Goal: Task Accomplishment & Management: Manage account settings

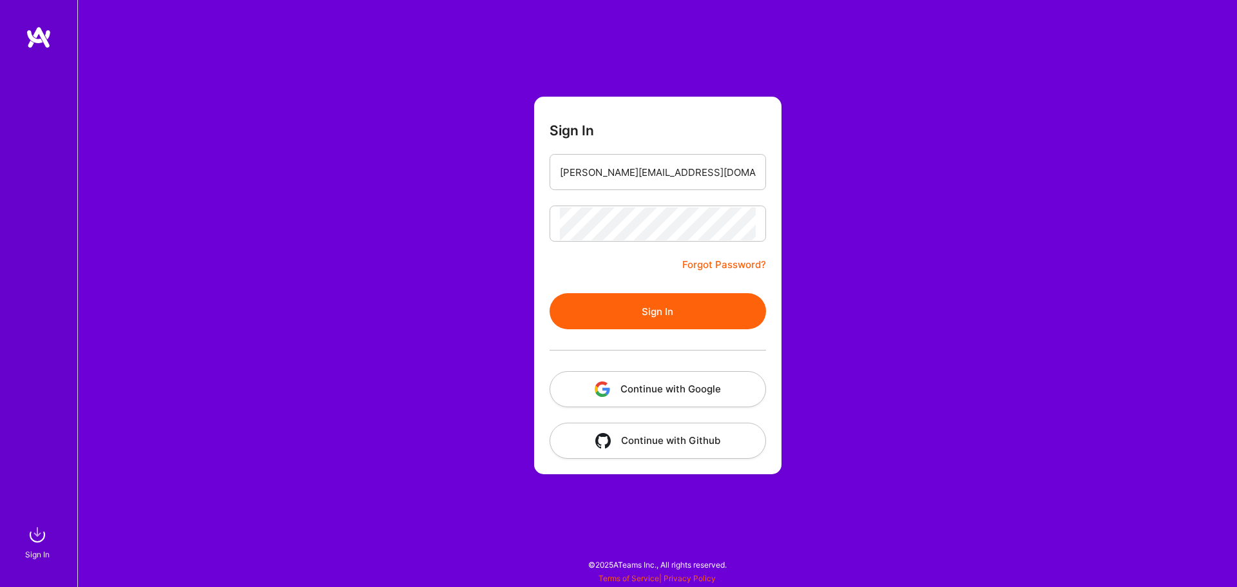
click at [550, 293] on button "Sign In" at bounding box center [658, 311] width 216 height 36
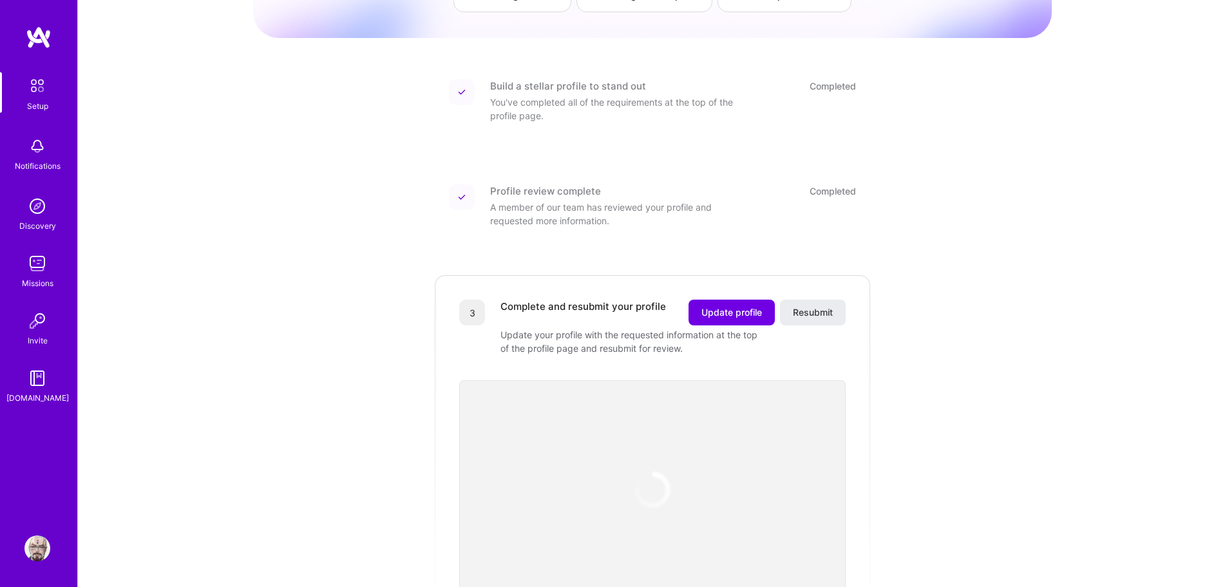
scroll to position [258, 0]
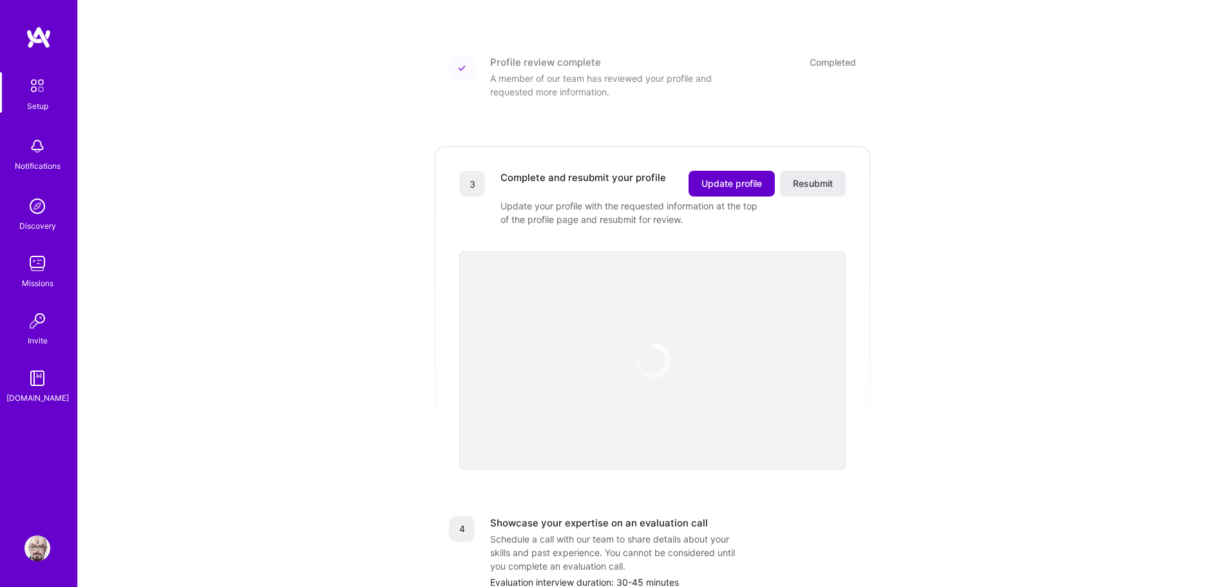
click at [729, 177] on span "Update profile" at bounding box center [732, 183] width 61 height 13
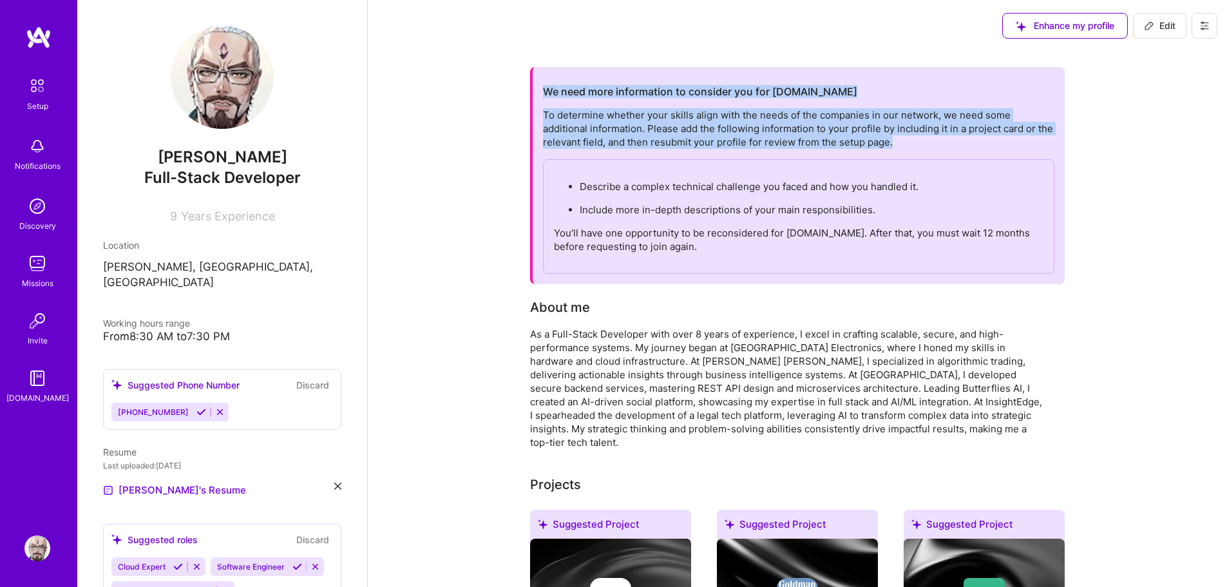
drag, startPoint x: 545, startPoint y: 88, endPoint x: 906, endPoint y: 149, distance: 366.6
click at [906, 149] on div "We need more information to consider you for [DOMAIN_NAME] To determine whether…" at bounding box center [799, 175] width 512 height 196
copy div "We need more information to consider you for [DOMAIN_NAME] To determine whether…"
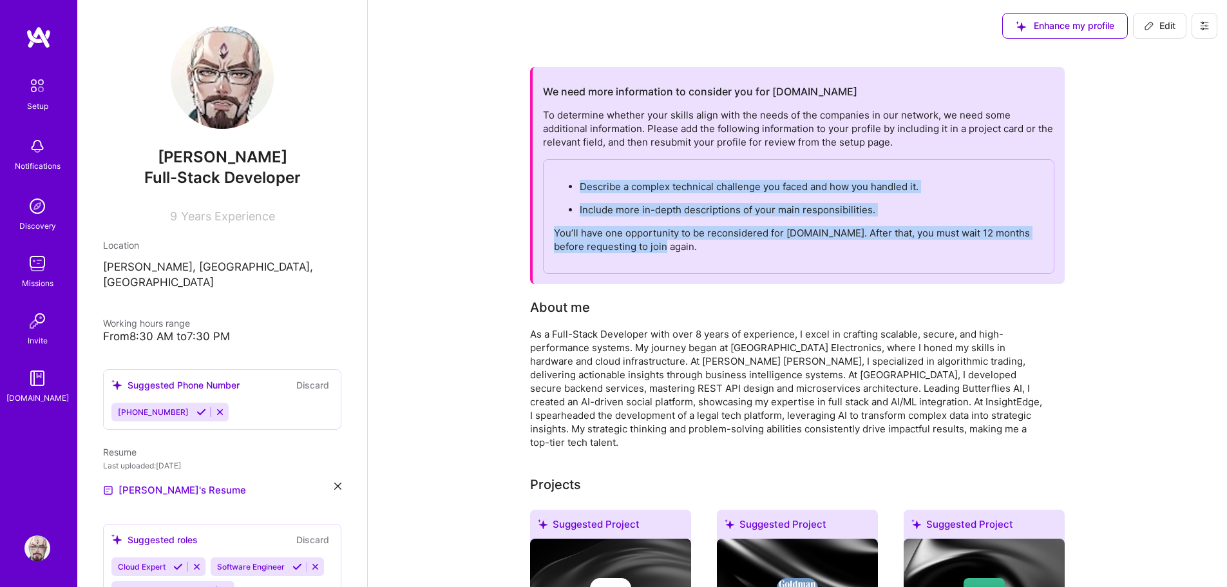
drag, startPoint x: 580, startPoint y: 190, endPoint x: 722, endPoint y: 266, distance: 160.8
click at [722, 266] on div "Describe a complex technical challenge you faced and how you handled it. Includ…" at bounding box center [799, 216] width 512 height 115
copy div "Describe a complex technical challenge you faced and how you handled it. Includ…"
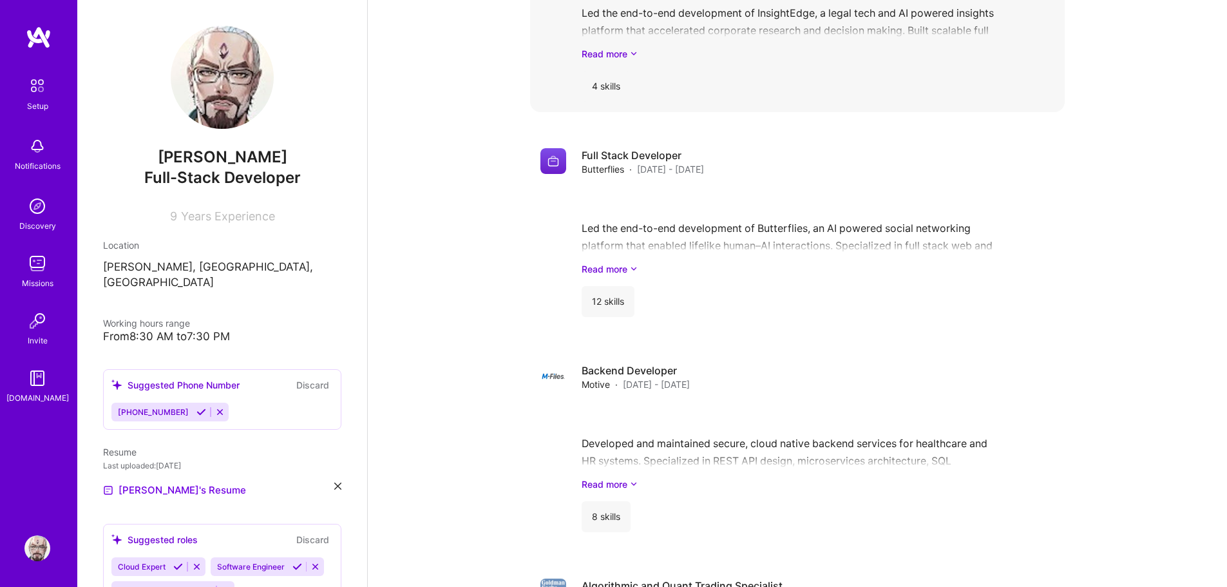
scroll to position [966, 0]
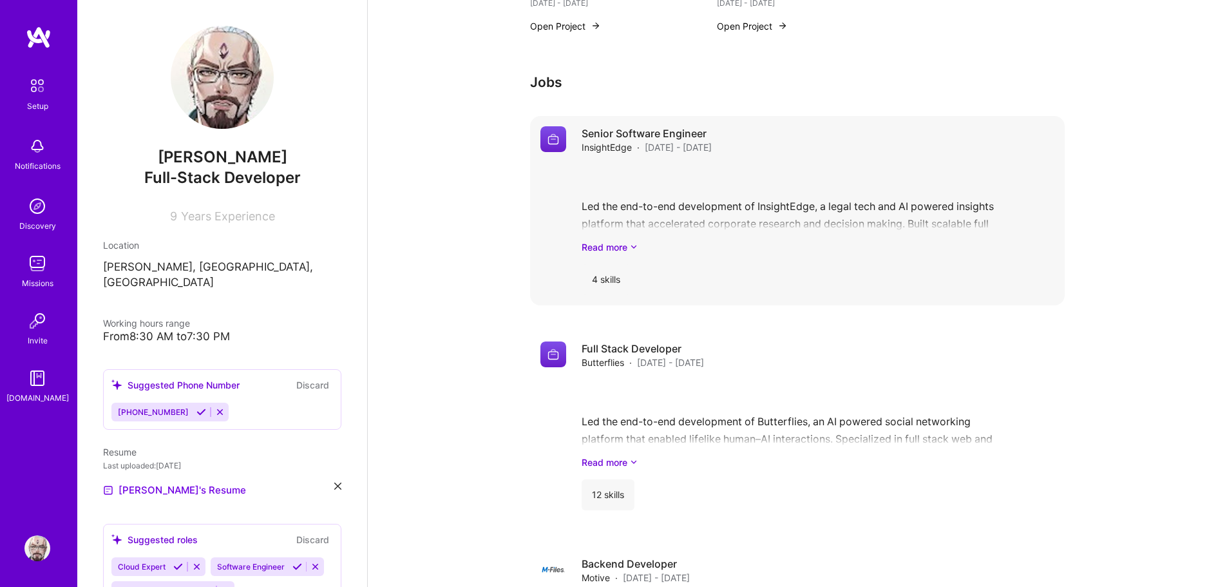
click at [623, 214] on div "Led the end-to-end development of InsightEdge, a legal tech and AI powered insi…" at bounding box center [818, 209] width 473 height 90
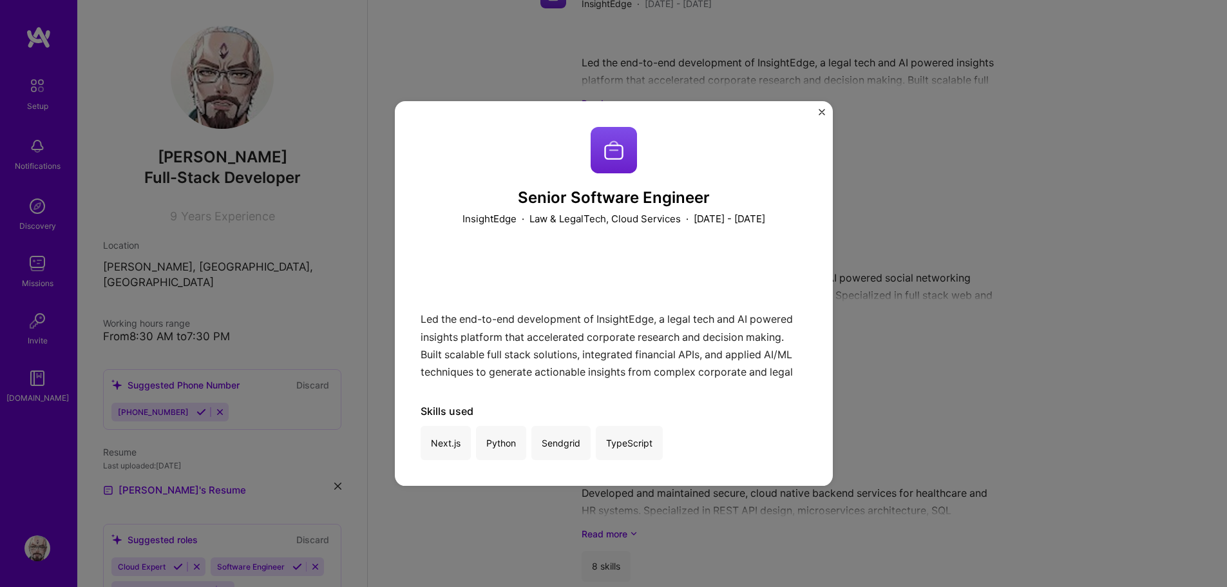
scroll to position [1160, 0]
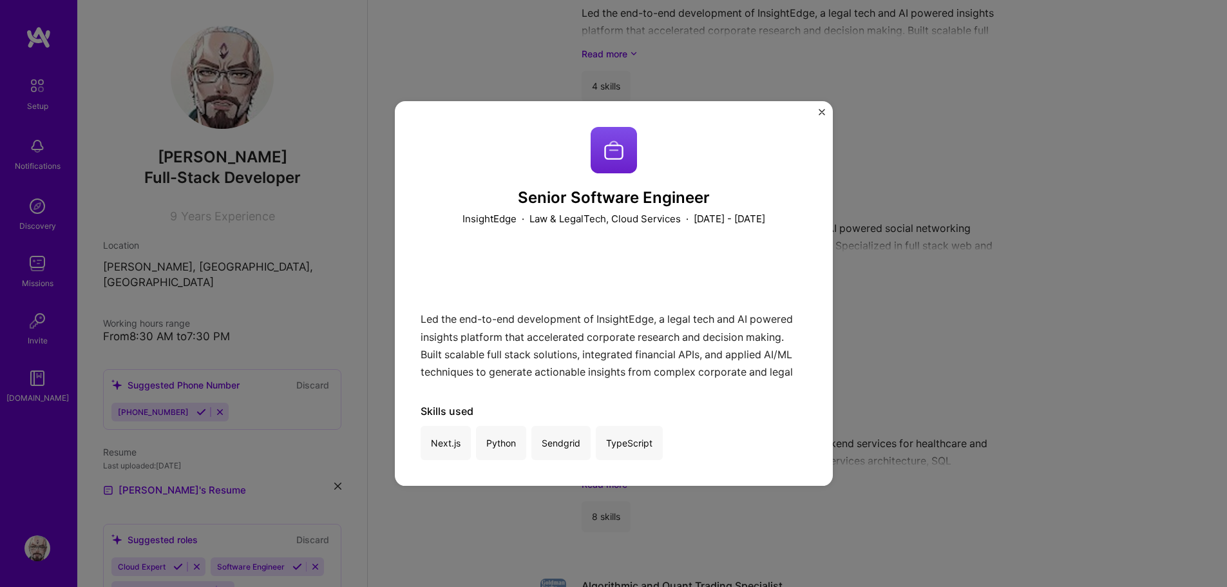
click at [978, 263] on div "Senior Software Engineer InsightEdge · Law & LegalTech, Cloud Services · [DATE]…" at bounding box center [613, 293] width 1227 height 587
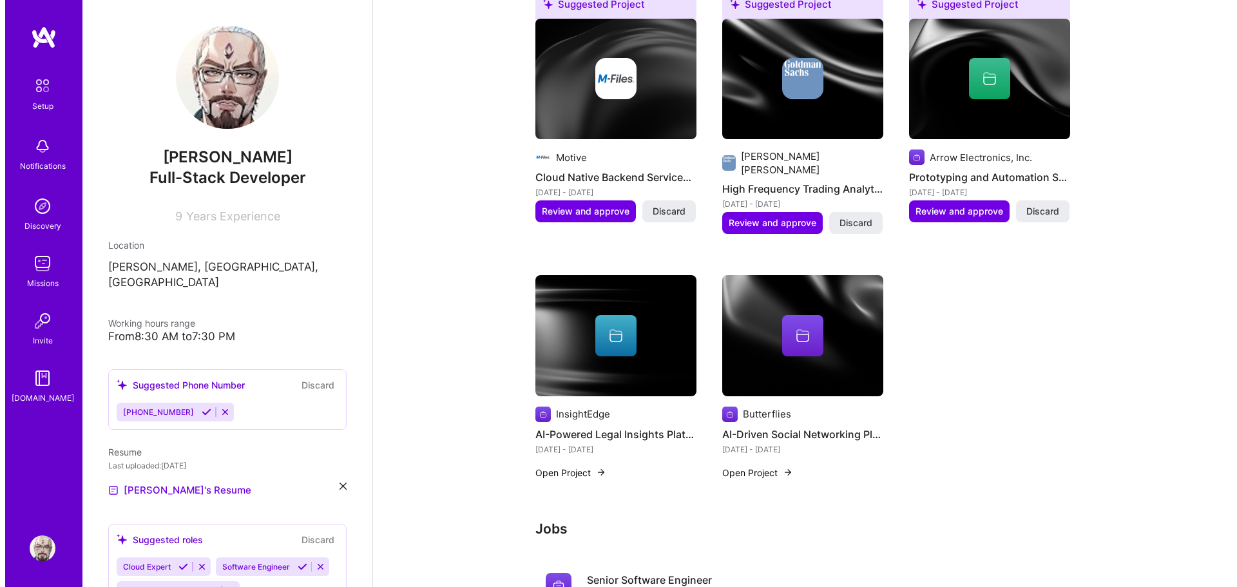
scroll to position [515, 0]
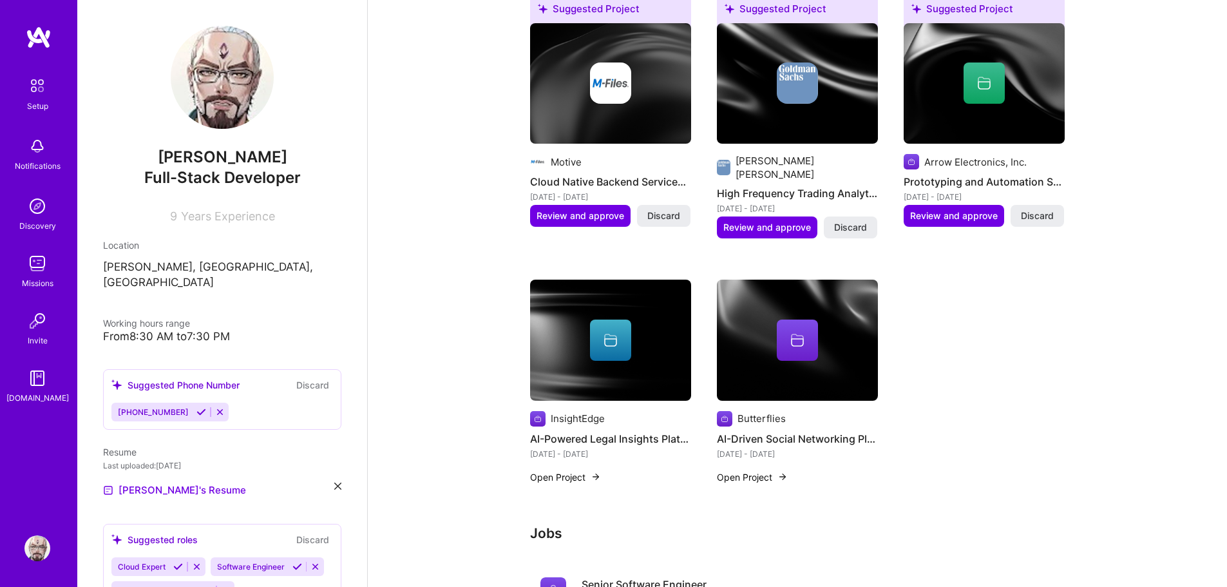
click at [576, 470] on button "Open Project" at bounding box center [565, 477] width 71 height 14
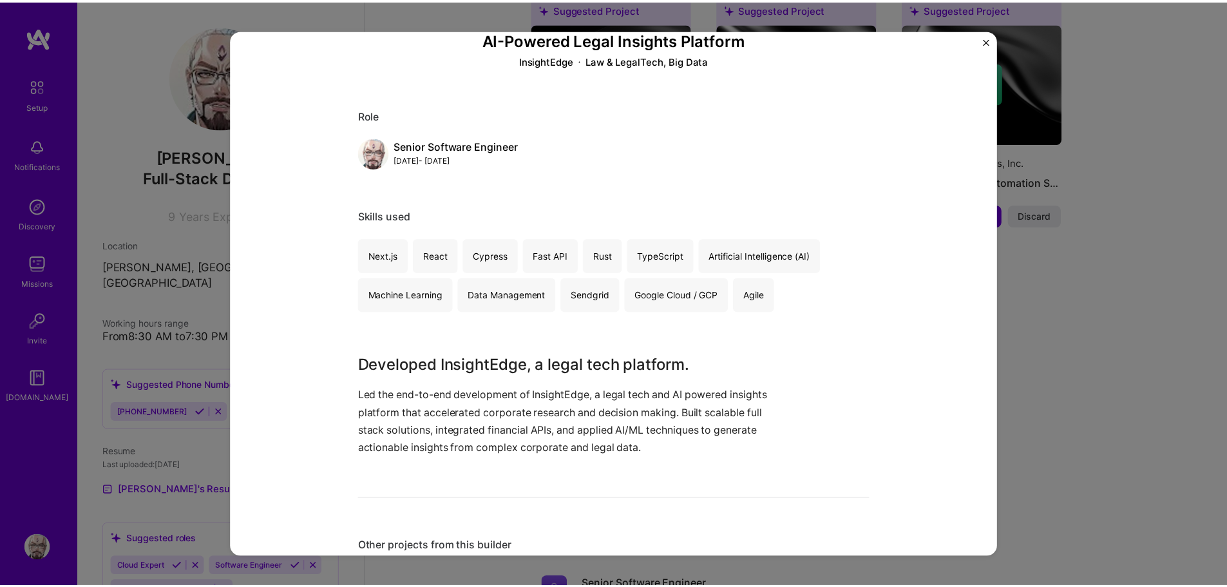
scroll to position [76, 0]
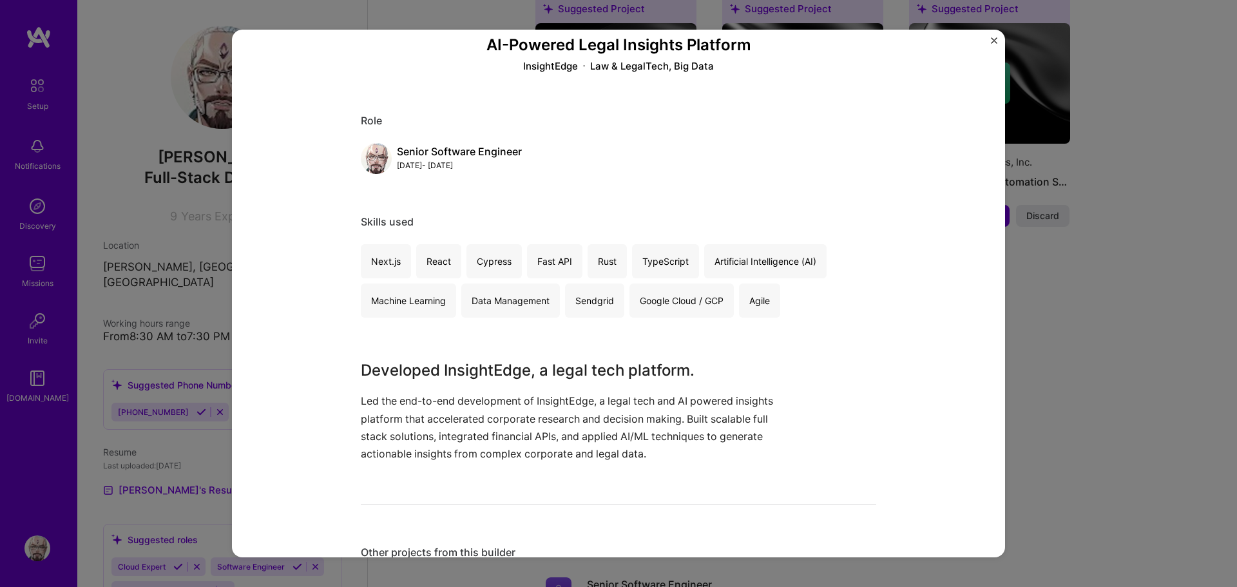
click at [1086, 240] on div "AI-Powered Legal Insights Platform InsightEdge Law & LegalTech, Big Data Role S…" at bounding box center [618, 293] width 1237 height 587
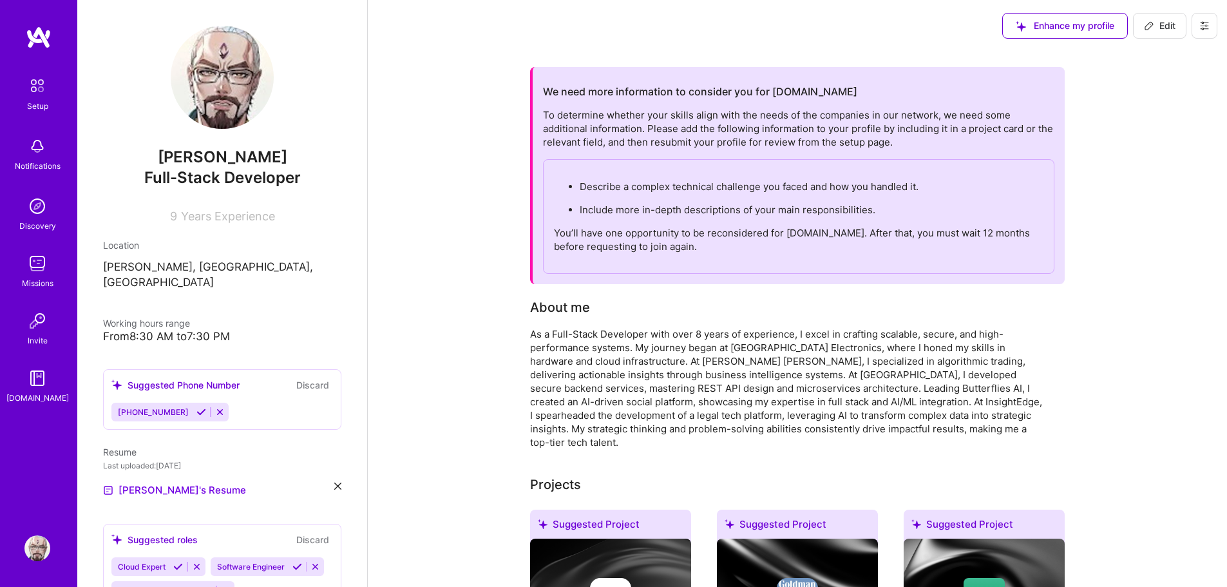
click at [783, 144] on div "To determine whether your skills align with the needs of the companies in our n…" at bounding box center [799, 191] width 512 height 166
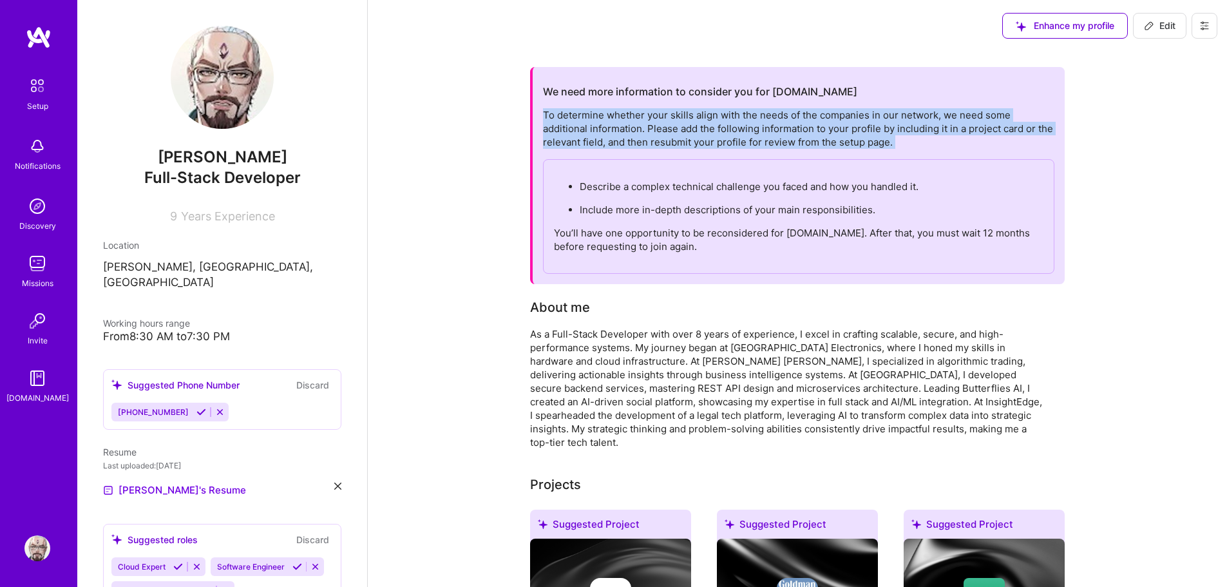
click at [783, 144] on div "To determine whether your skills align with the needs of the companies in our n…" at bounding box center [799, 191] width 512 height 166
copy div "To determine whether your skills align with the needs of the companies in our n…"
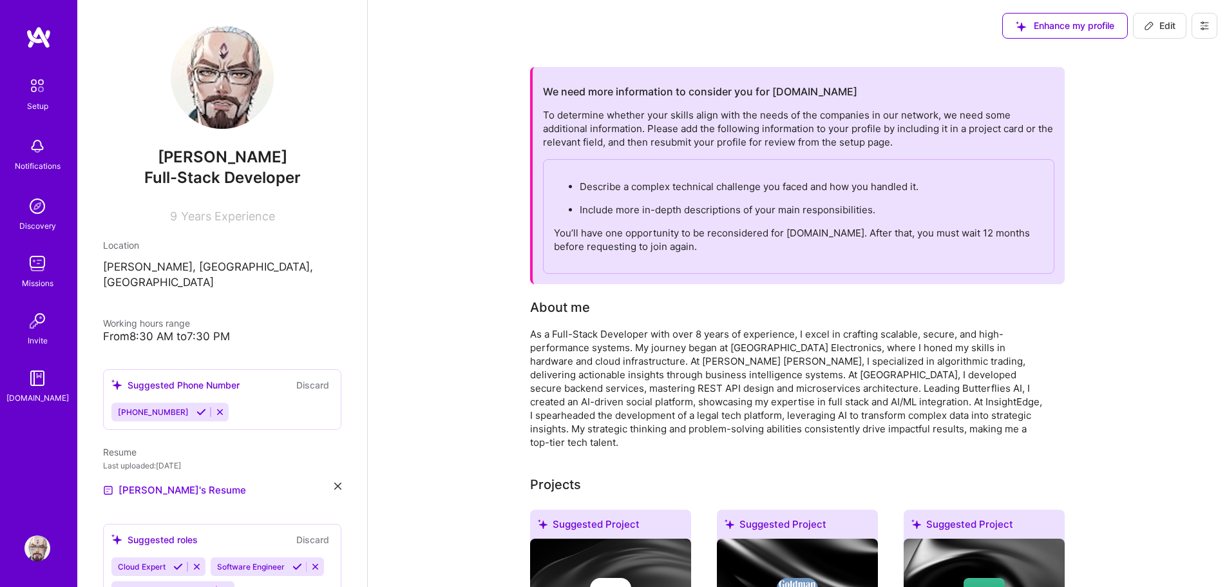
click at [751, 202] on ul "Describe a complex technical challenge you faced and how you handled it. Includ…" at bounding box center [799, 198] width 490 height 37
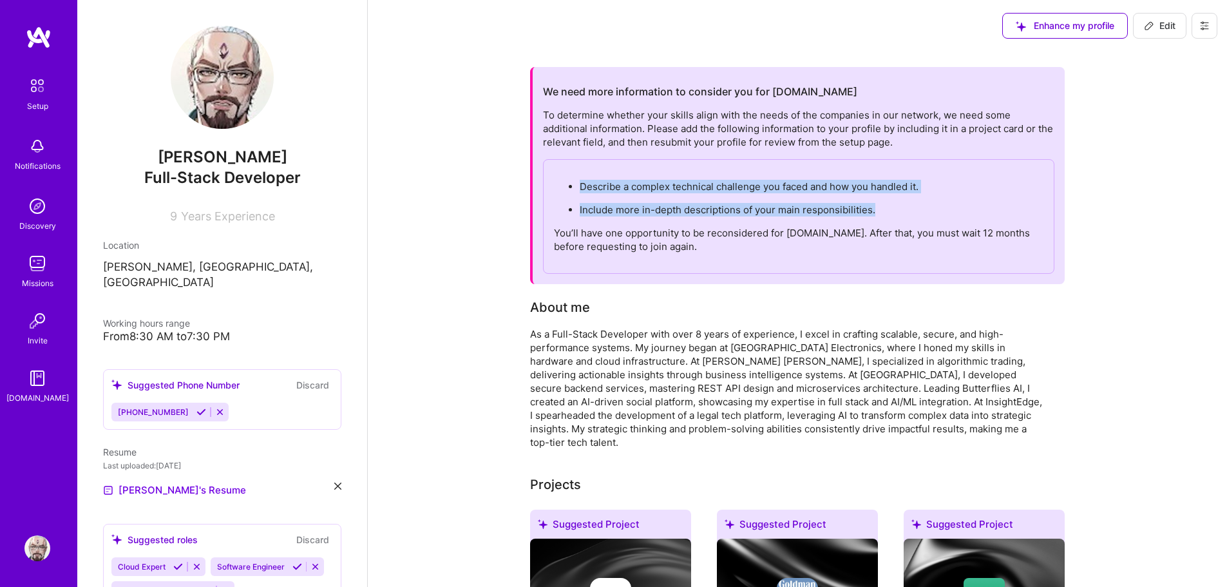
drag, startPoint x: 881, startPoint y: 211, endPoint x: 572, endPoint y: 190, distance: 309.9
click at [572, 190] on ul "Describe a complex technical challenge you faced and how you handled it. Includ…" at bounding box center [799, 198] width 490 height 37
copy ul "Describe a complex technical challenge you faced and how you handled it. Includ…"
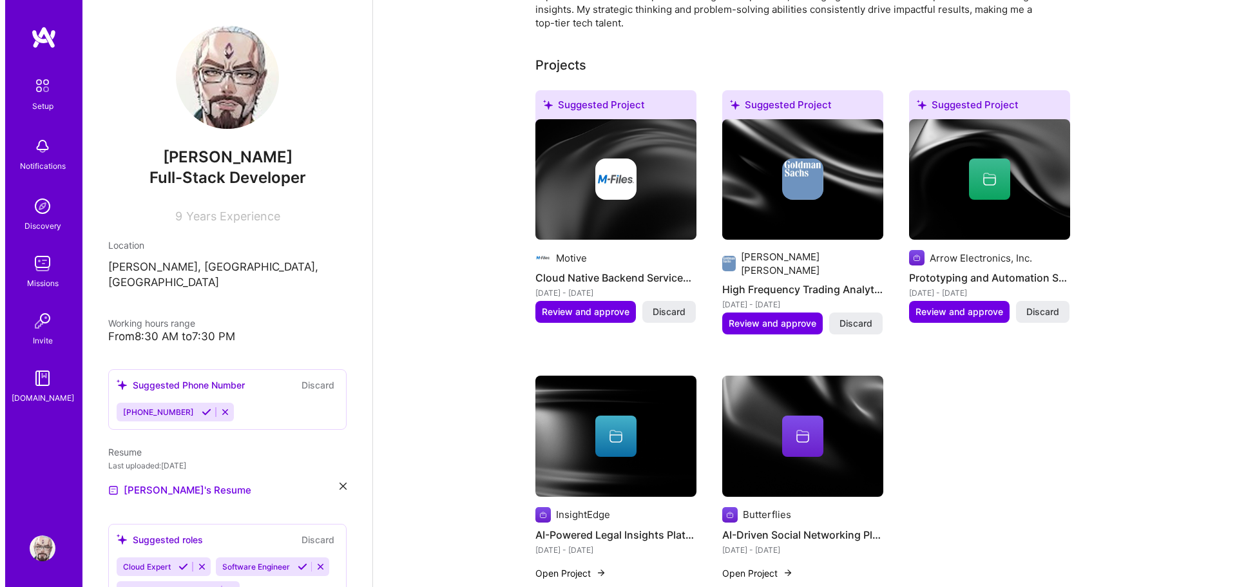
scroll to position [451, 0]
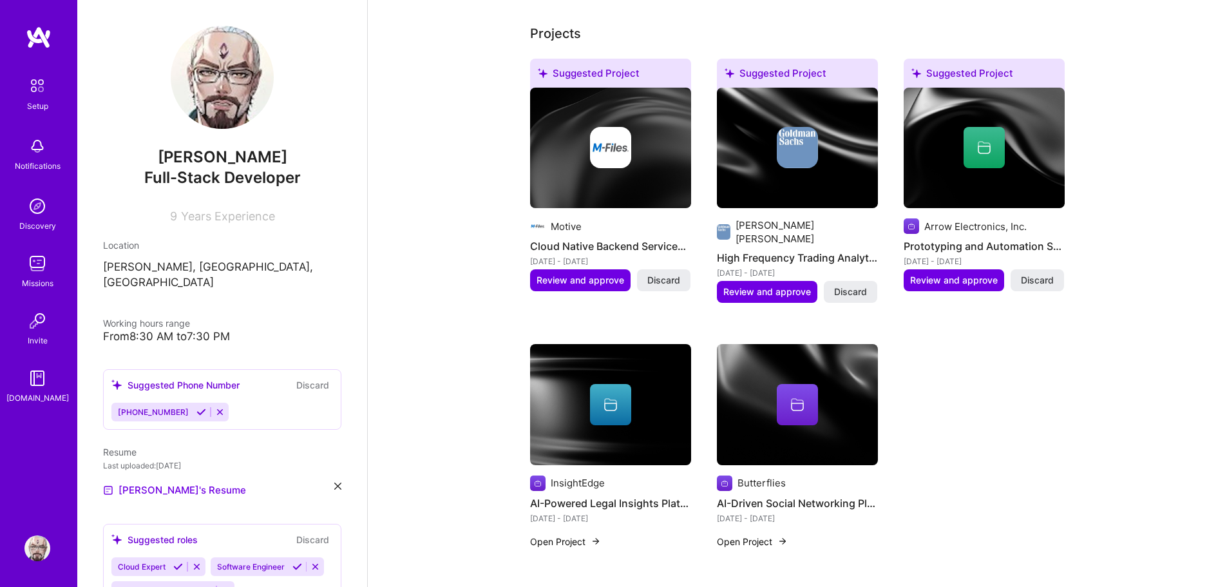
click at [546, 535] on button "Open Project" at bounding box center [565, 542] width 71 height 14
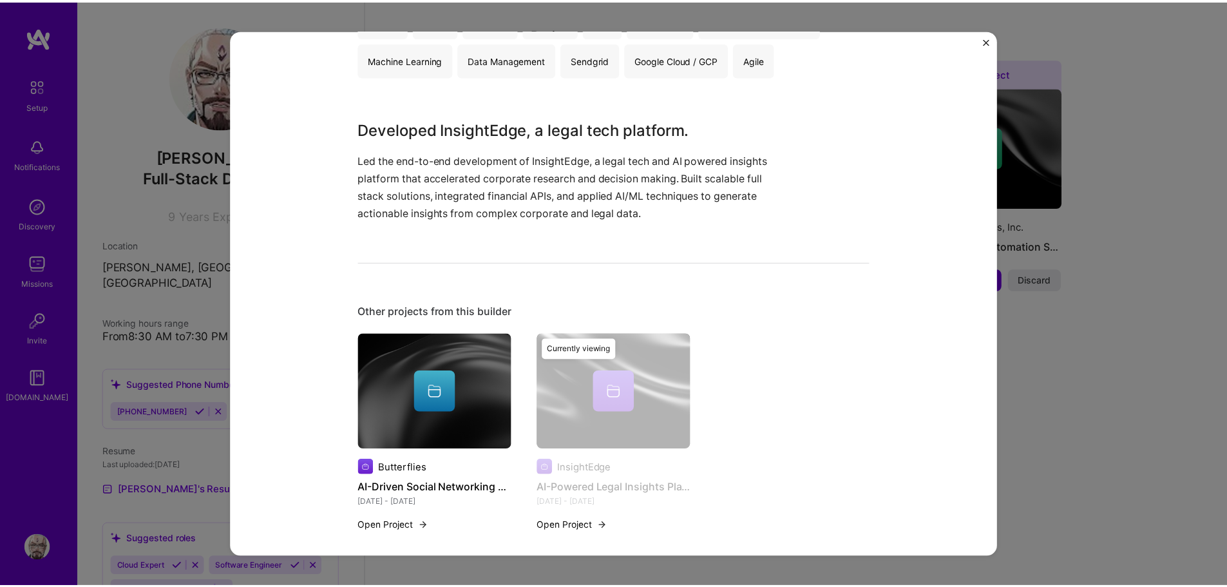
scroll to position [322, 0]
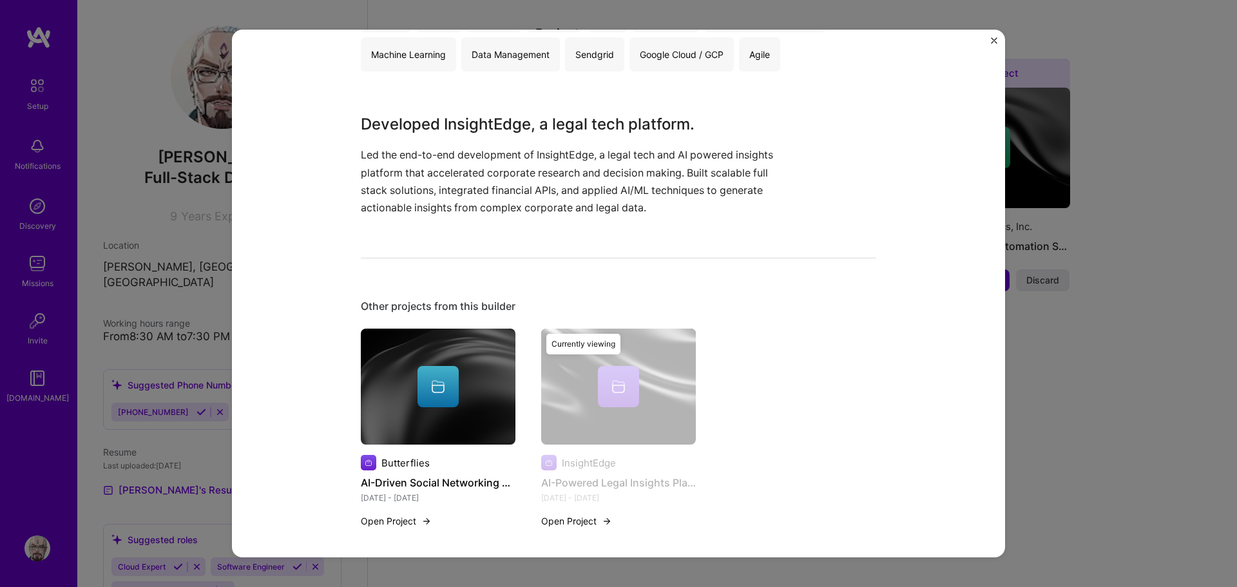
click at [1073, 437] on div "AI-Powered Legal Insights Platform InsightEdge Law & LegalTech, Big Data Role S…" at bounding box center [618, 293] width 1237 height 587
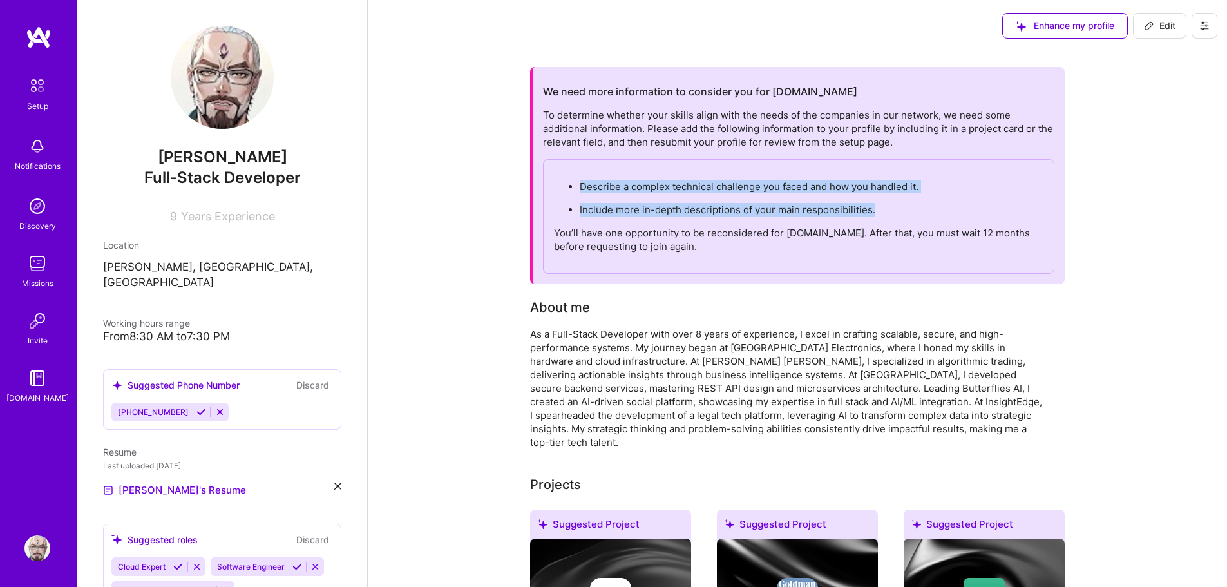
drag, startPoint x: 580, startPoint y: 184, endPoint x: 910, endPoint y: 207, distance: 330.6
click at [904, 204] on ul "Describe a complex technical challenge you faced and how you handled it. Includ…" at bounding box center [799, 198] width 490 height 37
copy ul "Describe a complex technical challenge you faced and how you handled it. Includ…"
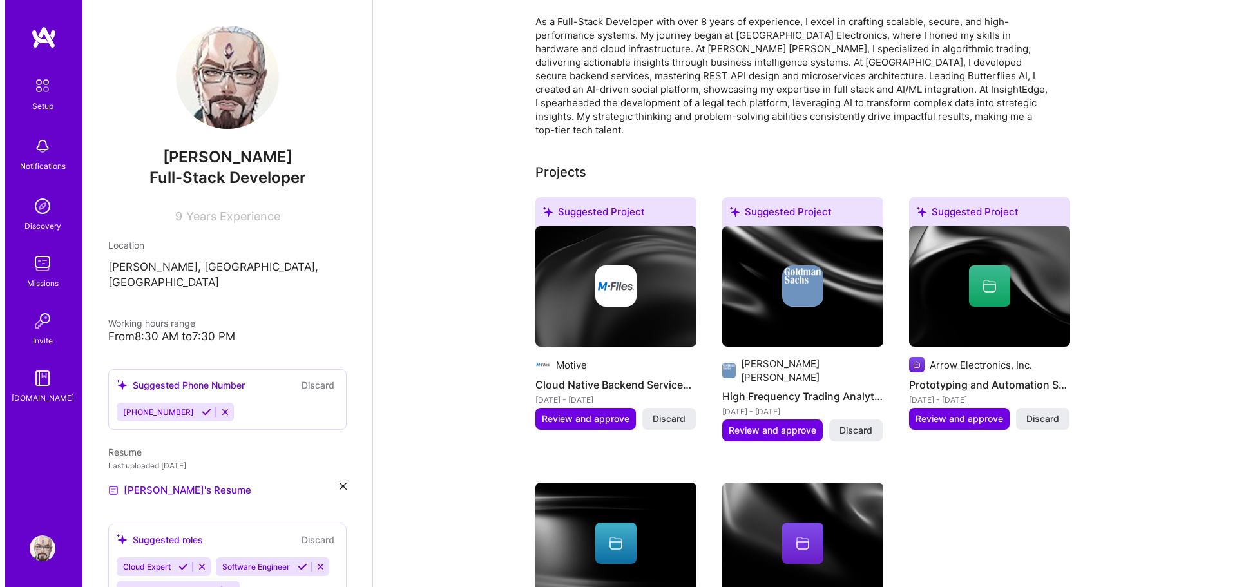
scroll to position [322, 0]
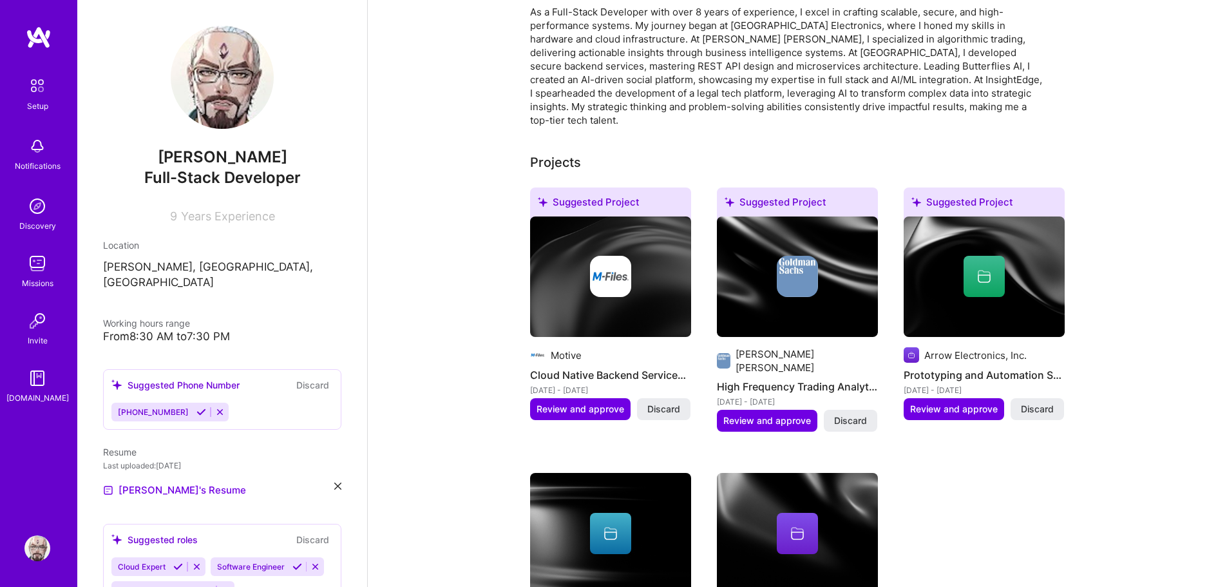
click at [589, 367] on h4 "Cloud Native Backend Services for Healthcare" at bounding box center [610, 375] width 161 height 17
click at [582, 398] on button "Review and approve" at bounding box center [580, 409] width 100 height 22
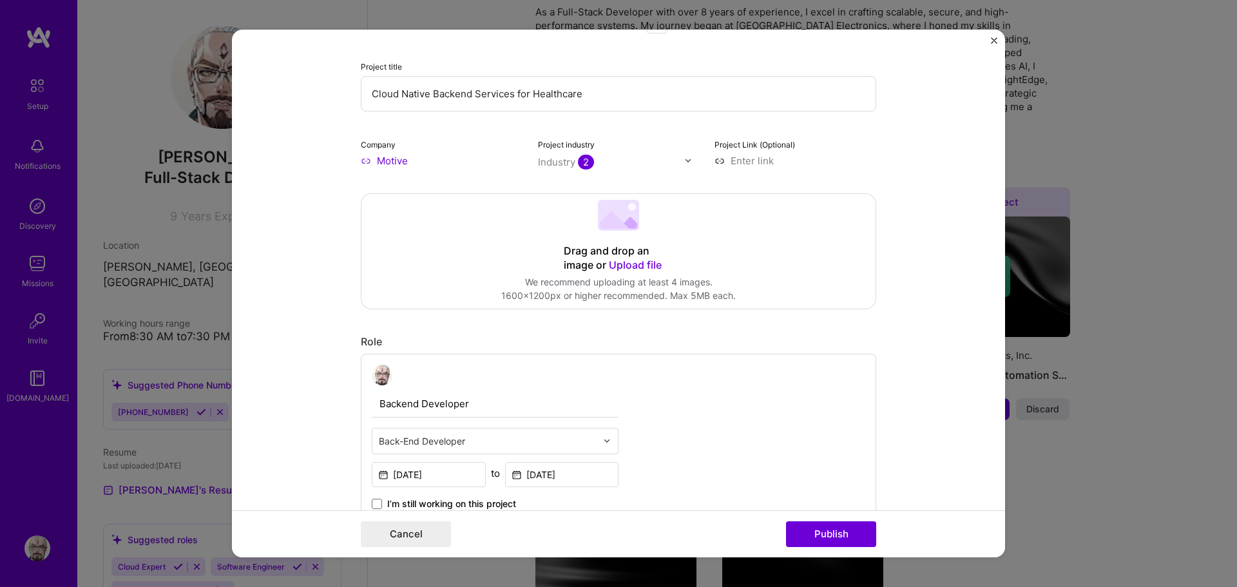
scroll to position [0, 0]
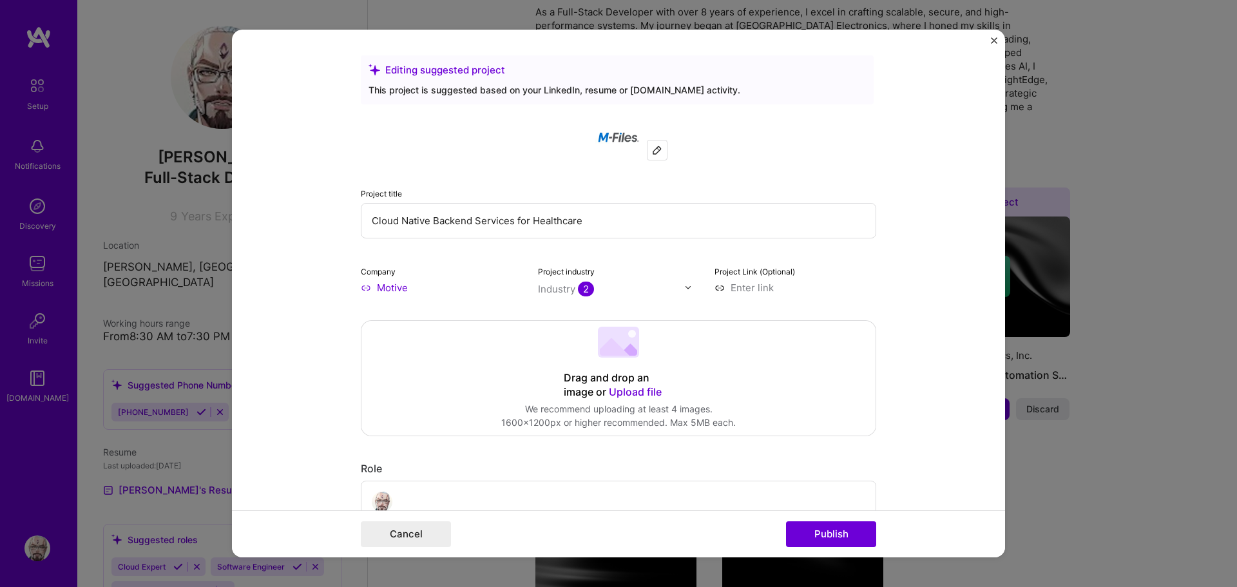
click at [655, 153] on img at bounding box center [657, 150] width 10 height 10
click at [990, 39] on form "Editing suggested project This project is suggested based on your LinkedIn, res…" at bounding box center [618, 294] width 773 height 528
click at [991, 39] on div "Editing suggested project This project is suggested based on your LinkedIn, res…" at bounding box center [618, 294] width 773 height 528
click at [991, 39] on img "Close" at bounding box center [994, 40] width 6 height 6
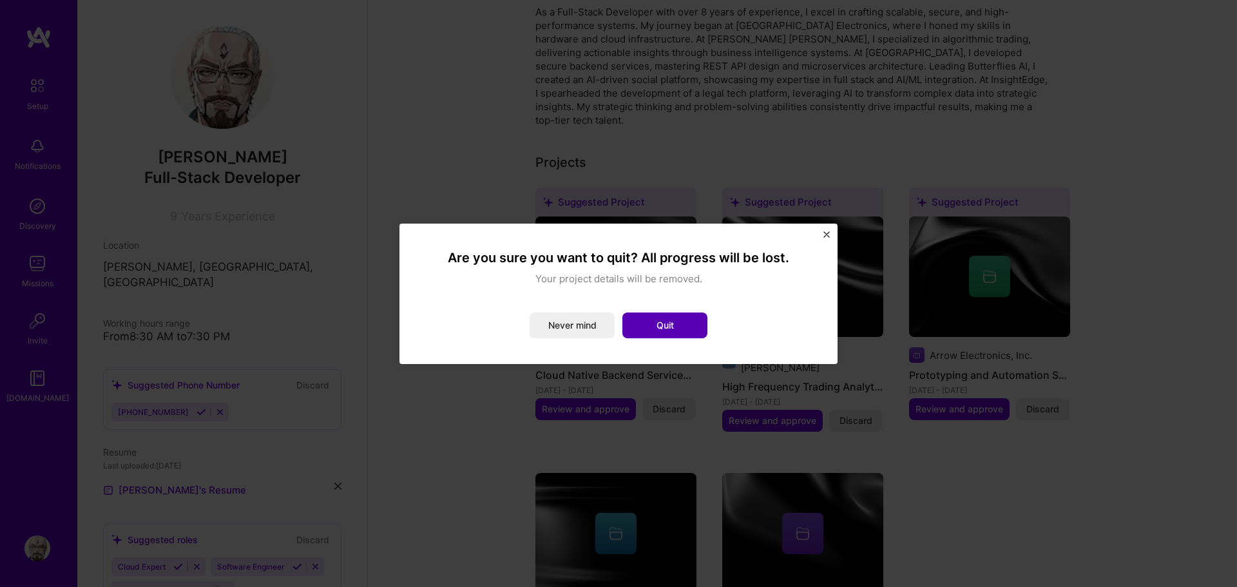
click at [653, 327] on button "Quit" at bounding box center [664, 325] width 85 height 26
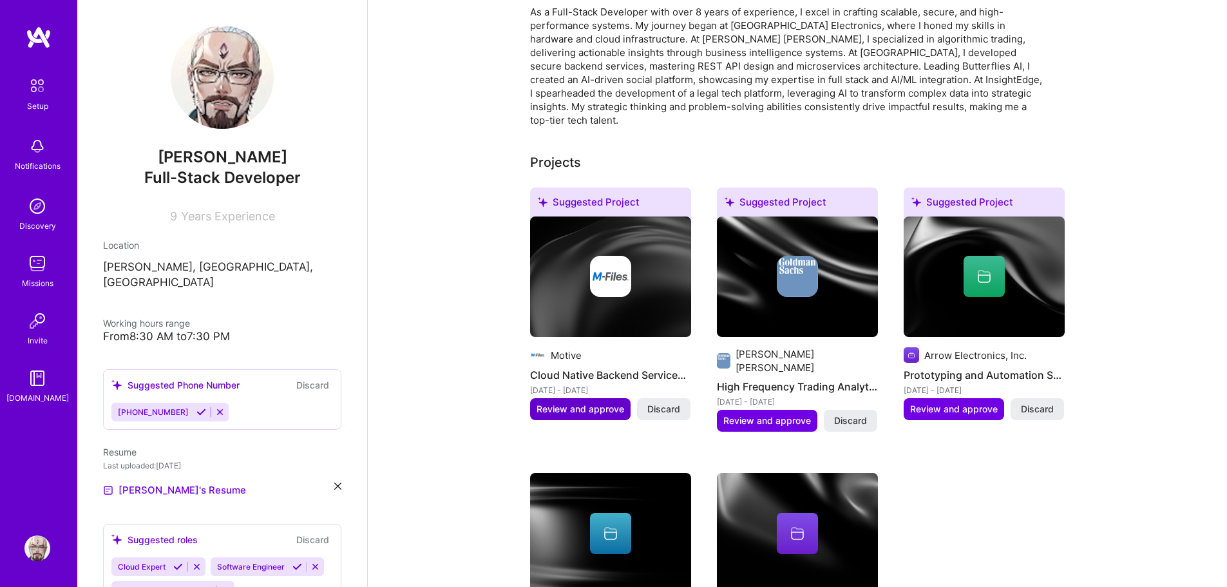
click at [595, 403] on span "Review and approve" at bounding box center [581, 409] width 88 height 13
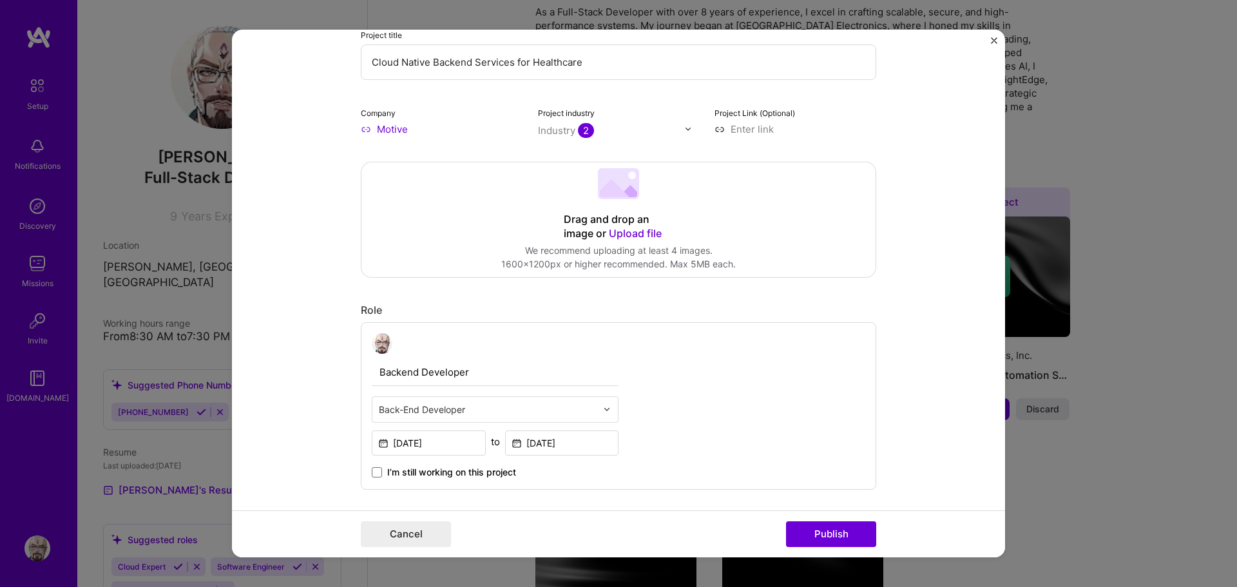
scroll to position [129, 0]
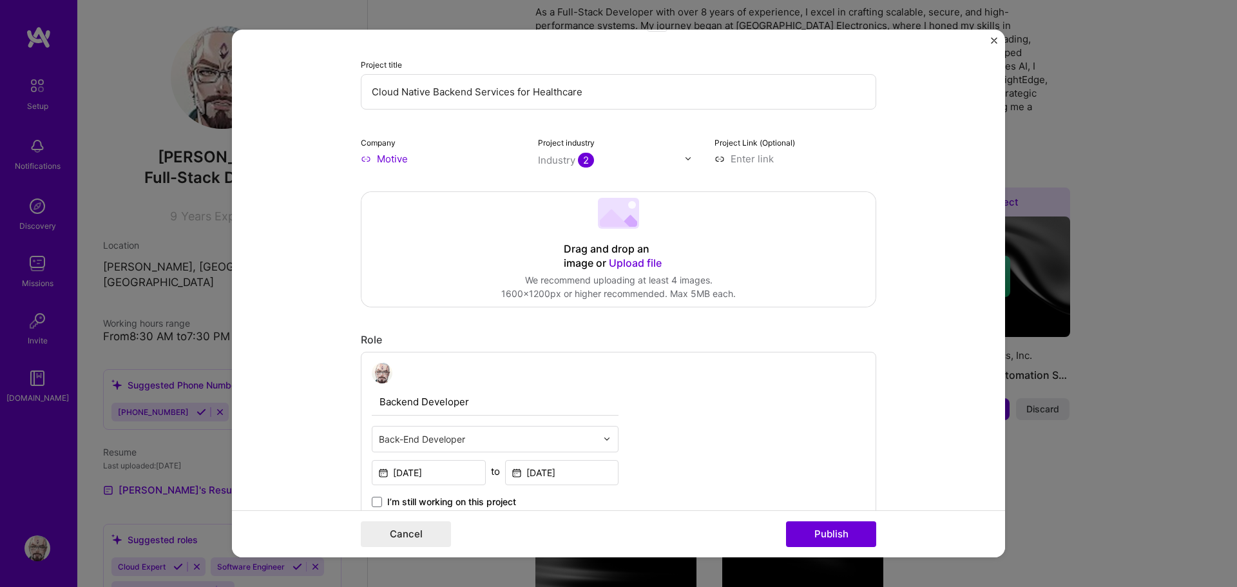
click at [593, 91] on input "Cloud Native Backend Services for Healthcare" at bounding box center [618, 91] width 515 height 35
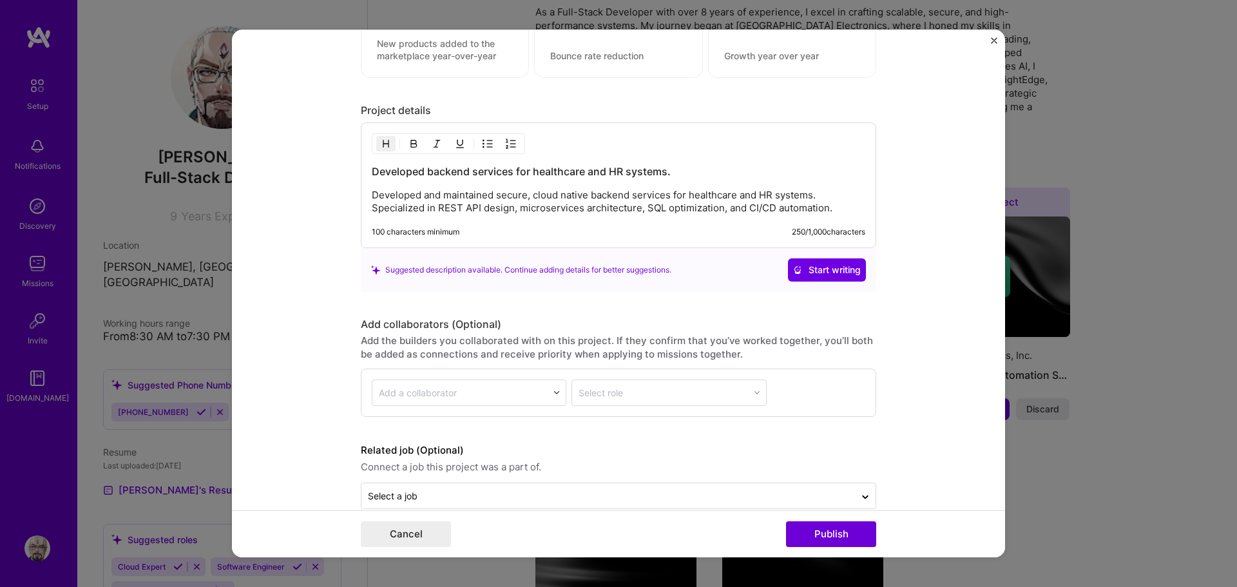
scroll to position [1029, 0]
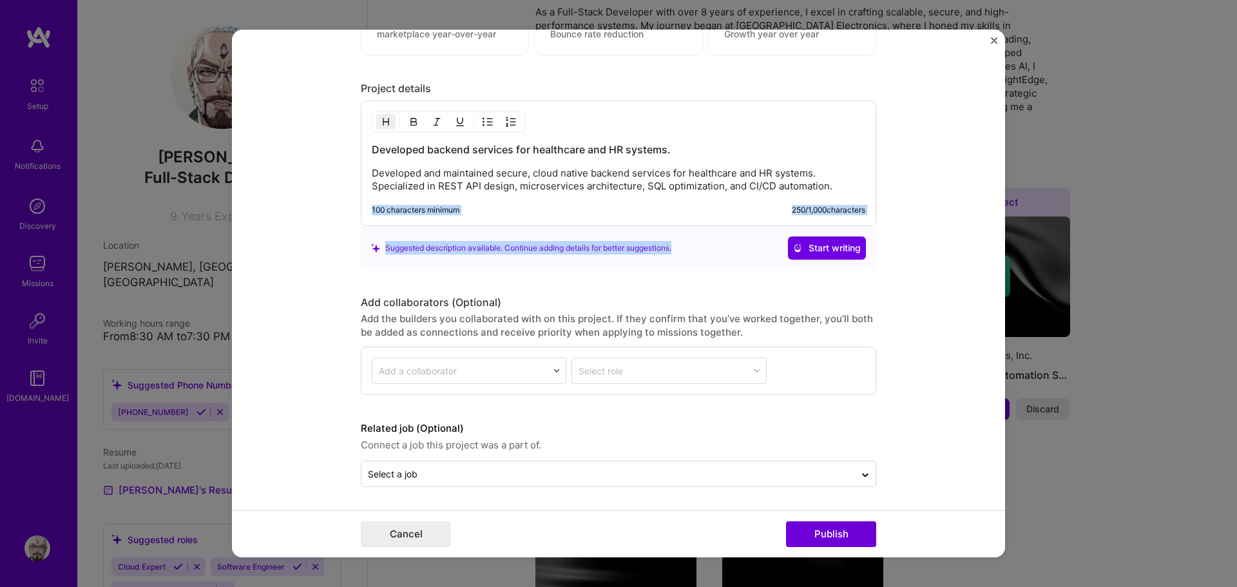
click at [864, 226] on div "Project details Developed backend services for healthcare and HR systems. Devel…" at bounding box center [618, 176] width 515 height 188
click at [944, 193] on form "Editing suggested project This project is suggested based on your LinkedIn, res…" at bounding box center [618, 294] width 773 height 528
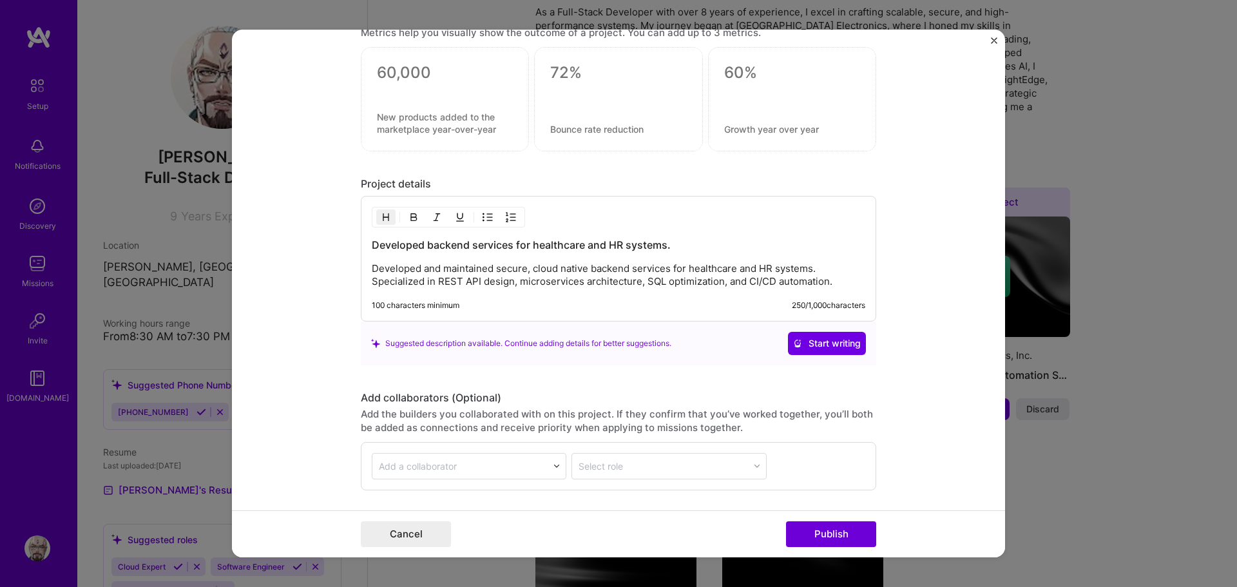
scroll to position [966, 0]
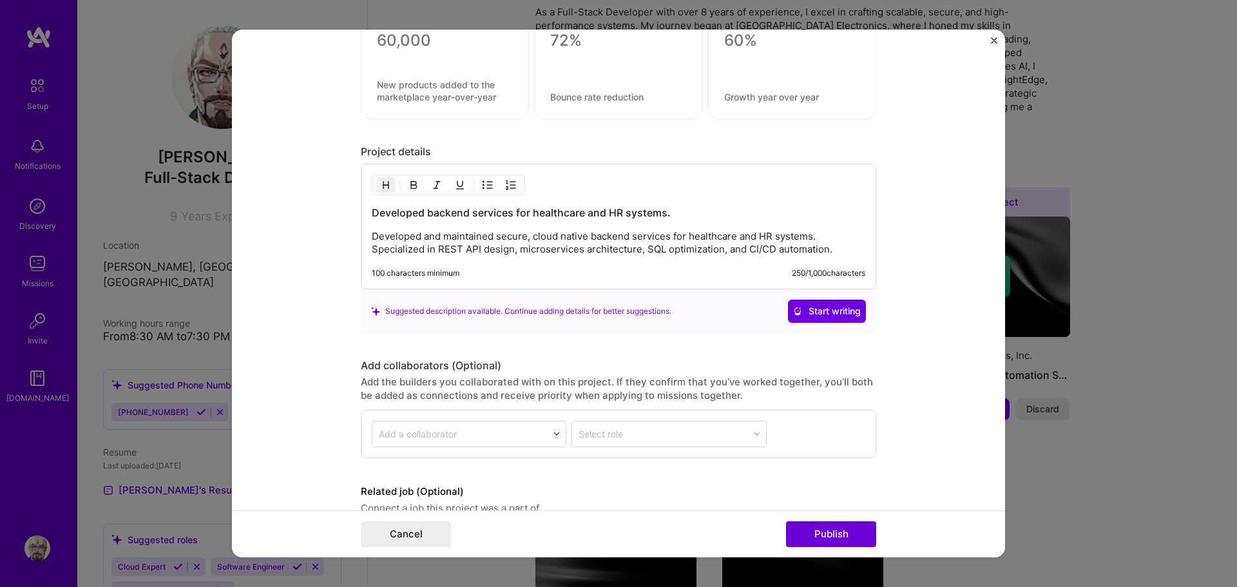
click at [644, 268] on div "100 characters minimum 250 / 1,000 characters" at bounding box center [618, 273] width 493 height 10
click at [647, 249] on p "Developed and maintained secure, cloud native backend services for healthcare a…" at bounding box center [618, 243] width 493 height 26
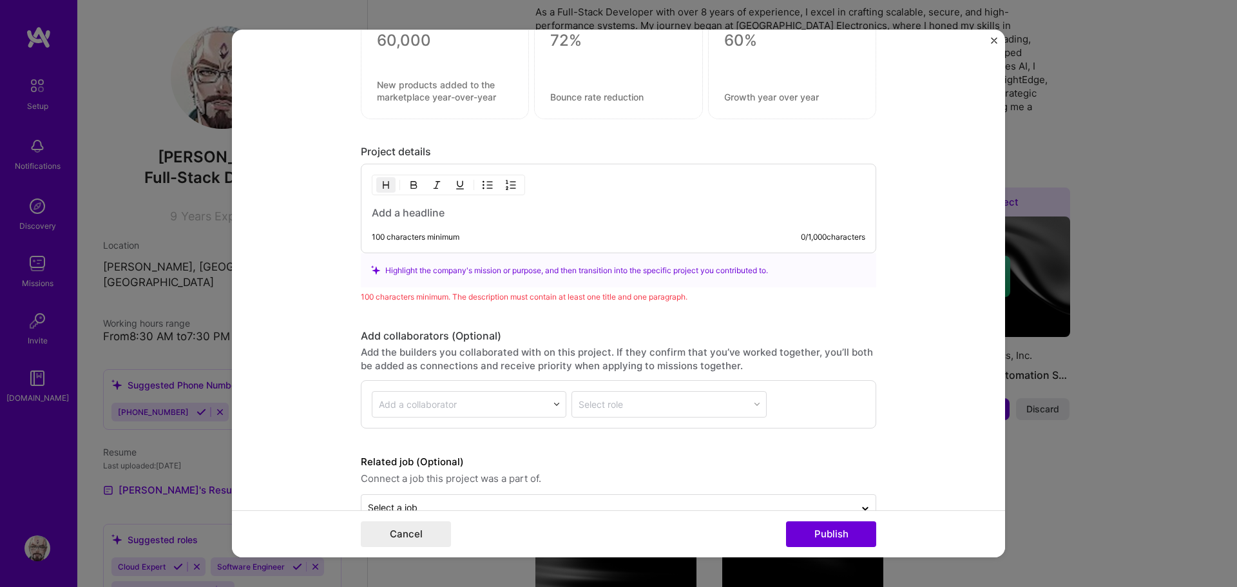
click at [553, 207] on h3 at bounding box center [618, 213] width 493 height 14
click at [554, 216] on h3 at bounding box center [618, 213] width 493 height 14
click at [553, 216] on h3 "Challenge:" at bounding box center [618, 213] width 493 height 14
click at [515, 216] on h3 "Challenge:" at bounding box center [618, 213] width 493 height 14
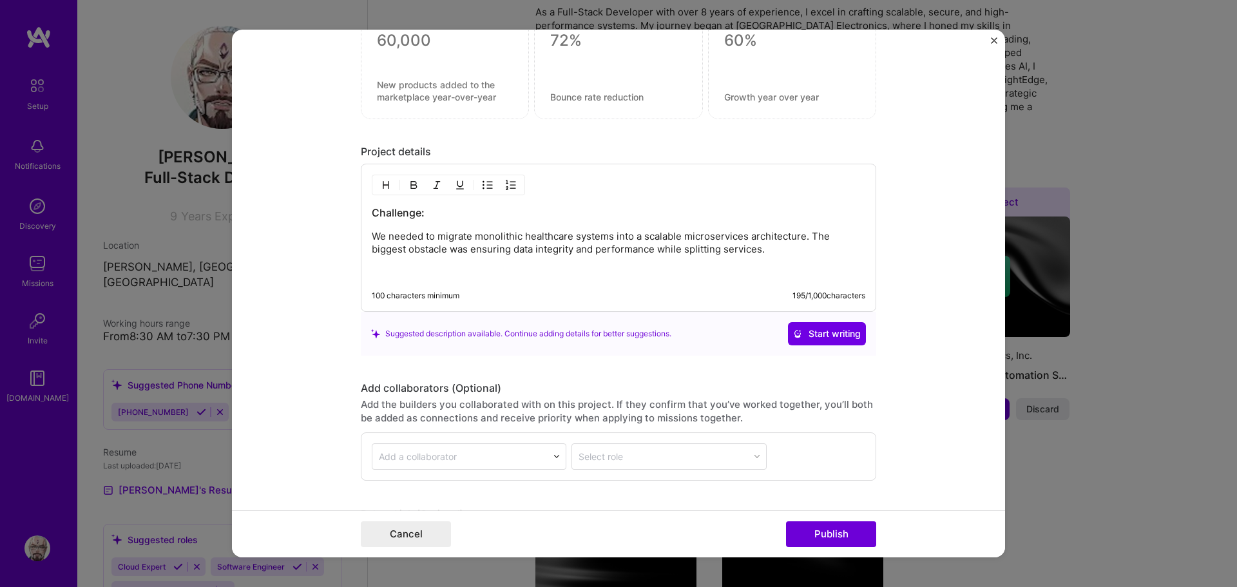
click at [568, 269] on p at bounding box center [618, 271] width 493 height 13
drag, startPoint x: 450, startPoint y: 269, endPoint x: 347, endPoint y: 265, distance: 103.1
click at [347, 265] on form "Editing suggested project This project is suggested based on your LinkedIn, res…" at bounding box center [618, 294] width 773 height 528
click at [404, 213] on h3 "Challenge:" at bounding box center [618, 213] width 493 height 14
drag, startPoint x: 432, startPoint y: 207, endPoint x: 298, endPoint y: 206, distance: 134.0
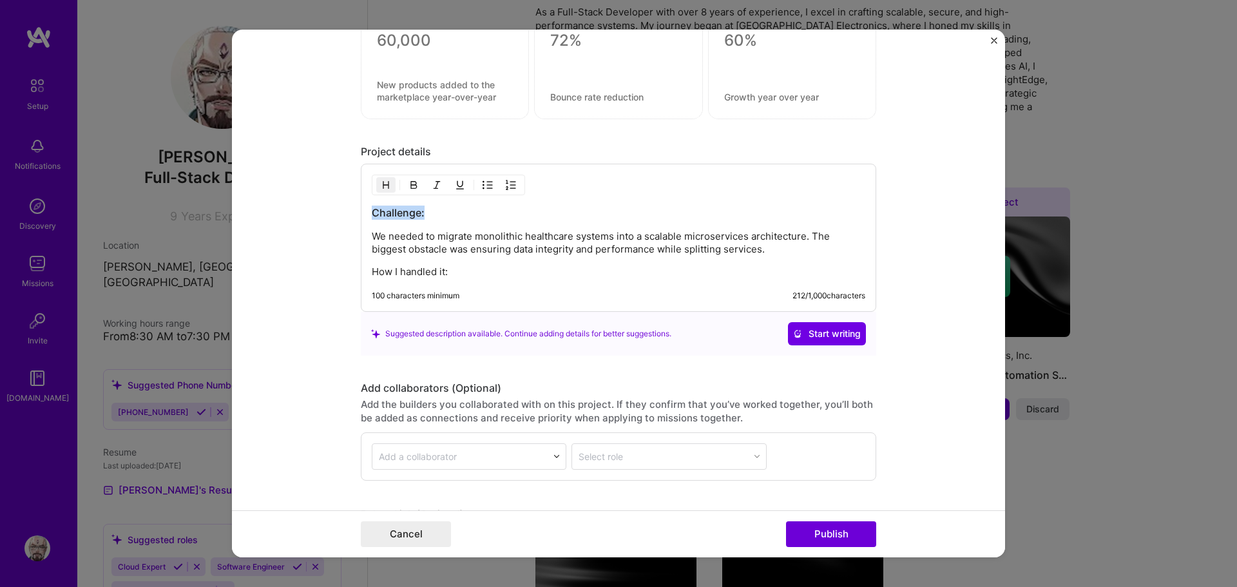
click at [298, 206] on form "Editing suggested project This project is suggested based on your LinkedIn, res…" at bounding box center [618, 294] width 773 height 528
drag, startPoint x: 464, startPoint y: 271, endPoint x: 353, endPoint y: 272, distance: 110.8
click at [353, 272] on form "Editing suggested project This project is suggested based on your LinkedIn, res…" at bounding box center [618, 294] width 773 height 528
click at [381, 184] on img "button" at bounding box center [386, 185] width 10 height 10
click at [481, 255] on p "We needed to migrate monolithic healthcare systems into a scalable microservice…" at bounding box center [618, 243] width 493 height 26
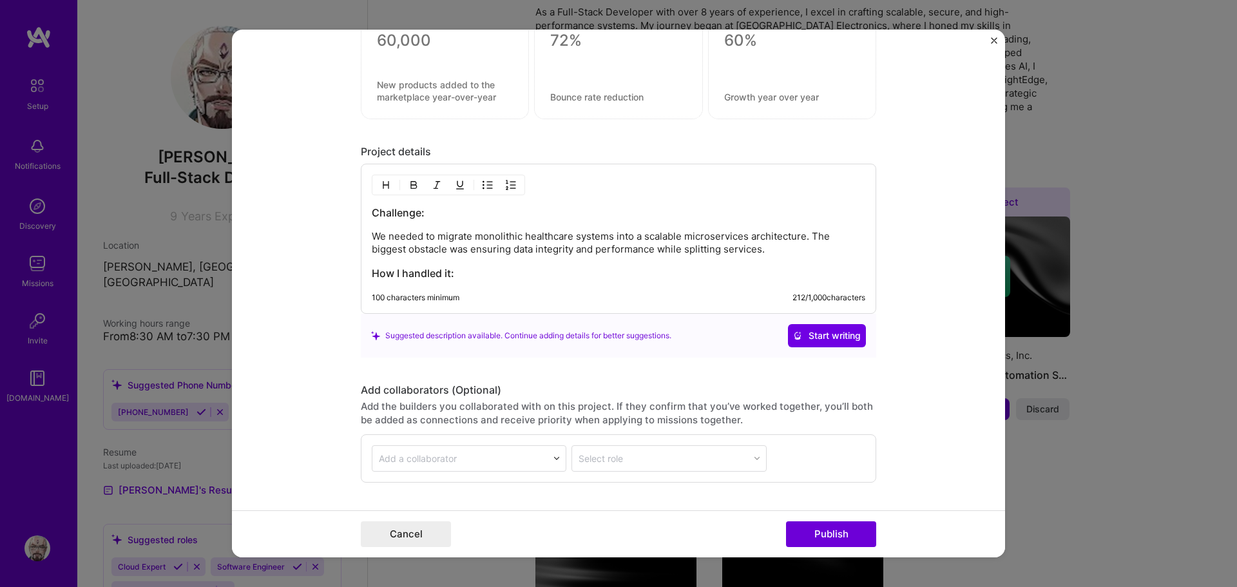
click at [479, 267] on h3 "How I handled it:" at bounding box center [618, 273] width 493 height 14
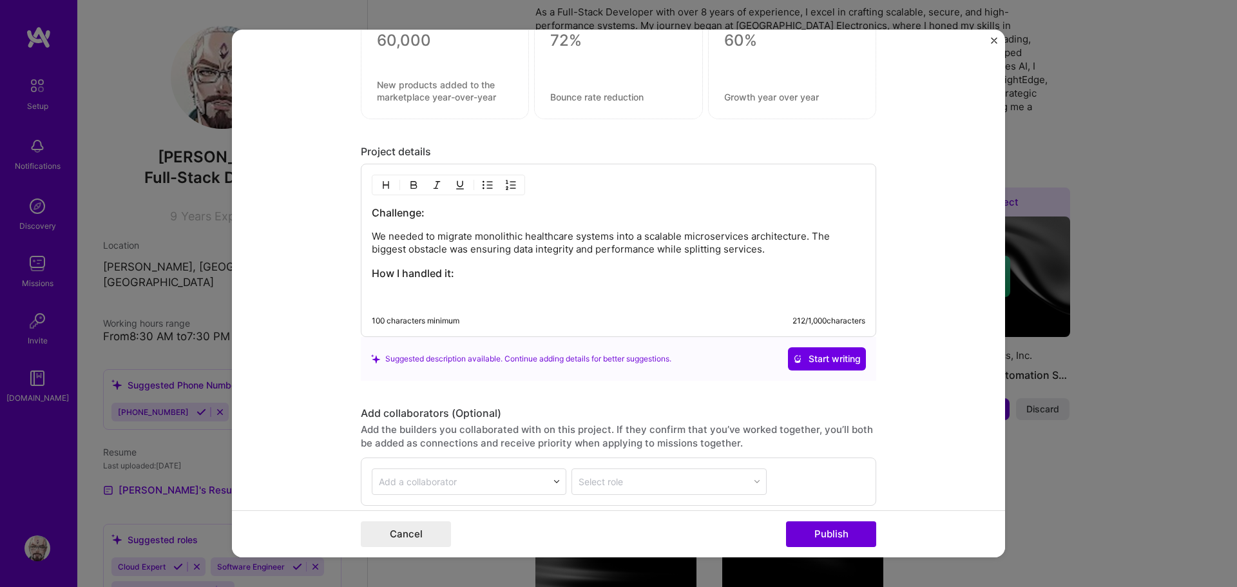
click at [383, 285] on div "Challenge: We needed to migrate monolithic healthcare systems into a scalable m…" at bounding box center [618, 255] width 493 height 98
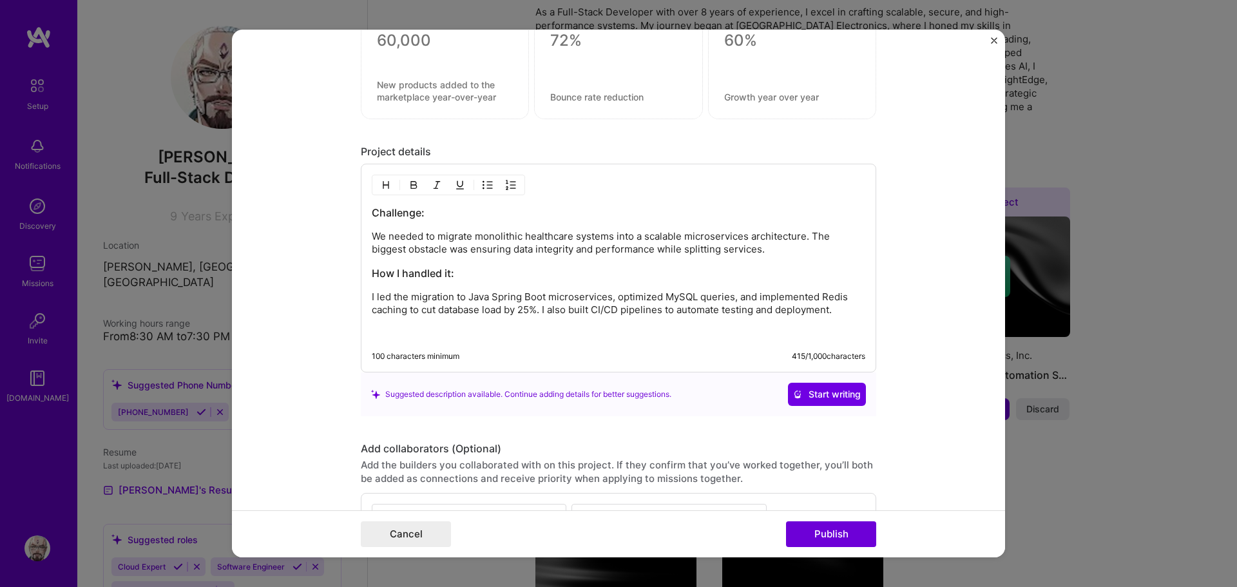
click at [428, 327] on p at bounding box center [618, 332] width 493 height 13
drag, startPoint x: 379, startPoint y: 189, endPoint x: 423, endPoint y: 226, distance: 57.2
click at [381, 189] on img "button" at bounding box center [386, 185] width 10 height 10
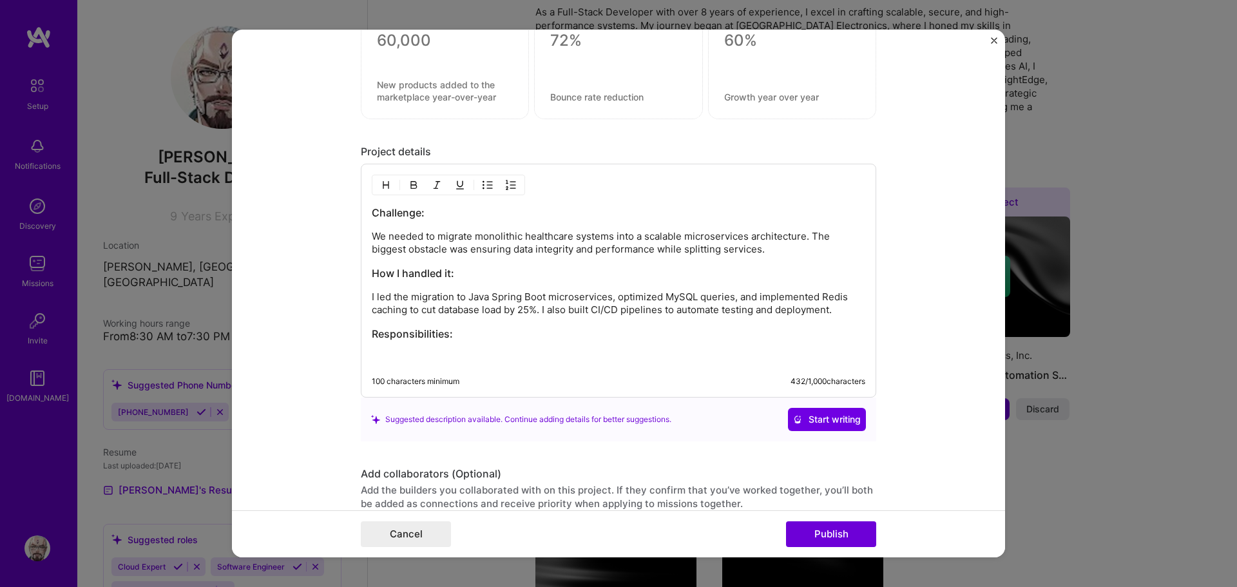
click at [397, 349] on div "Challenge: We needed to migrate monolithic healthcare systems into a scalable m…" at bounding box center [618, 285] width 493 height 158
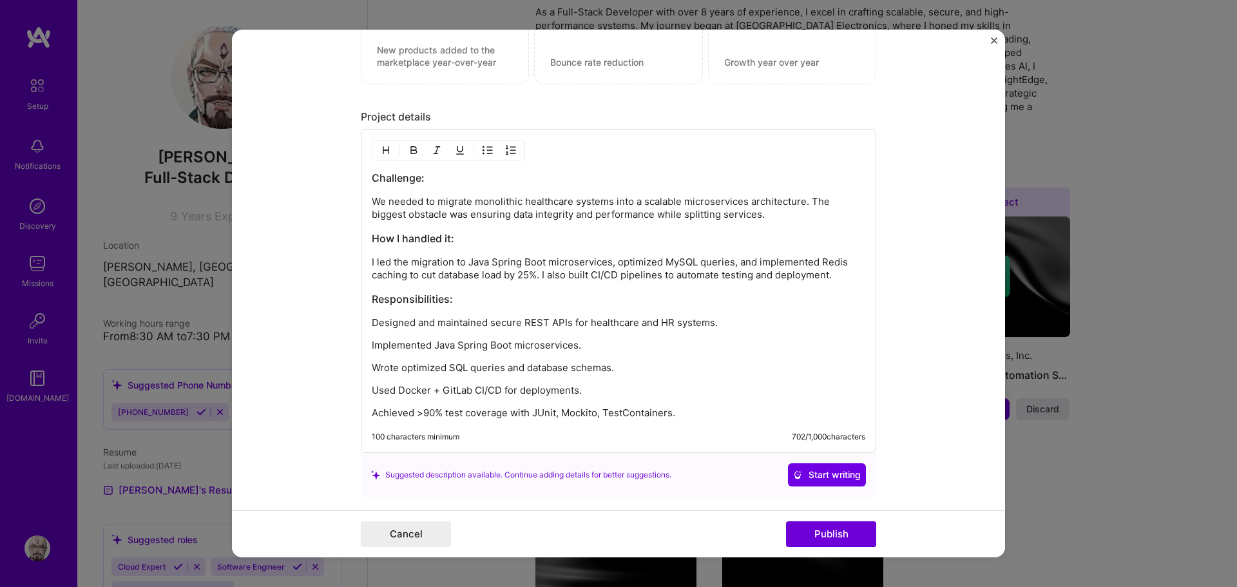
scroll to position [1031, 0]
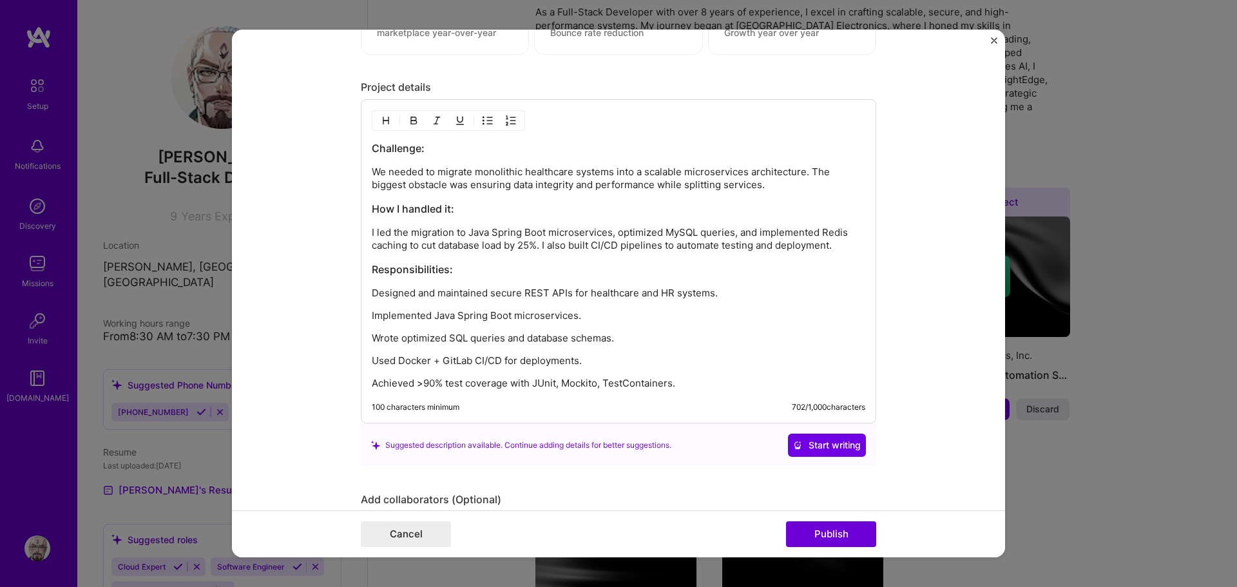
click at [372, 303] on div "Challenge: We needed to migrate monolithic healthcare systems into a scalable m…" at bounding box center [618, 265] width 493 height 249
click at [372, 289] on p "Designed and maintained secure REST APIs for healthcare and HR systems." at bounding box center [618, 293] width 493 height 13
click at [372, 317] on p "Implemented Java Spring Boot microservices." at bounding box center [618, 316] width 493 height 13
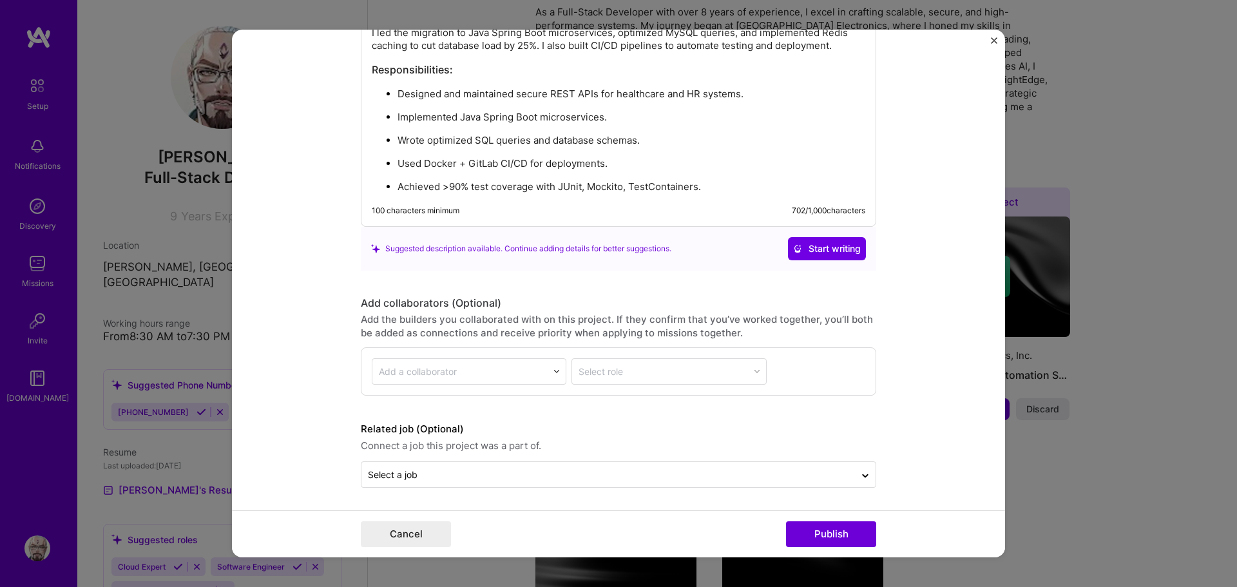
scroll to position [1231, 0]
click at [841, 533] on button "Publish" at bounding box center [831, 534] width 90 height 26
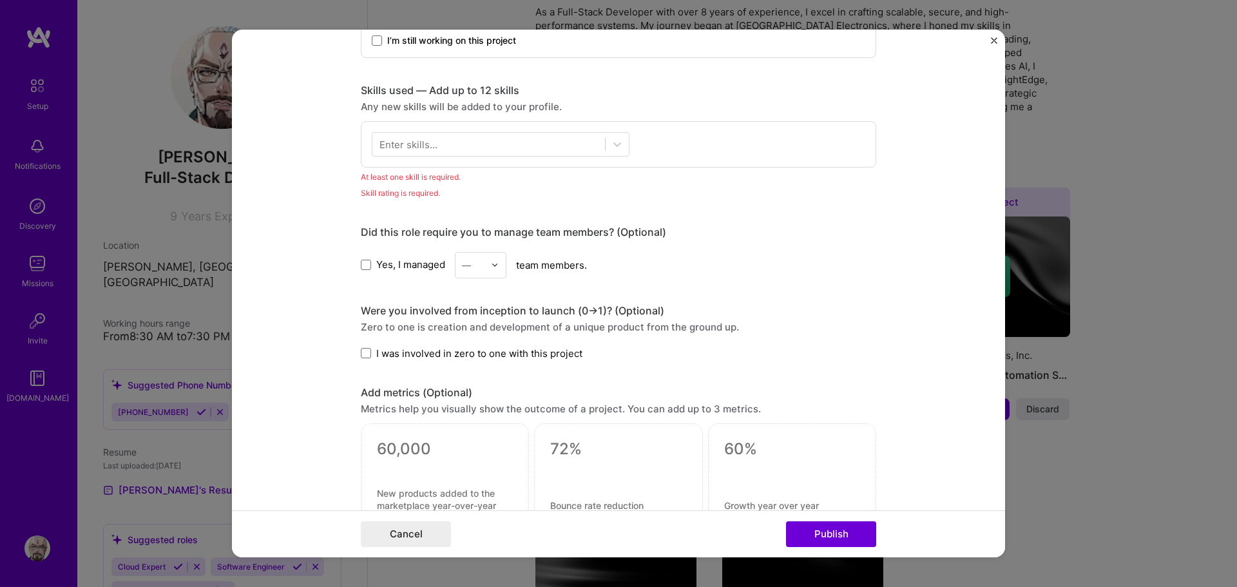
scroll to position [515, 0]
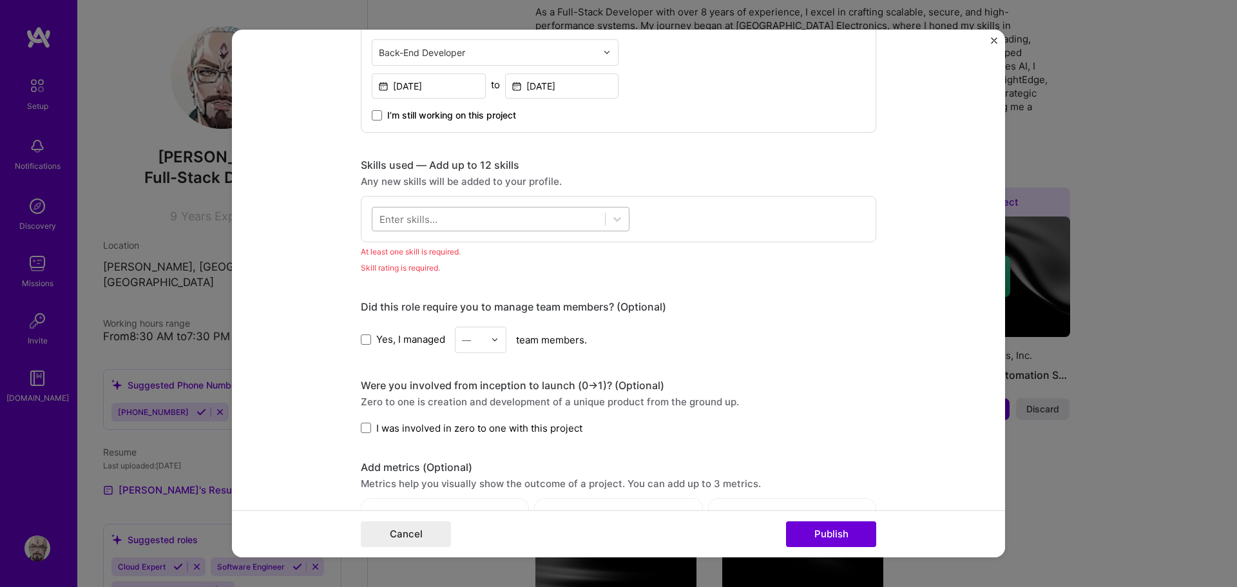
click at [397, 211] on div at bounding box center [488, 218] width 233 height 21
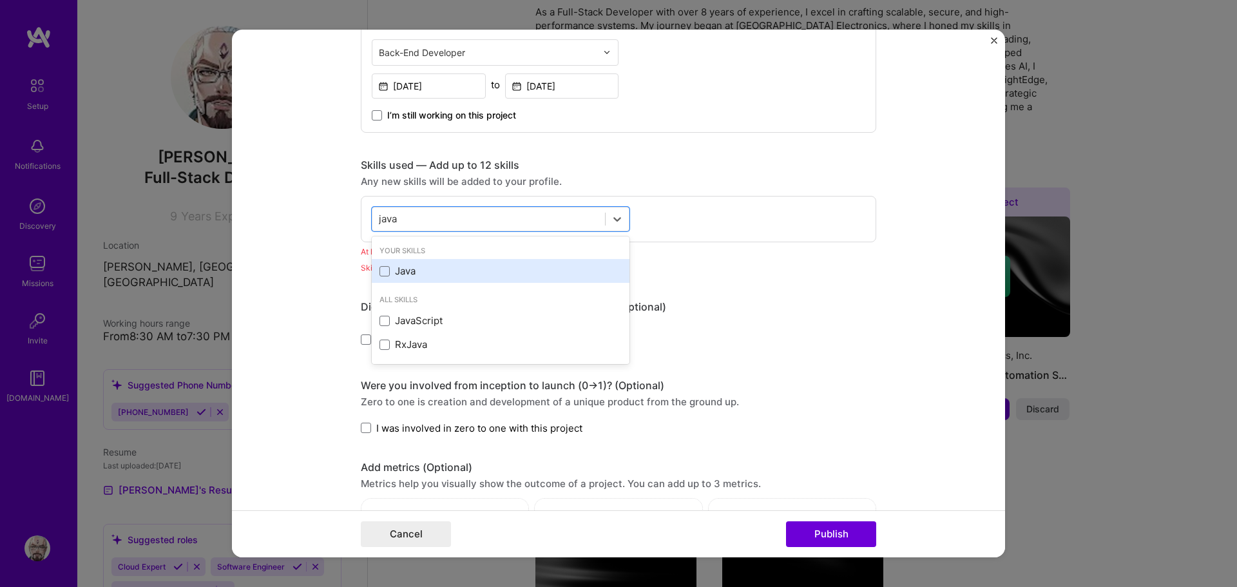
click at [553, 282] on div "Java" at bounding box center [501, 271] width 258 height 24
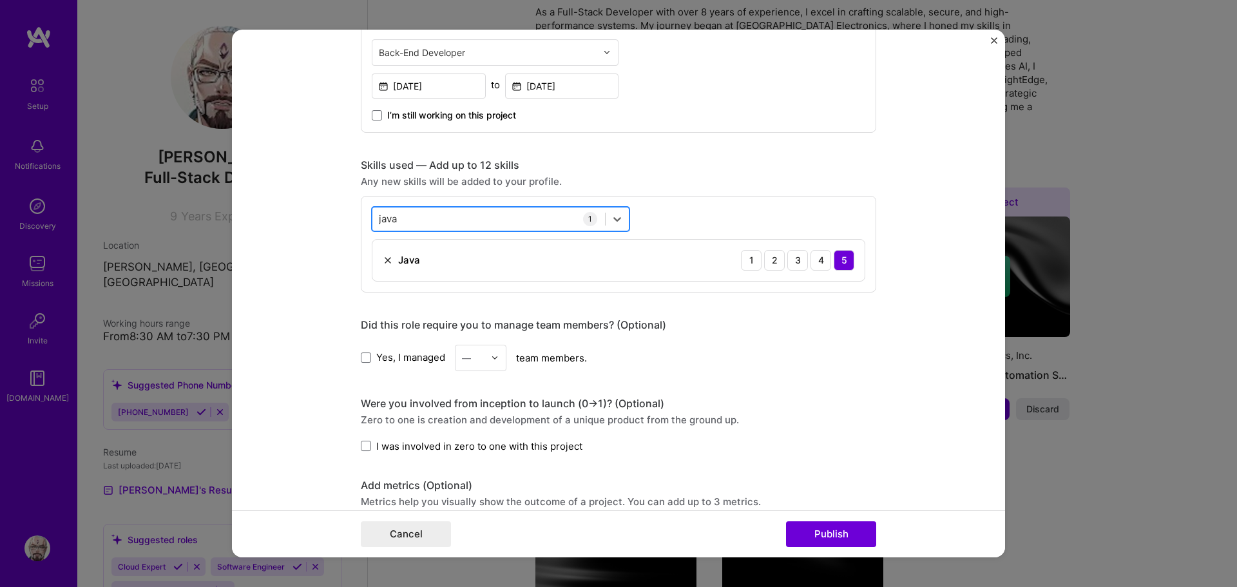
drag, startPoint x: 423, startPoint y: 219, endPoint x: 373, endPoint y: 209, distance: 51.3
click at [373, 209] on div "java java" at bounding box center [488, 218] width 233 height 21
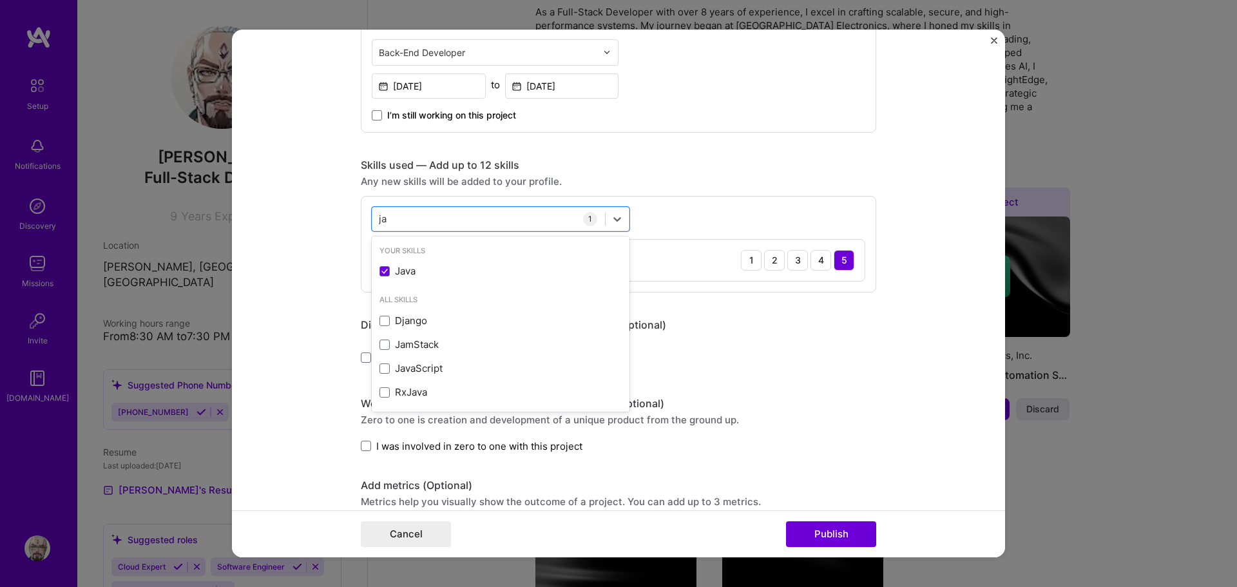
type input "j"
type input "spring"
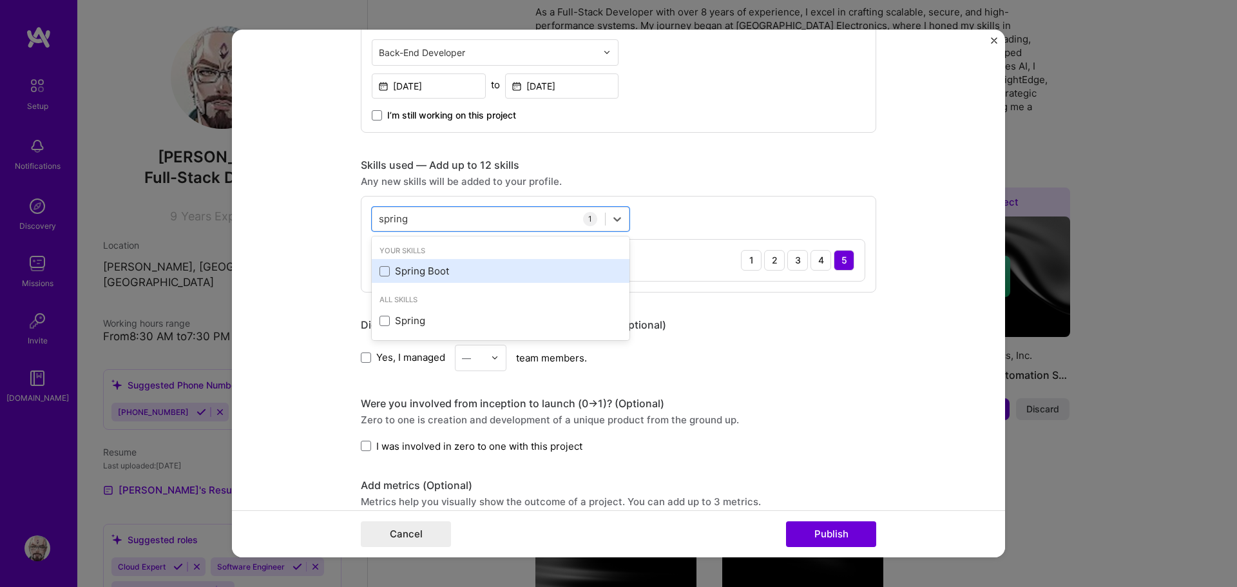
click at [459, 269] on div "Spring Boot" at bounding box center [500, 271] width 242 height 14
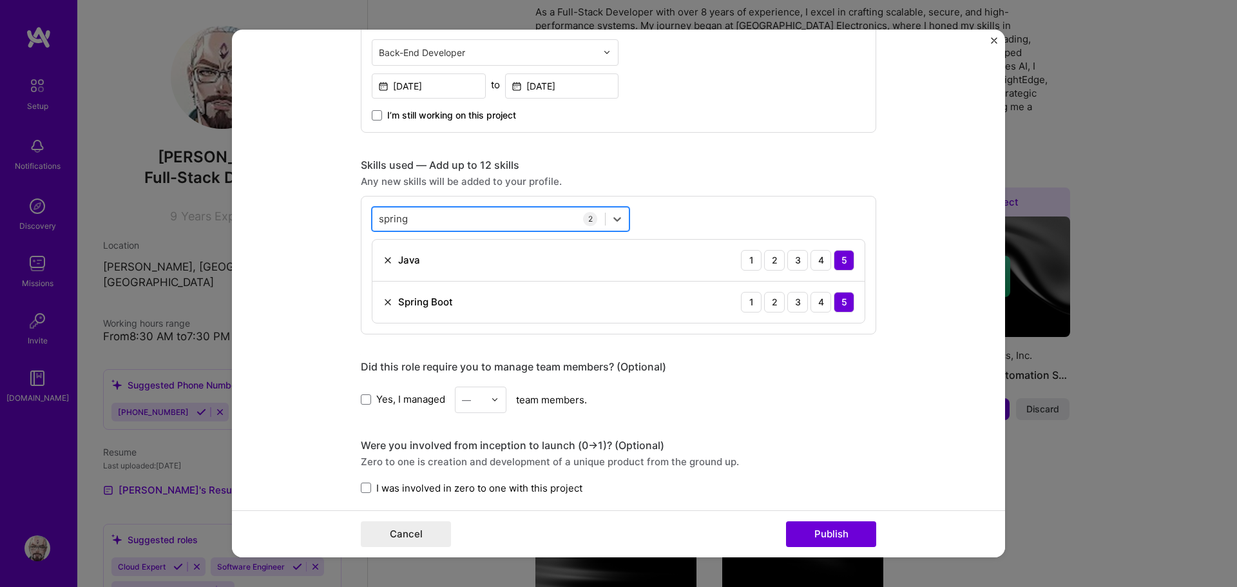
click at [439, 222] on div "spring spring" at bounding box center [488, 218] width 233 height 21
click at [397, 221] on input "golang" at bounding box center [395, 219] width 32 height 14
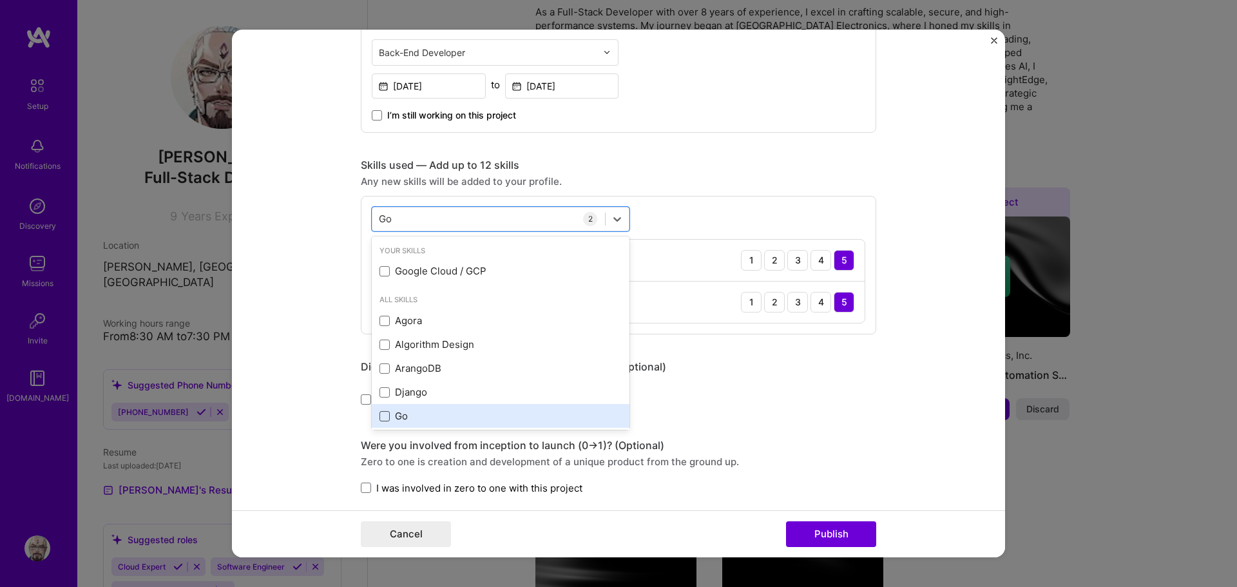
click at [380, 418] on span at bounding box center [384, 416] width 10 height 10
click at [0, 0] on input "checkbox" at bounding box center [0, 0] width 0 height 0
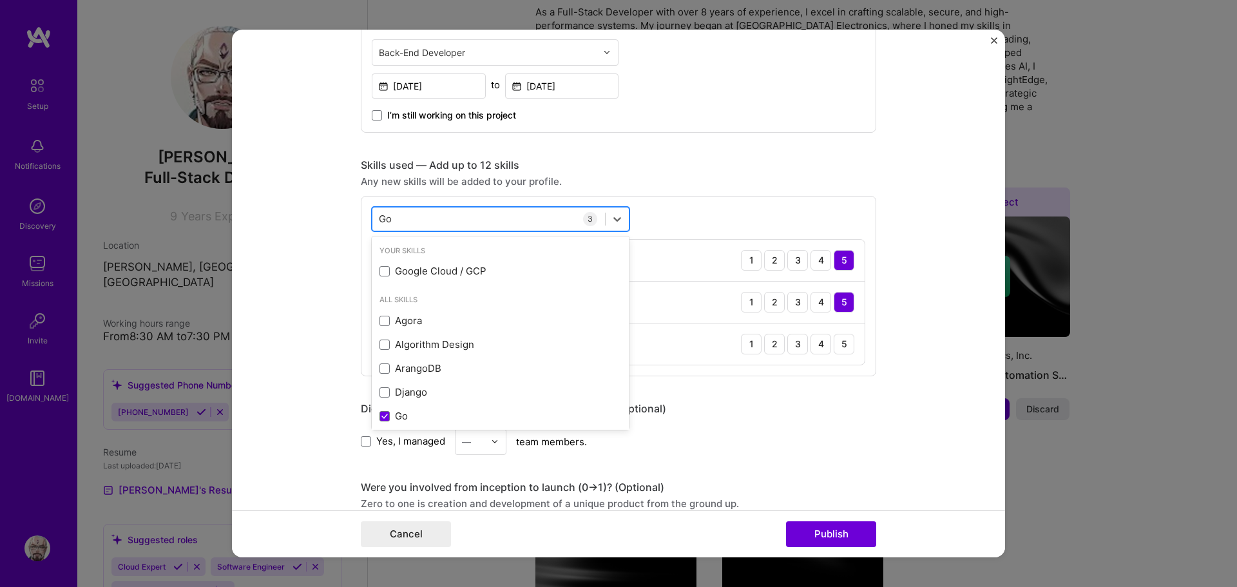
click at [390, 216] on div "Go Go" at bounding box center [488, 218] width 233 height 21
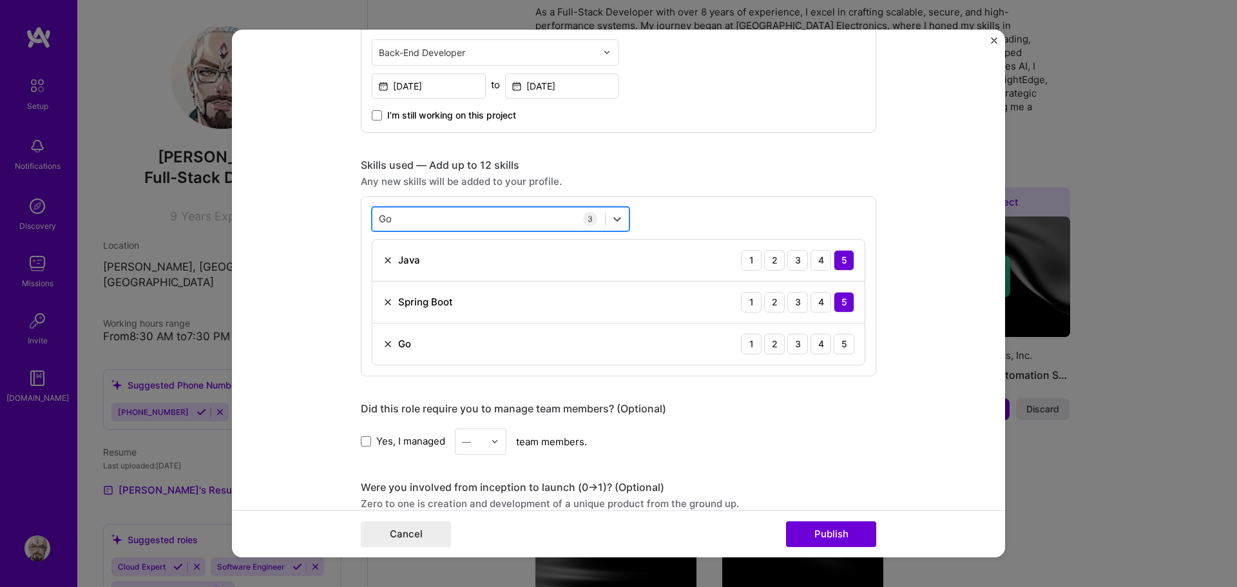
type input "G"
click at [406, 278] on div "REST API" at bounding box center [500, 271] width 242 height 14
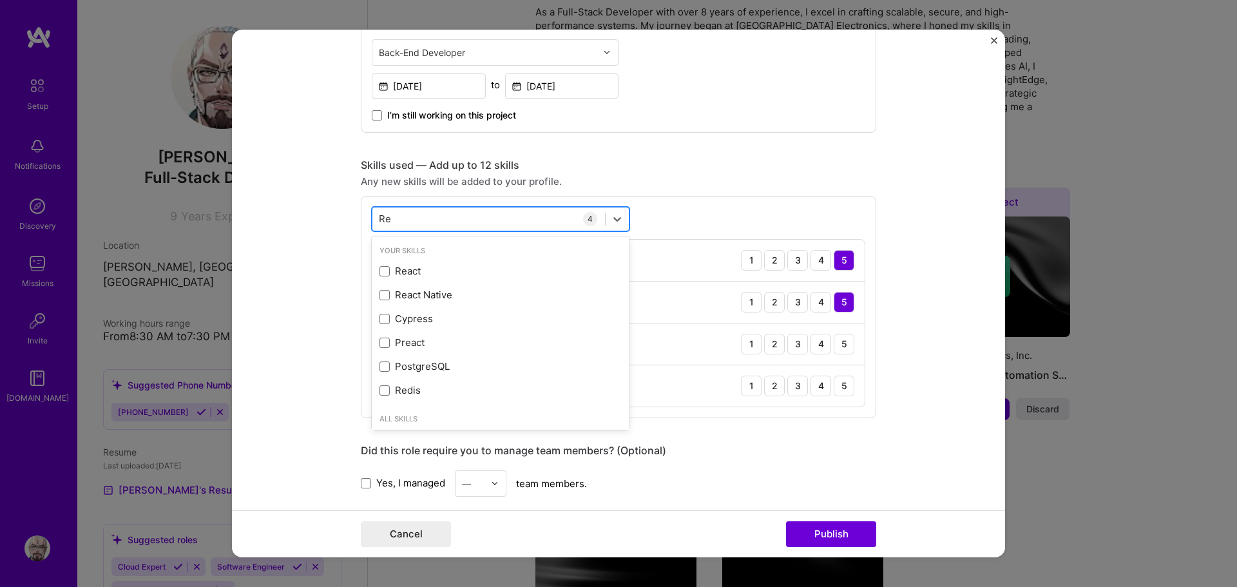
type input "R"
type input "Microse"
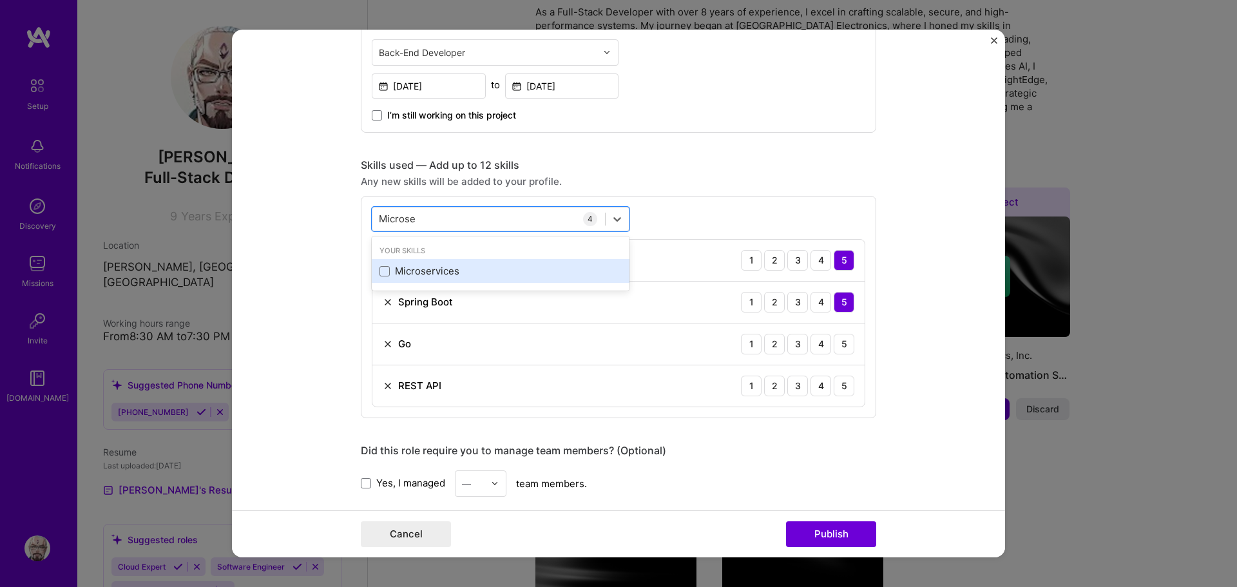
click at [423, 276] on div "Microservices" at bounding box center [500, 271] width 242 height 14
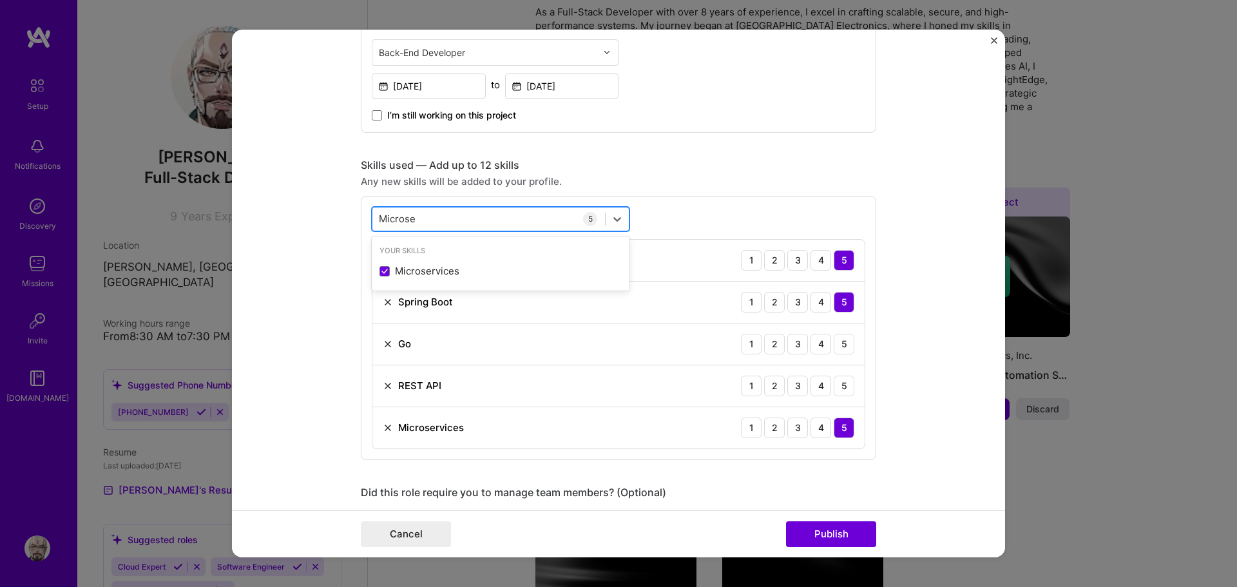
click at [392, 218] on input "Microse" at bounding box center [397, 219] width 37 height 14
type input "Mysql"
click at [397, 284] on div "Your Skills MySQL" at bounding box center [501, 264] width 258 height 50
click at [397, 273] on div "MySQL" at bounding box center [500, 271] width 242 height 14
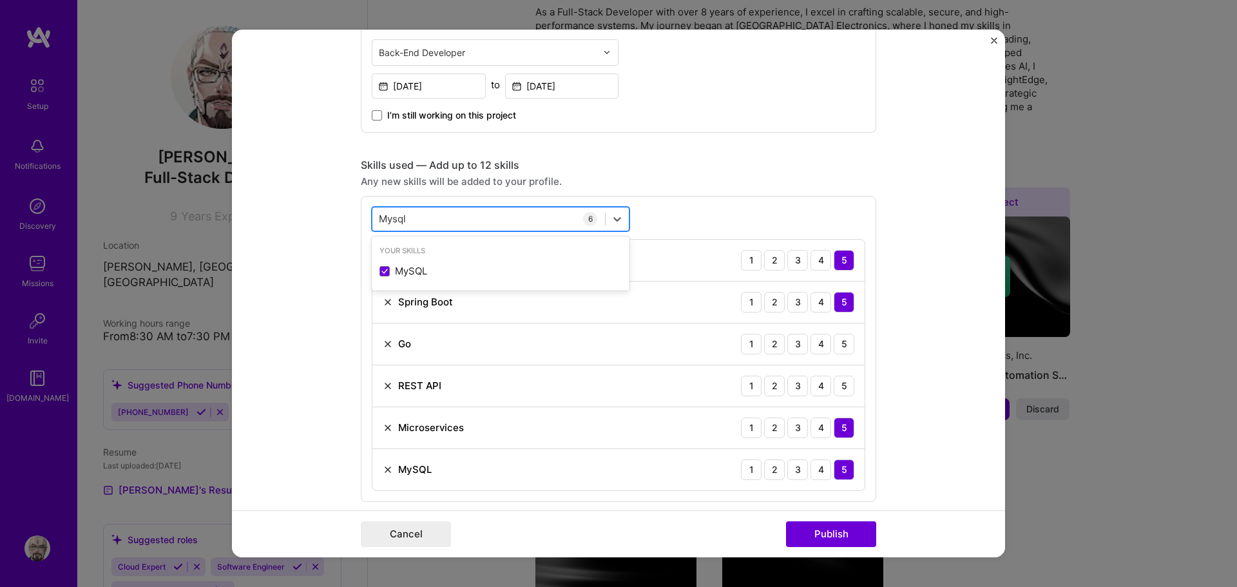
click at [417, 229] on div "Mysql Mysql" at bounding box center [488, 218] width 233 height 21
click at [414, 222] on div "Mysql Mysql" at bounding box center [488, 218] width 233 height 21
type input "postgre"
click at [442, 265] on div "PostgreSQL" at bounding box center [500, 271] width 242 height 14
click at [426, 222] on div "postgre postgre" at bounding box center [488, 218] width 233 height 21
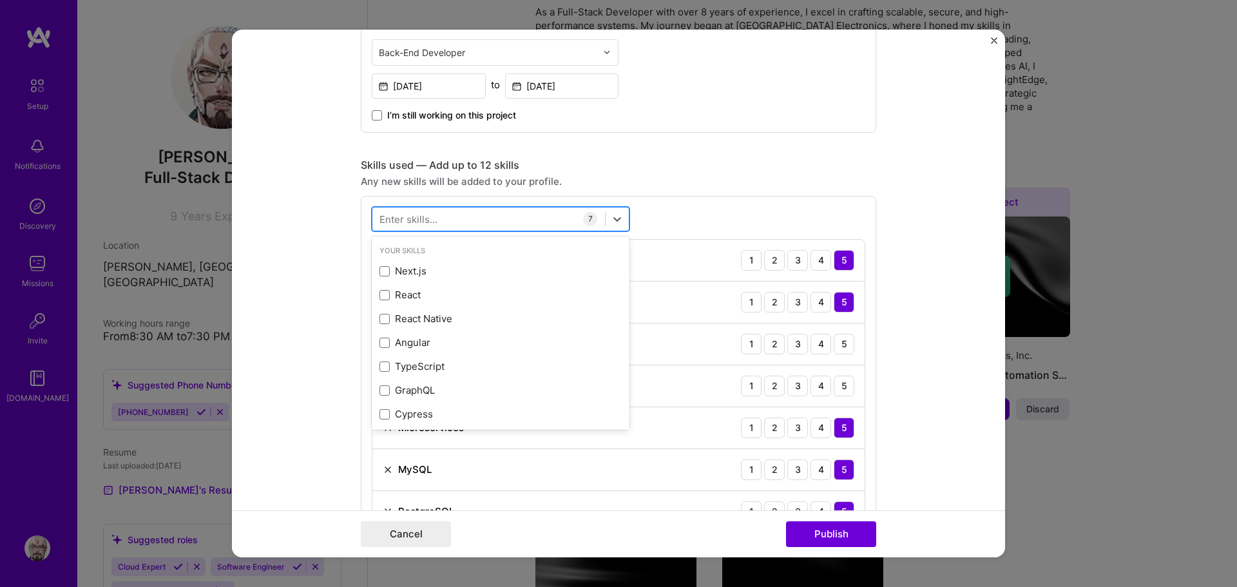
type input "r"
type input "Redis"
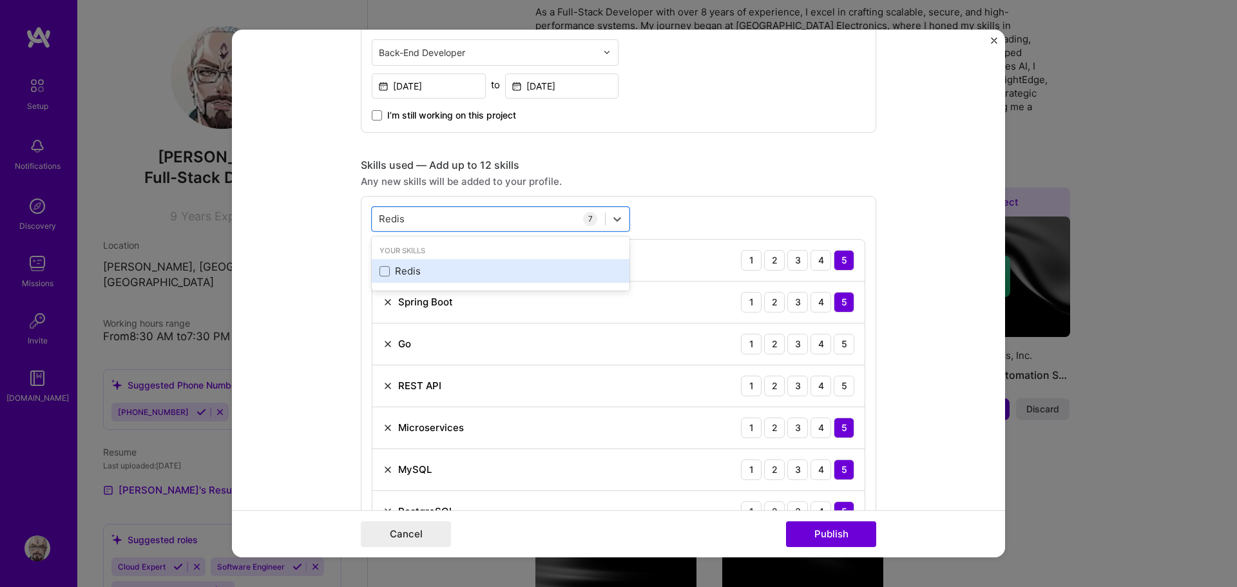
click at [426, 267] on div "Redis" at bounding box center [500, 271] width 242 height 14
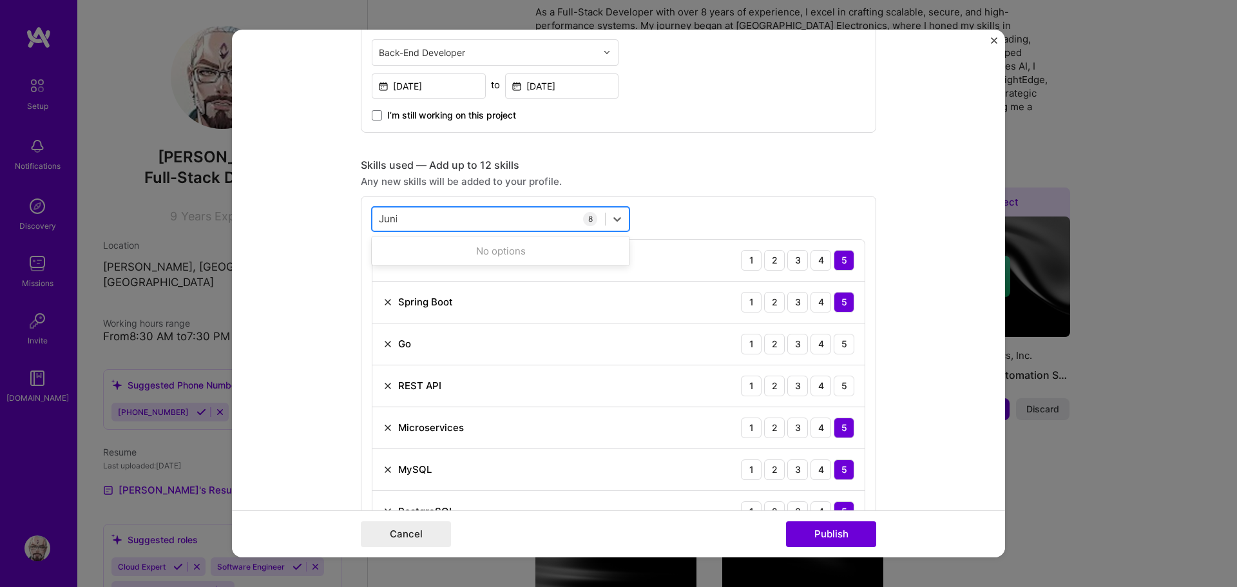
type input "Junit"
type input "Mock"
type input "docker"
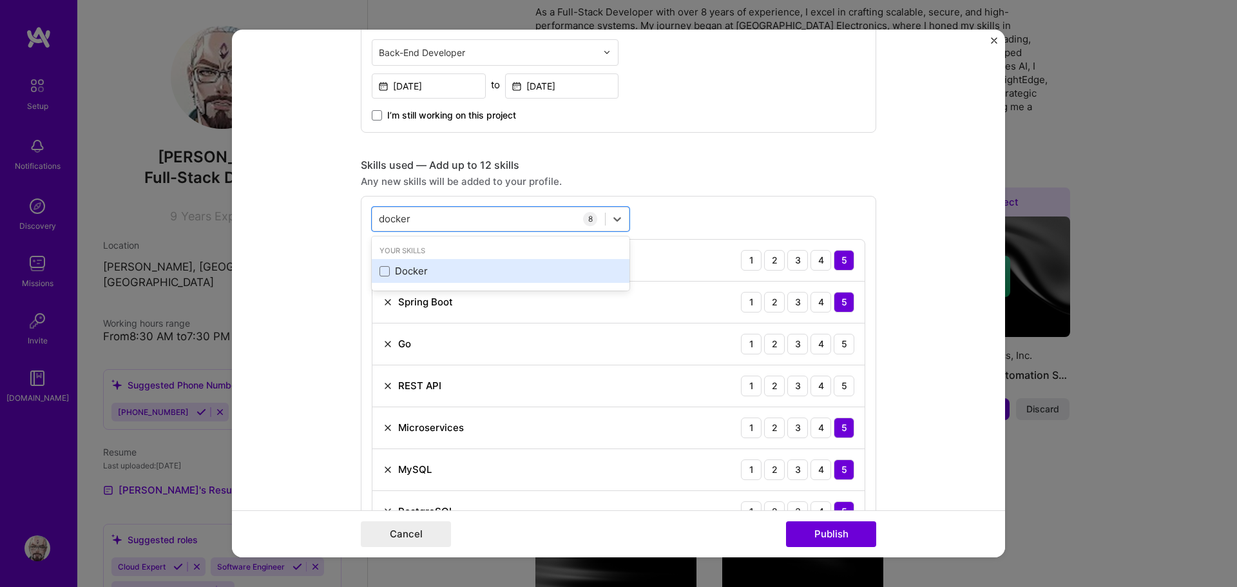
click at [483, 274] on div "Docker" at bounding box center [500, 271] width 242 height 14
click at [449, 219] on div "docker docker" at bounding box center [488, 218] width 233 height 21
type input "gitla"
click at [416, 274] on div "Gitlab" at bounding box center [500, 271] width 242 height 14
click at [517, 217] on div "gitla gitla" at bounding box center [488, 218] width 233 height 21
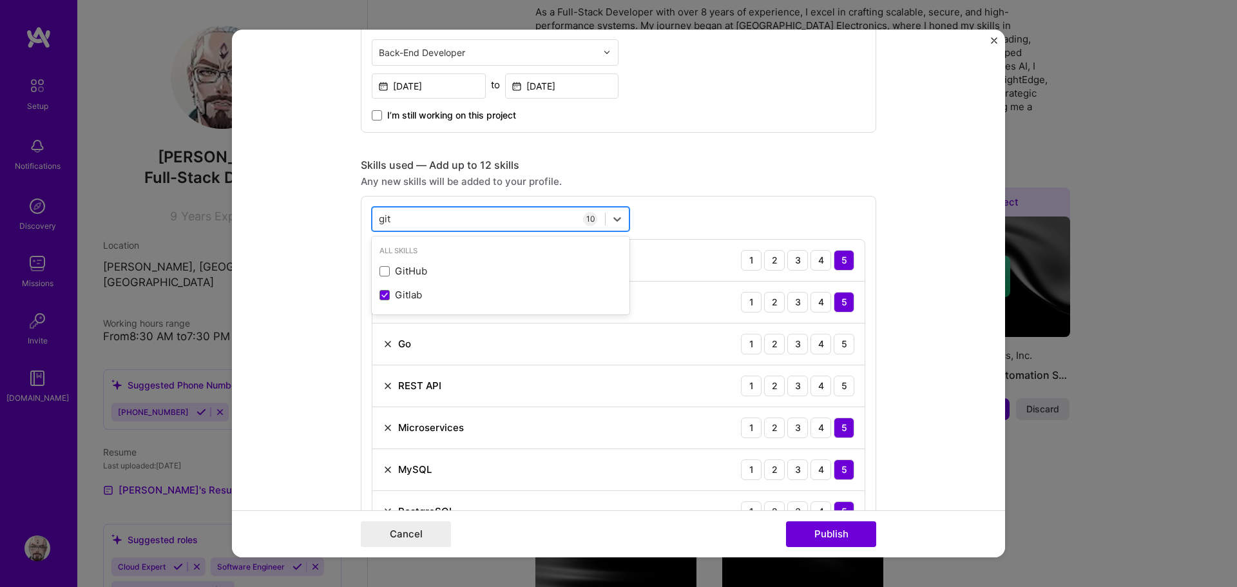
type input "gith"
click at [451, 280] on div "GitHub" at bounding box center [501, 271] width 258 height 24
click at [435, 227] on div "gith gith" at bounding box center [488, 218] width 233 height 21
type input "agil"
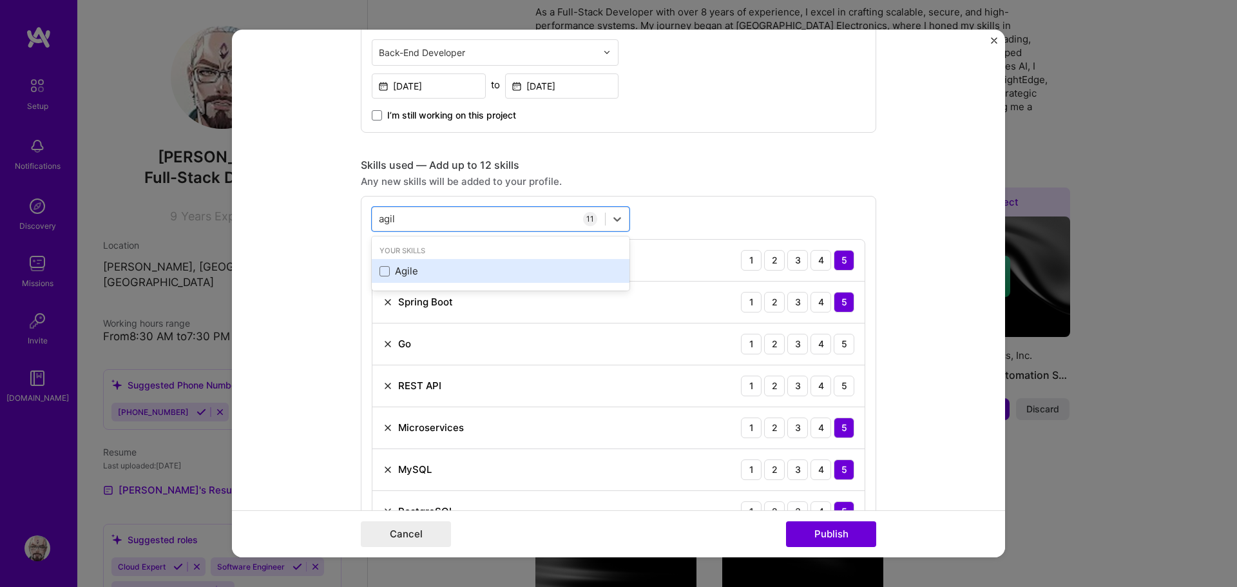
click at [412, 273] on div "Agile" at bounding box center [500, 271] width 242 height 14
click at [421, 218] on div "agil agil" at bounding box center [488, 218] width 233 height 21
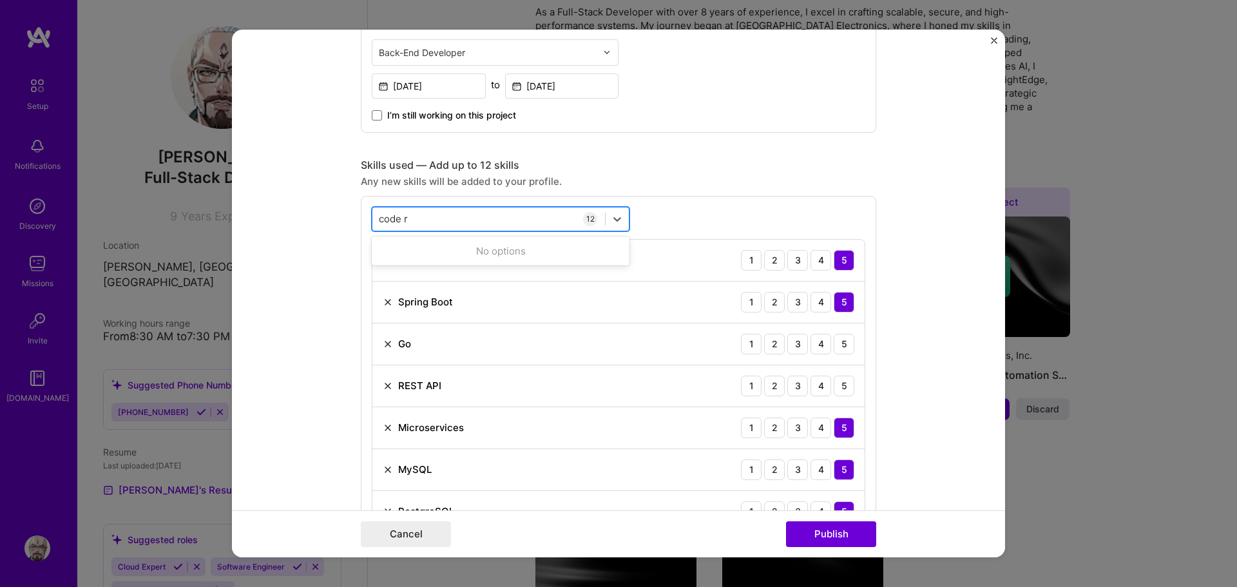
type input "code"
click at [794, 167] on div "Skills used — Add up to 12 skills" at bounding box center [618, 165] width 515 height 14
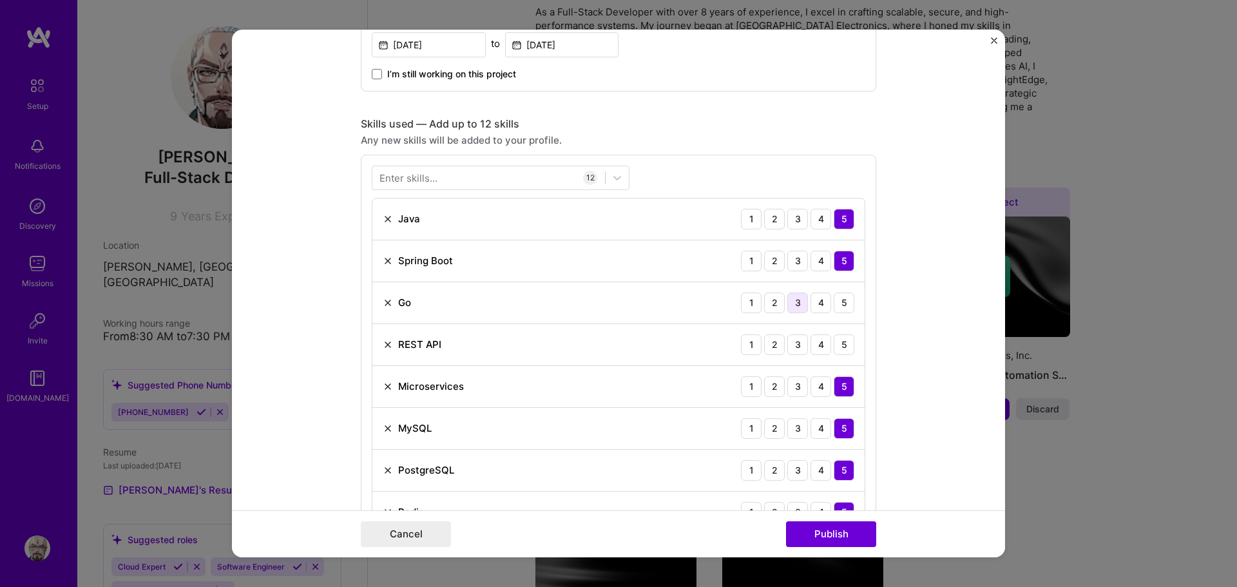
scroll to position [580, 0]
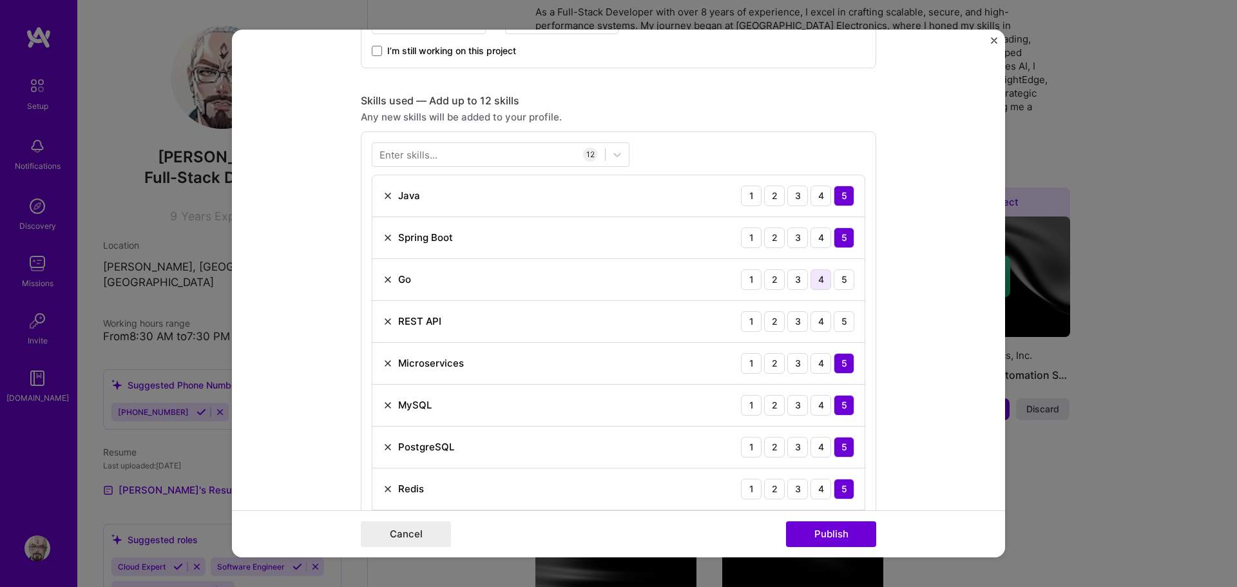
click at [813, 281] on div "4" at bounding box center [820, 279] width 21 height 21
click at [824, 323] on div "4" at bounding box center [820, 321] width 21 height 21
click at [838, 323] on div "5" at bounding box center [844, 321] width 21 height 21
click at [836, 285] on div "5" at bounding box center [844, 279] width 21 height 21
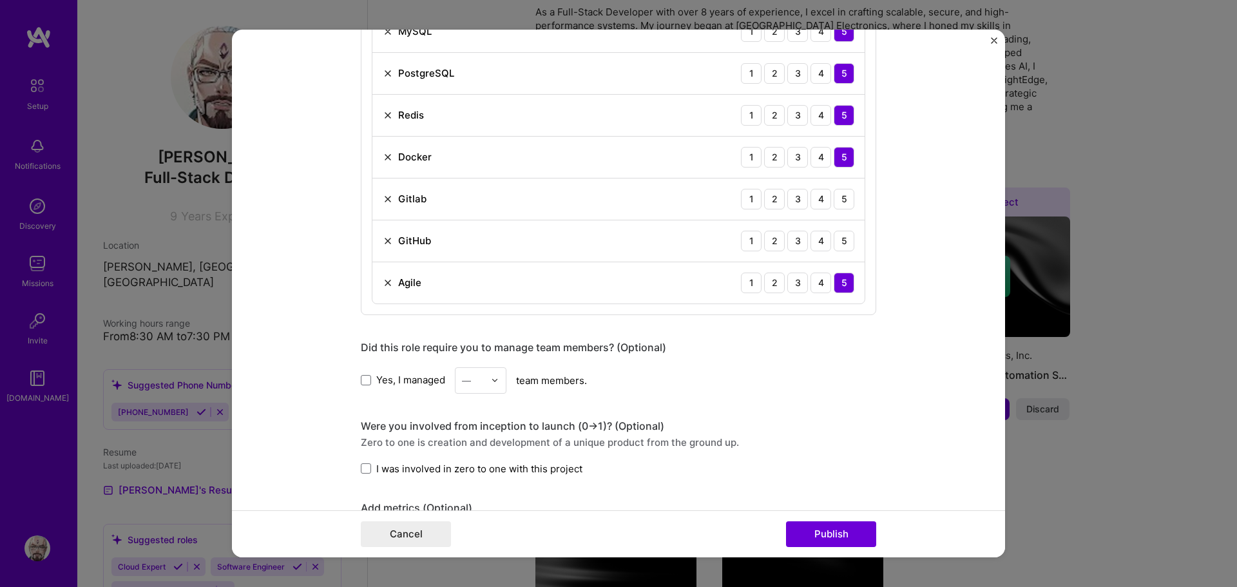
scroll to position [966, 0]
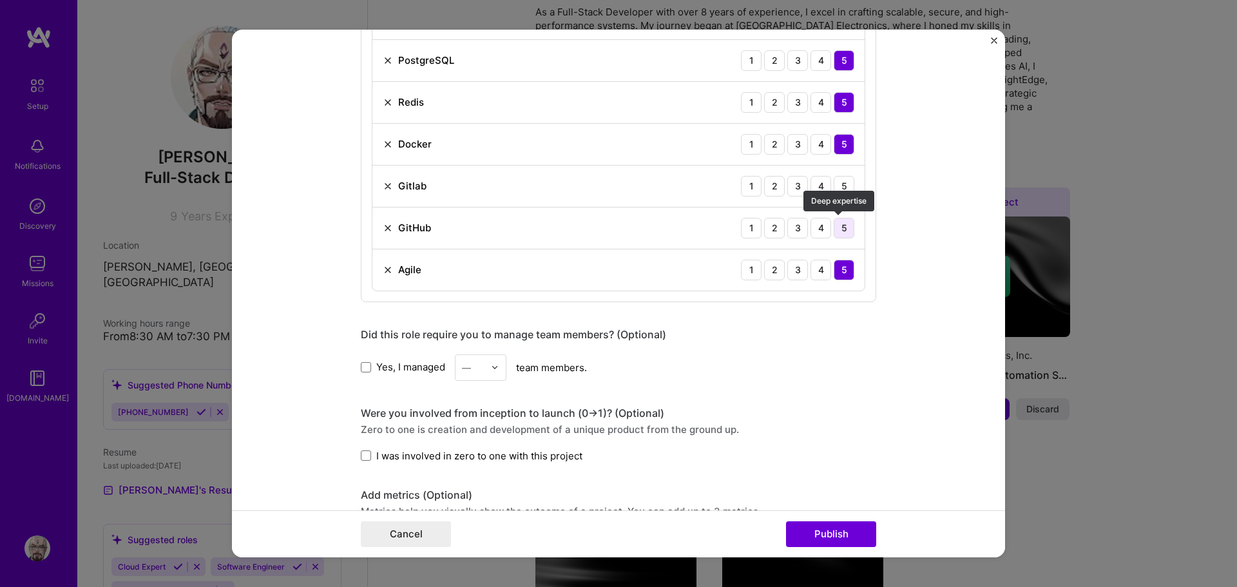
click at [839, 229] on div "5" at bounding box center [844, 228] width 21 height 21
click at [848, 178] on div "5" at bounding box center [844, 186] width 21 height 21
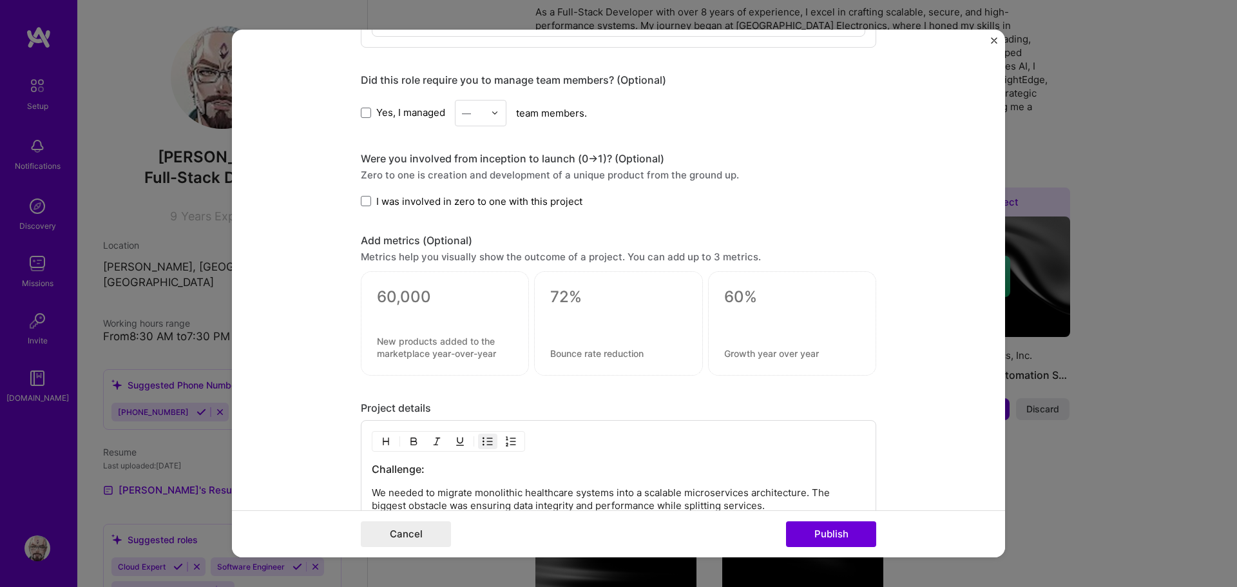
scroll to position [1224, 0]
click at [841, 528] on button "Publish" at bounding box center [831, 534] width 90 height 26
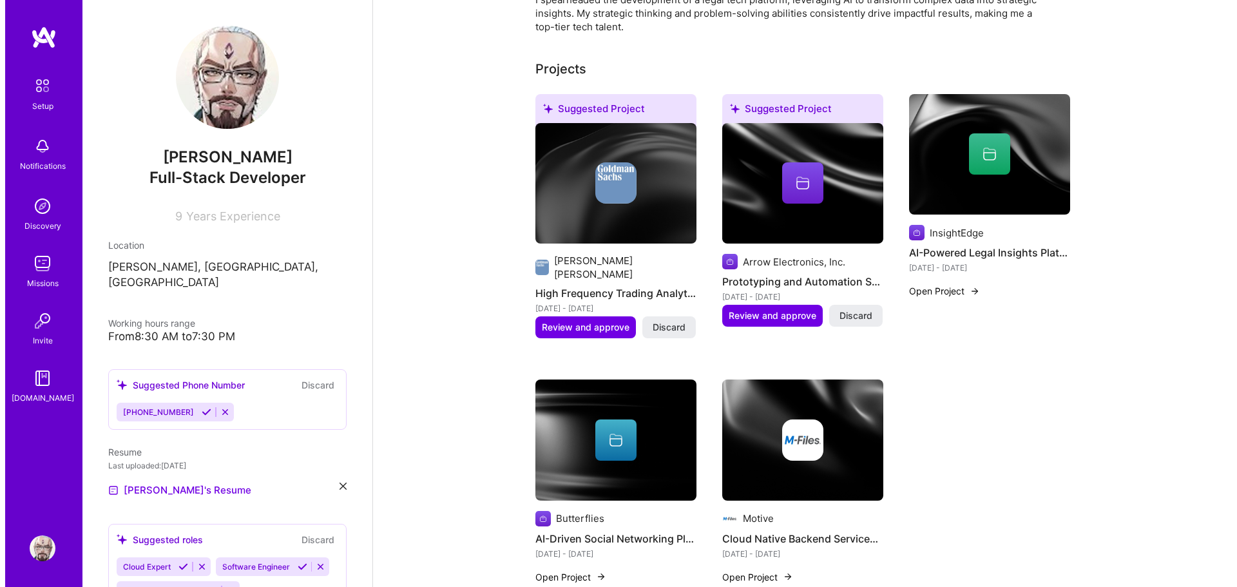
scroll to position [451, 0]
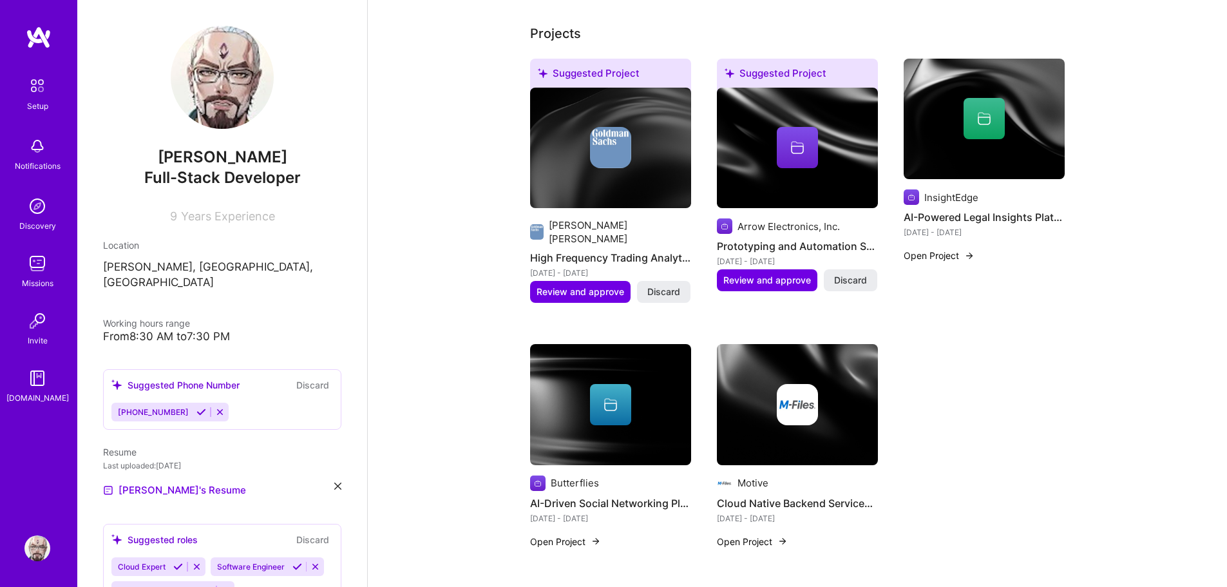
click at [572, 535] on button "Open Project" at bounding box center [565, 542] width 71 height 14
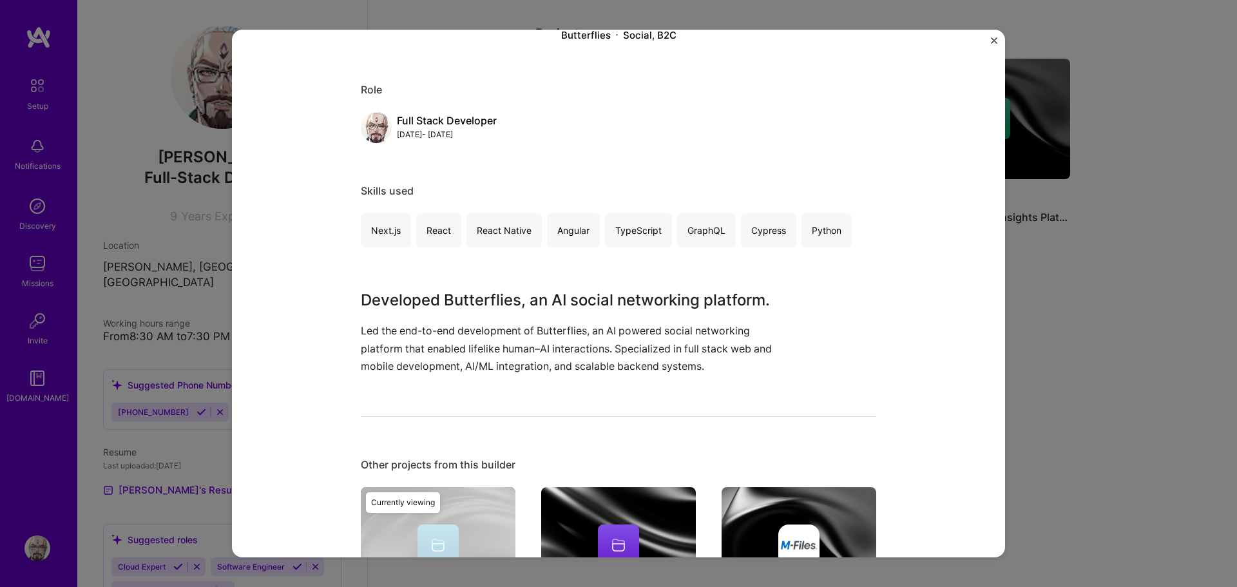
scroll to position [276, 0]
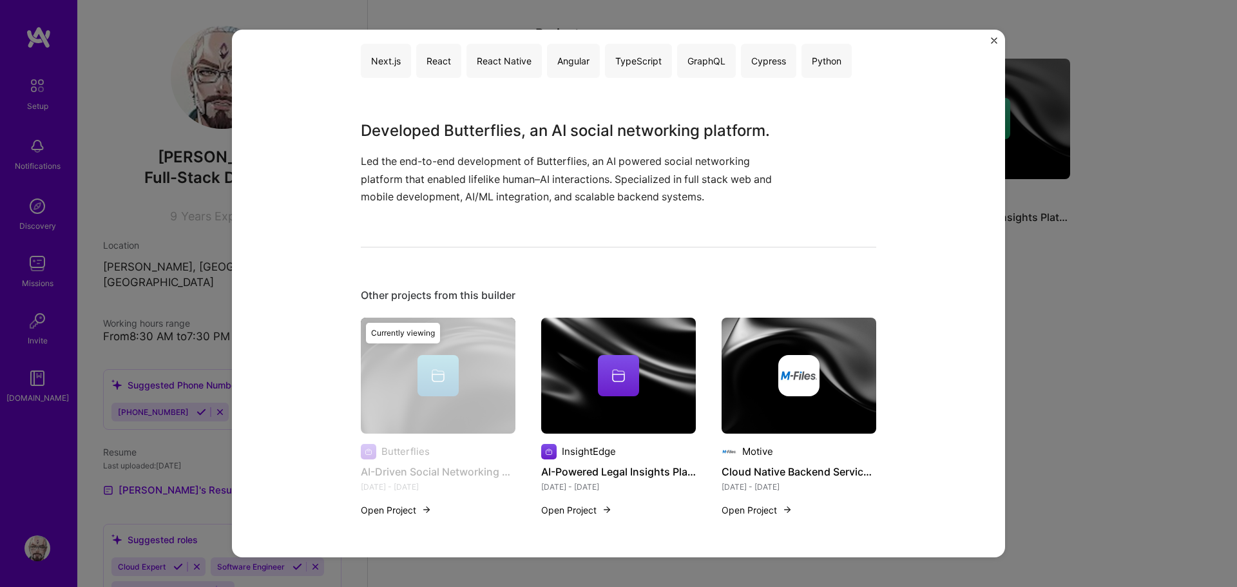
click at [1103, 282] on div "AI-Driven Social Networking Platform Butterflies Social, B2C Role Full Stack De…" at bounding box center [618, 293] width 1237 height 587
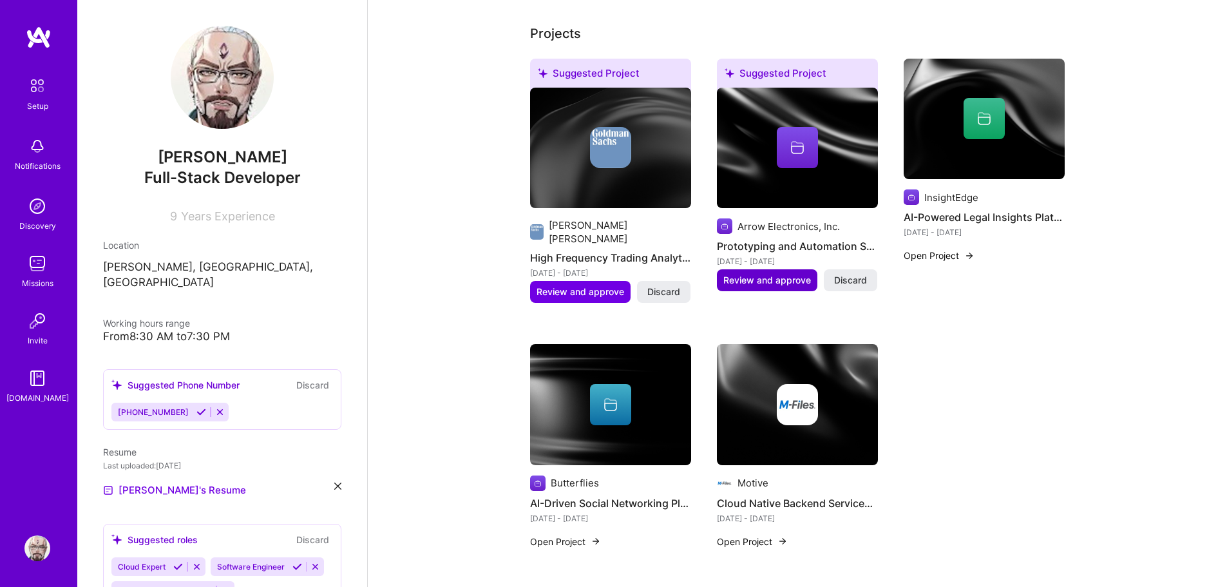
click at [783, 274] on span "Review and approve" at bounding box center [767, 280] width 88 height 13
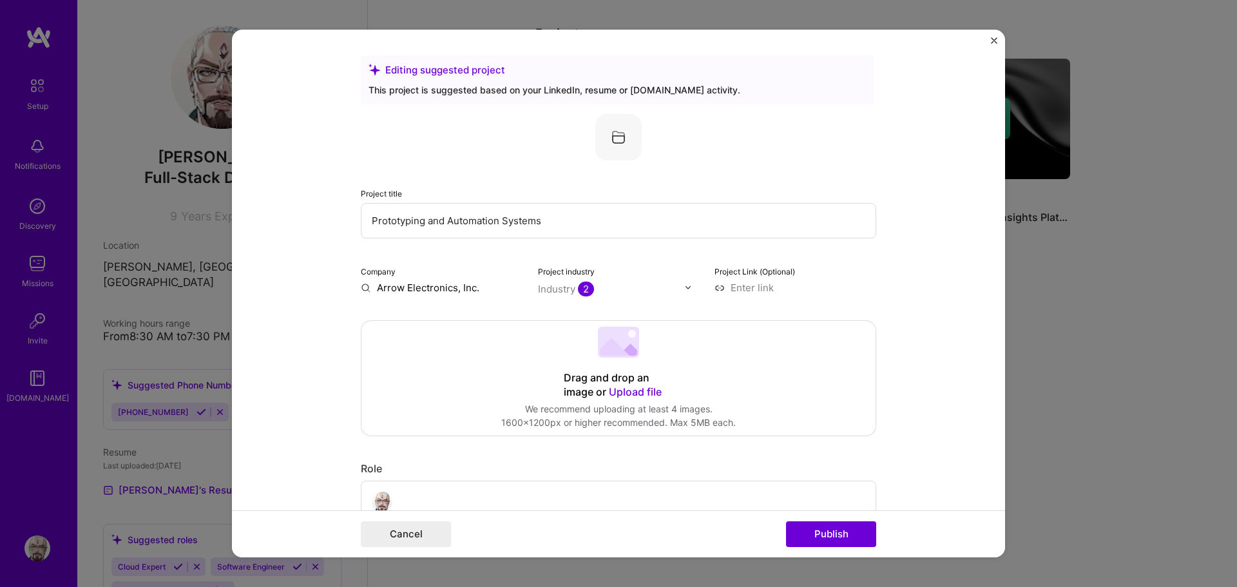
click at [1105, 345] on div "Editing suggested project This project is suggested based on your LinkedIn, res…" at bounding box center [618, 293] width 1237 height 587
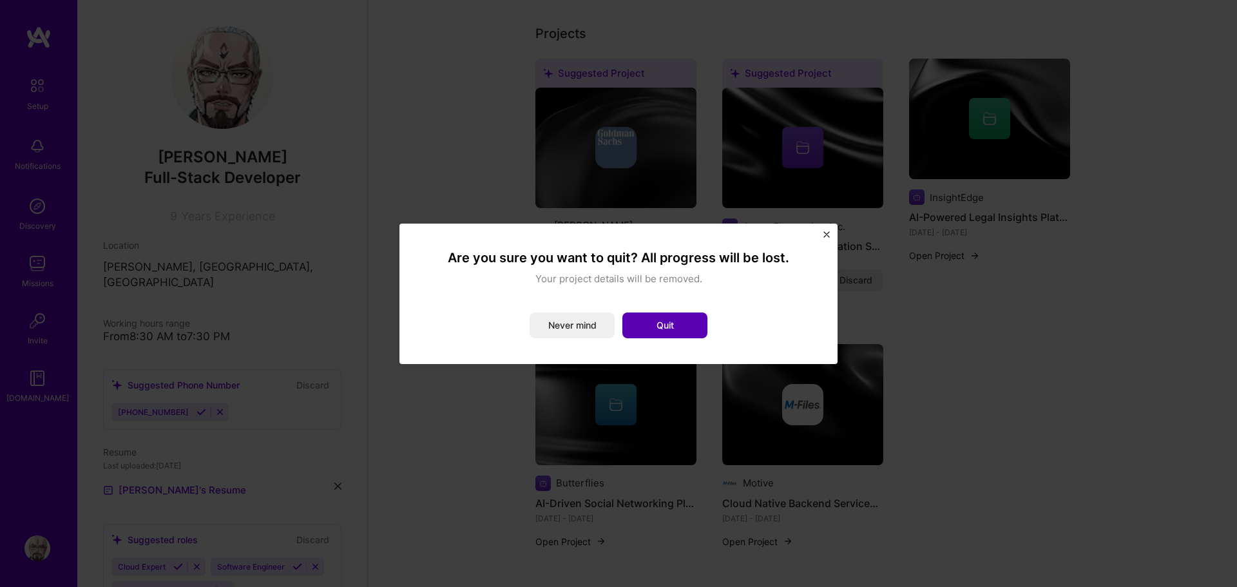
click at [647, 329] on button "Quit" at bounding box center [664, 325] width 85 height 26
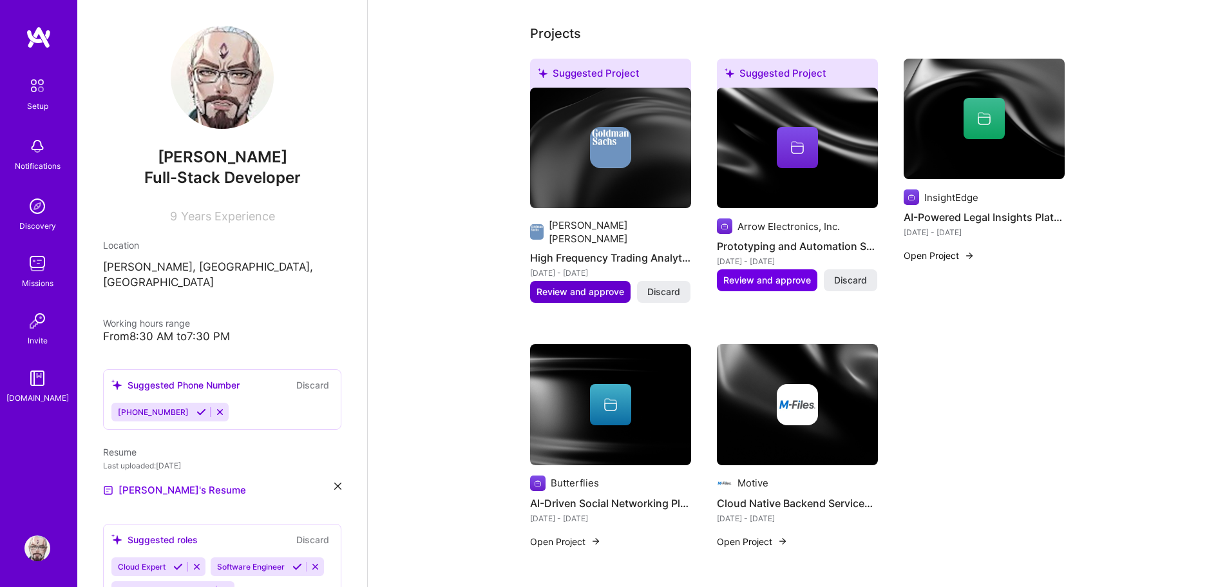
click at [589, 285] on span "Review and approve" at bounding box center [581, 291] width 88 height 13
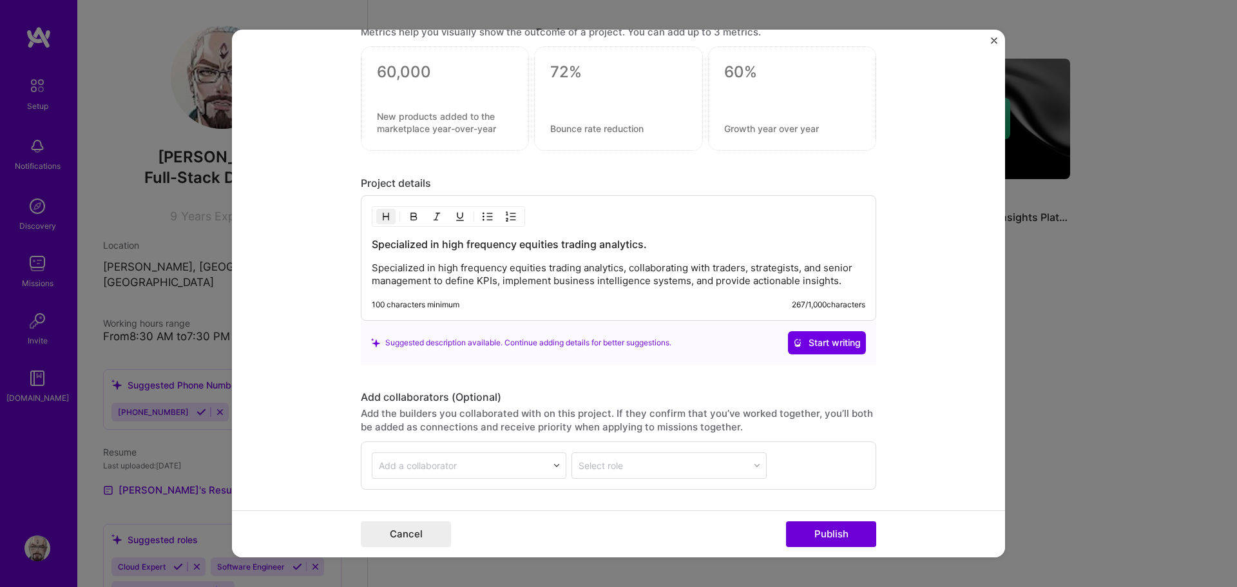
scroll to position [966, 0]
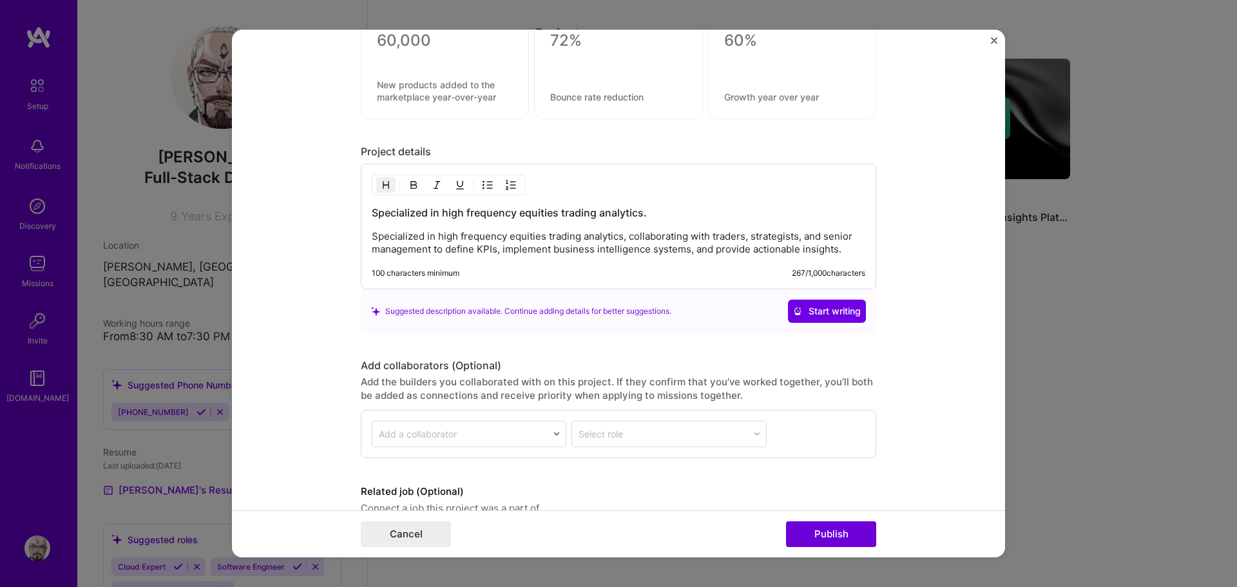
click at [504, 238] on p "Specialized in high frequency equities trading analytics, collaborating with tr…" at bounding box center [618, 243] width 493 height 26
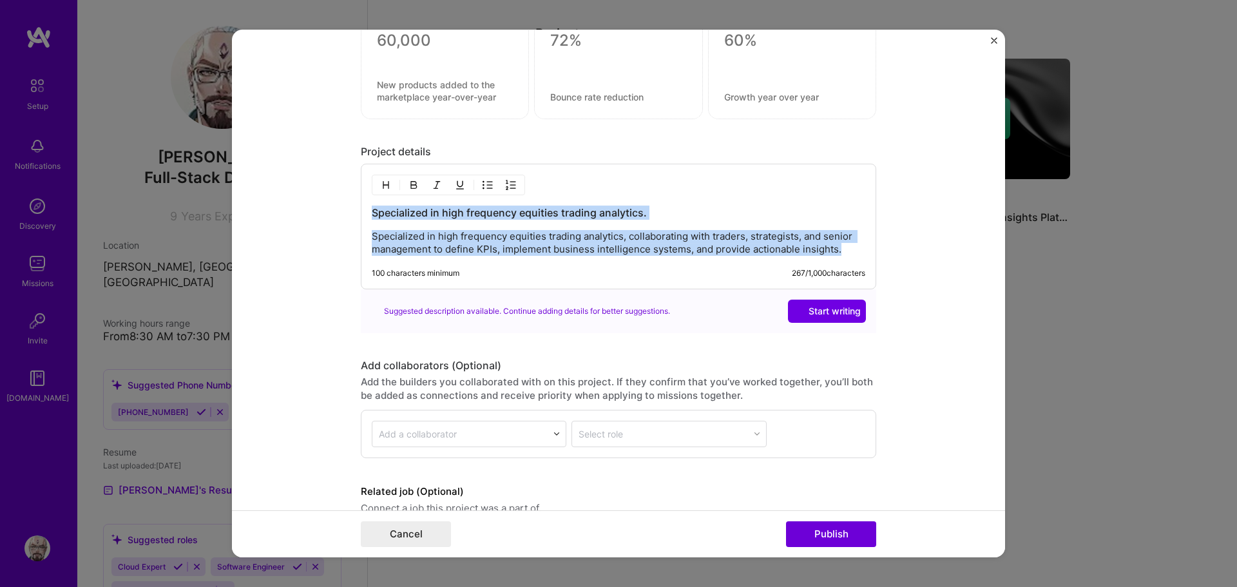
paste div
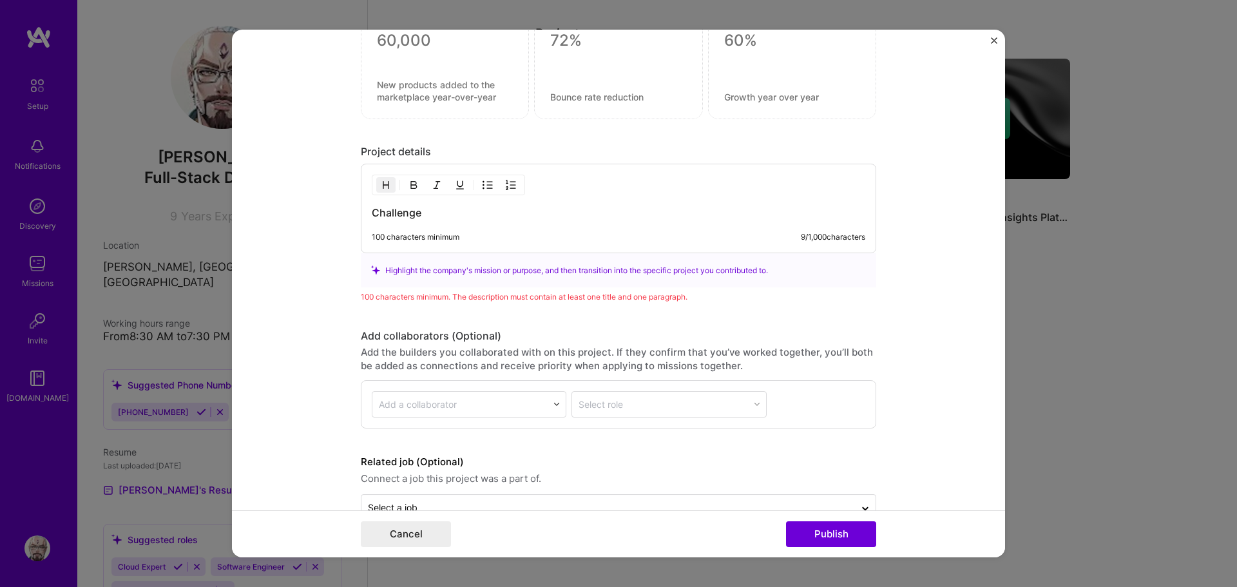
click at [419, 216] on h3 "Challenge" at bounding box center [618, 213] width 493 height 14
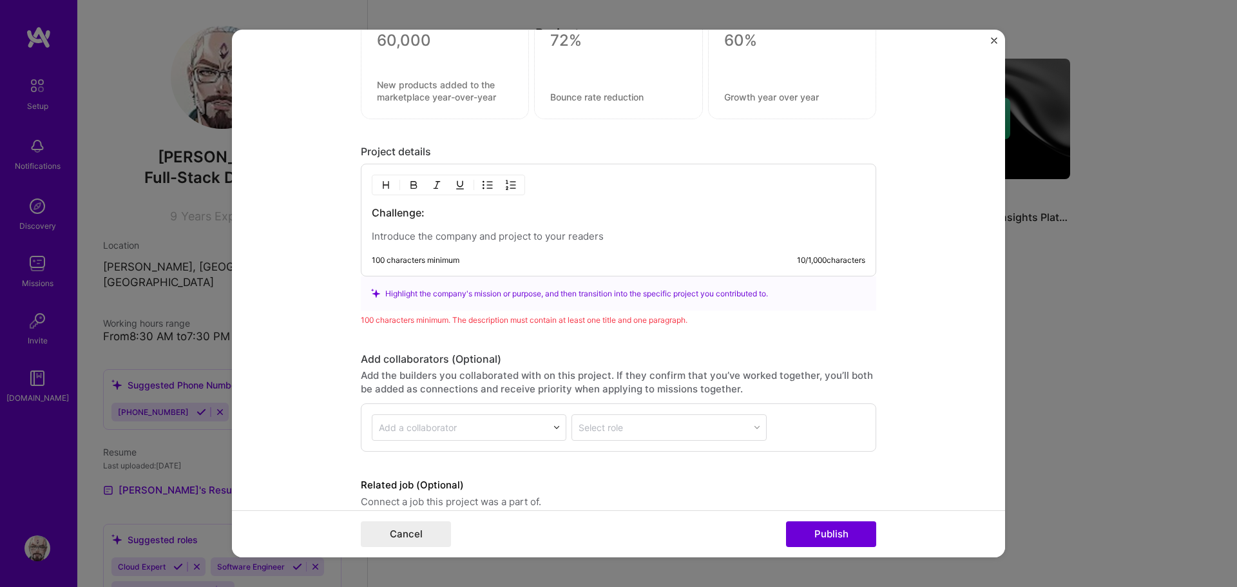
click at [420, 238] on p at bounding box center [618, 236] width 493 height 13
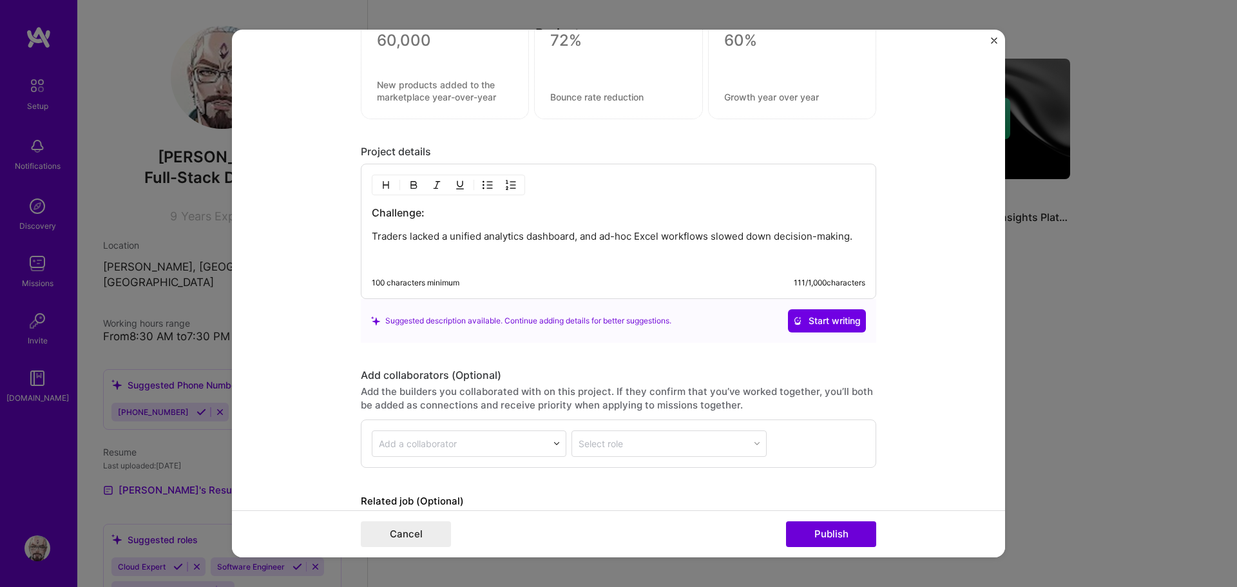
click at [428, 260] on p at bounding box center [618, 259] width 493 height 13
click at [384, 184] on img "button" at bounding box center [386, 185] width 10 height 10
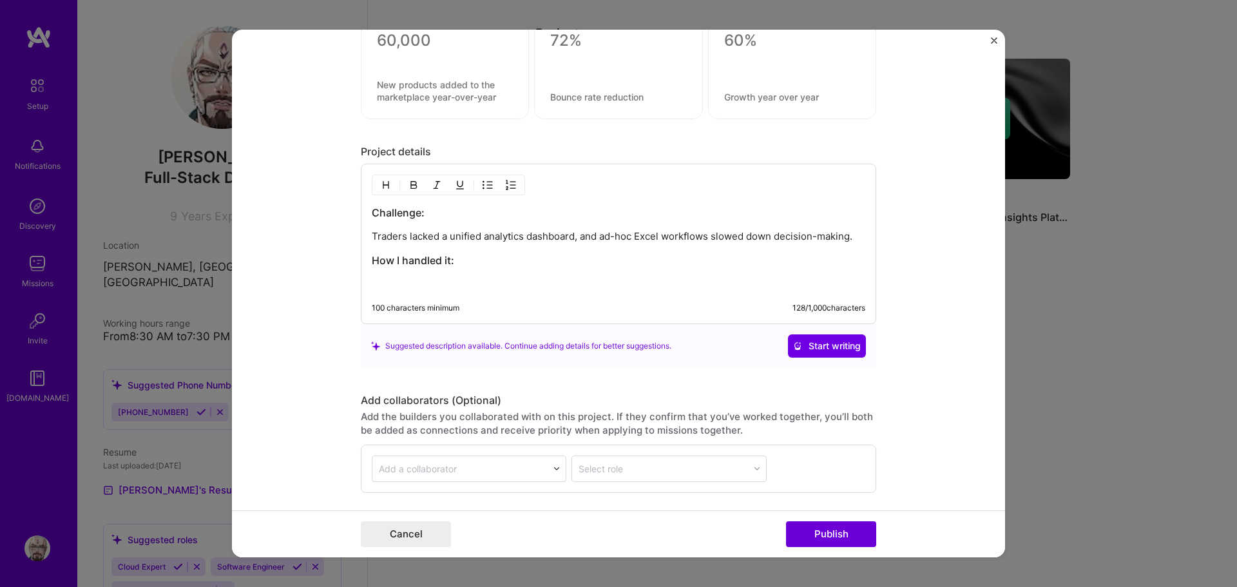
click at [464, 285] on p at bounding box center [618, 284] width 493 height 13
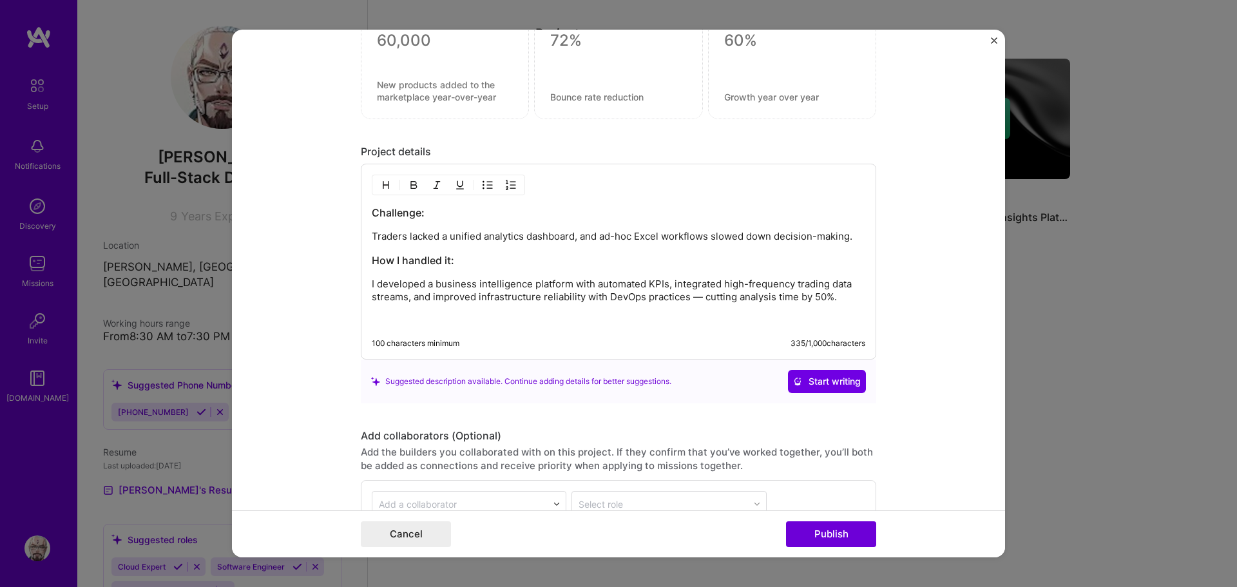
click at [509, 322] on p at bounding box center [618, 319] width 493 height 13
click at [381, 189] on img "button" at bounding box center [386, 185] width 10 height 10
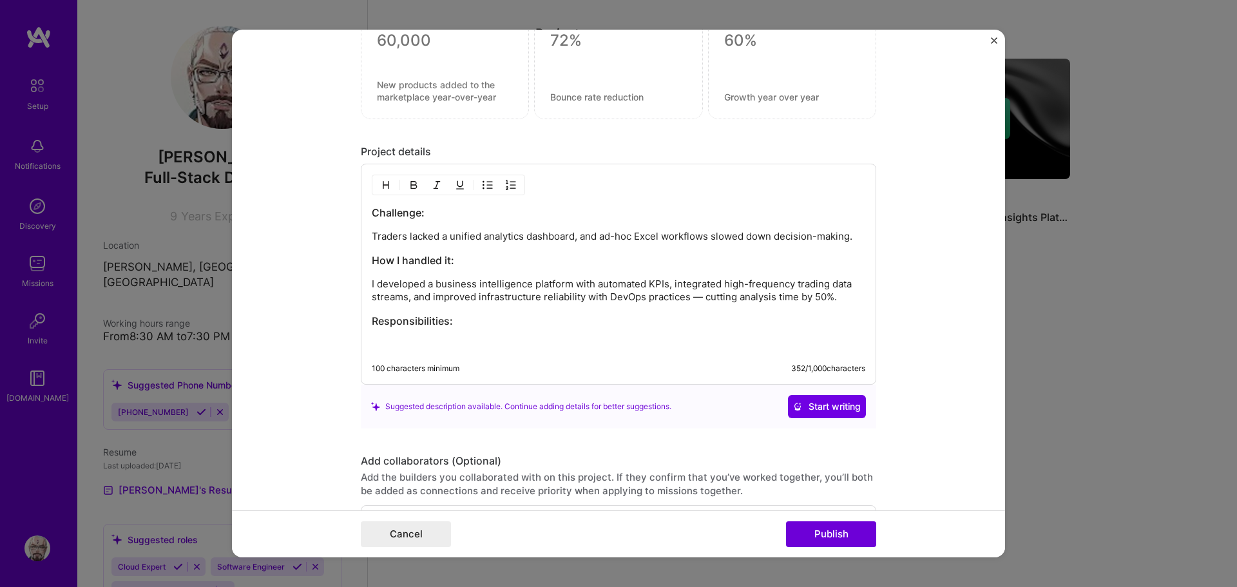
click at [542, 339] on p at bounding box center [618, 344] width 493 height 13
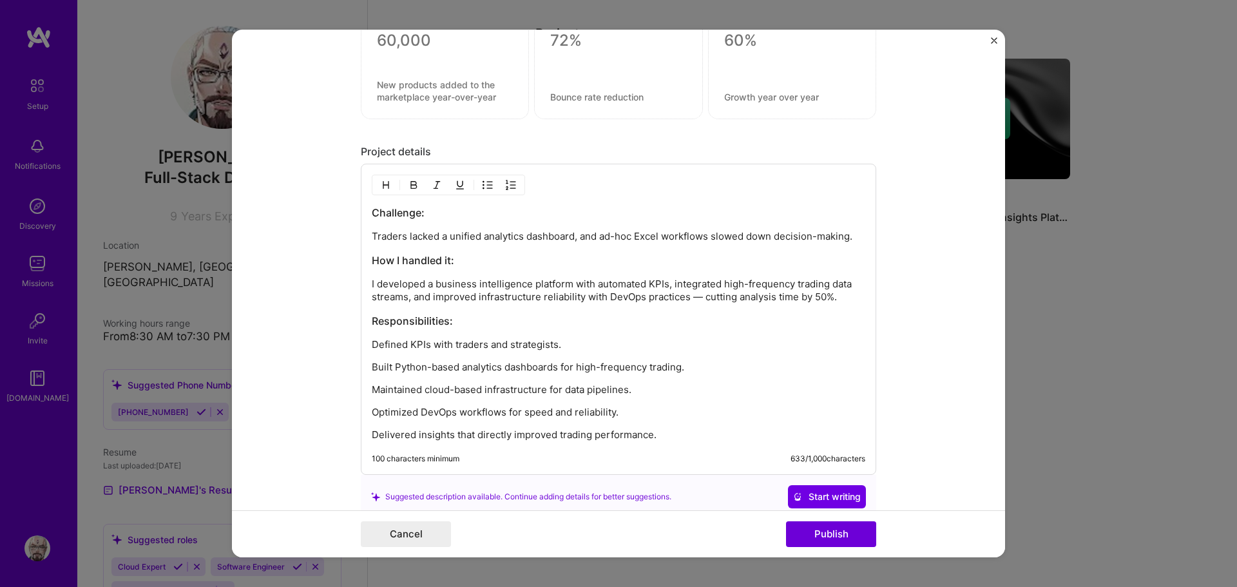
click at [372, 342] on p "Defined KPIs with traders and strategists." at bounding box center [618, 344] width 493 height 13
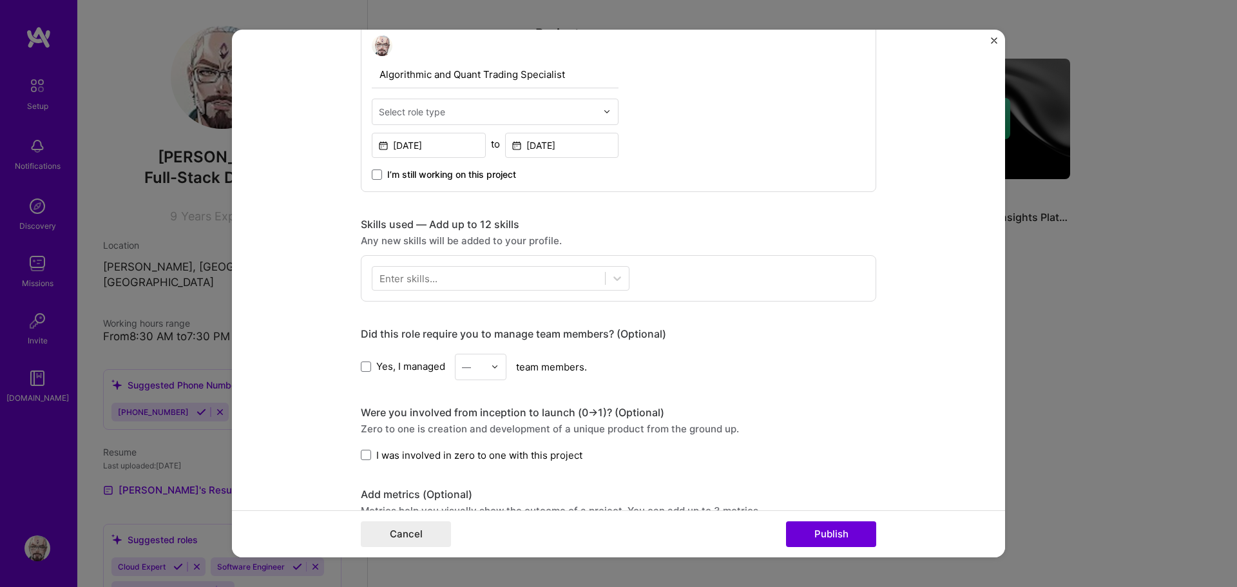
scroll to position [381, 0]
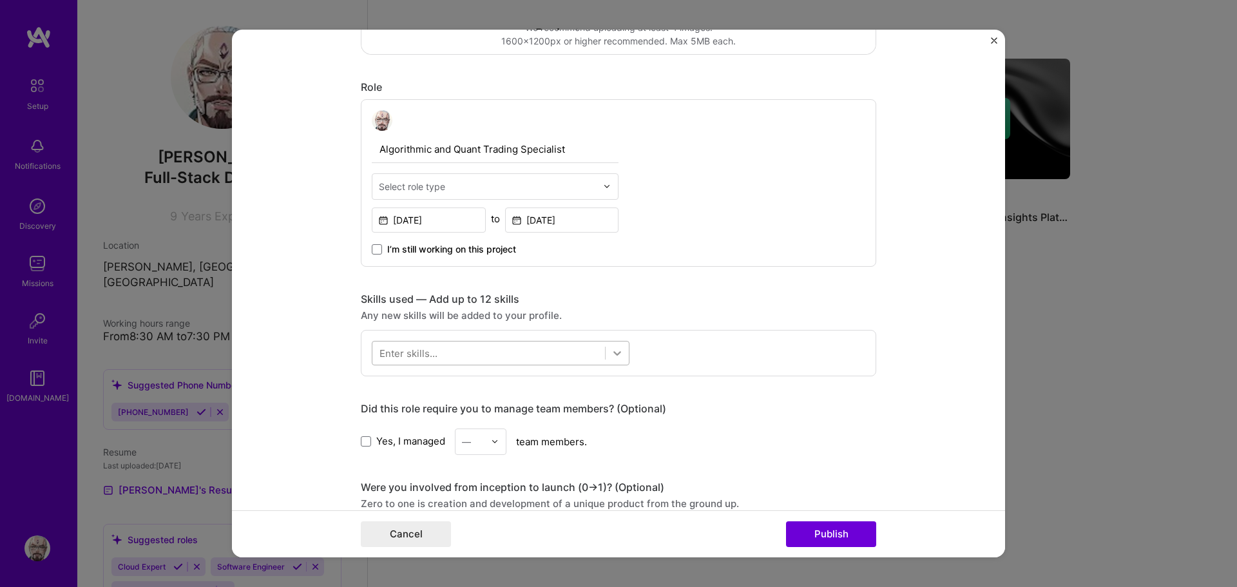
click at [611, 350] on icon at bounding box center [617, 353] width 13 height 13
click at [472, 359] on div at bounding box center [488, 352] width 233 height 21
click at [499, 352] on div at bounding box center [488, 352] width 233 height 21
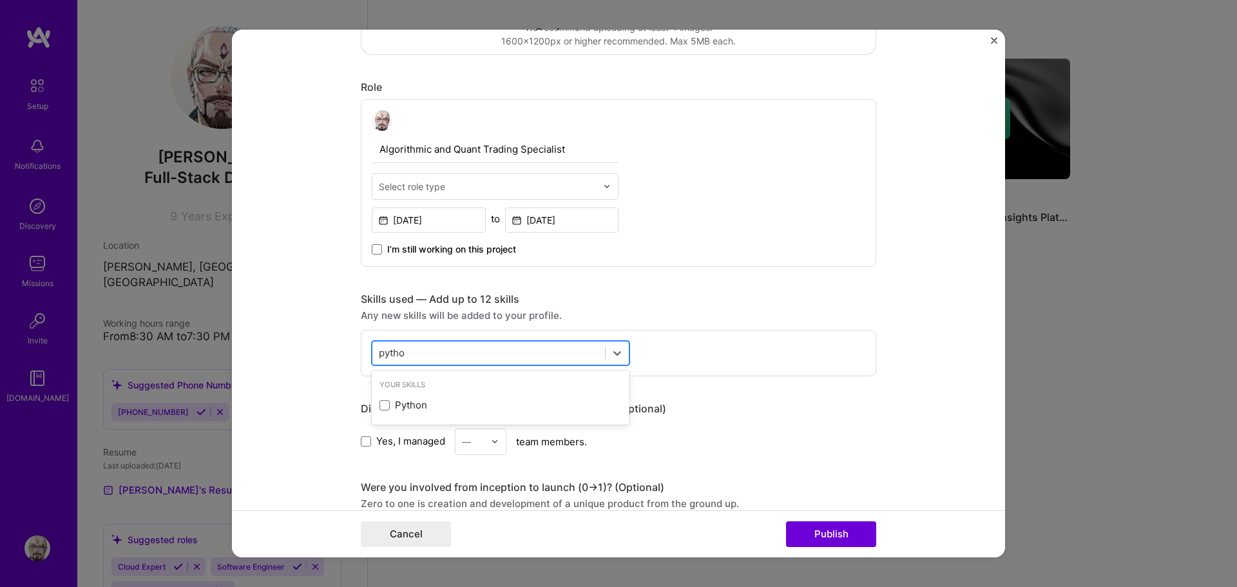
type input "python"
click at [446, 411] on div "Python" at bounding box center [500, 405] width 242 height 14
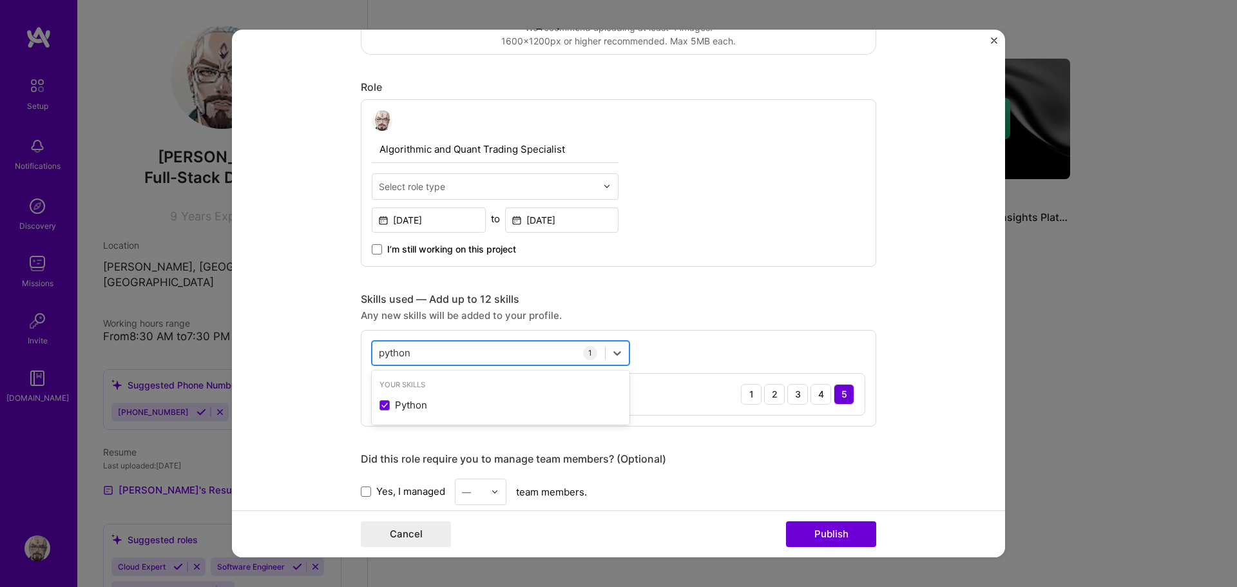
click at [440, 357] on div "python python" at bounding box center [488, 352] width 233 height 21
type input "busine"
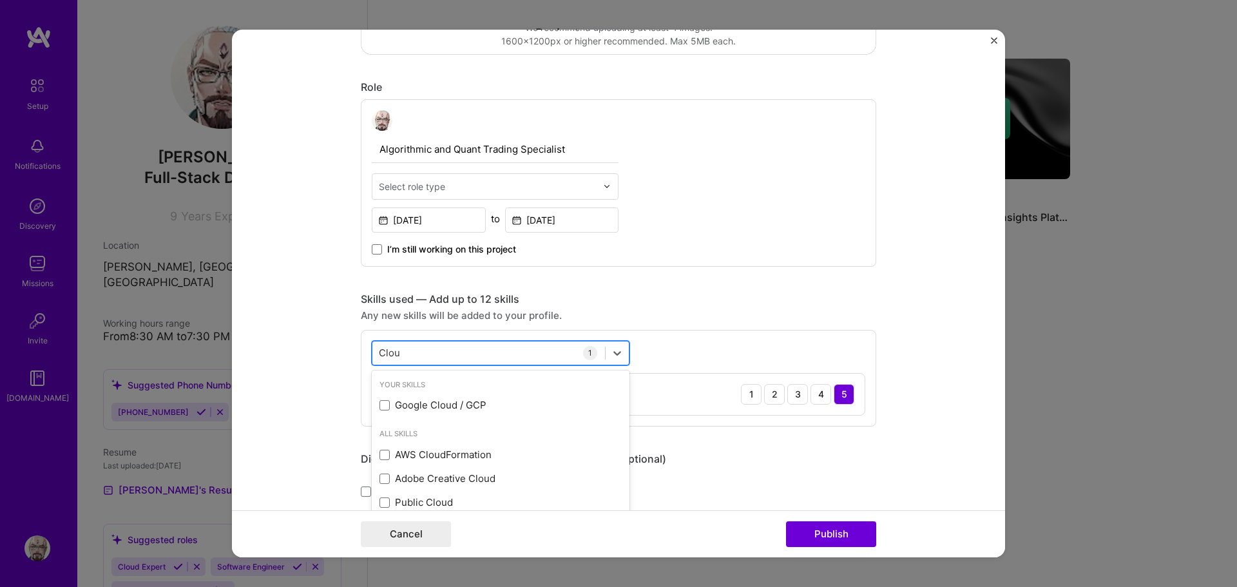
type input "Cloud"
click at [464, 408] on div "Google Cloud / GCP" at bounding box center [500, 405] width 242 height 14
click at [467, 349] on div "Cloud Cloud" at bounding box center [488, 352] width 233 height 21
type input "Micro"
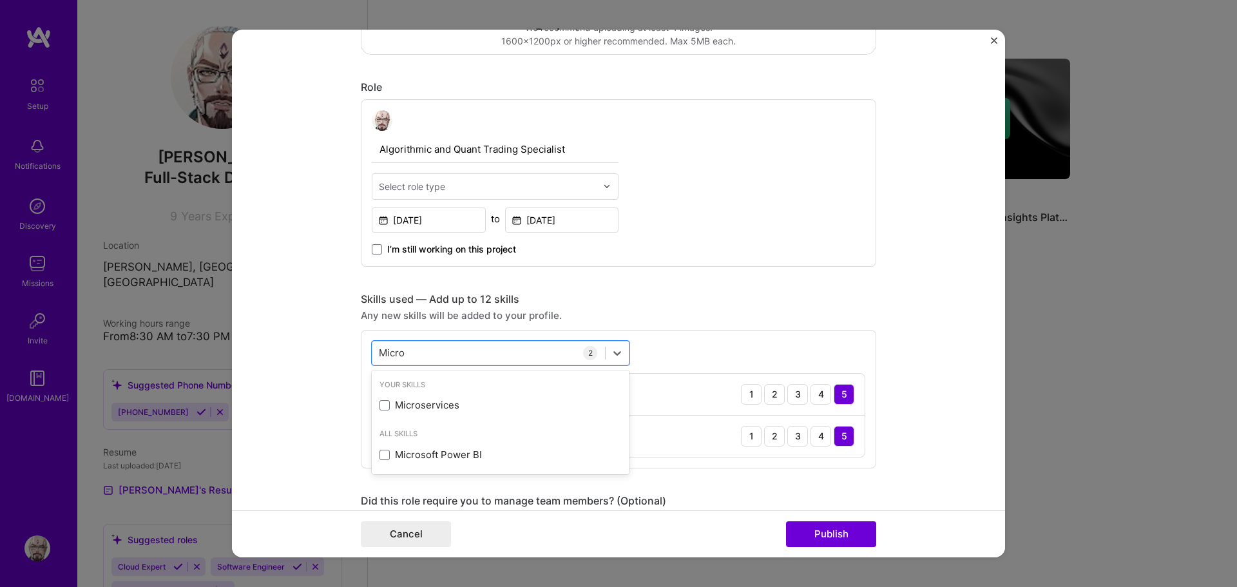
click at [481, 392] on div "Your Skills Microservices" at bounding box center [501, 398] width 258 height 50
click at [463, 406] on div "Microservices" at bounding box center [500, 405] width 242 height 14
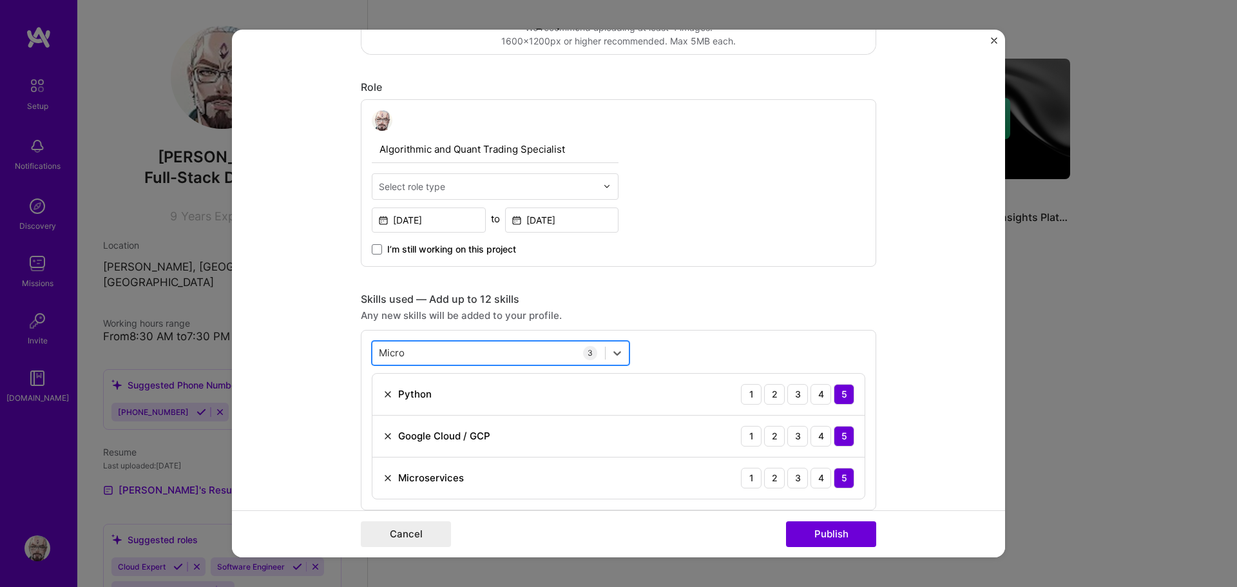
click at [434, 352] on div "Micro Micro" at bounding box center [488, 352] width 233 height 21
type input "Linux"
click at [516, 404] on div "Linux" at bounding box center [500, 405] width 242 height 14
click at [464, 359] on div "Linux Linux" at bounding box center [488, 352] width 233 height 21
type input "devop"
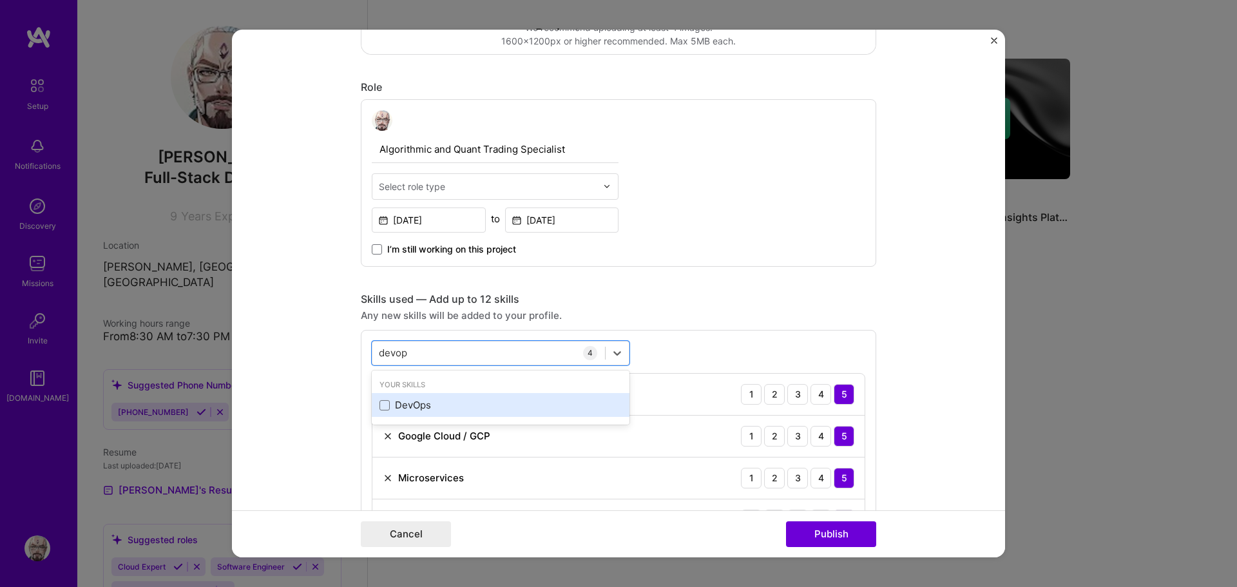
click at [459, 406] on div "DevOps" at bounding box center [500, 405] width 242 height 14
click at [435, 357] on div "devop devop" at bounding box center [488, 352] width 233 height 21
click at [477, 409] on div "Data Analysis" at bounding box center [500, 405] width 242 height 14
click at [447, 341] on div "data an data an" at bounding box center [501, 353] width 258 height 24
type input "data"
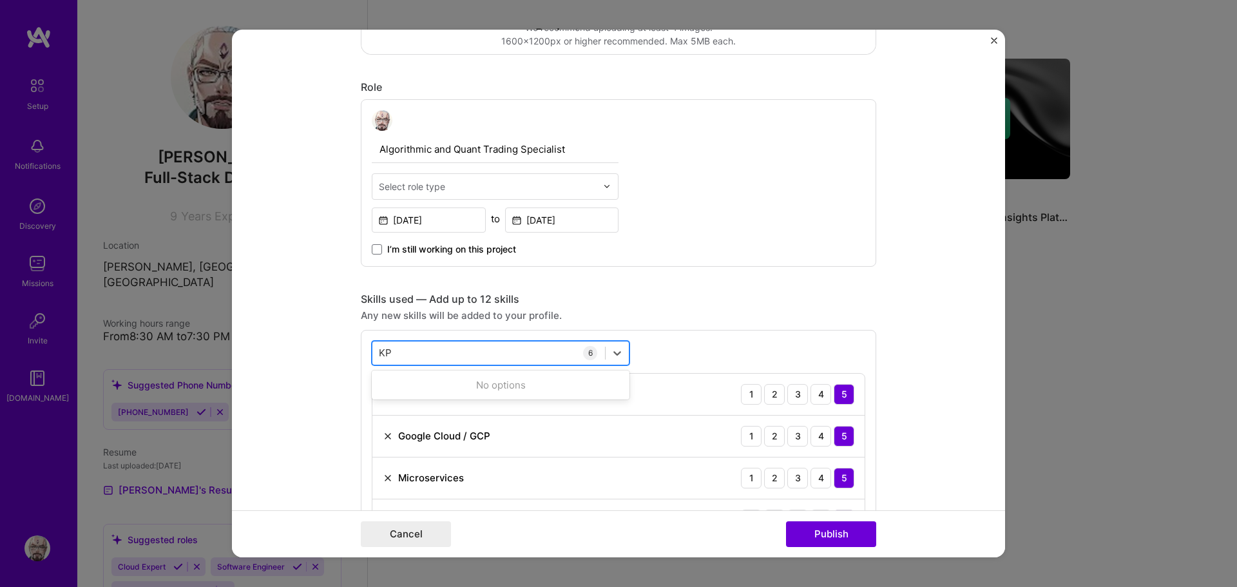
type input "KPI"
type input "Stake"
click at [510, 402] on div "Stakeholder Management" at bounding box center [500, 405] width 242 height 14
click at [441, 347] on div "Stake Stake" at bounding box center [488, 352] width 233 height 21
type input "Require"
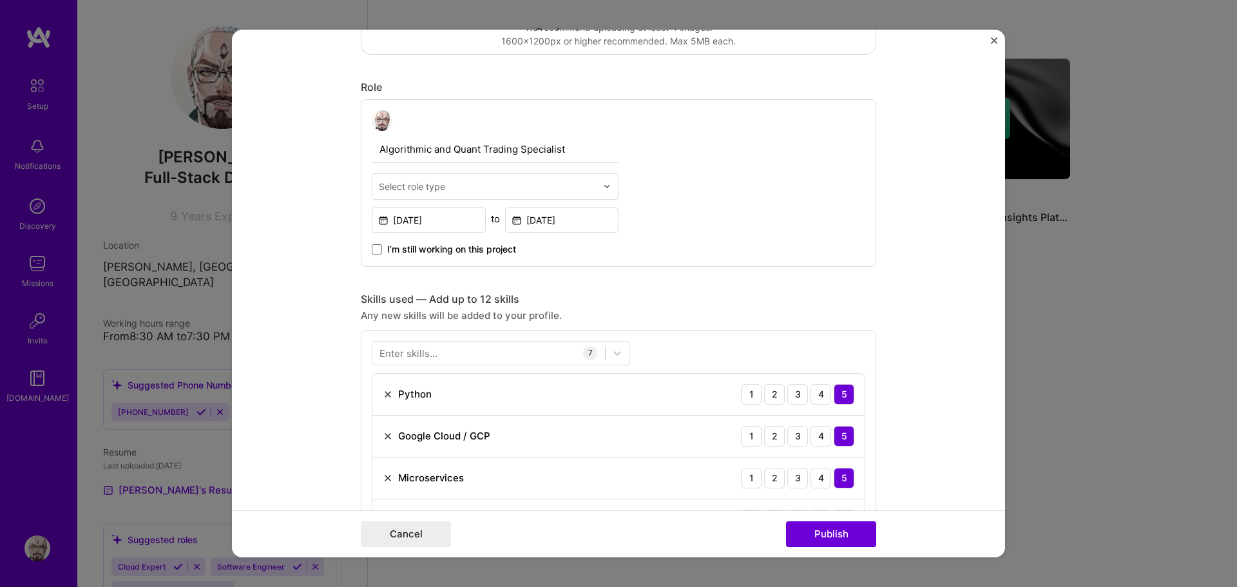
click at [906, 324] on form "Editing suggested project This project is suggested based on your LinkedIn, res…" at bounding box center [618, 294] width 773 height 528
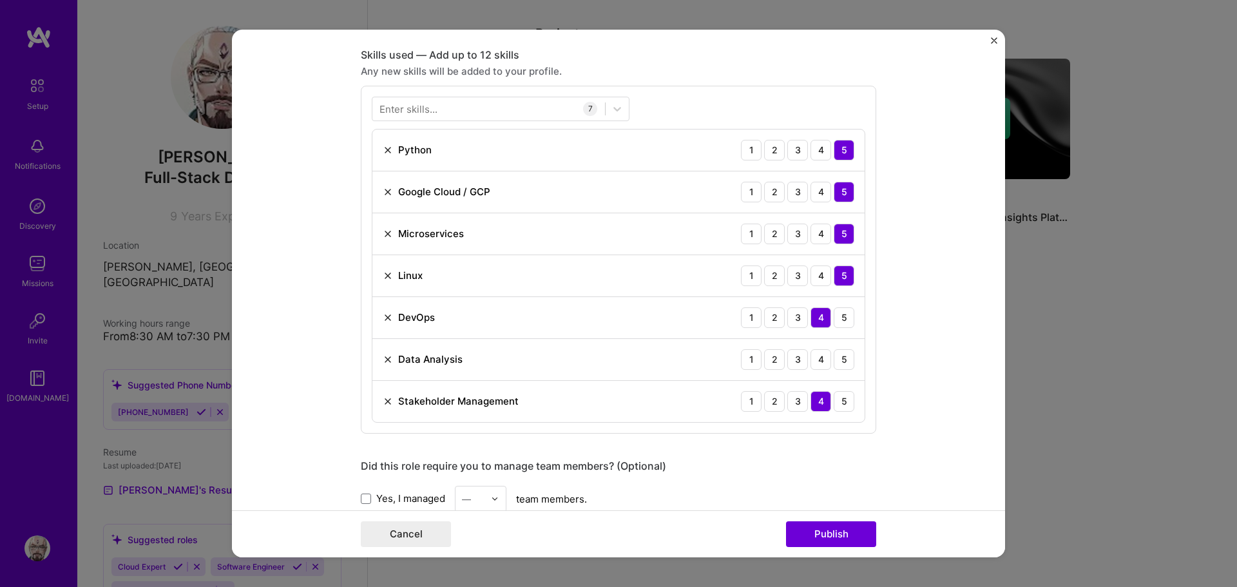
scroll to position [639, 0]
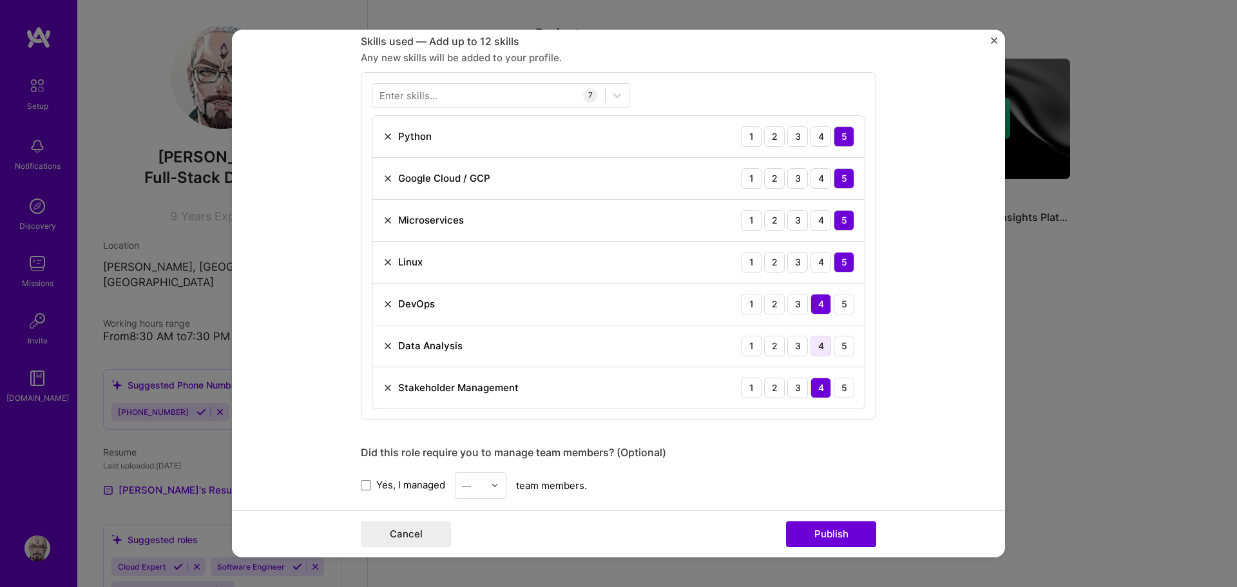
click at [810, 342] on div "4" at bounding box center [820, 346] width 21 height 21
click at [840, 530] on button "Publish" at bounding box center [831, 534] width 90 height 26
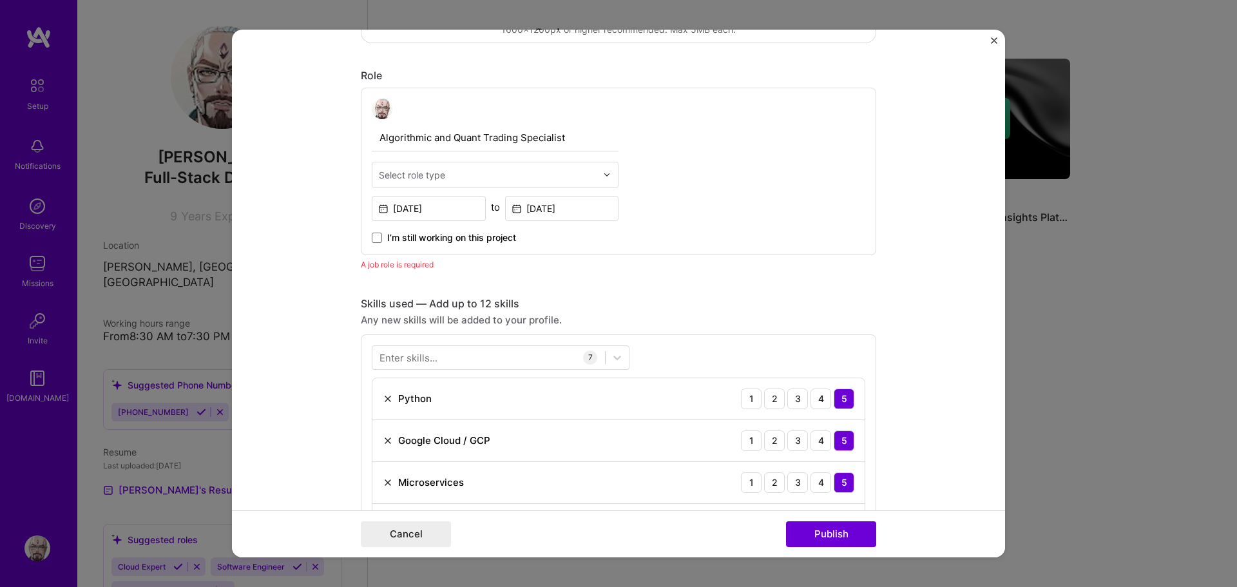
scroll to position [303, 0]
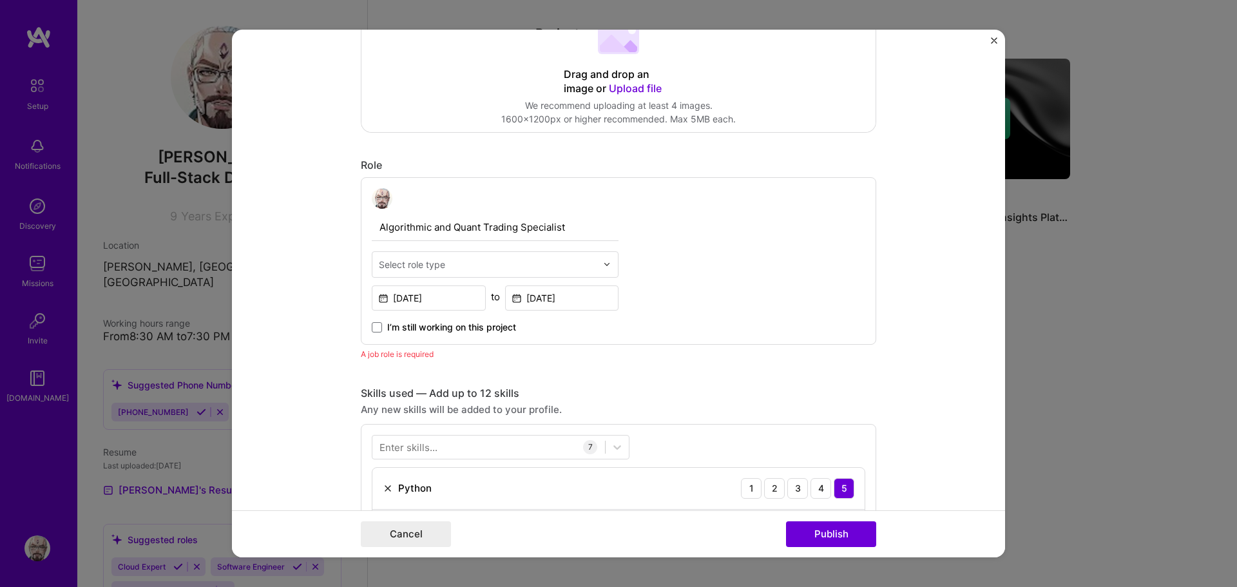
click at [467, 271] on input "text" at bounding box center [488, 265] width 218 height 14
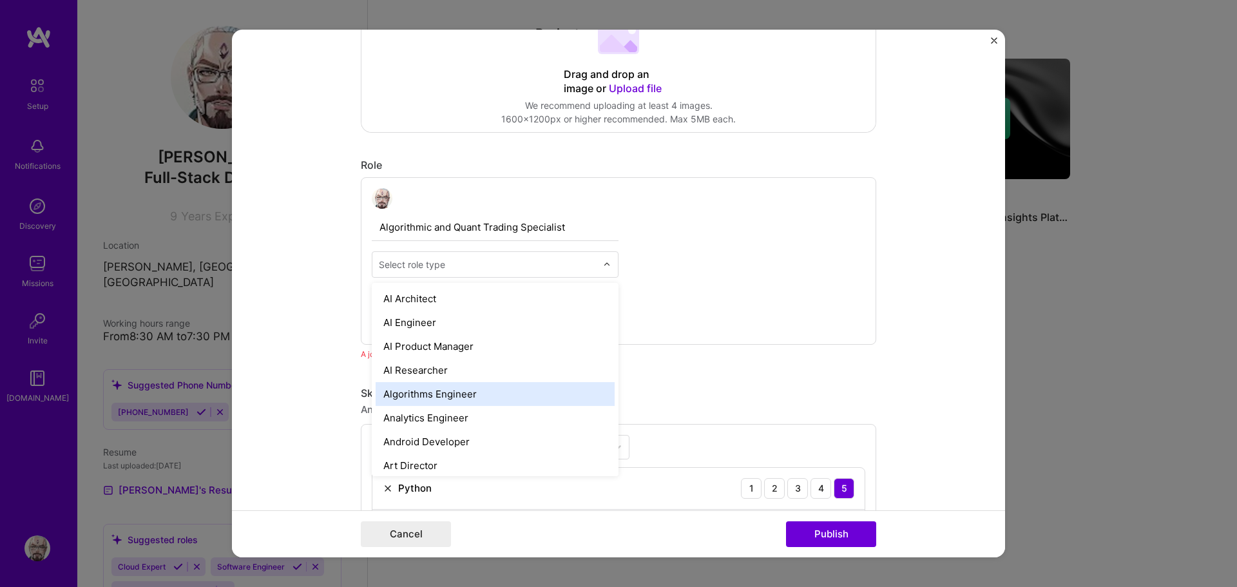
click at [485, 397] on div "Algorithms Engineer" at bounding box center [495, 394] width 239 height 24
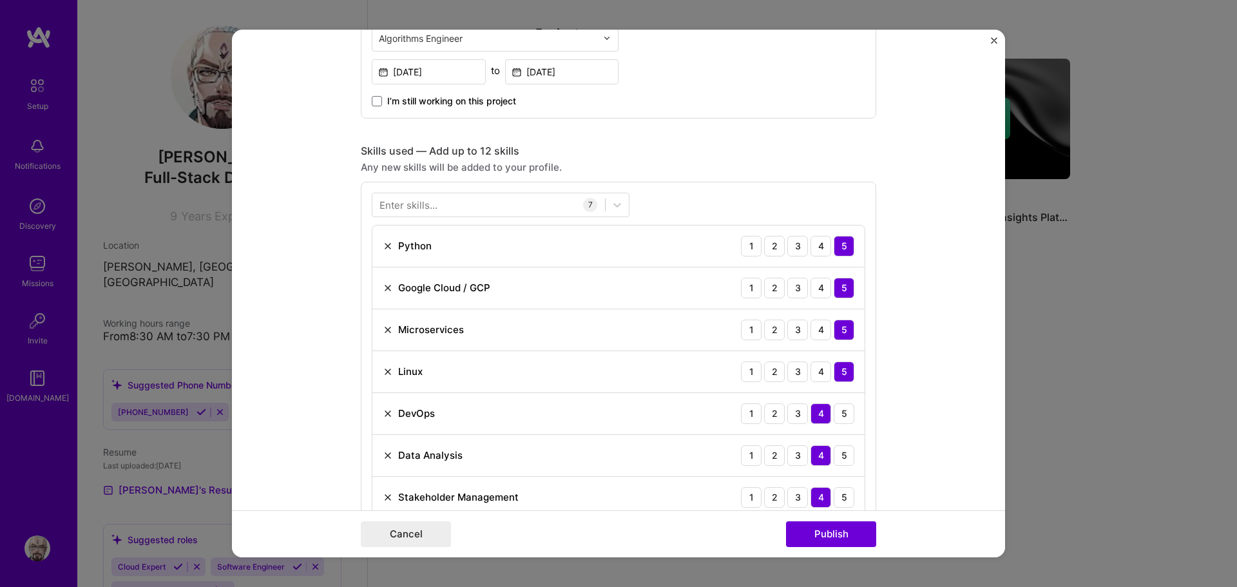
scroll to position [561, 0]
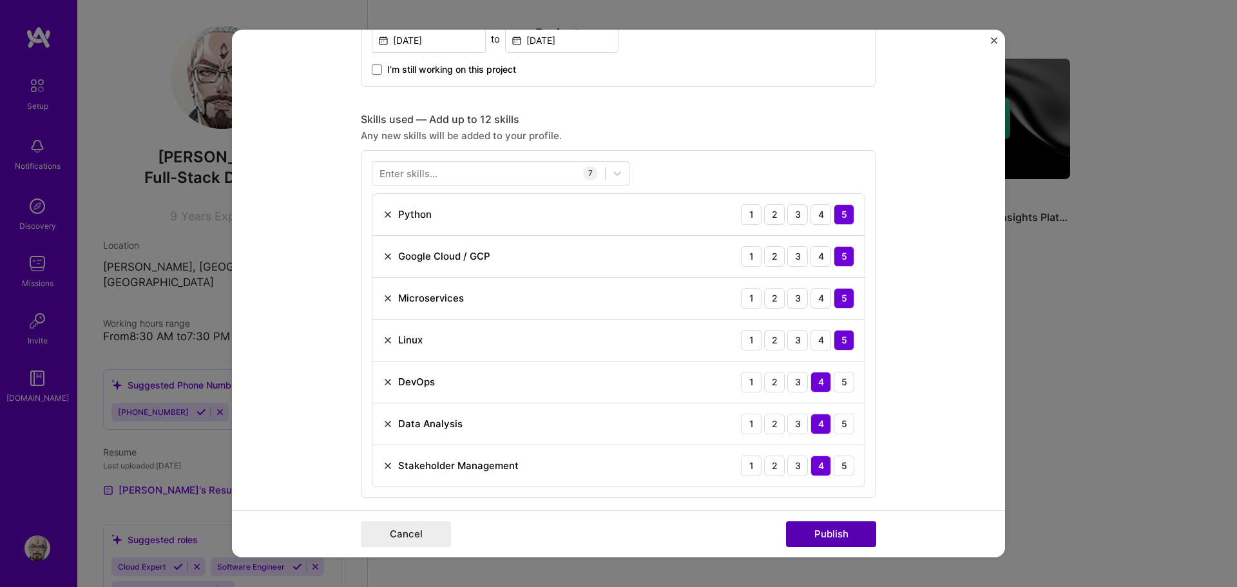
click at [847, 537] on button "Publish" at bounding box center [831, 534] width 90 height 26
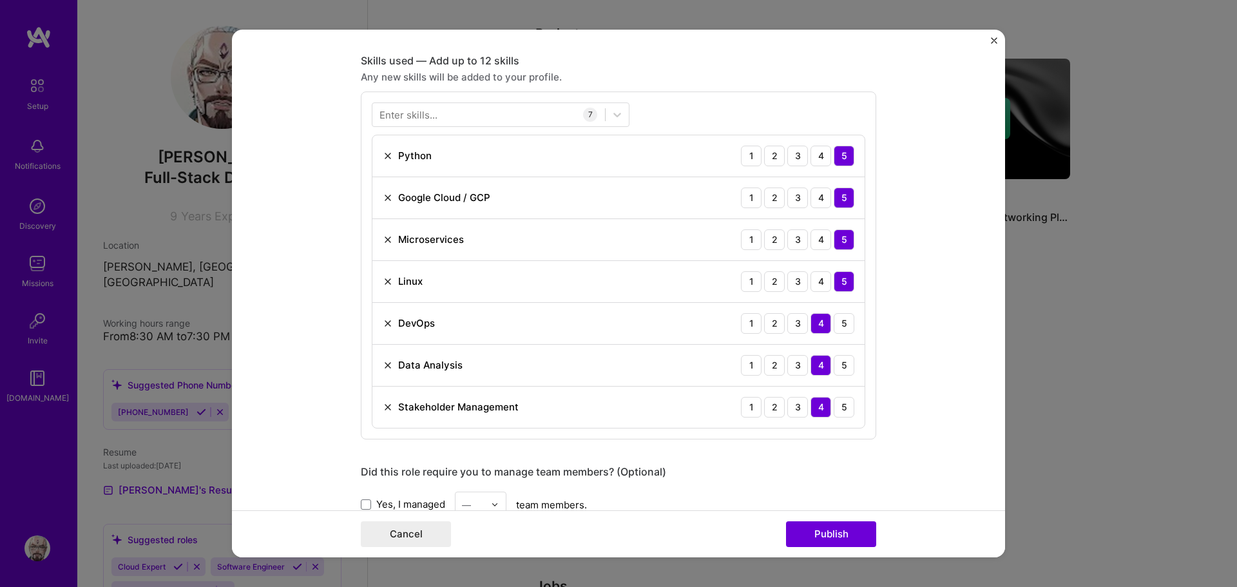
scroll to position [502, 0]
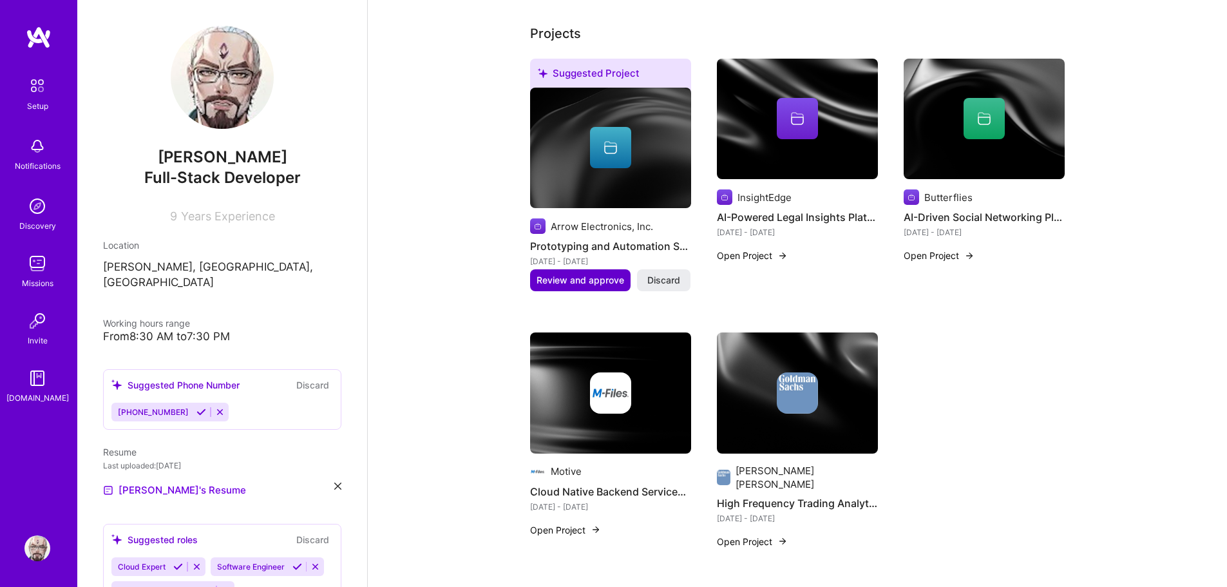
click at [587, 274] on span "Review and approve" at bounding box center [581, 280] width 88 height 13
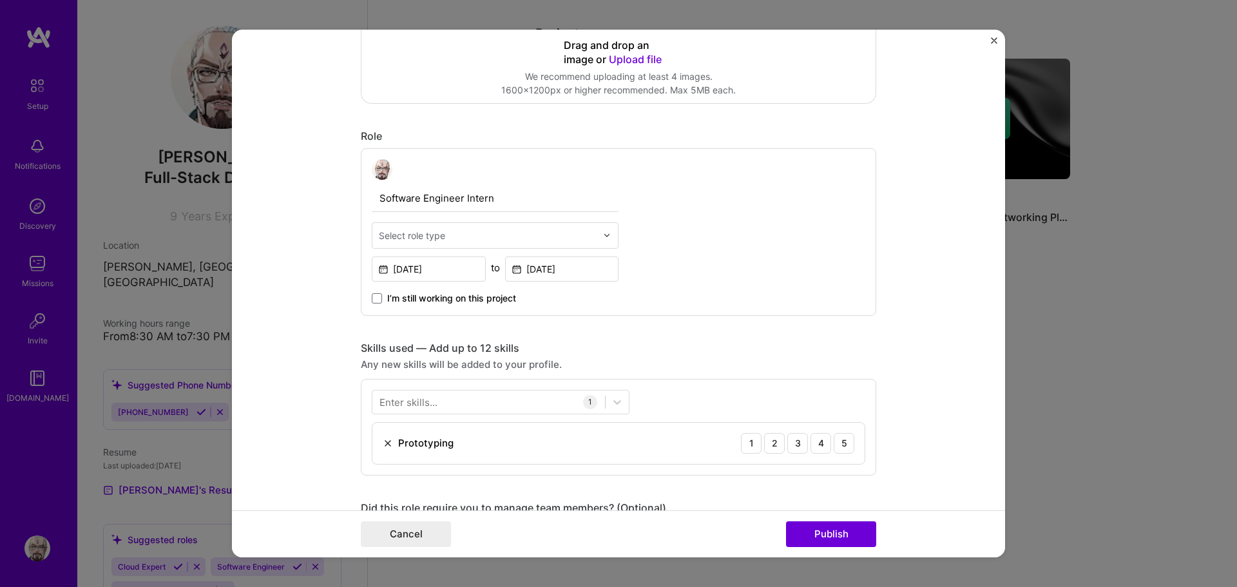
scroll to position [322, 0]
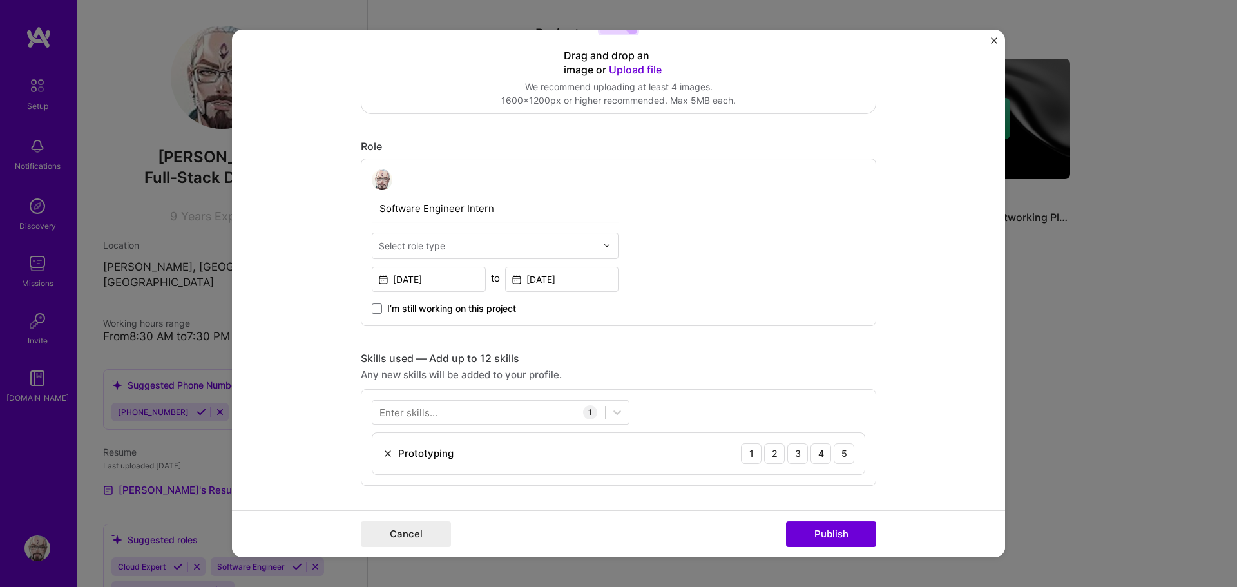
click at [457, 199] on input "Software Engineer Intern" at bounding box center [495, 208] width 247 height 27
click at [578, 253] on div at bounding box center [488, 246] width 218 height 16
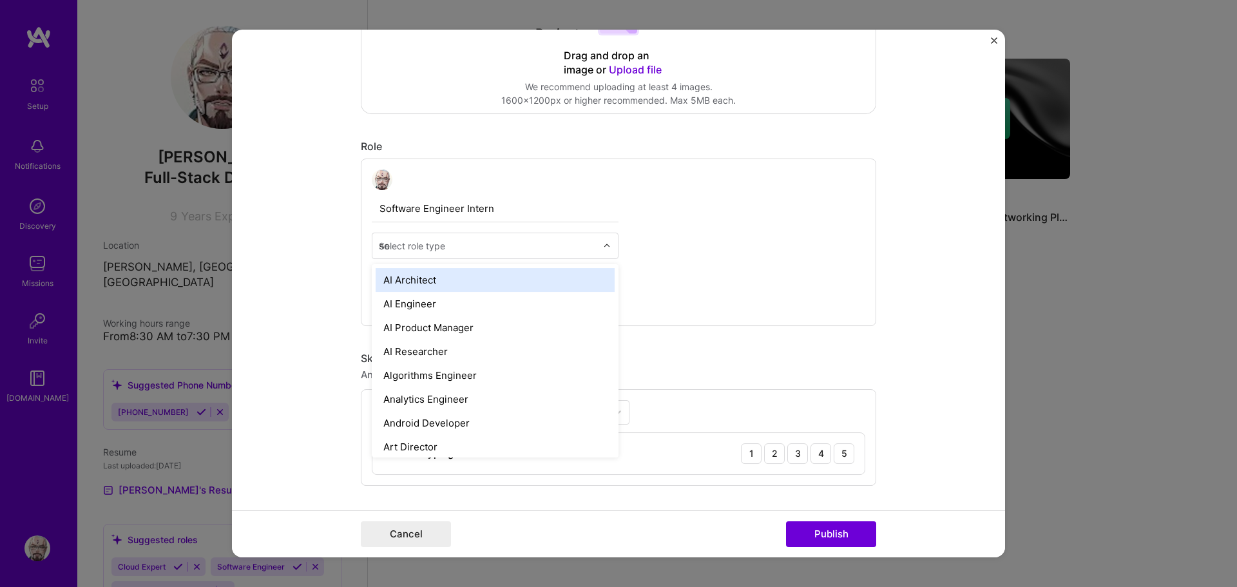
type input "sof"
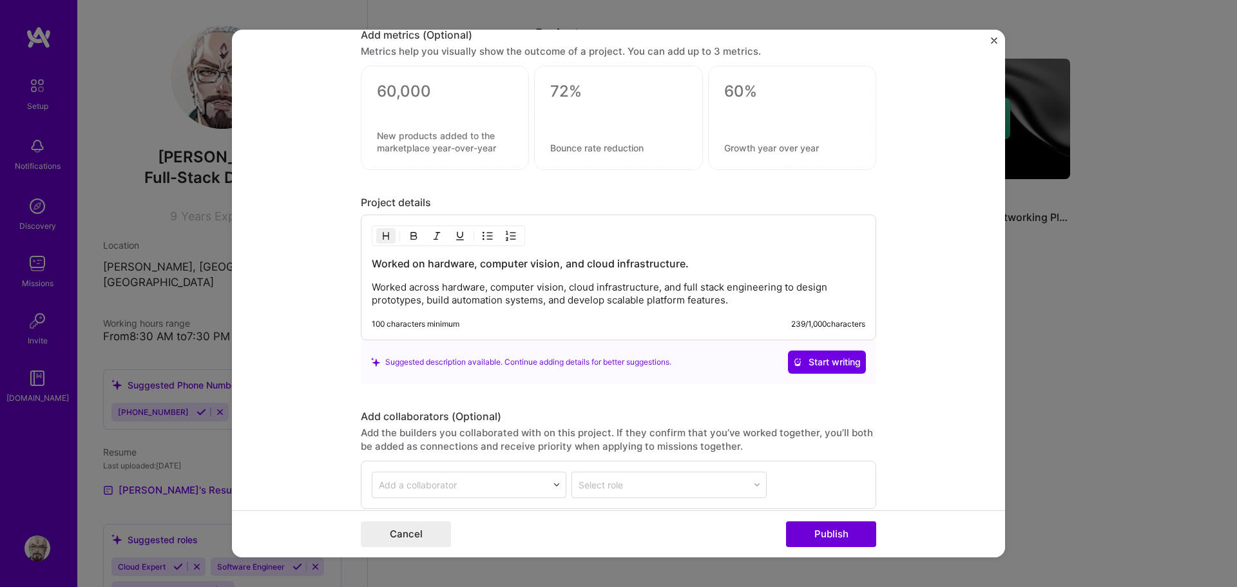
scroll to position [966, 0]
click at [427, 291] on p "Worked across hardware, computer vision, cloud infrastructure, and full stack e…" at bounding box center [618, 293] width 493 height 26
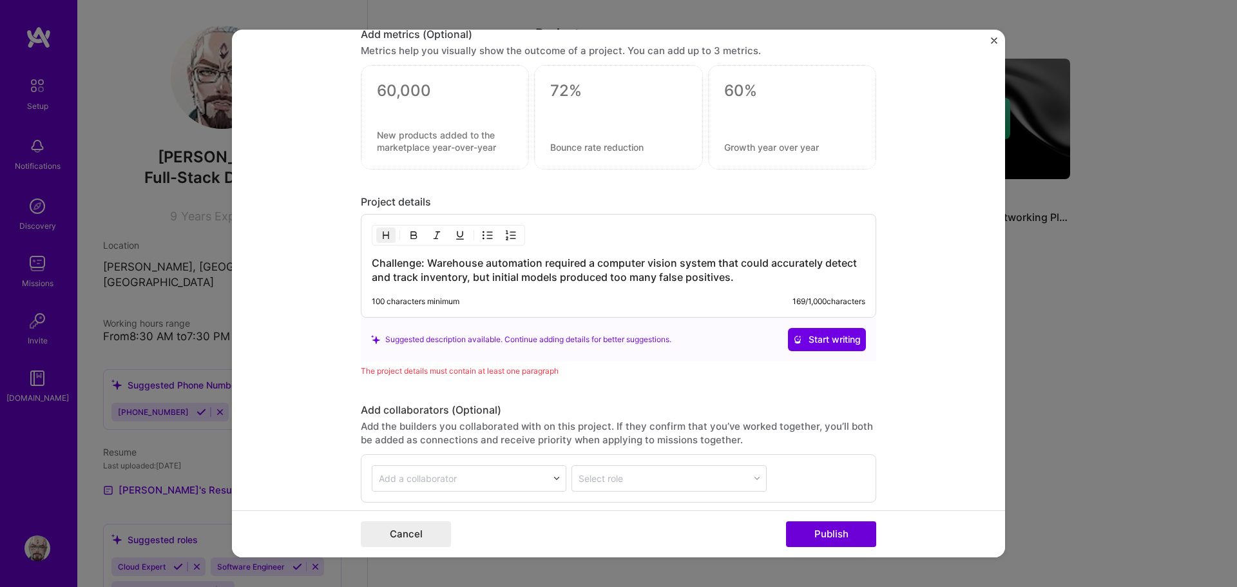
click at [423, 263] on h3 "Challenge: Warehouse automation required a computer vision system that could ac…" at bounding box center [618, 270] width 493 height 28
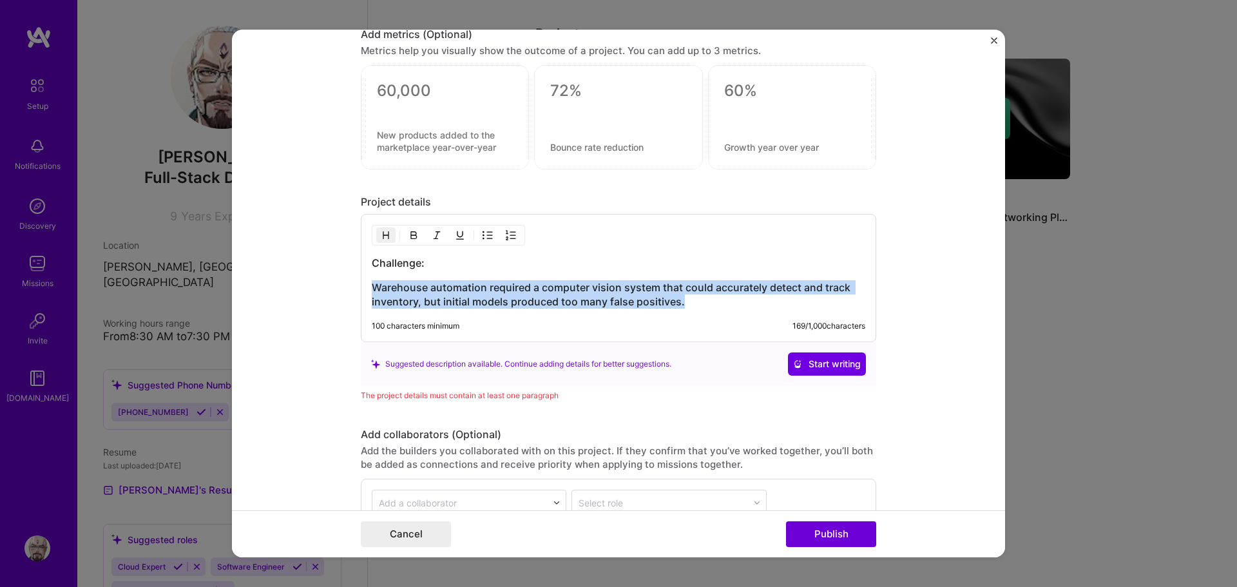
drag, startPoint x: 684, startPoint y: 298, endPoint x: 334, endPoint y: 280, distance: 350.9
click at [334, 280] on form "Editing suggested project This project is suggested based on your LinkedIn, res…" at bounding box center [618, 294] width 773 height 528
click at [381, 233] on img "button" at bounding box center [386, 235] width 10 height 10
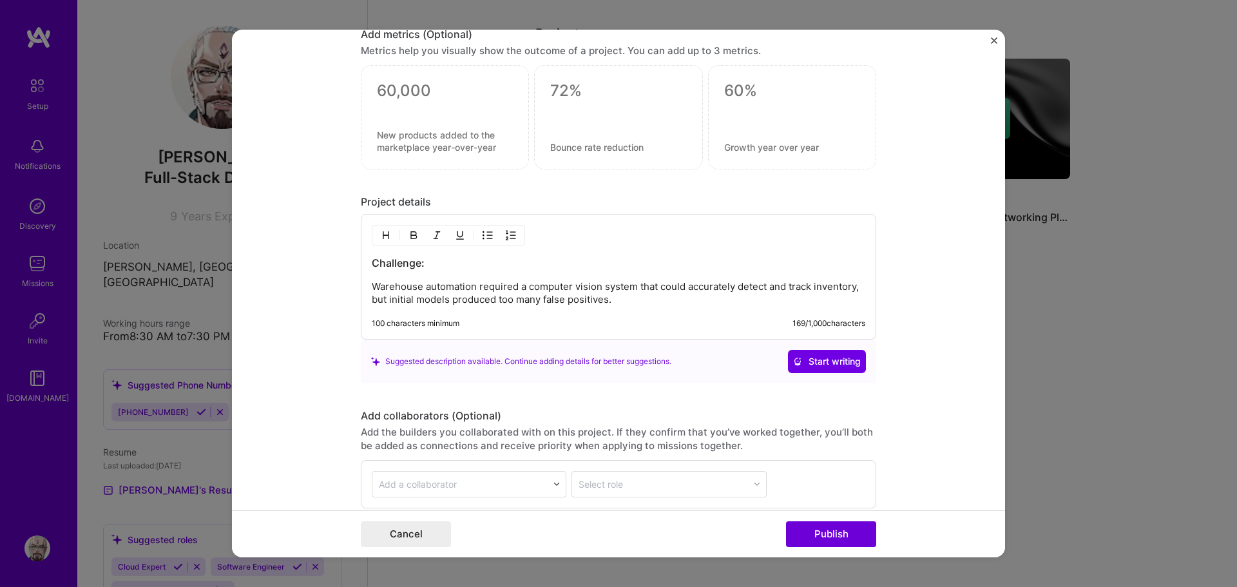
drag, startPoint x: 601, startPoint y: 291, endPoint x: 606, endPoint y: 298, distance: 8.8
click at [602, 291] on p "Warehouse automation required a computer vision system that could accurately de…" at bounding box center [618, 293] width 493 height 26
click at [616, 309] on div "Challenge: Warehouse automation required a computer vision system that could ac…" at bounding box center [618, 277] width 515 height 126
click at [617, 300] on p "Warehouse automation required a computer vision system that could accurately de…" at bounding box center [618, 293] width 493 height 26
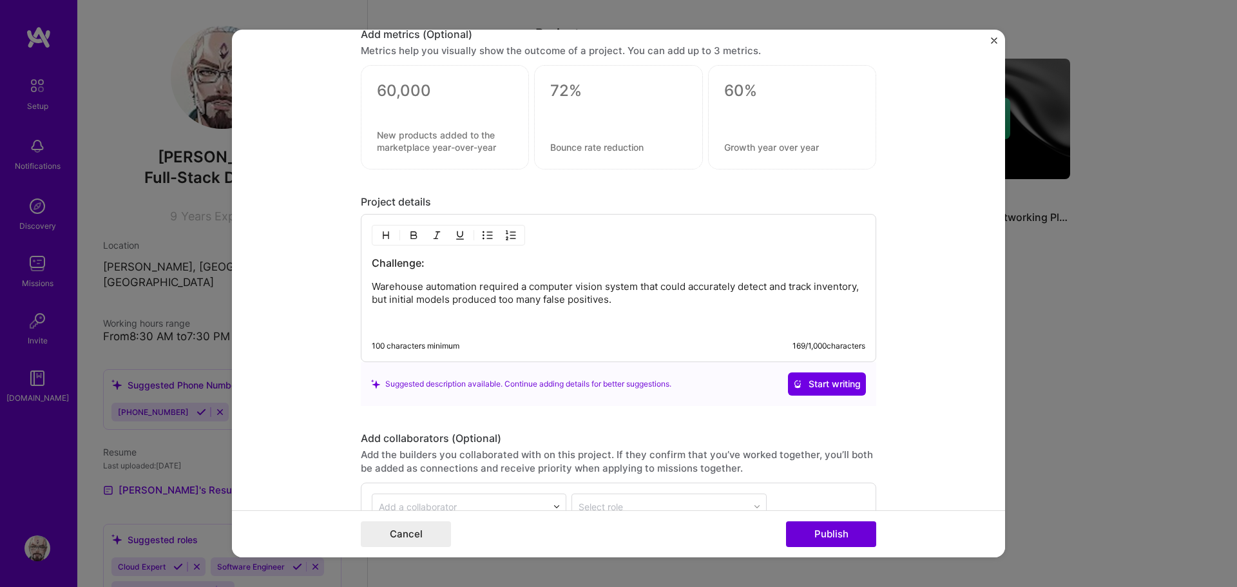
click at [510, 328] on p at bounding box center [618, 322] width 493 height 13
click at [387, 236] on button "button" at bounding box center [385, 234] width 19 height 15
click at [489, 332] on div "Challenge: Warehouse automation required a computer vision system that could ac…" at bounding box center [618, 289] width 515 height 150
click at [469, 323] on h3 "How I handled it:" at bounding box center [618, 323] width 493 height 14
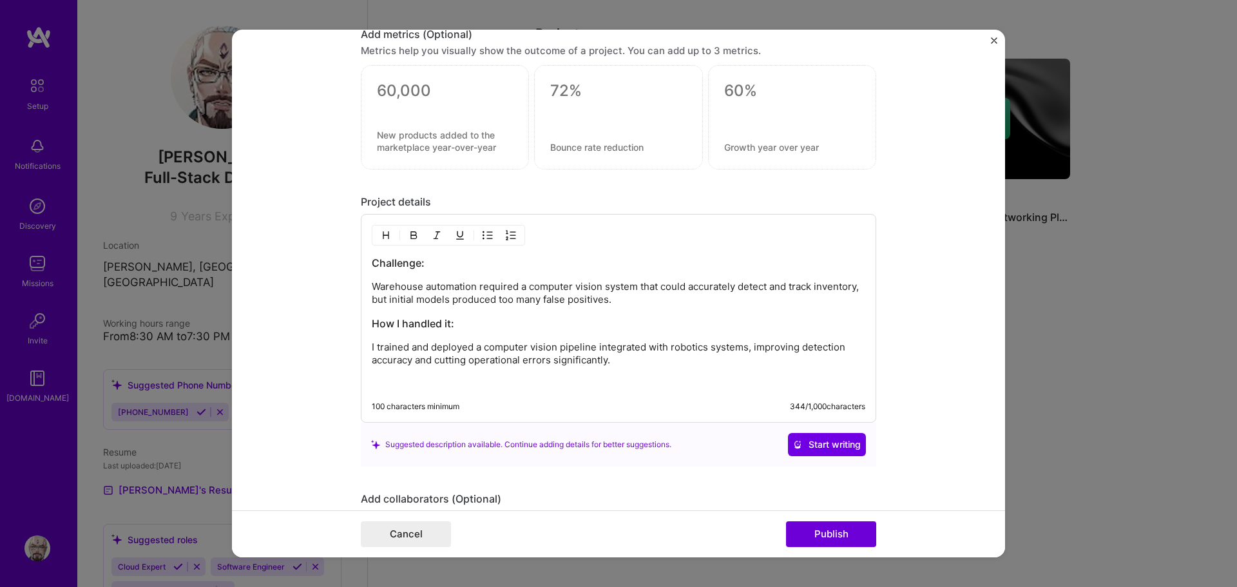
click at [678, 382] on p at bounding box center [618, 382] width 493 height 13
click at [381, 236] on img "button" at bounding box center [386, 235] width 10 height 10
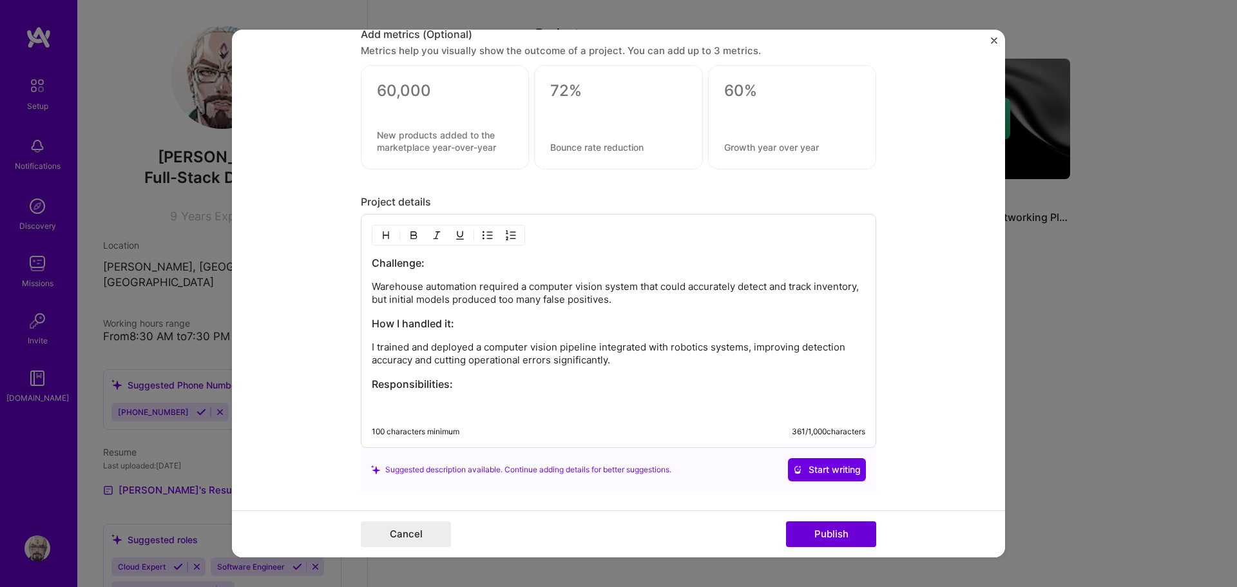
click at [483, 404] on p at bounding box center [618, 407] width 493 height 13
paste div
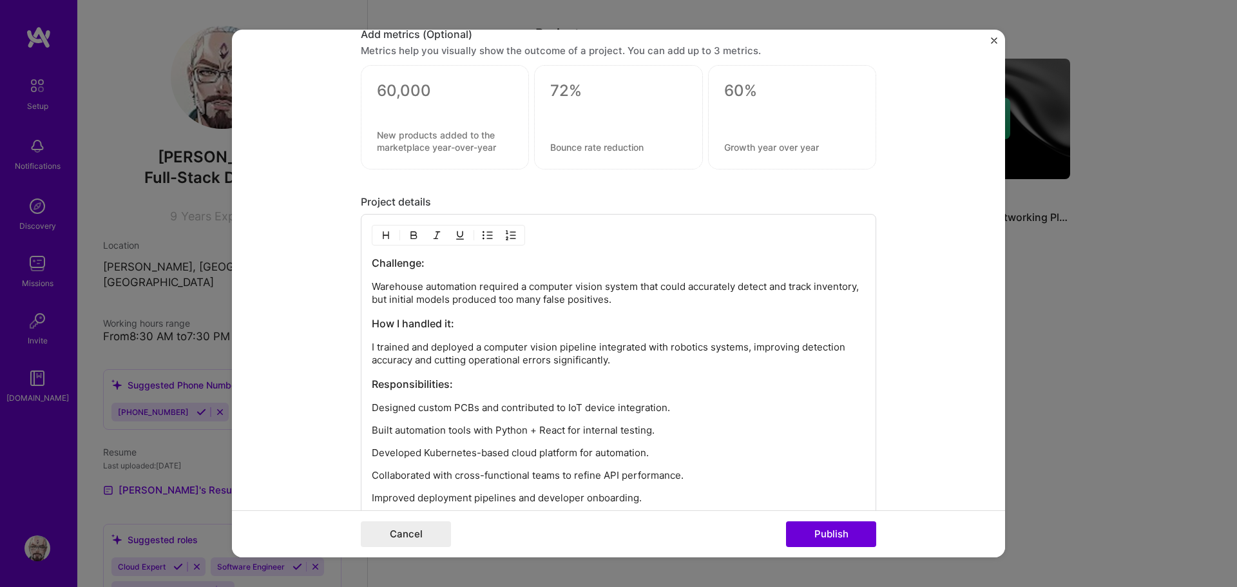
click at [372, 408] on p "Designed custom PCBs and contributed to IoT device integration." at bounding box center [618, 407] width 493 height 13
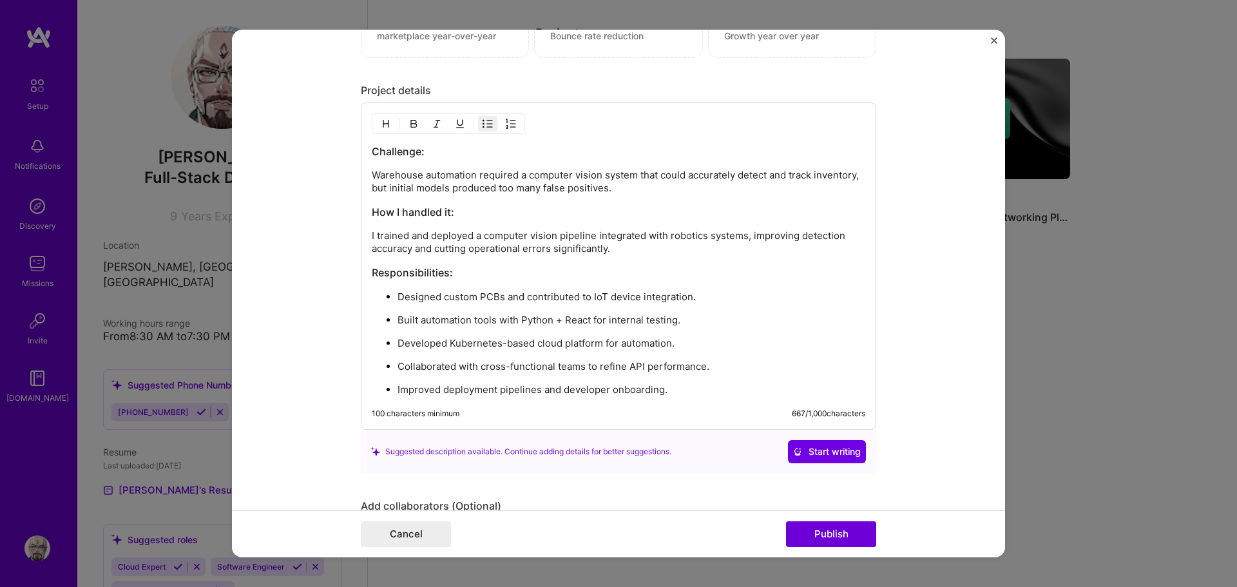
scroll to position [1095, 0]
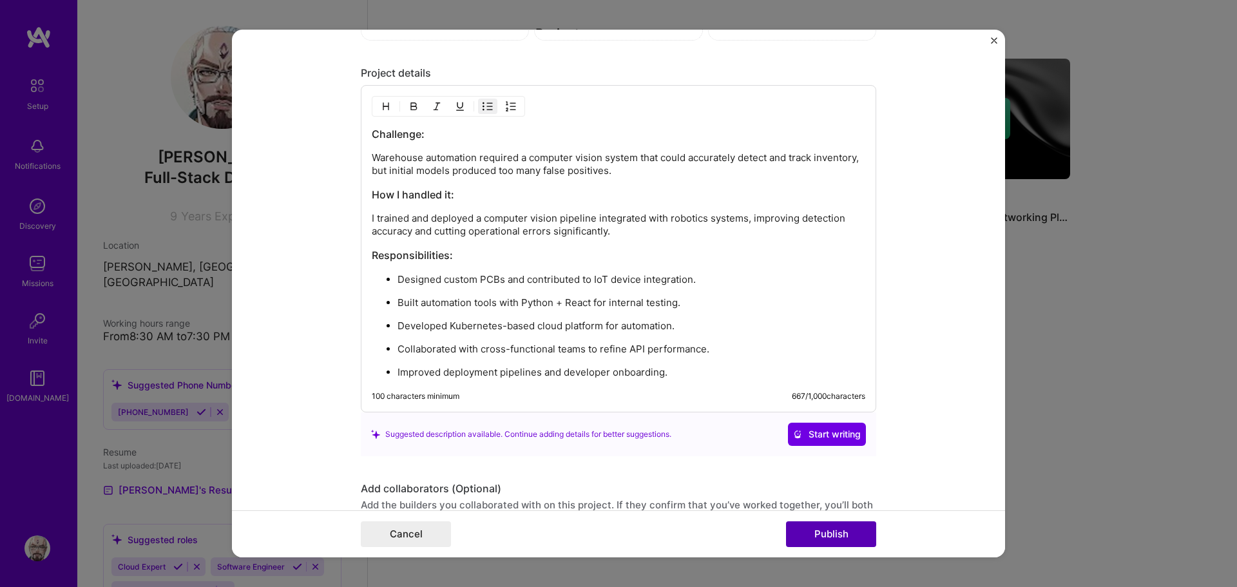
click at [833, 530] on button "Publish" at bounding box center [831, 534] width 90 height 26
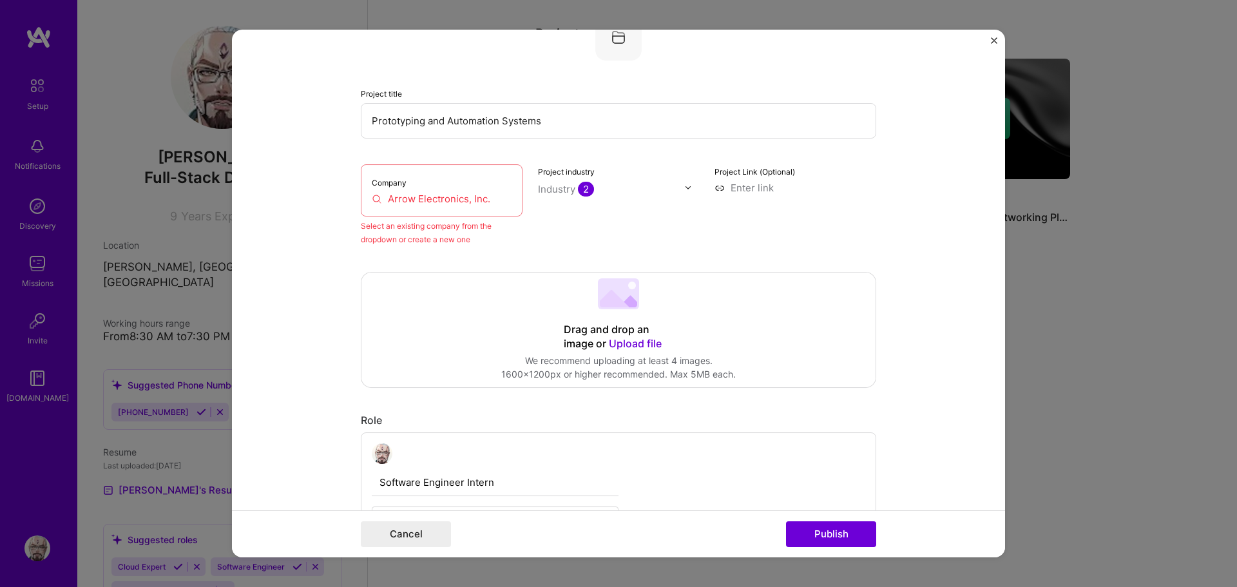
scroll to position [84, 0]
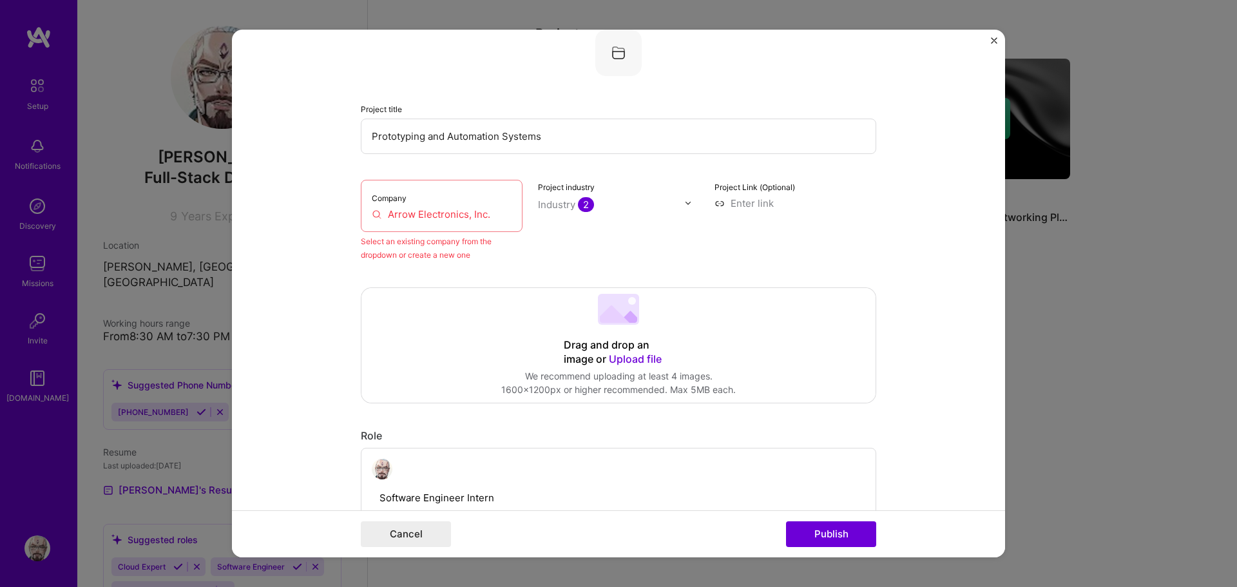
click at [443, 220] on input "Arrow Electronics, Inc." at bounding box center [442, 214] width 140 height 14
click at [452, 210] on input "Arrow Electronics, Inc." at bounding box center [442, 214] width 140 height 14
click at [388, 208] on input "Arrow Electronics, Inc." at bounding box center [442, 214] width 140 height 14
drag, startPoint x: 382, startPoint y: 212, endPoint x: 512, endPoint y: 215, distance: 129.5
click at [512, 215] on div "Company Arrow Electronics, Inc." at bounding box center [442, 206] width 162 height 52
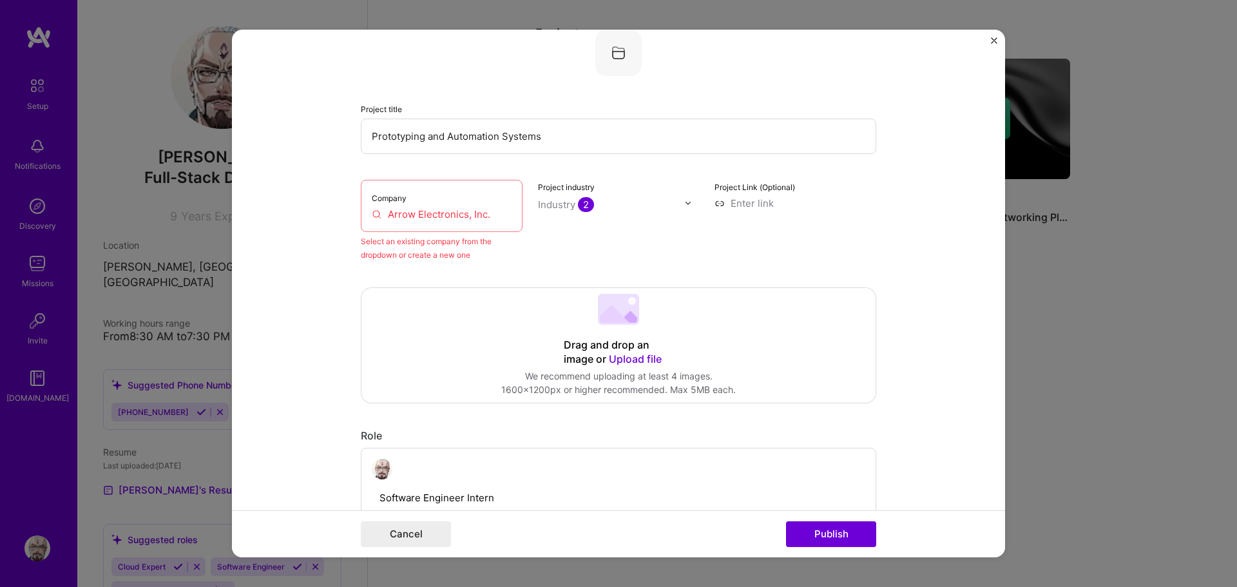
click at [514, 229] on div "Company Arrow Electronics, Inc." at bounding box center [442, 206] width 162 height 52
click at [491, 224] on div "Company Arrow Electronics, Inc." at bounding box center [442, 206] width 162 height 52
drag, startPoint x: 483, startPoint y: 217, endPoint x: 345, endPoint y: 209, distance: 138.7
click at [345, 209] on form "Editing suggested project This project is suggested based on your LinkedIn, res…" at bounding box center [618, 294] width 773 height 528
drag, startPoint x: 410, startPoint y: 227, endPoint x: 392, endPoint y: 223, distance: 17.8
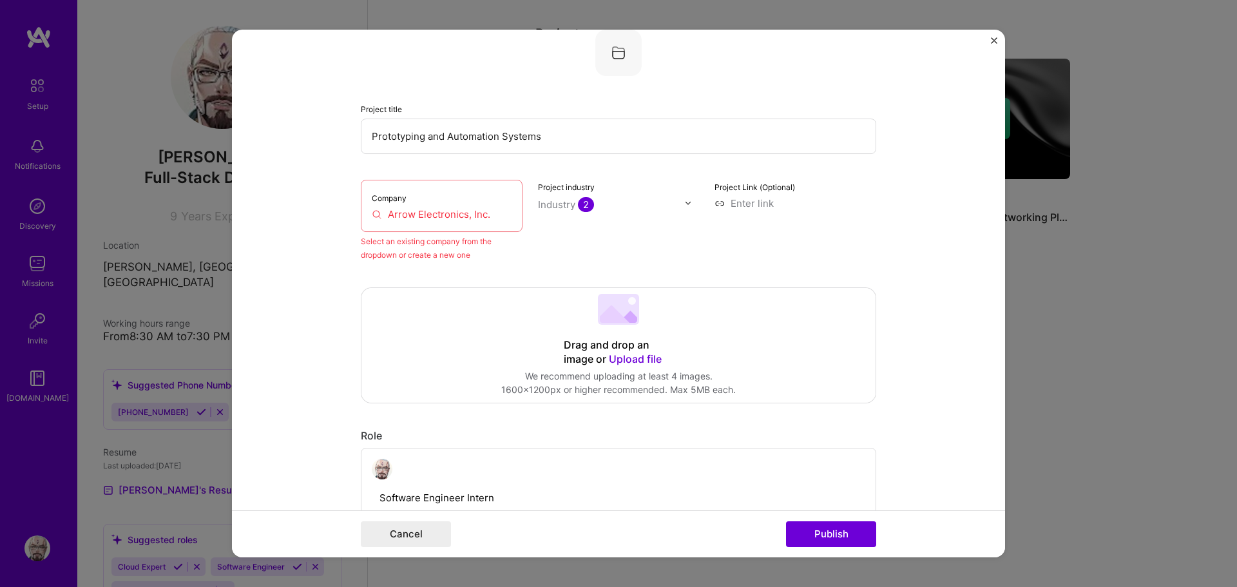
click at [410, 227] on div "Company Arrow Electronics, Inc." at bounding box center [442, 206] width 162 height 52
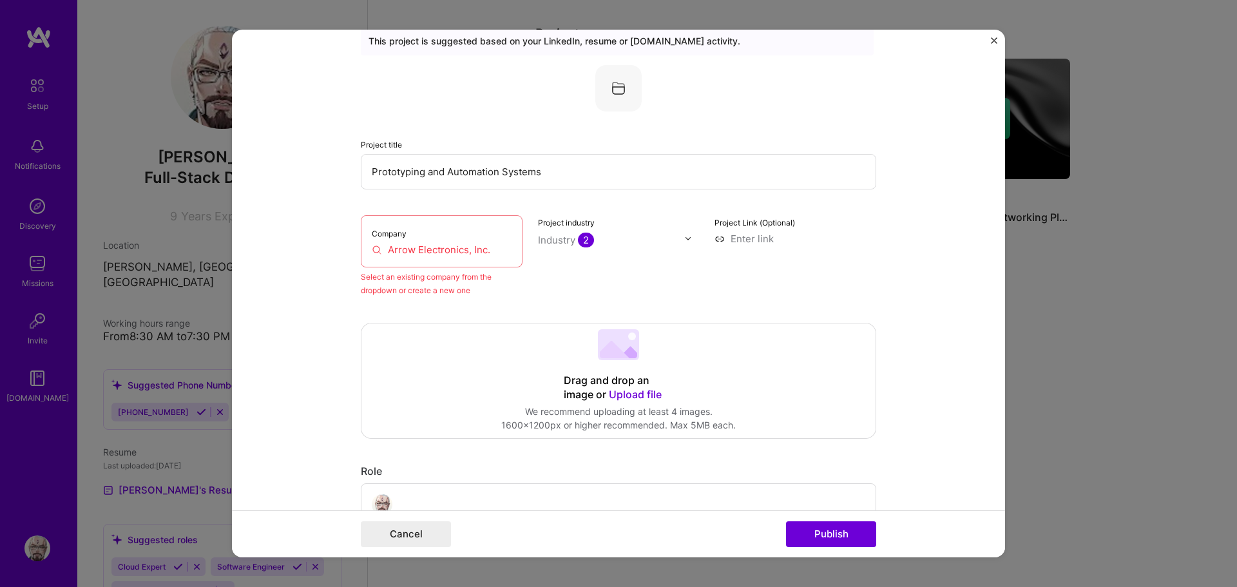
scroll to position [0, 0]
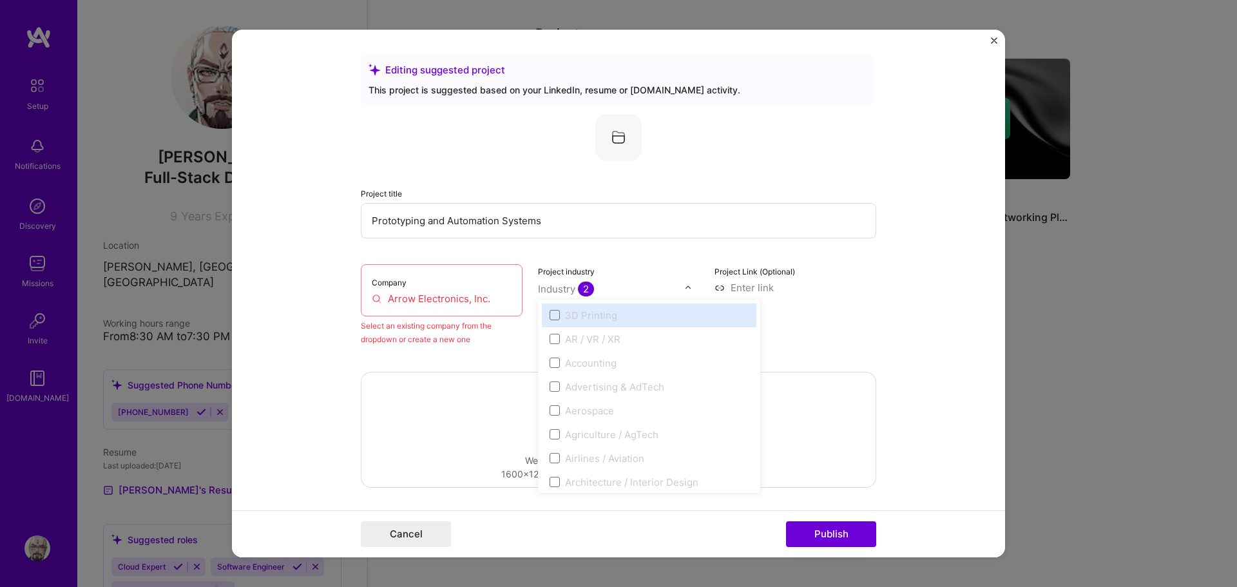
click at [568, 294] on div "Industry 2" at bounding box center [566, 289] width 56 height 14
click at [495, 314] on div "Company Arrow Electronics, Inc." at bounding box center [442, 290] width 162 height 52
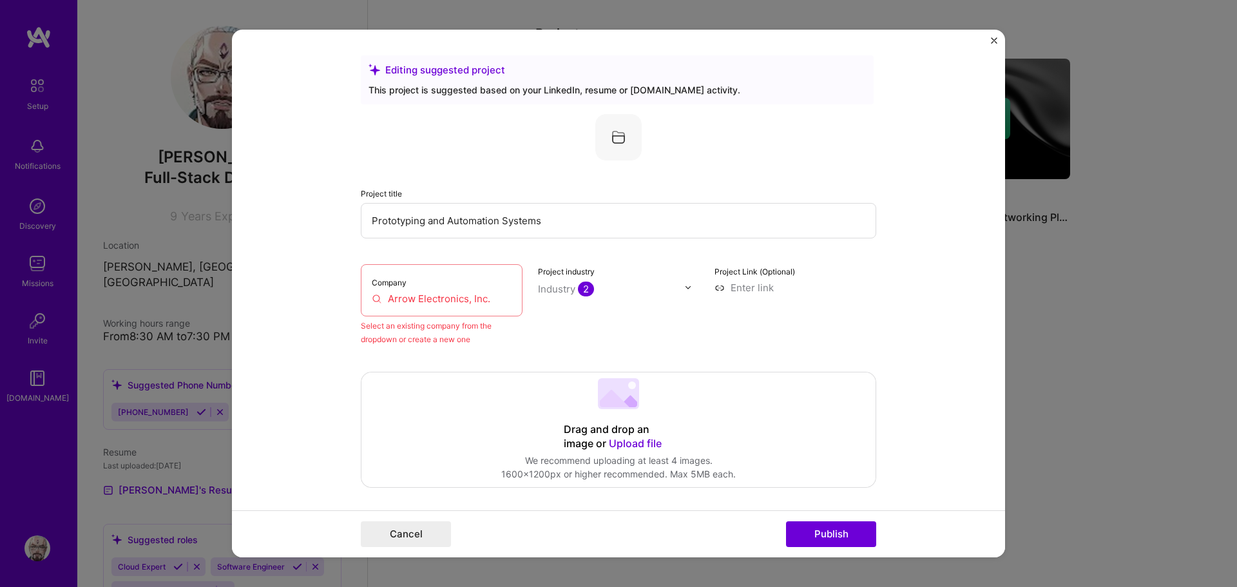
drag, startPoint x: 483, startPoint y: 301, endPoint x: 333, endPoint y: 290, distance: 149.9
click at [333, 293] on form "Editing suggested project This project is suggested based on your LinkedIn, res…" at bounding box center [618, 294] width 773 height 528
type input "."
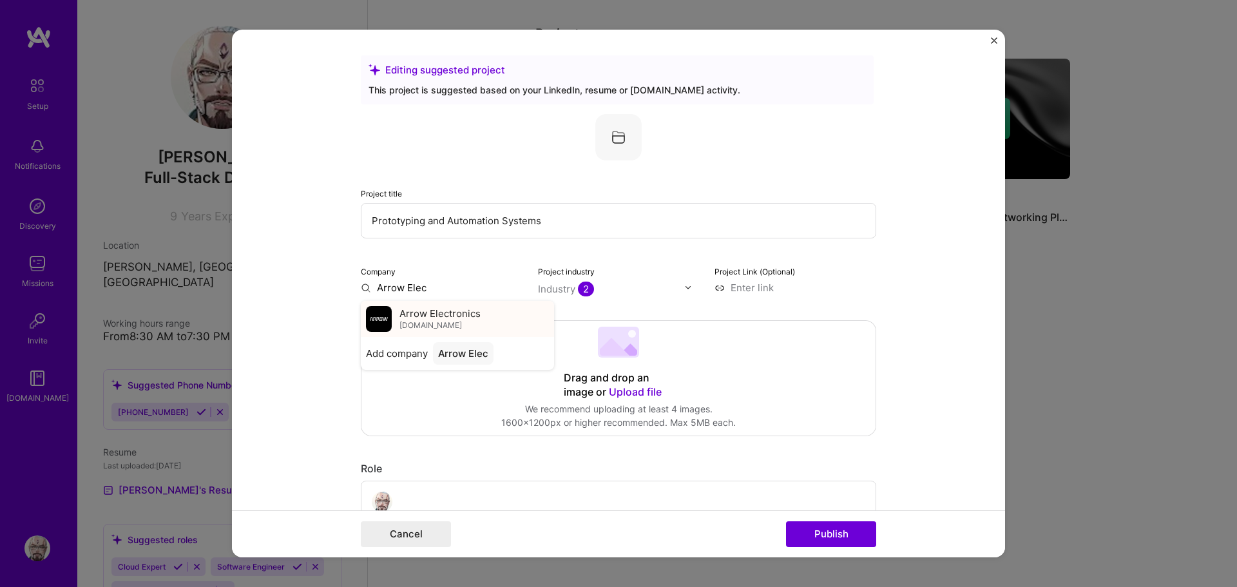
click at [457, 315] on span "Arrow Electronics" at bounding box center [439, 314] width 81 height 14
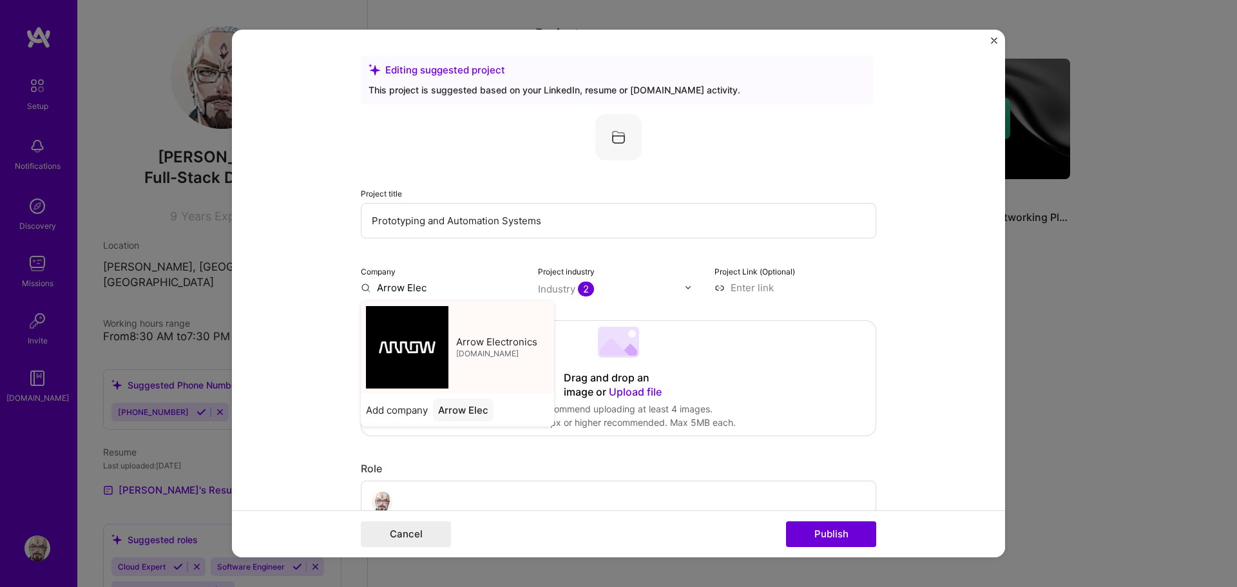
type input "Arrow Electronics"
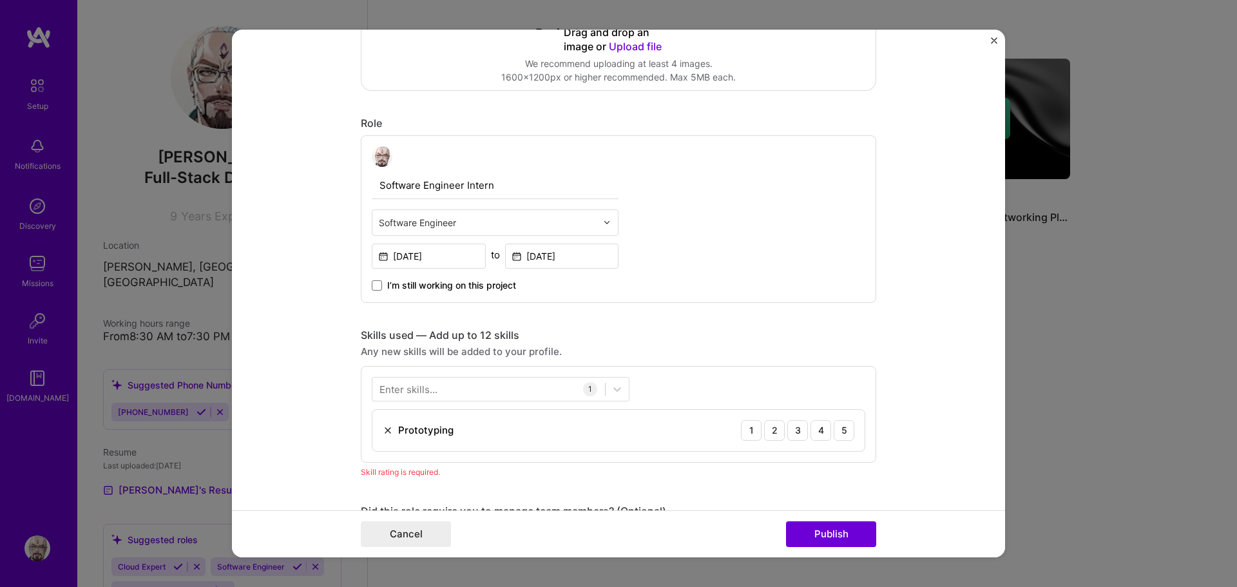
scroll to position [451, 0]
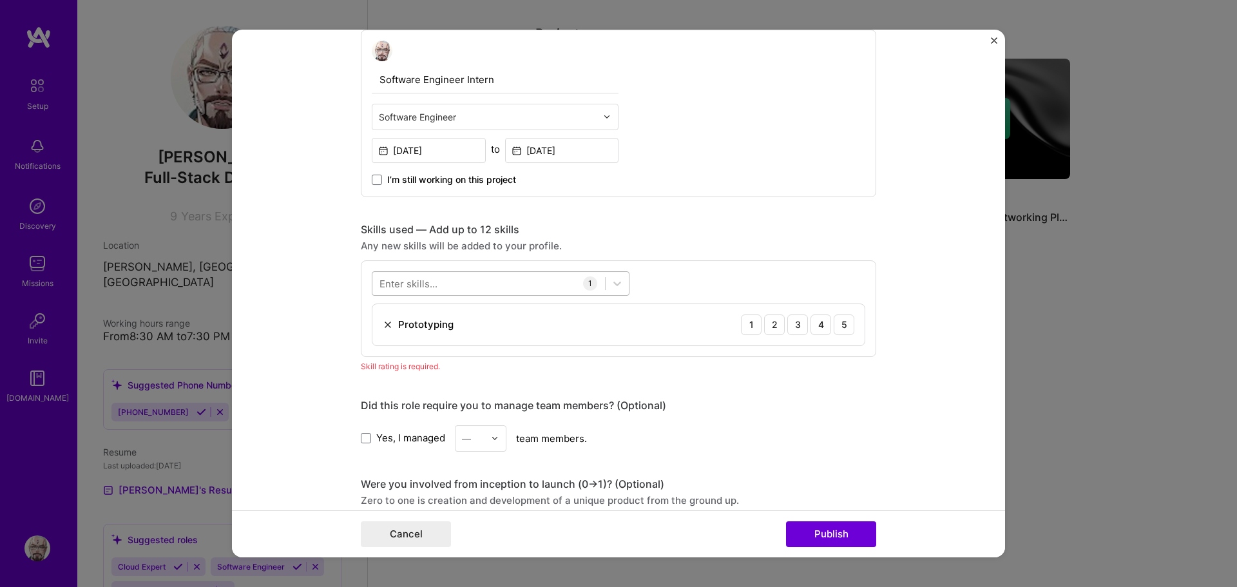
click at [487, 292] on div at bounding box center [488, 283] width 233 height 21
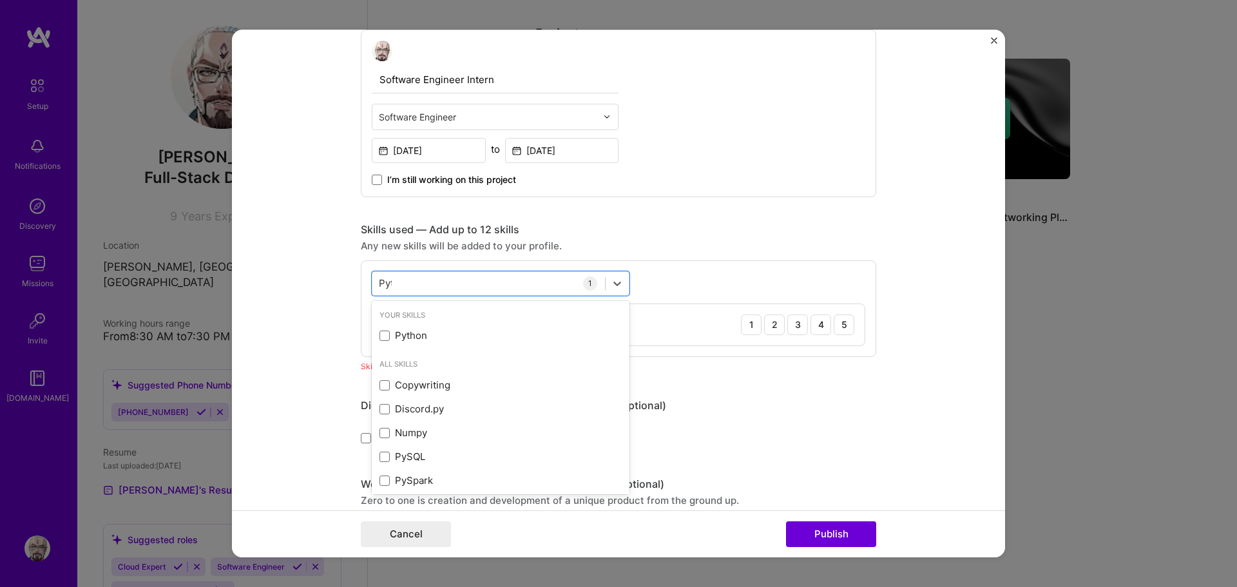
type input "Pyth"
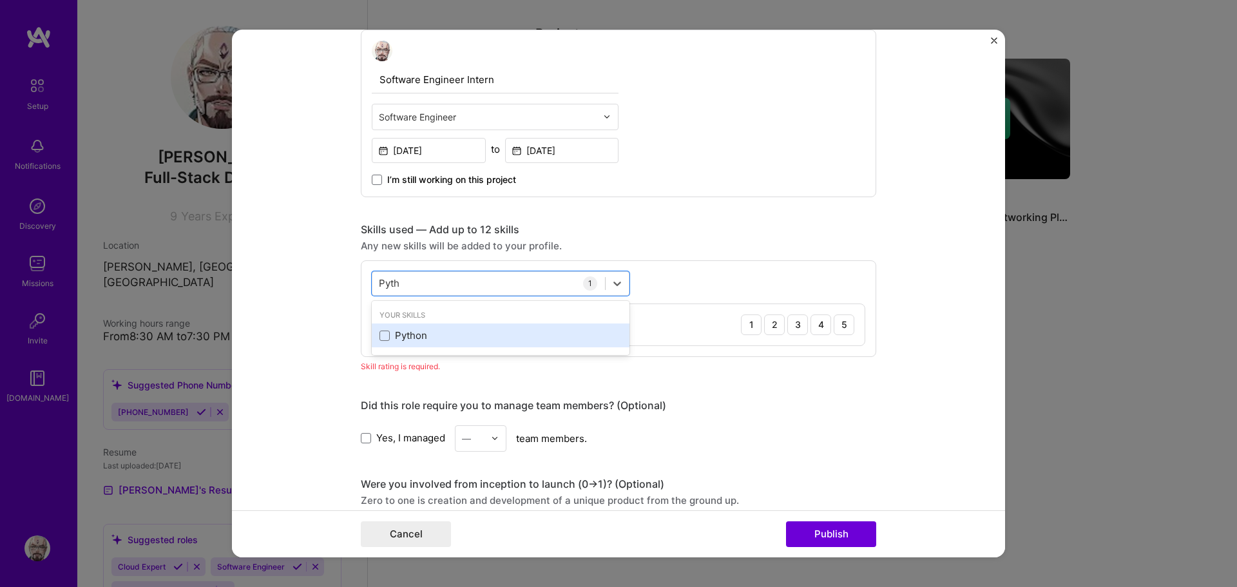
click at [408, 336] on div "Python" at bounding box center [500, 336] width 242 height 14
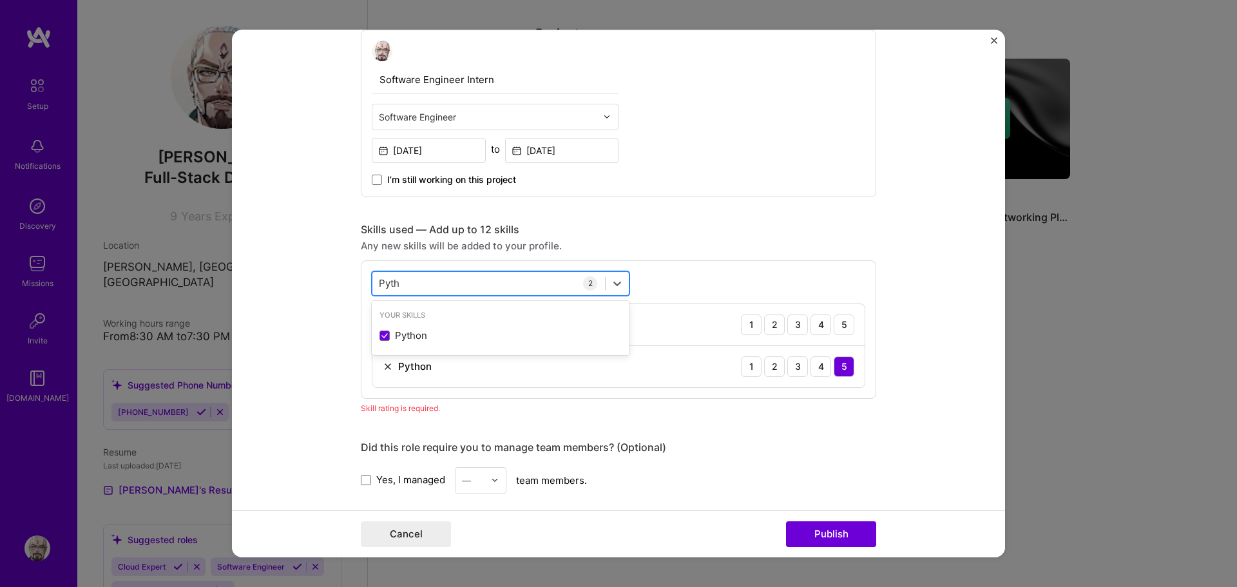
click at [411, 279] on div "Pyth Pyth" at bounding box center [488, 283] width 233 height 21
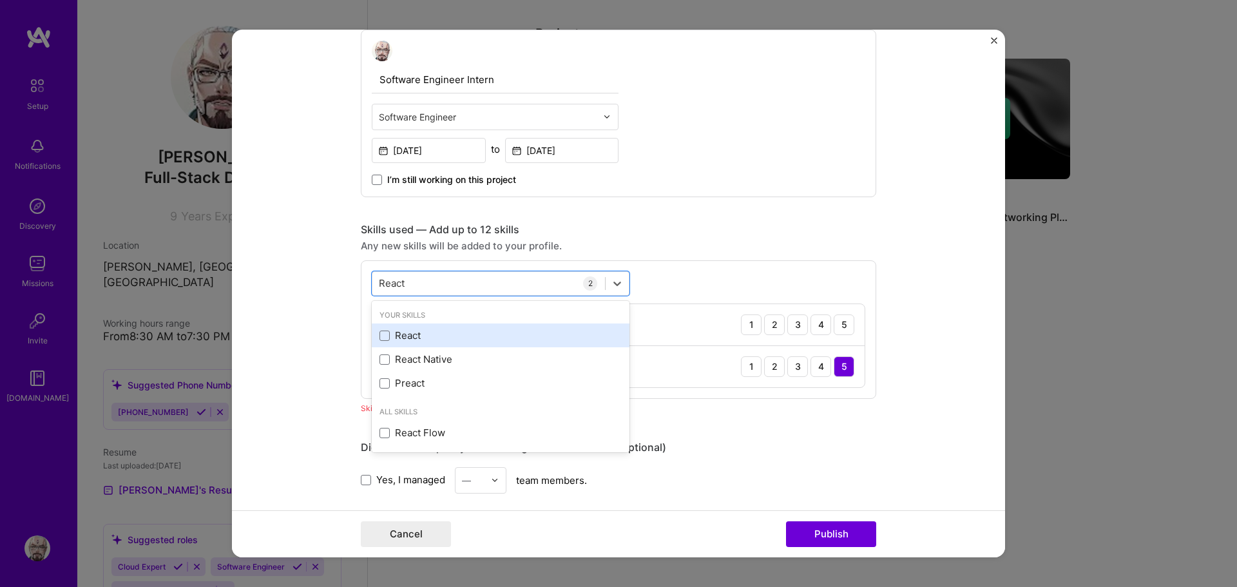
click at [434, 336] on div "React" at bounding box center [500, 336] width 242 height 14
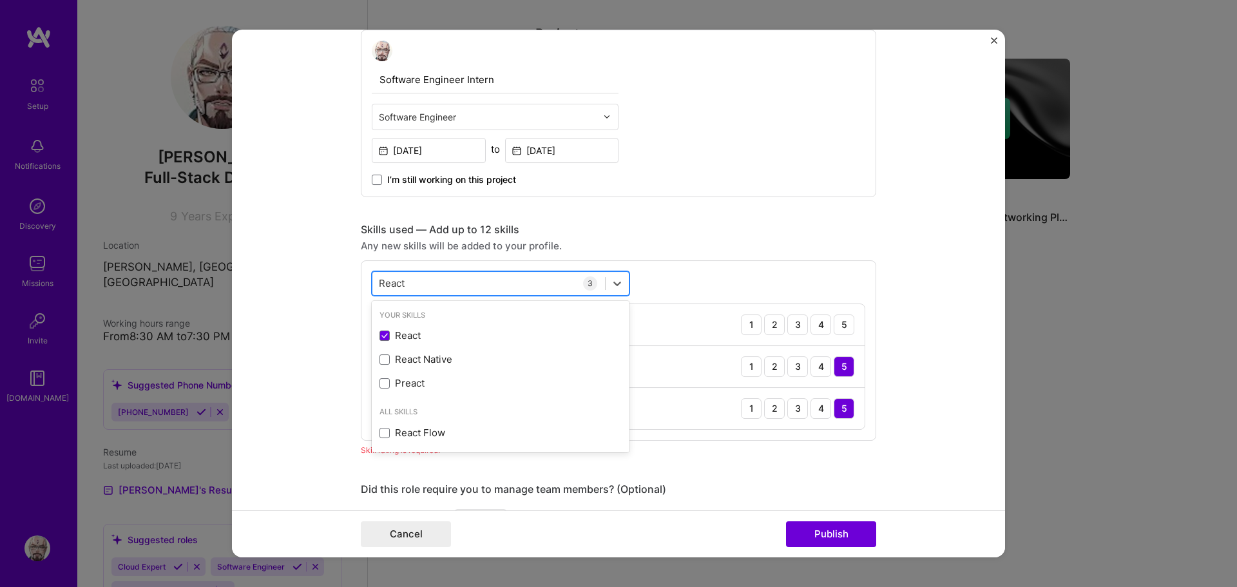
click at [423, 285] on div "React React" at bounding box center [488, 283] width 233 height 21
type input "Reac"
type input "typesc"
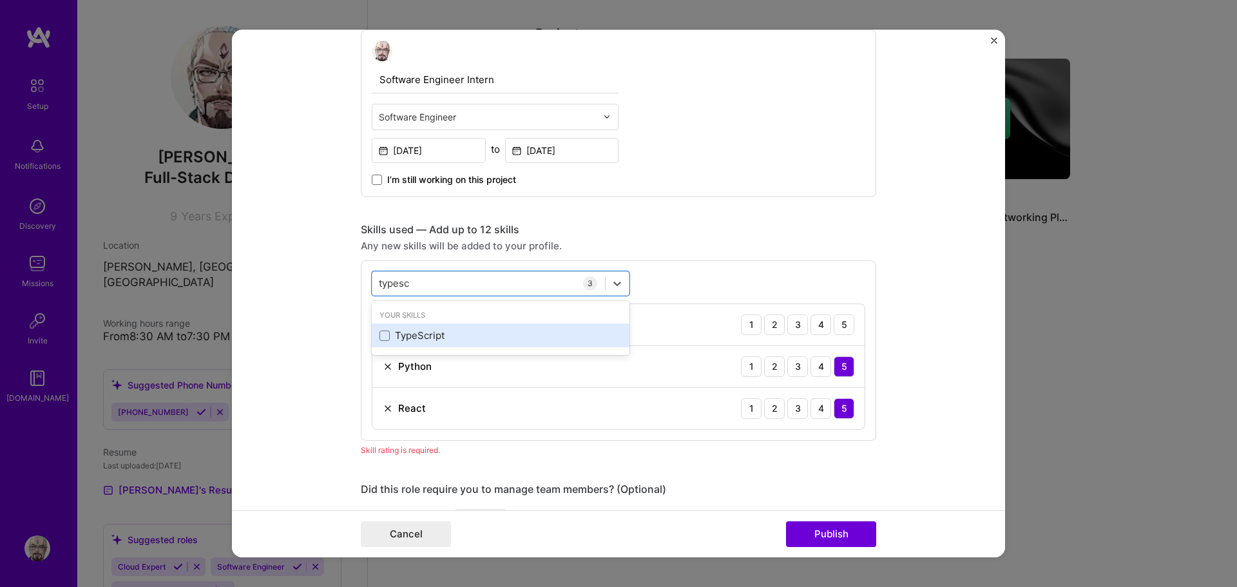
click at [432, 331] on div "TypeScript" at bounding box center [500, 336] width 242 height 14
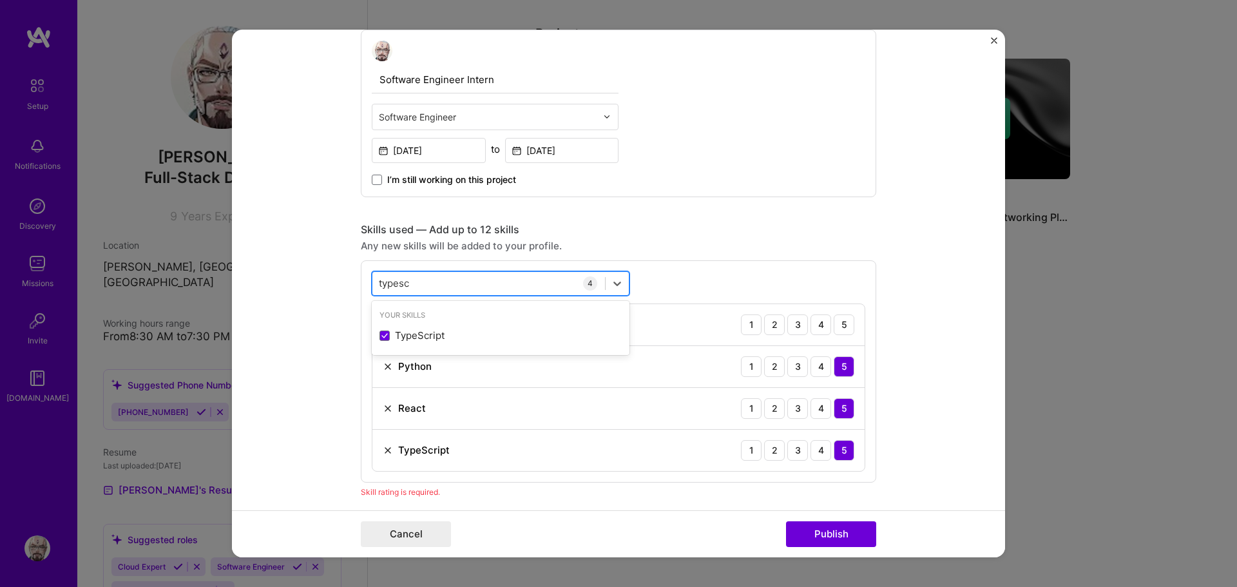
click at [428, 283] on div "typesc typesc" at bounding box center [488, 283] width 233 height 21
type input "kubernete"
click at [428, 329] on div "Kubernetes" at bounding box center [500, 336] width 242 height 14
click at [439, 280] on div "kubernete kubernete" at bounding box center [488, 283] width 233 height 21
type input "docker"
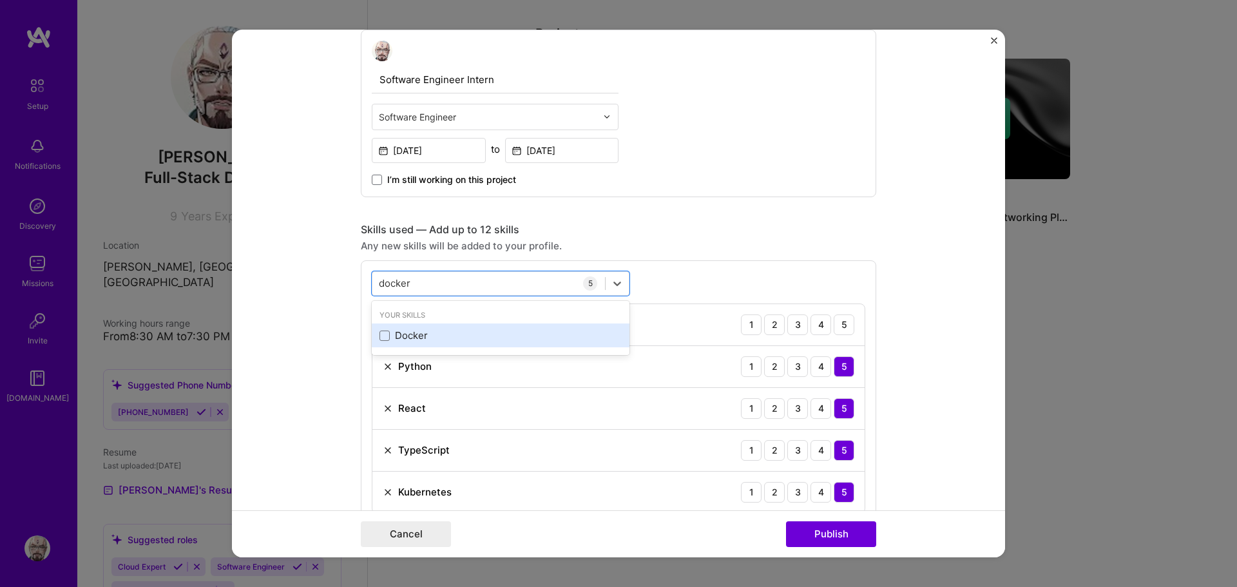
click at [416, 341] on div "Docker" at bounding box center [500, 336] width 242 height 14
click at [430, 284] on div "docker docker" at bounding box center [488, 283] width 233 height 21
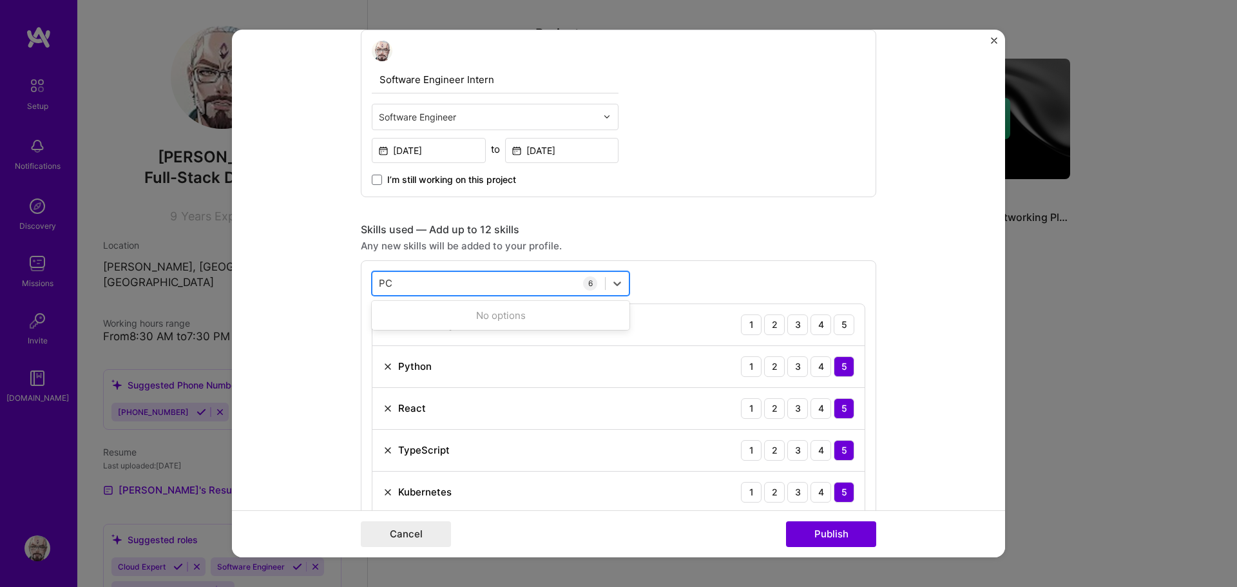
type input "PCB"
type input "IoT"
type input "com"
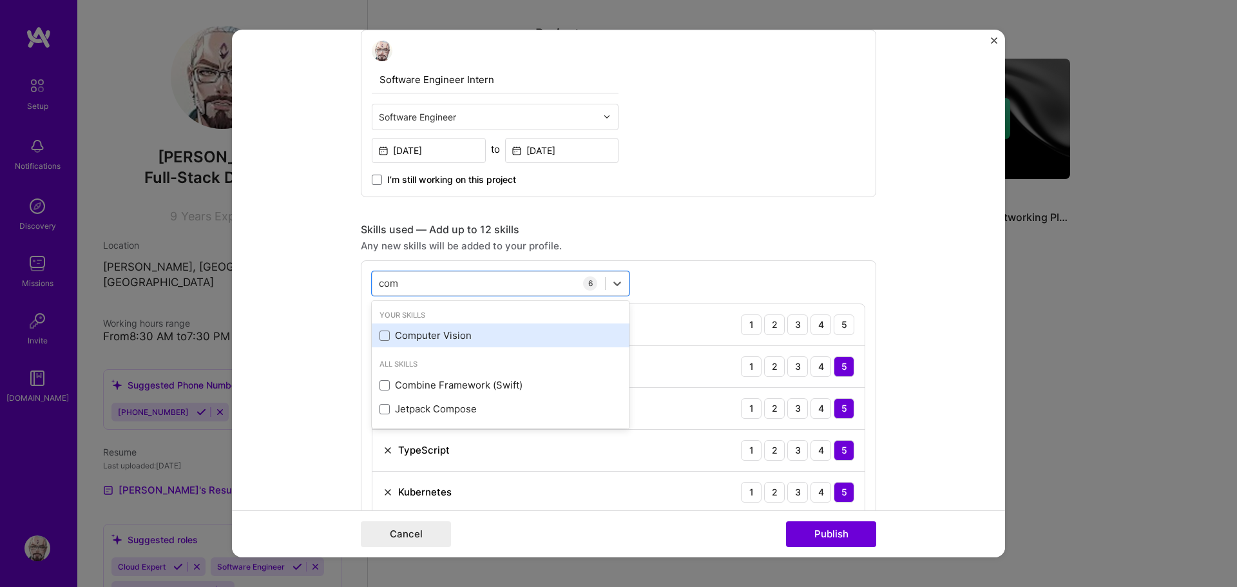
click at [439, 336] on div "Computer Vision" at bounding box center [500, 336] width 242 height 14
click at [441, 280] on div "com com" at bounding box center [488, 283] width 233 height 21
type input "cloud"
click at [459, 333] on div "Google Cloud / GCP" at bounding box center [500, 336] width 242 height 14
click at [439, 292] on div "cloud cloud" at bounding box center [488, 283] width 233 height 21
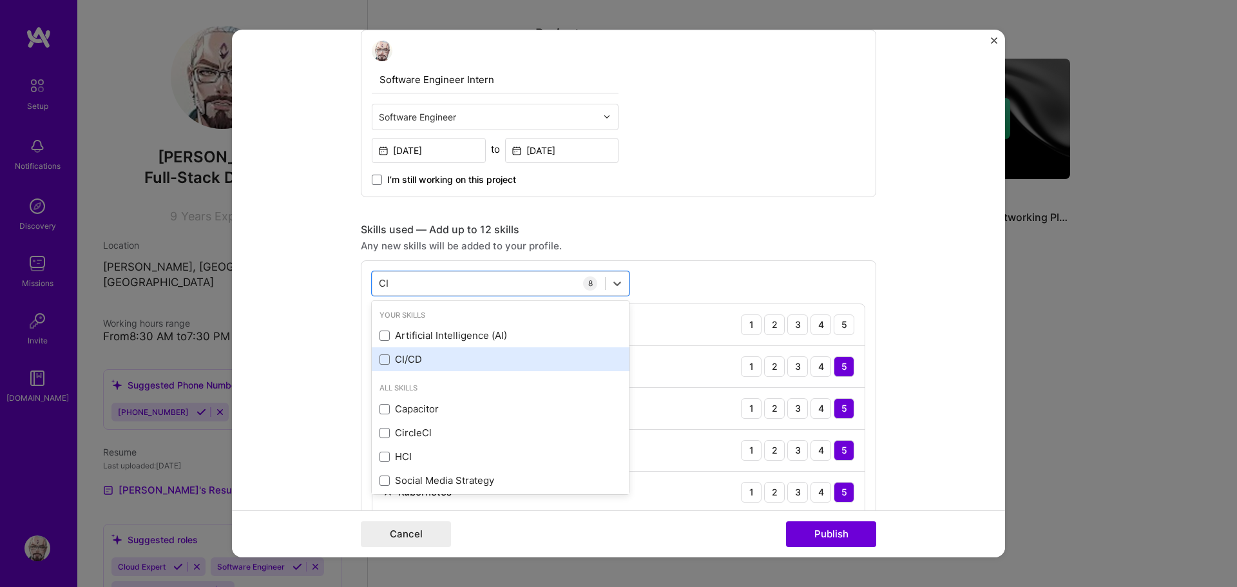
click at [434, 356] on div "CI/CD" at bounding box center [500, 359] width 242 height 14
type input "CI"
click at [710, 282] on div "option CI/CD, selected. option Capacitor focused, 0 of 2. 7 results available f…" at bounding box center [618, 476] width 515 height 432
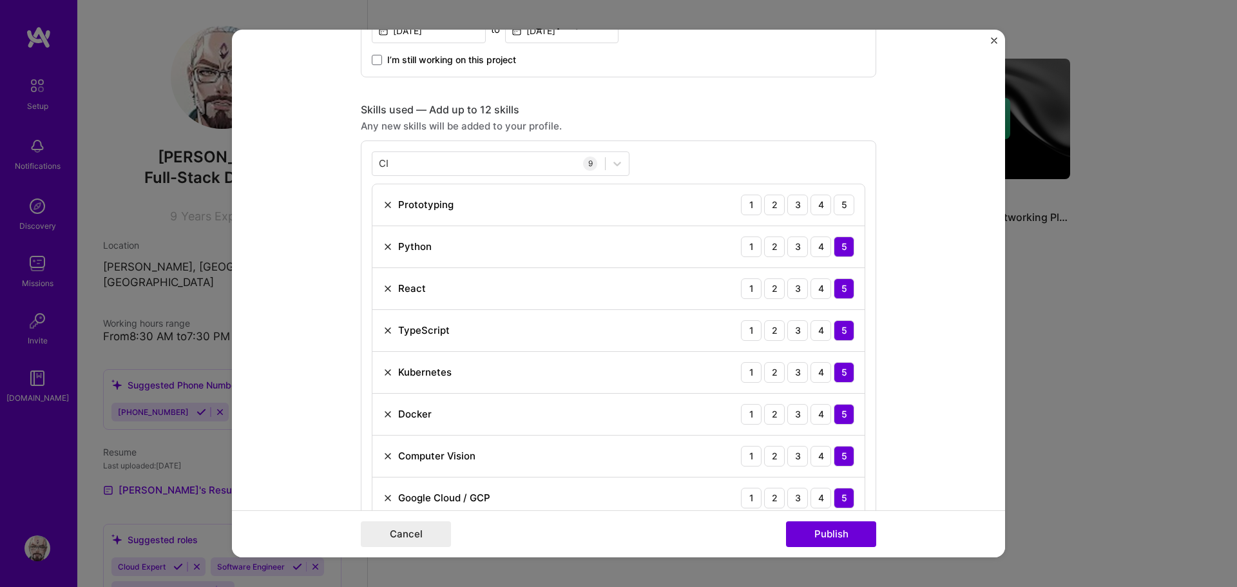
scroll to position [709, 0]
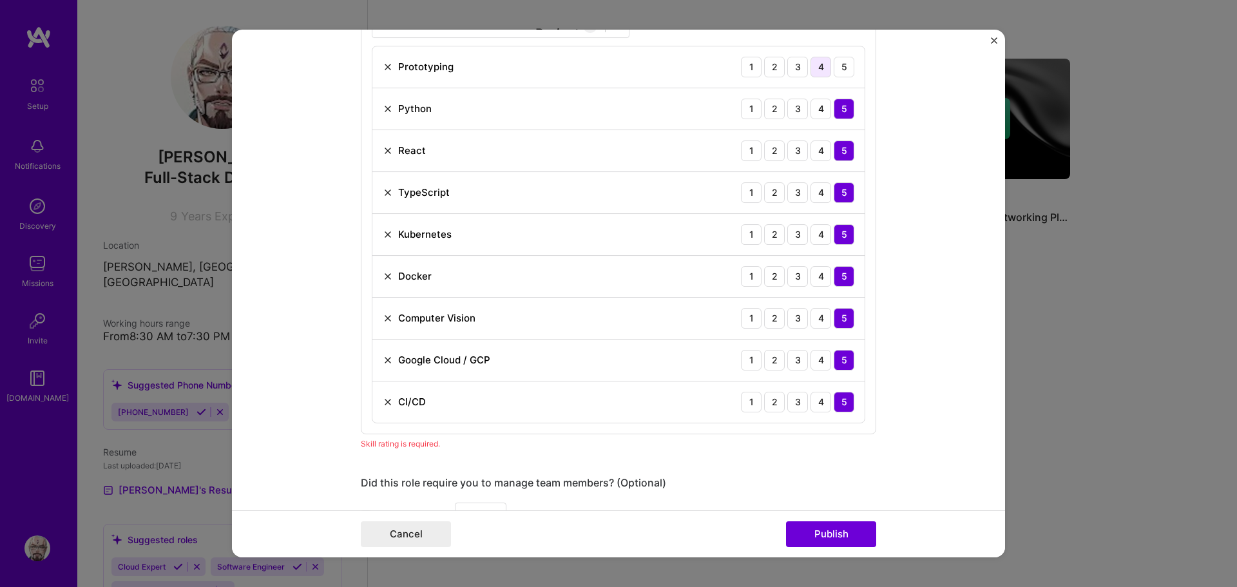
click at [814, 68] on div "4" at bounding box center [820, 67] width 21 height 21
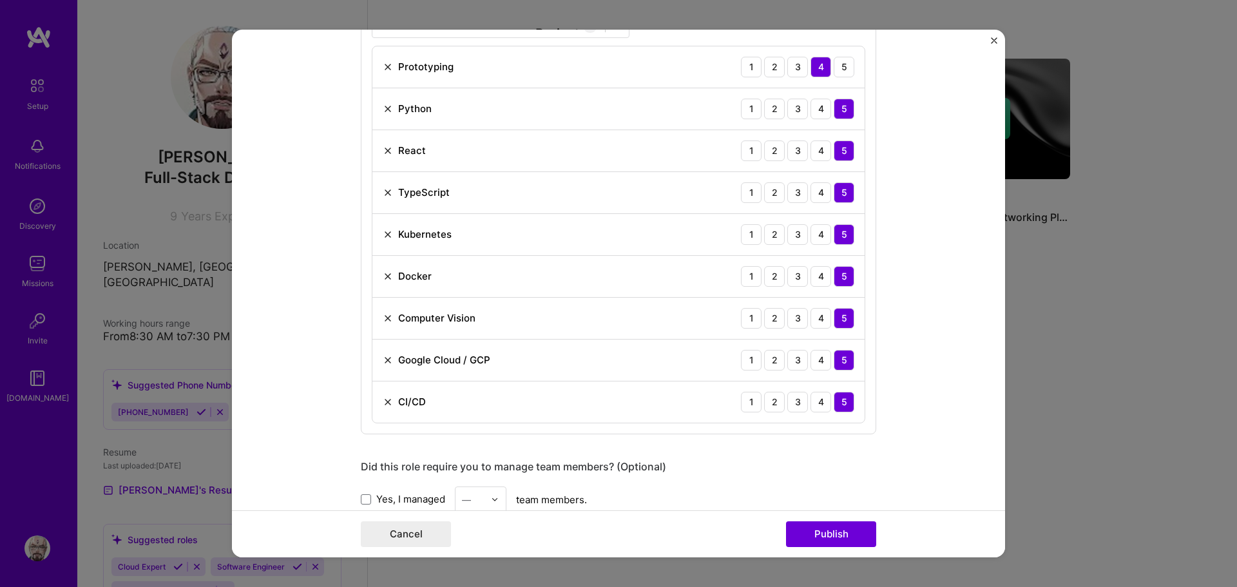
drag, startPoint x: 789, startPoint y: 66, endPoint x: 799, endPoint y: 81, distance: 18.4
click at [789, 66] on div "3" at bounding box center [797, 67] width 21 height 21
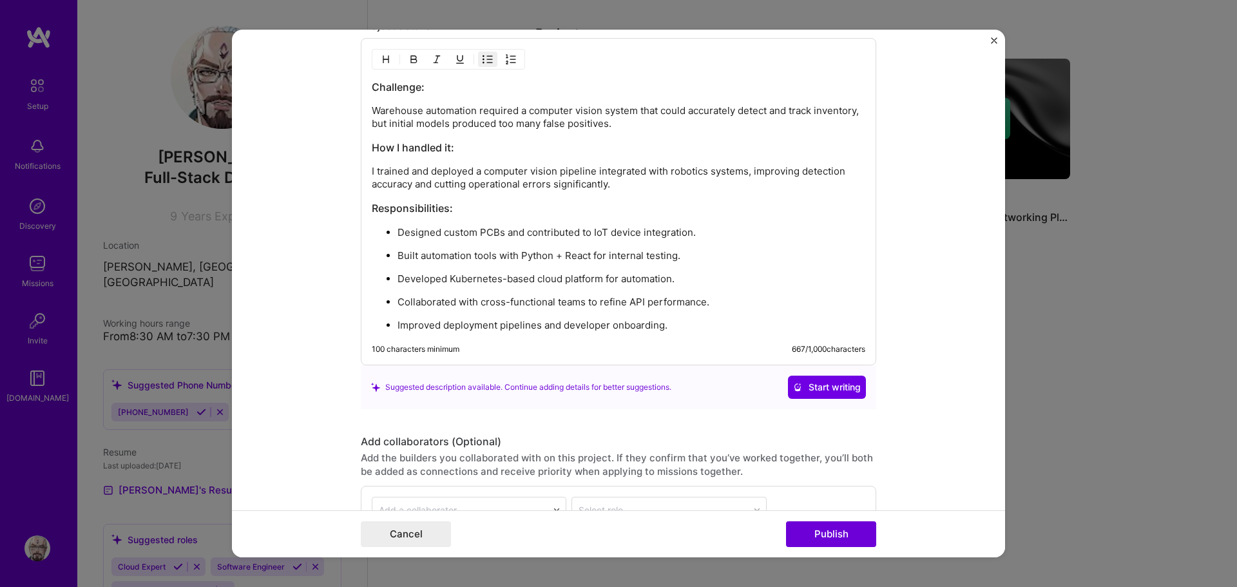
scroll to position [1616, 0]
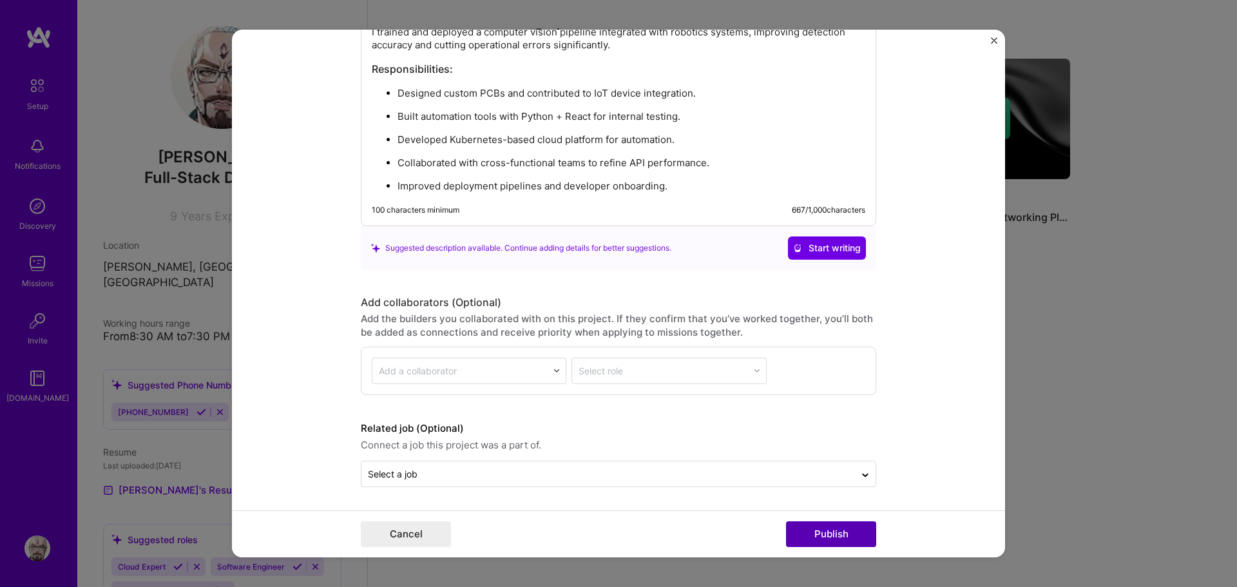
click at [824, 527] on button "Publish" at bounding box center [831, 534] width 90 height 26
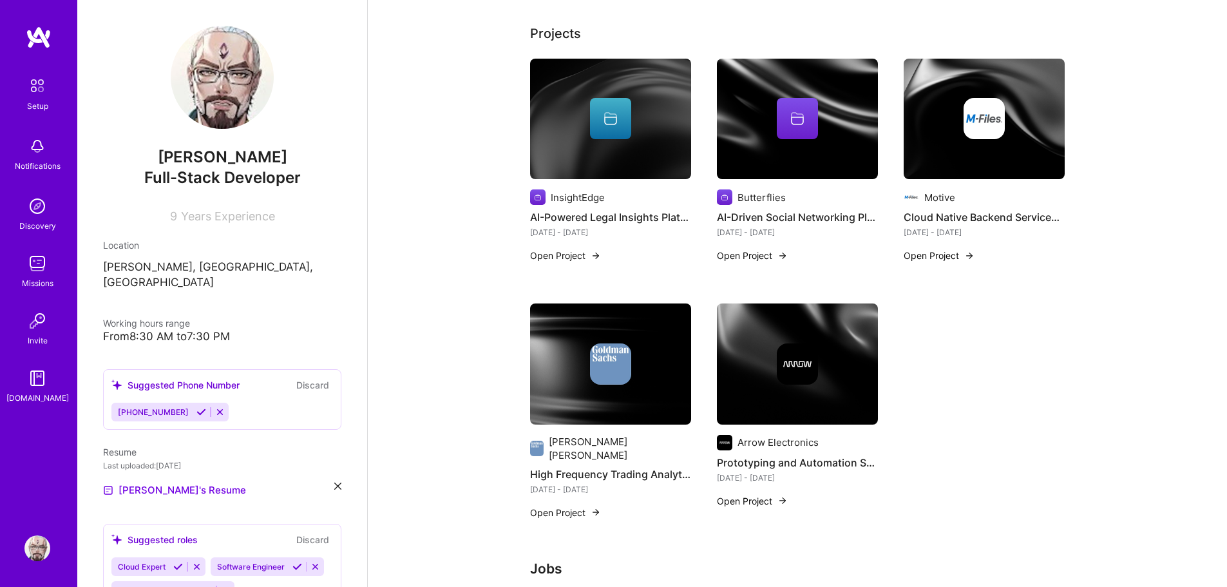
click at [570, 249] on button "Open Project" at bounding box center [565, 256] width 71 height 14
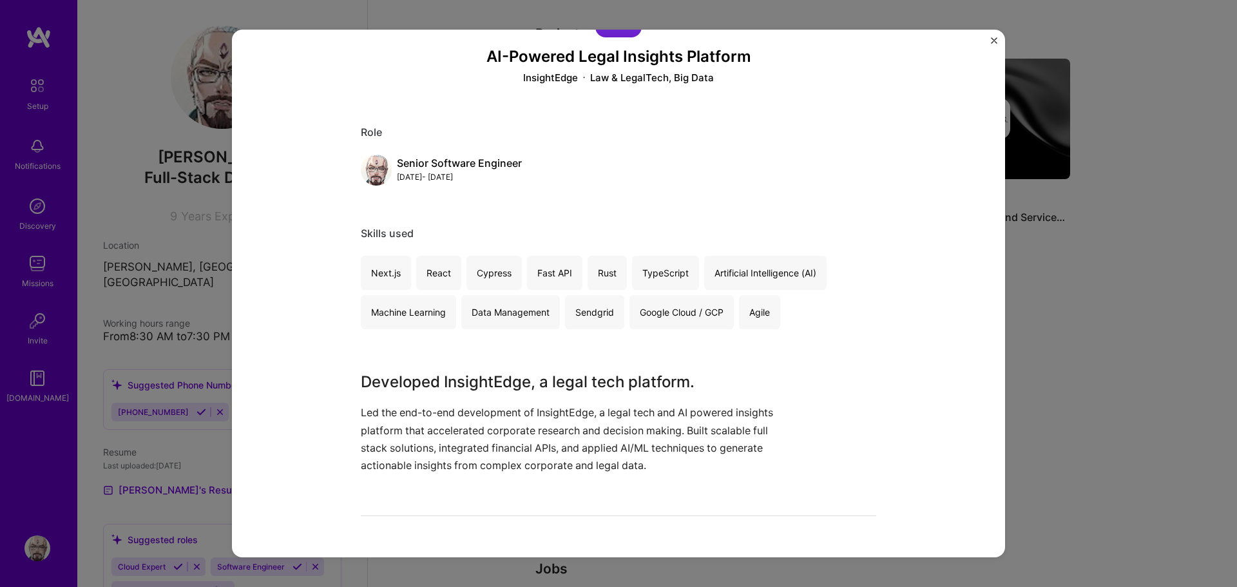
scroll to position [322, 0]
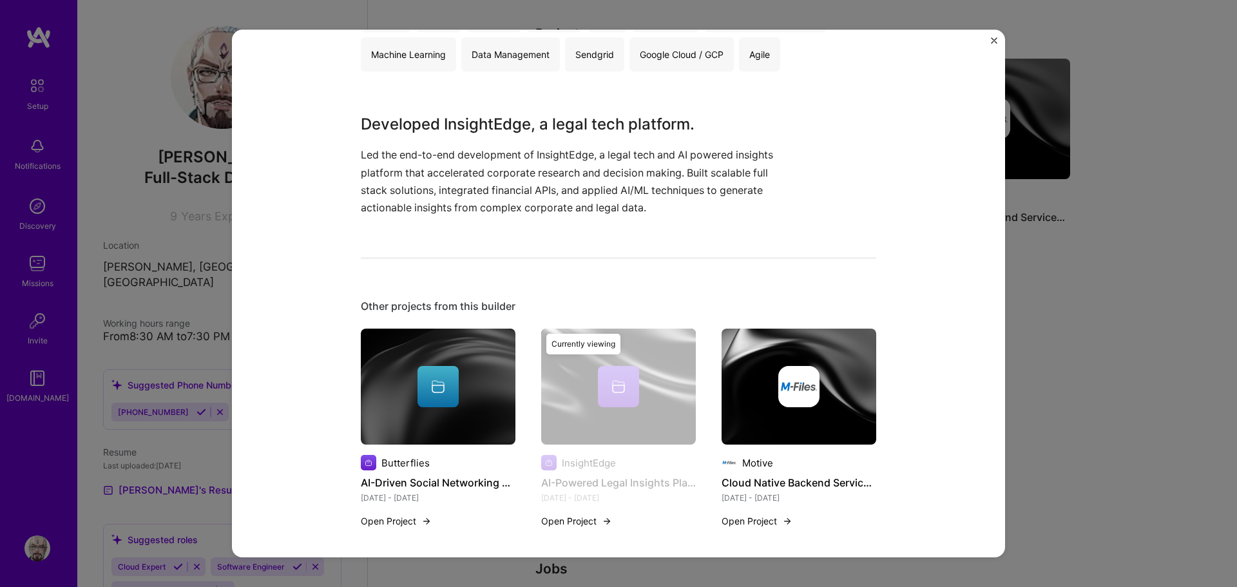
click at [552, 229] on div "AI-Powered Legal Insights Platform InsightEdge Law & LegalTech, Big Data Role S…" at bounding box center [618, 264] width 515 height 1062
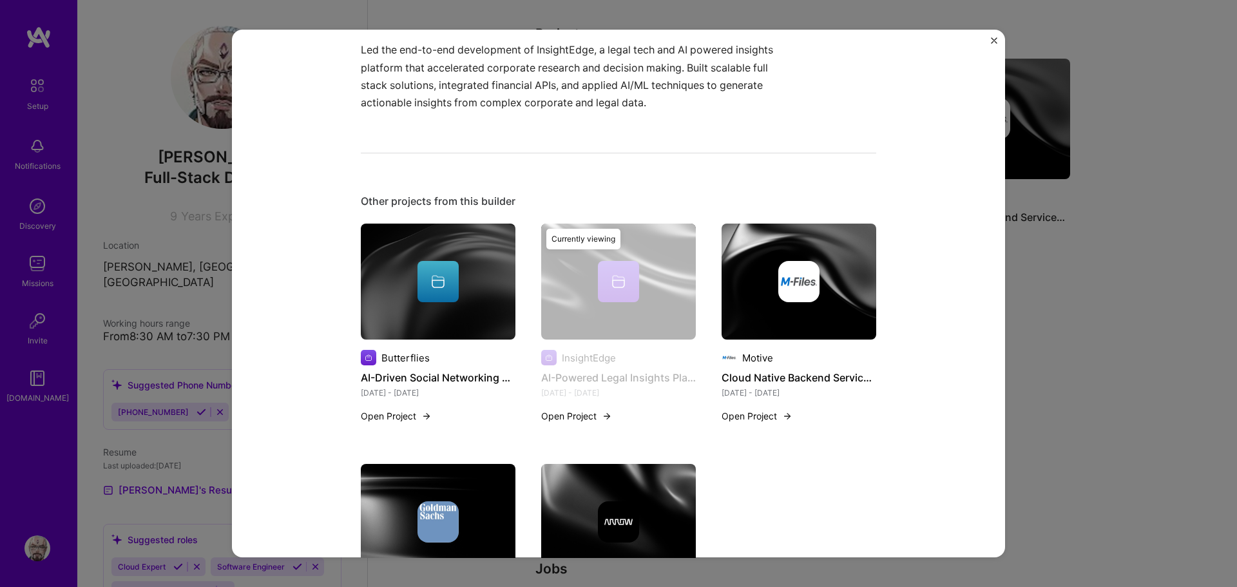
scroll to position [574, 0]
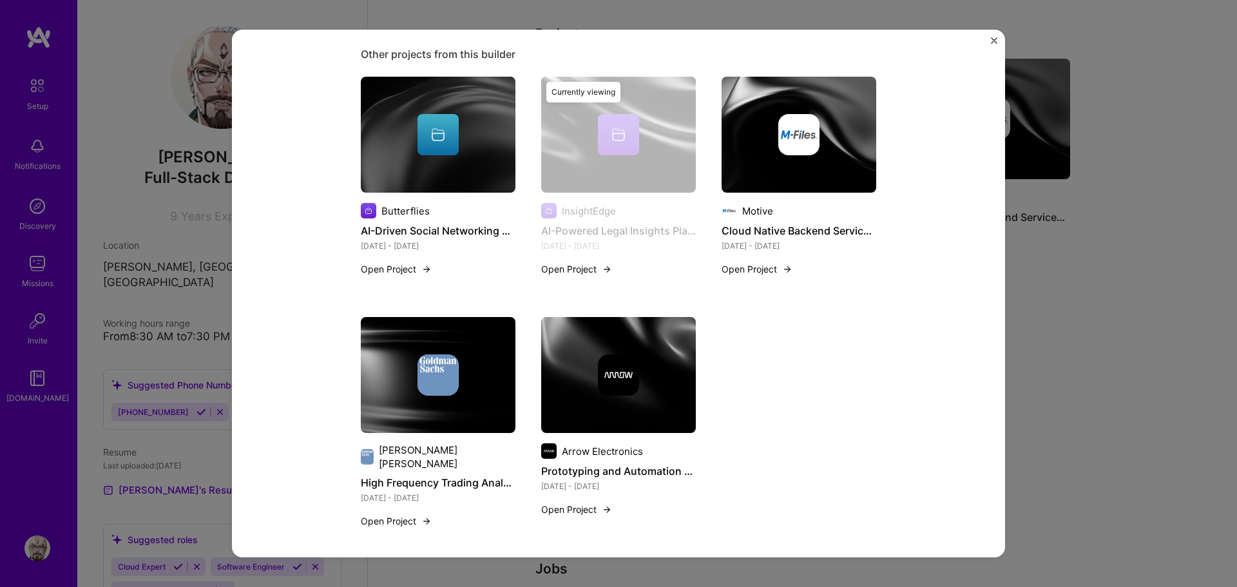
click at [569, 91] on div "Currently viewing" at bounding box center [583, 92] width 74 height 21
click at [569, 261] on div "Currently viewing" at bounding box center [618, 184] width 155 height 215
click at [569, 266] on button "Open Project" at bounding box center [576, 269] width 71 height 14
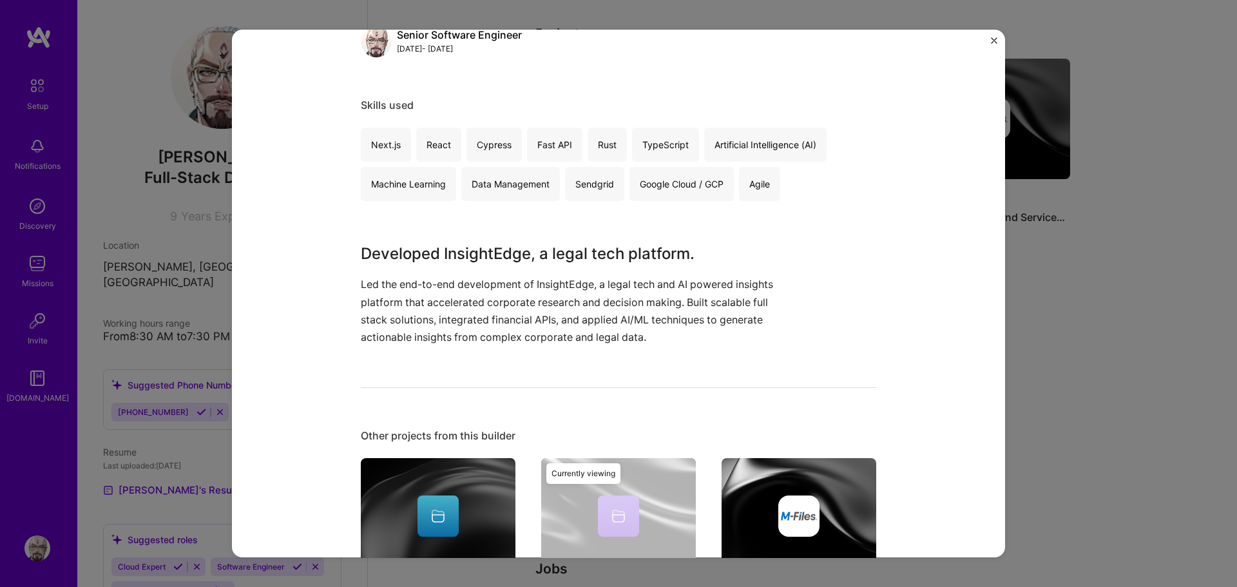
scroll to position [258, 0]
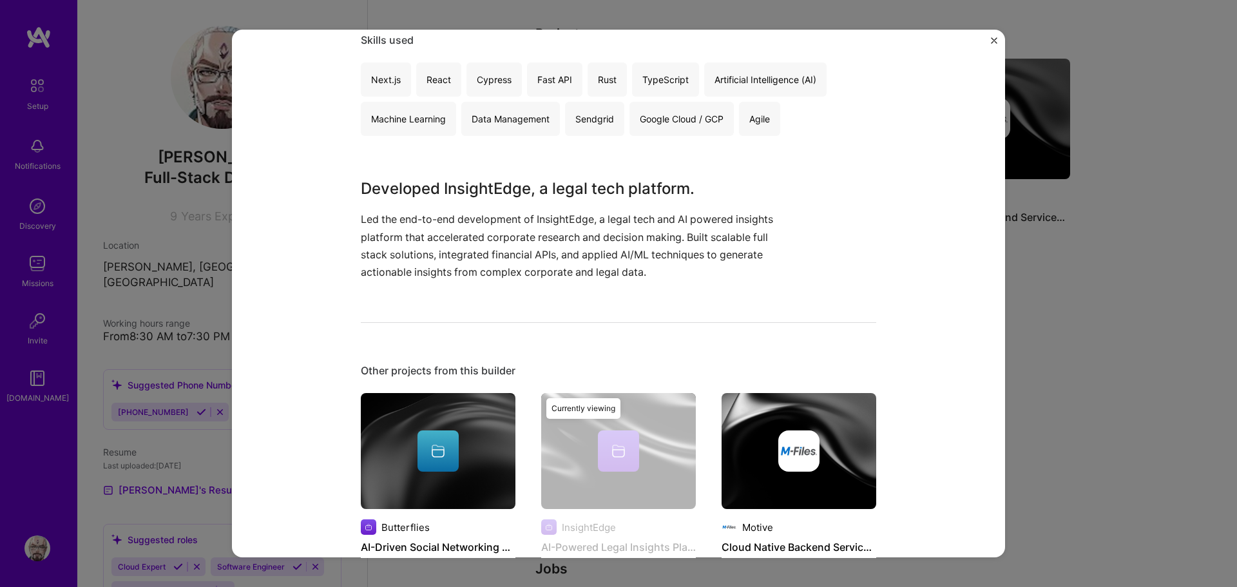
click at [526, 267] on p "Led the end-to-end development of InsightEdge, a legal tech and AI powered insi…" at bounding box center [570, 246] width 419 height 70
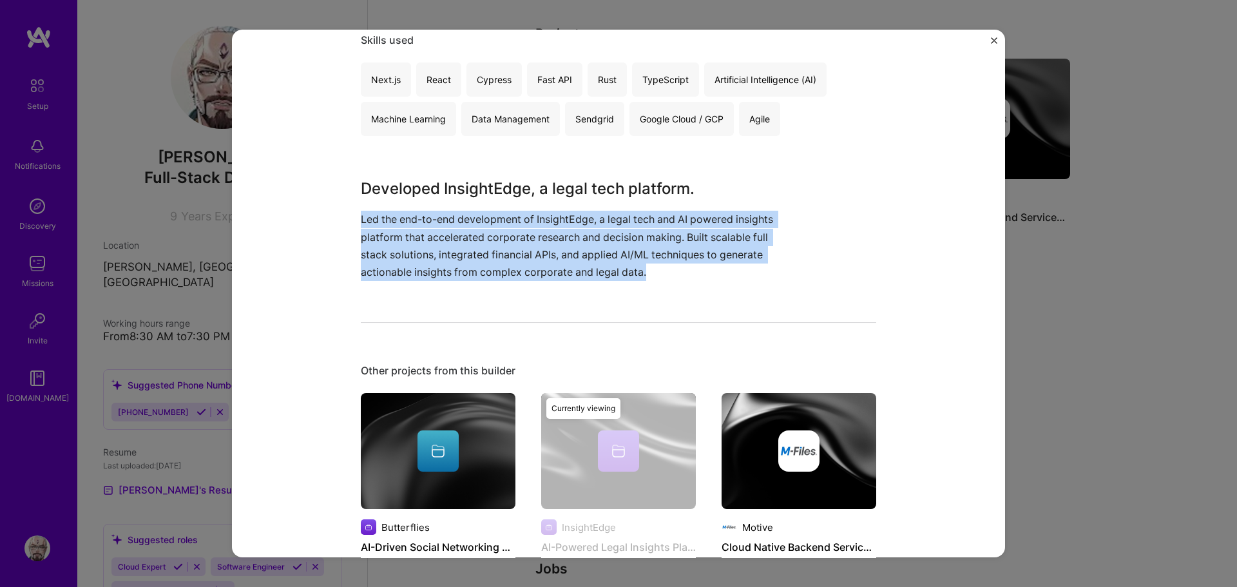
click at [526, 267] on p "Led the end-to-end development of InsightEdge, a legal tech and AI powered insi…" at bounding box center [570, 246] width 419 height 70
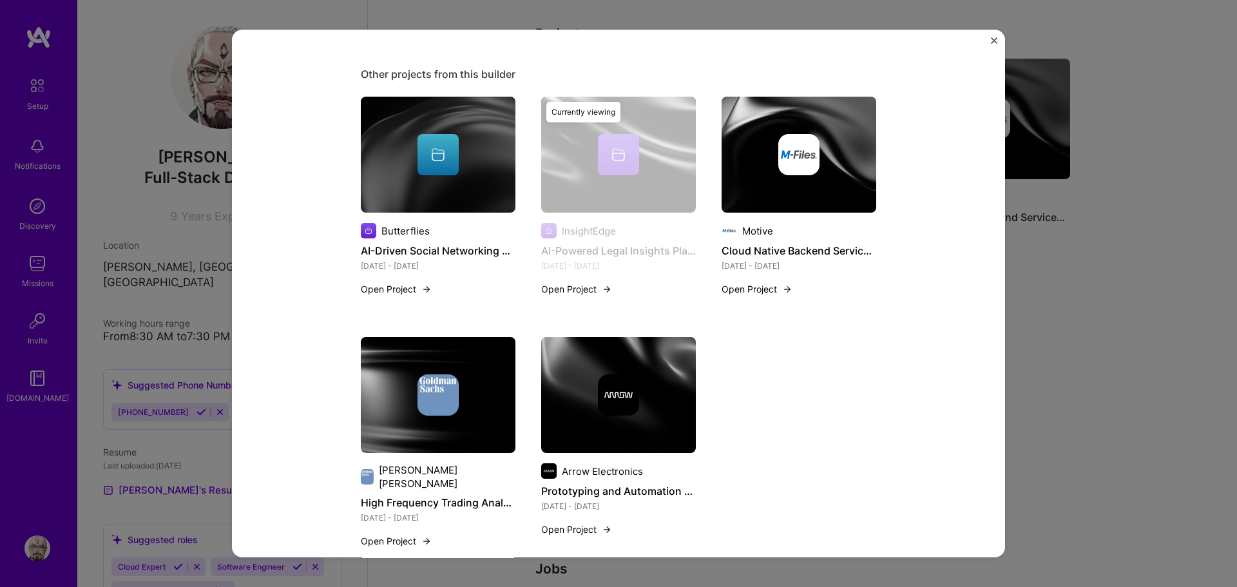
scroll to position [574, 0]
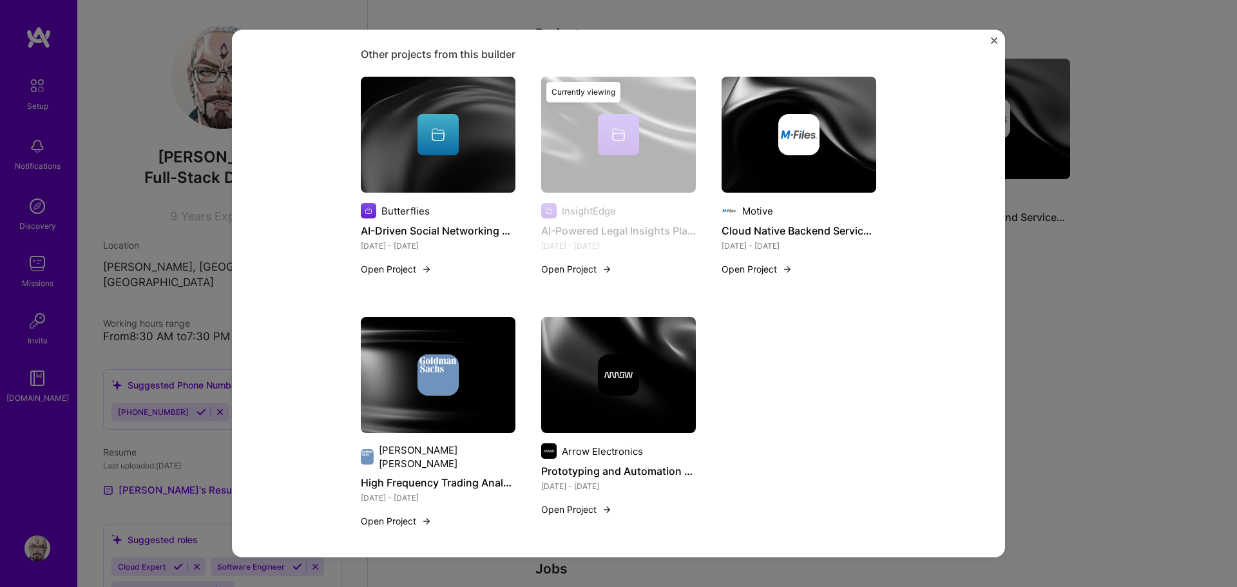
click at [1114, 287] on div "AI-Powered Legal Insights Platform InsightEdge Law & LegalTech, Big Data Role S…" at bounding box center [618, 293] width 1237 height 587
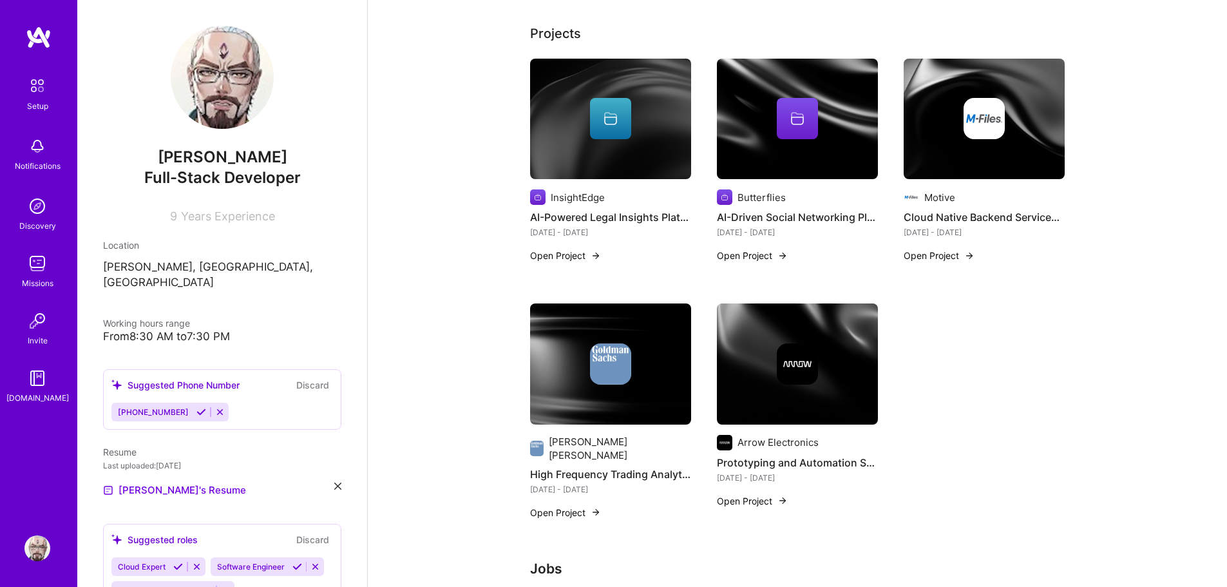
click at [567, 506] on button "Open Project" at bounding box center [565, 513] width 71 height 14
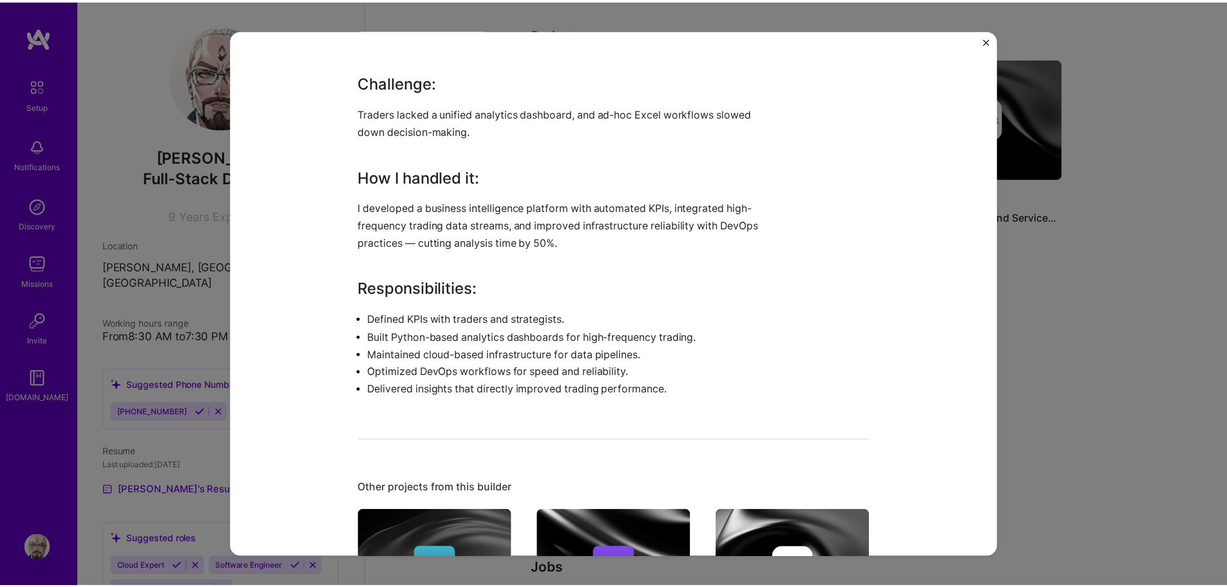
scroll to position [387, 0]
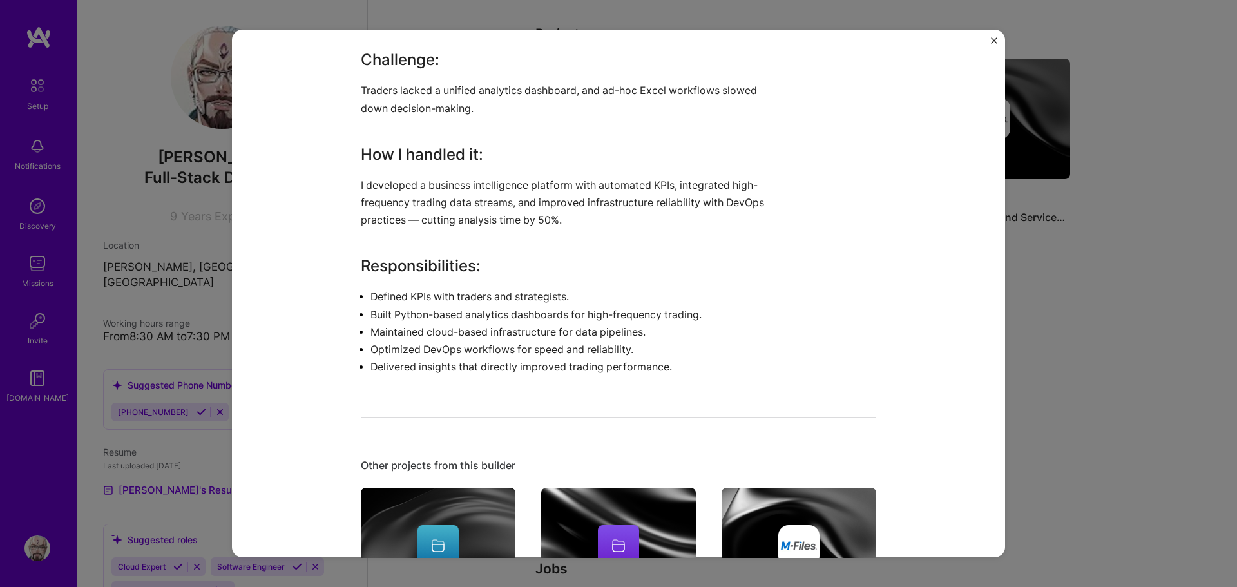
click at [1066, 381] on div "High Frequency Trading Analytics [PERSON_NAME] [PERSON_NAME] Financial Services…" at bounding box center [618, 293] width 1237 height 587
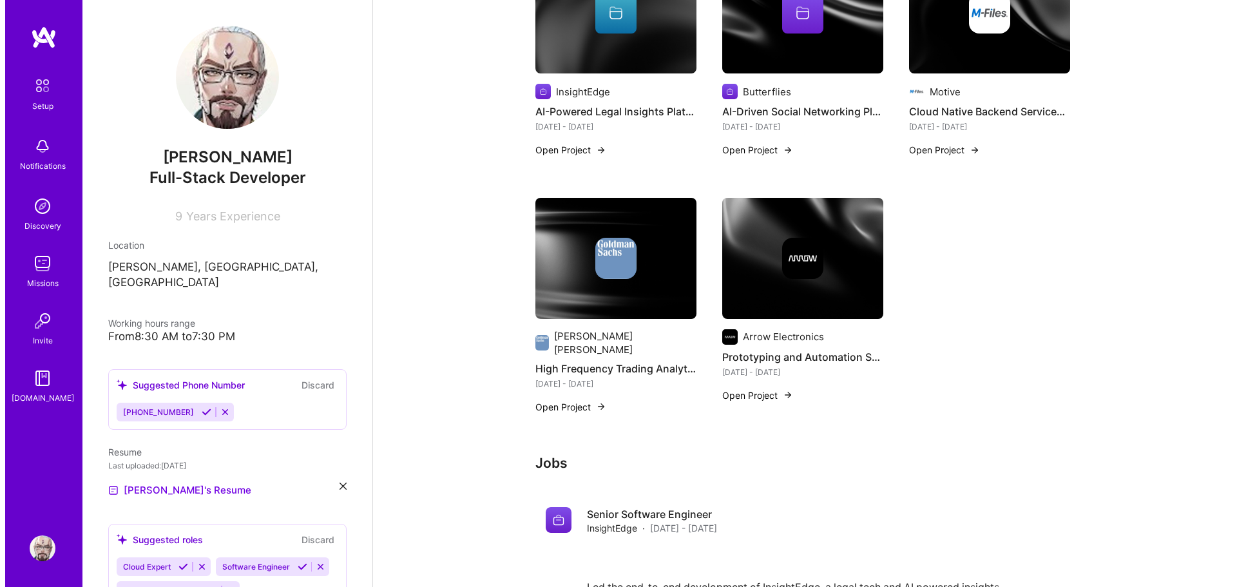
scroll to position [580, 0]
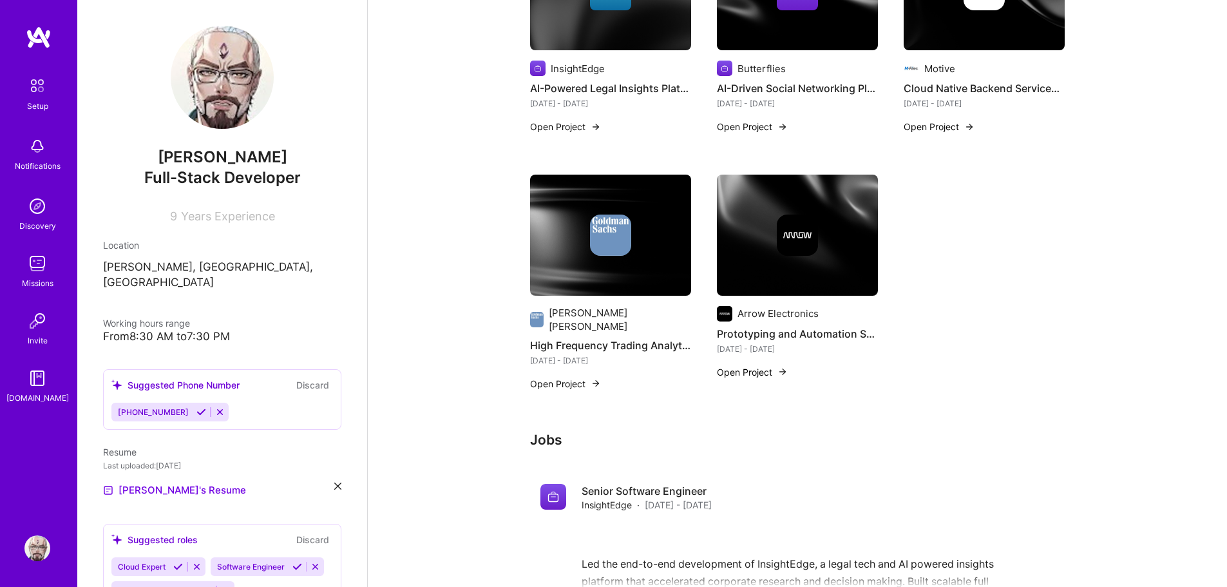
click at [769, 365] on button "Open Project" at bounding box center [752, 372] width 71 height 14
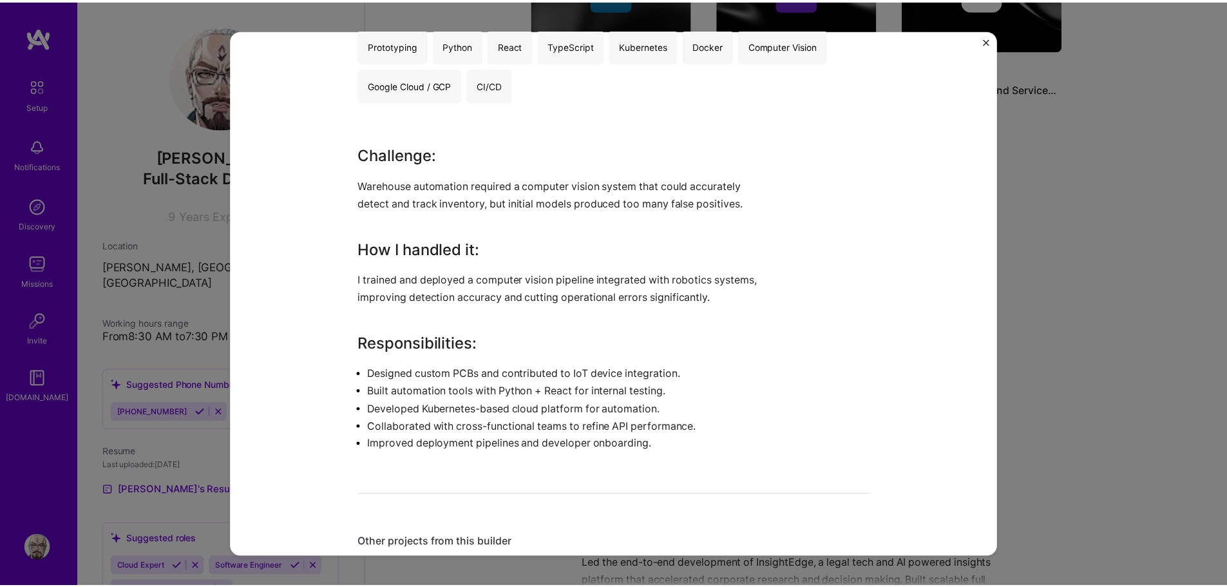
scroll to position [322, 0]
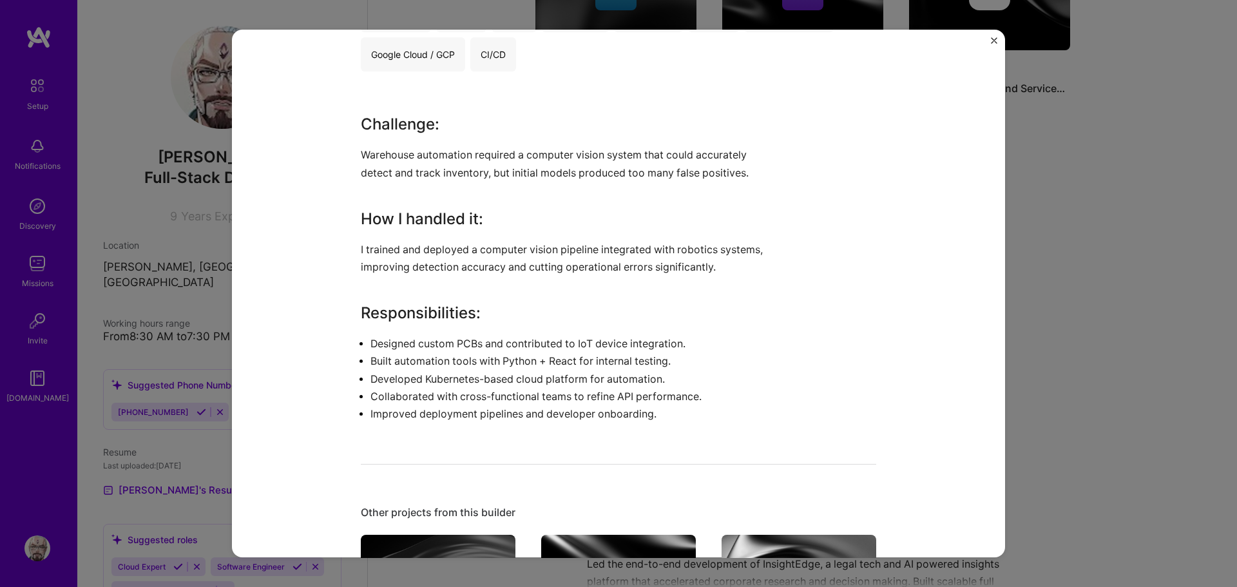
click at [1082, 386] on div "Prototyping and Automation Systems Arrow Electronics Hardware / Consumer Electr…" at bounding box center [618, 293] width 1237 height 587
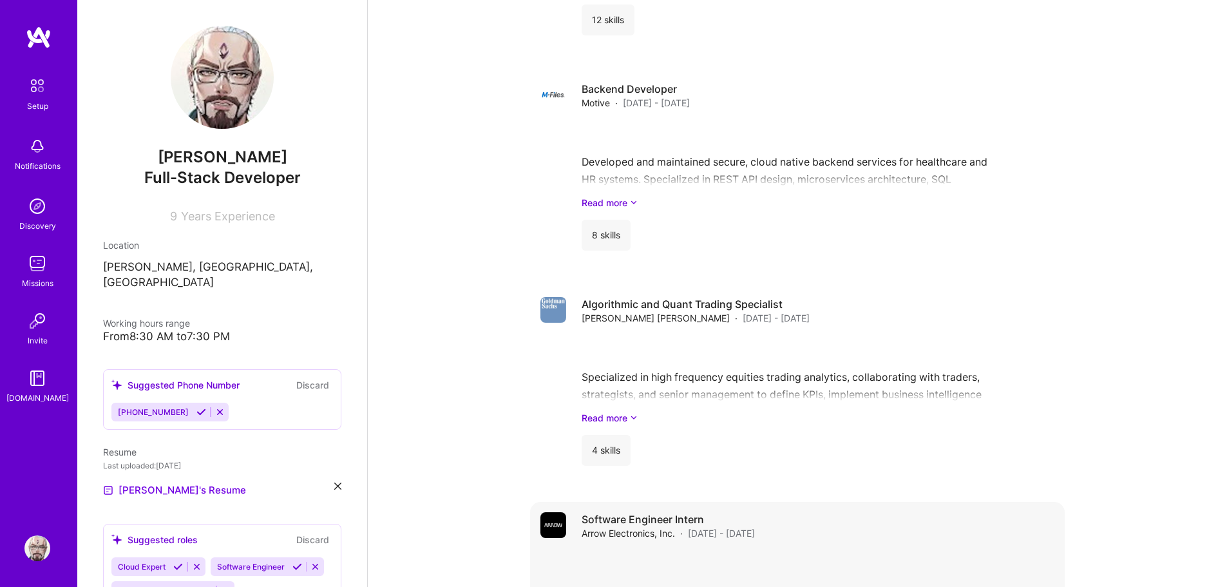
scroll to position [1522, 0]
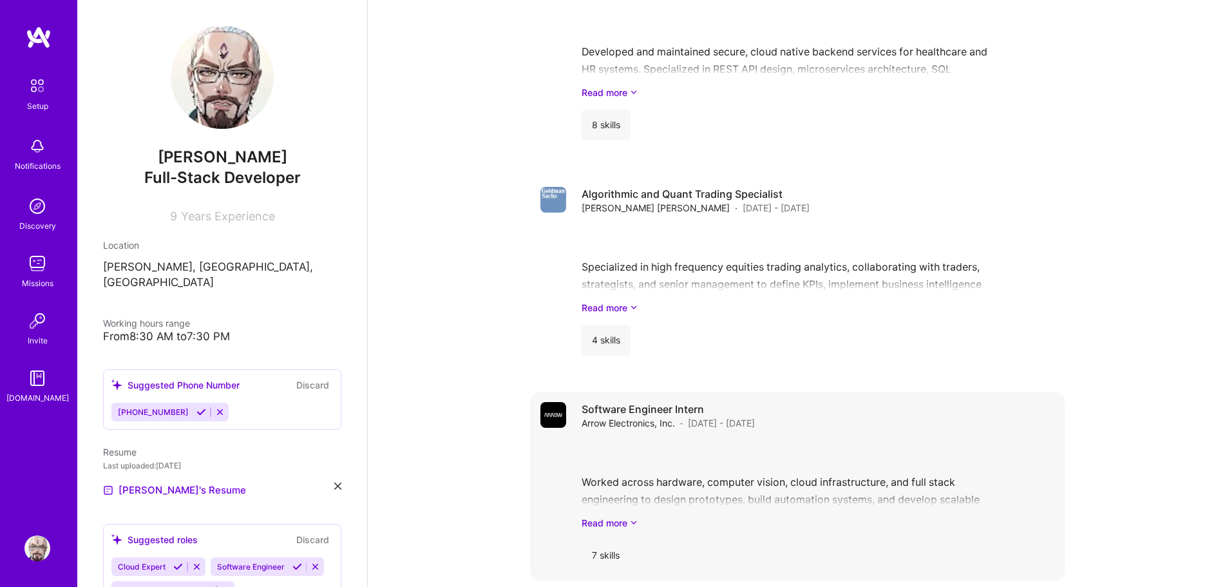
click at [626, 505] on div "Software Engineer Intern Arrow Electronics, Inc. · [DATE] - [DATE] Worked acros…" at bounding box center [818, 486] width 473 height 169
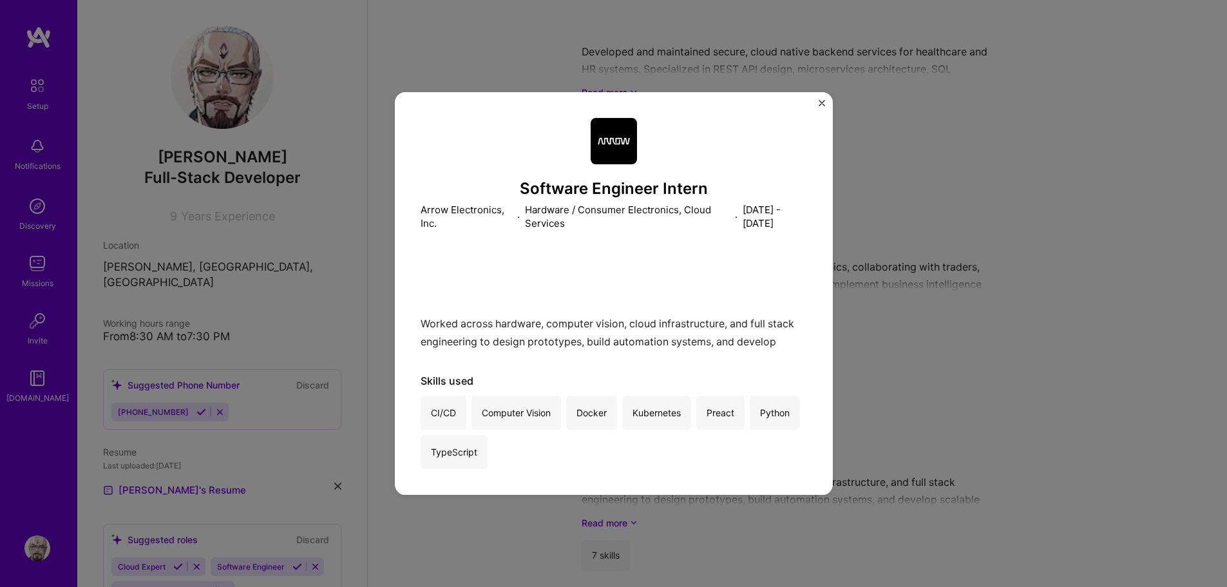
click at [952, 377] on div "Software Engineer Intern Arrow Electronics, Inc. · Hardware / Consumer Electron…" at bounding box center [613, 293] width 1227 height 587
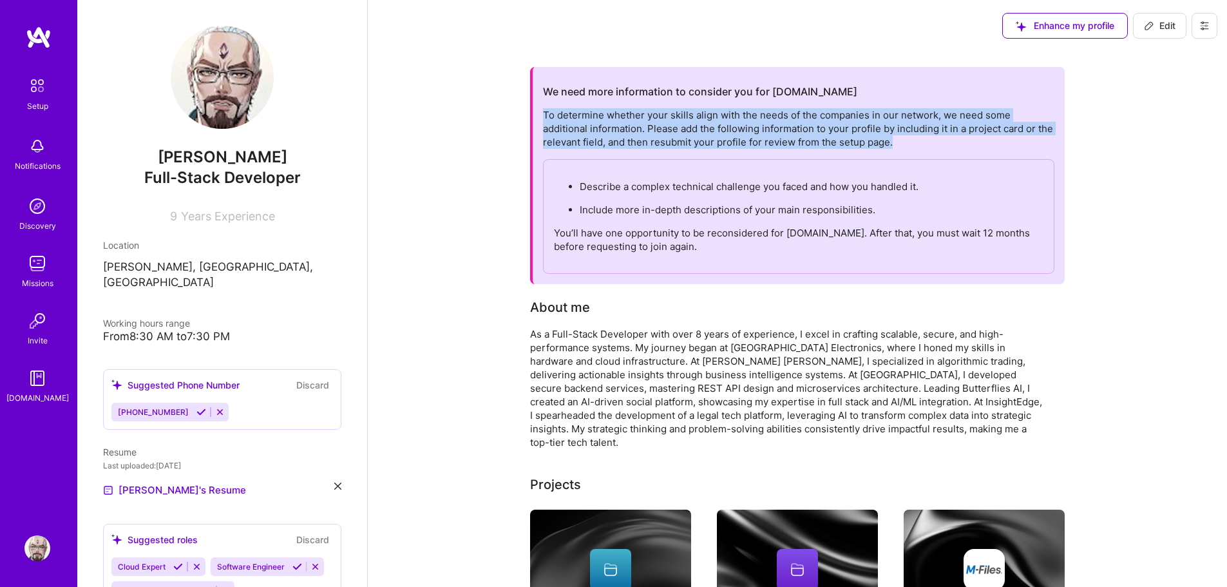
drag, startPoint x: 915, startPoint y: 144, endPoint x: 543, endPoint y: 110, distance: 373.9
click at [543, 110] on div "To determine whether your skills align with the needs of the companies in our n…" at bounding box center [799, 191] width 512 height 166
copy div "To determine whether your skills align with the needs of the companies in our n…"
click at [1195, 26] on button at bounding box center [1205, 26] width 26 height 26
click at [1177, 59] on button "Settings" at bounding box center [1169, 55] width 97 height 33
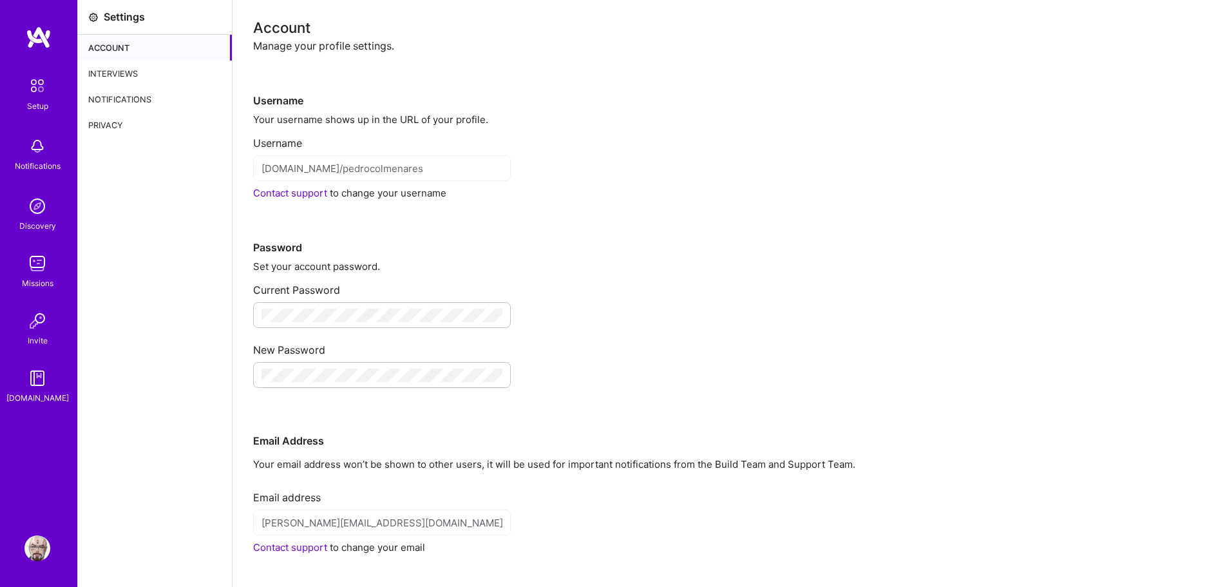
click at [124, 79] on div "Interviews" at bounding box center [155, 74] width 154 height 26
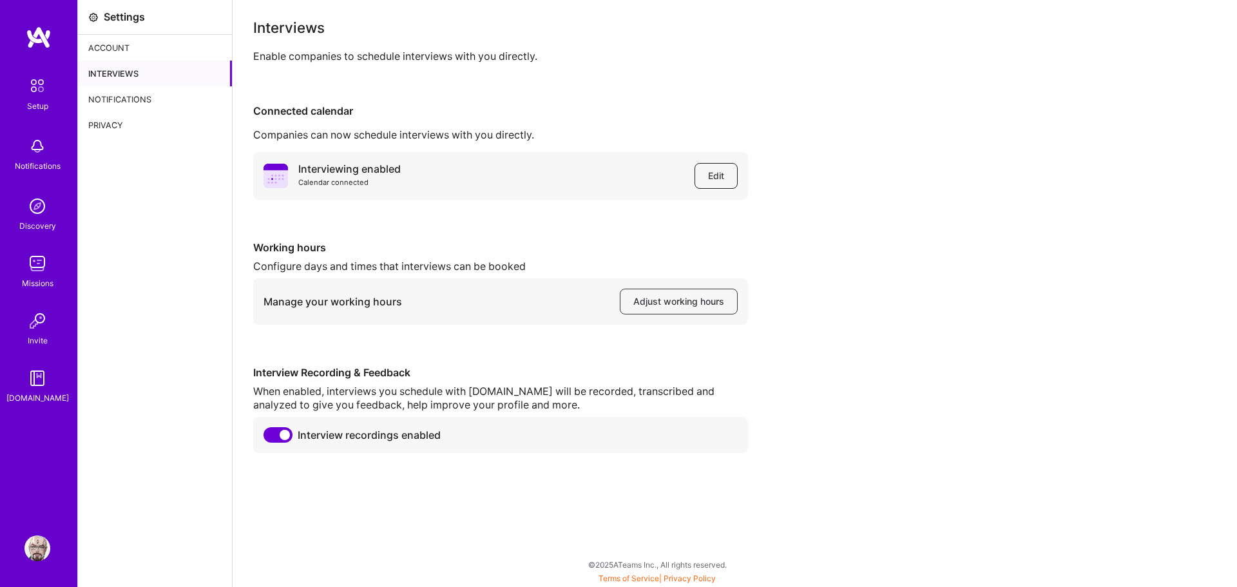
click at [701, 179] on button "Edit" at bounding box center [715, 176] width 43 height 26
click at [139, 51] on div "Account" at bounding box center [155, 48] width 154 height 26
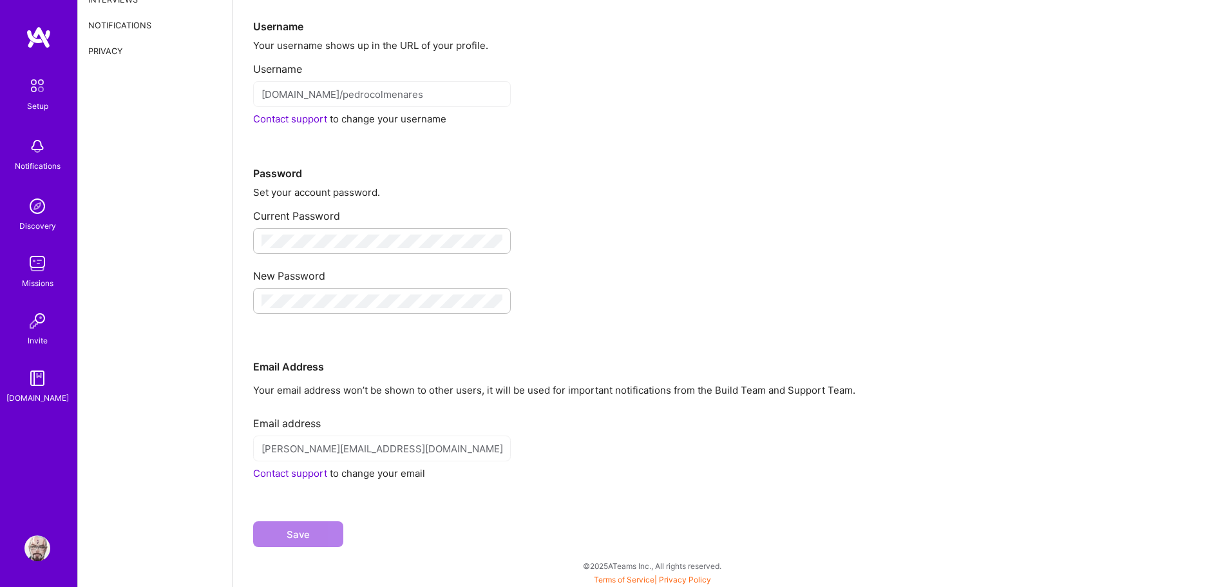
scroll to position [75, 0]
click at [820, 28] on div "Username" at bounding box center [729, 4] width 953 height 55
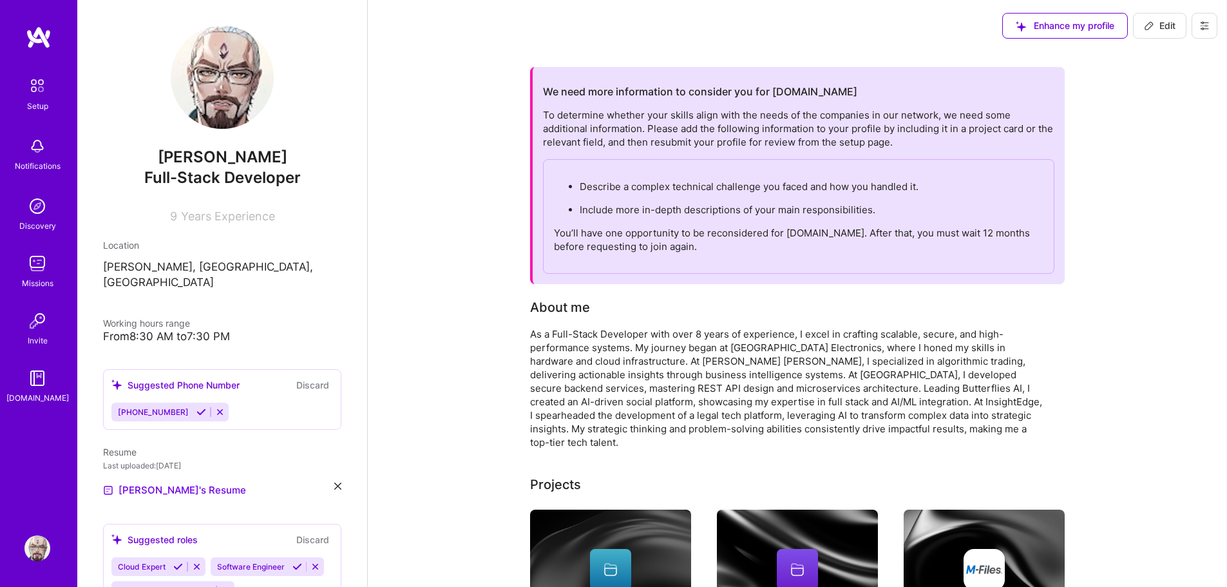
click at [743, 128] on div "To determine whether your skills align with the needs of the companies in our n…" at bounding box center [799, 191] width 512 height 166
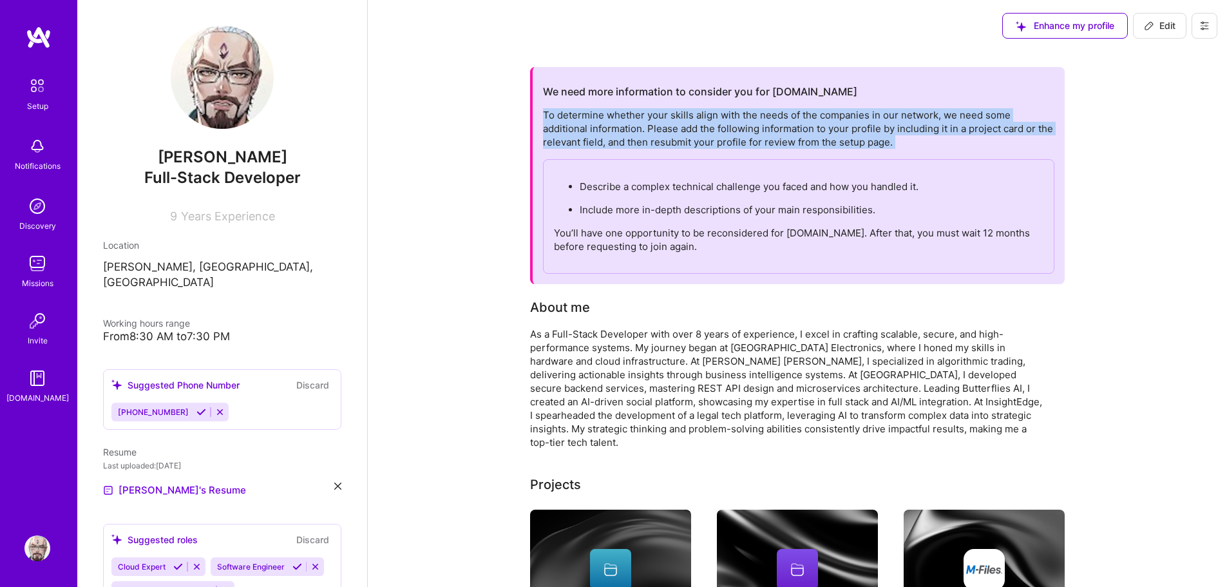
click at [743, 127] on div "To determine whether your skills align with the needs of the companies in our n…" at bounding box center [799, 191] width 512 height 166
copy div "To determine whether your skills align with the needs of the companies in our n…"
click at [1207, 28] on icon at bounding box center [1205, 26] width 10 height 10
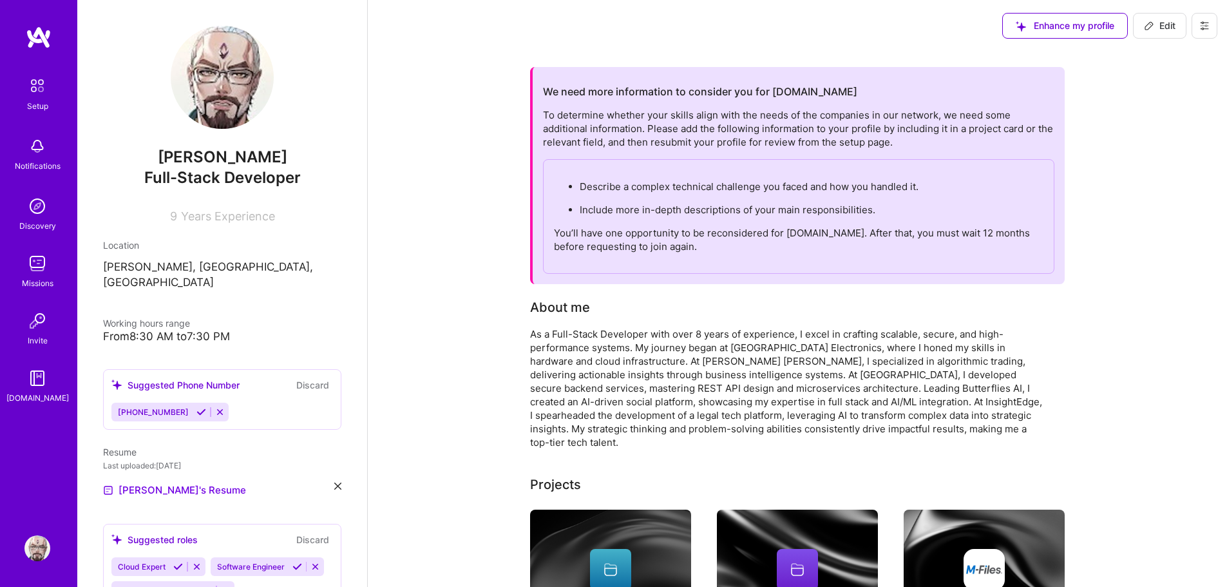
click at [1074, 17] on button "Enhance my profile" at bounding box center [1065, 26] width 126 height 26
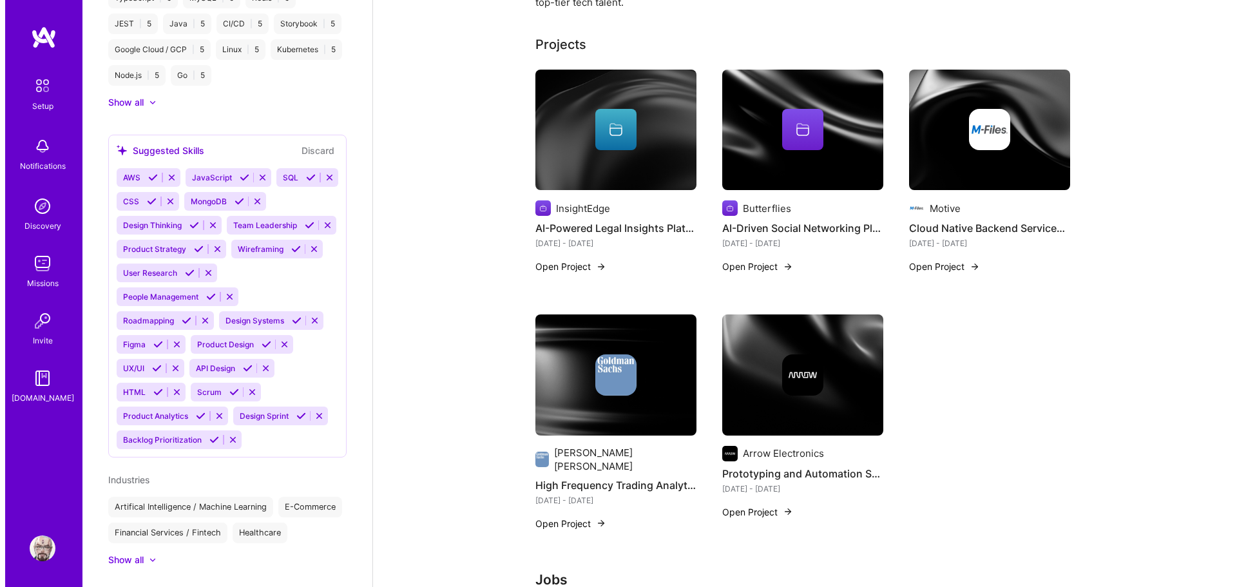
scroll to position [451, 0]
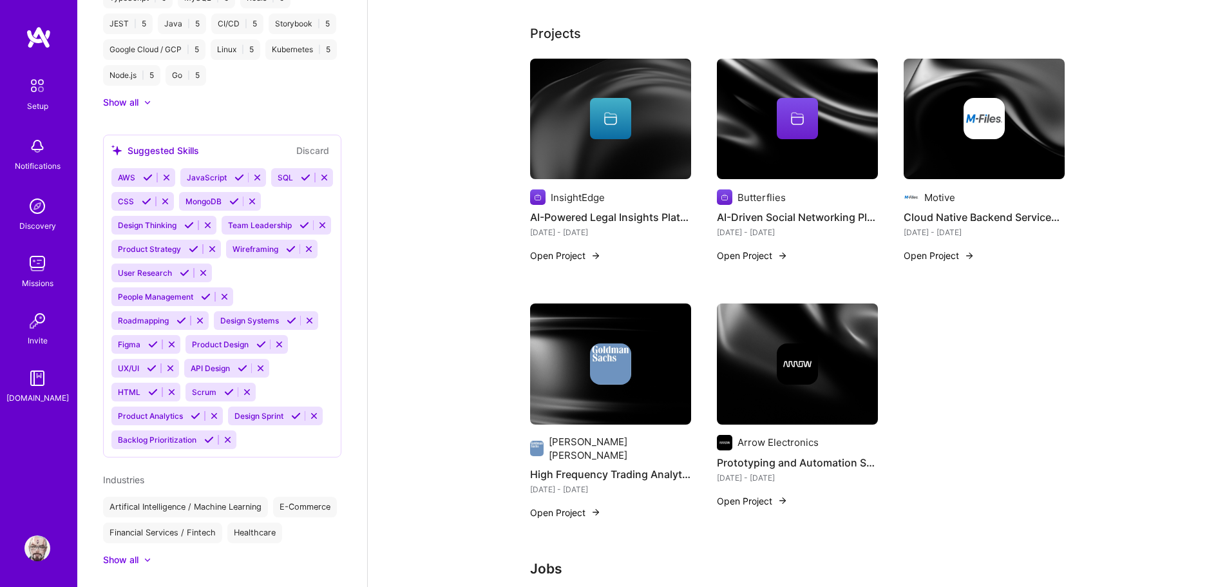
click at [586, 249] on button "Open Project" at bounding box center [565, 256] width 71 height 14
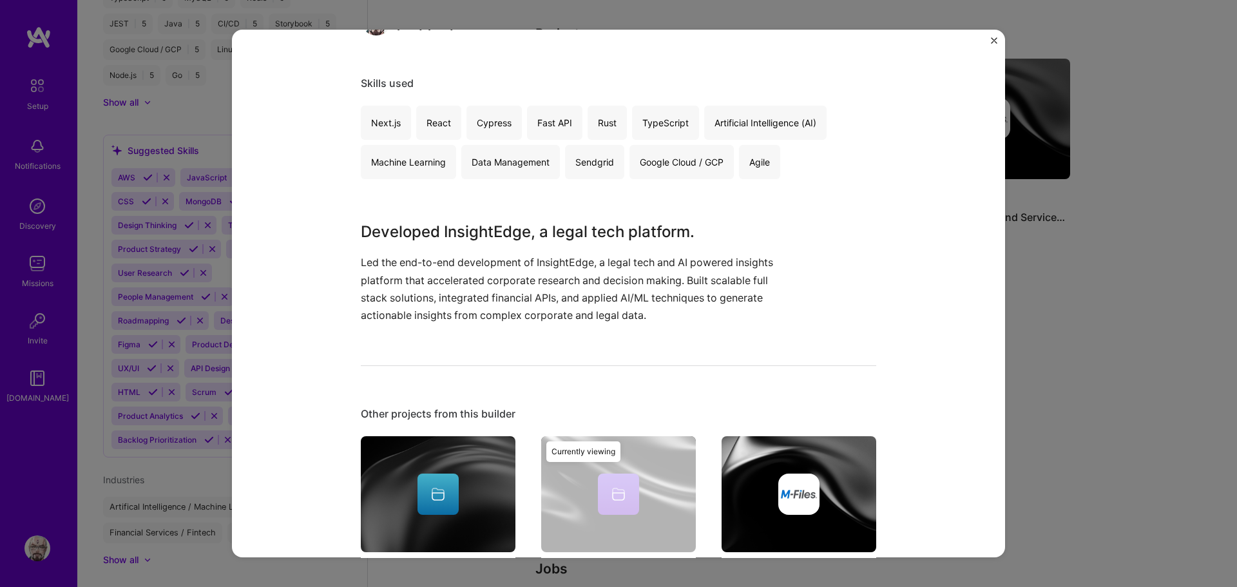
scroll to position [322, 0]
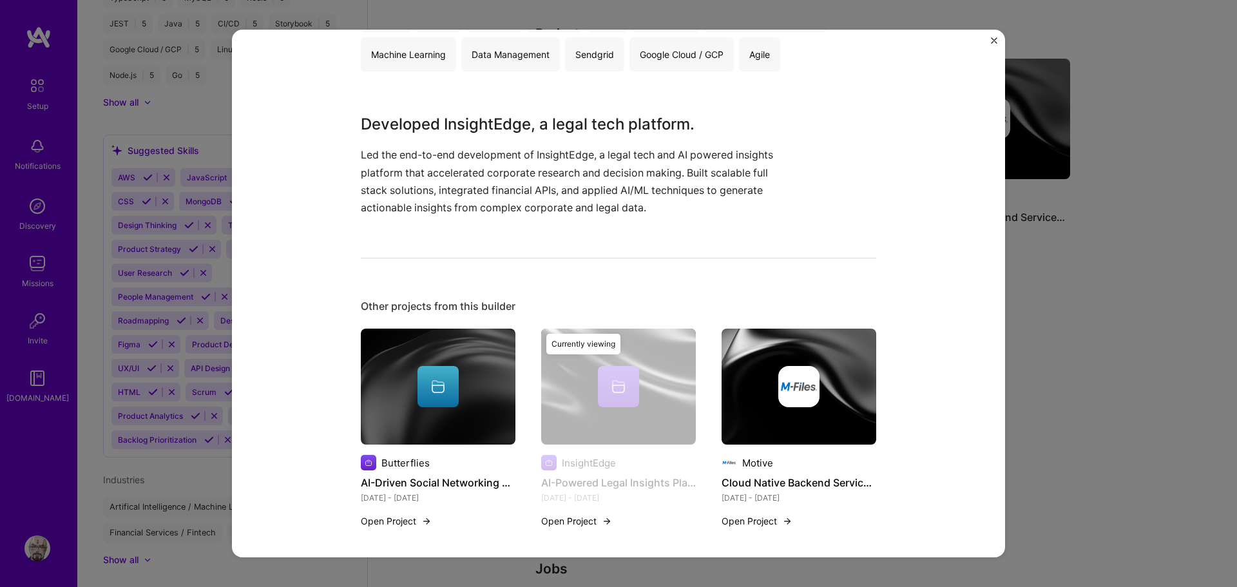
click at [1094, 350] on div "AI-Powered Legal Insights Platform InsightEdge Law & LegalTech, Big Data Role S…" at bounding box center [618, 293] width 1237 height 587
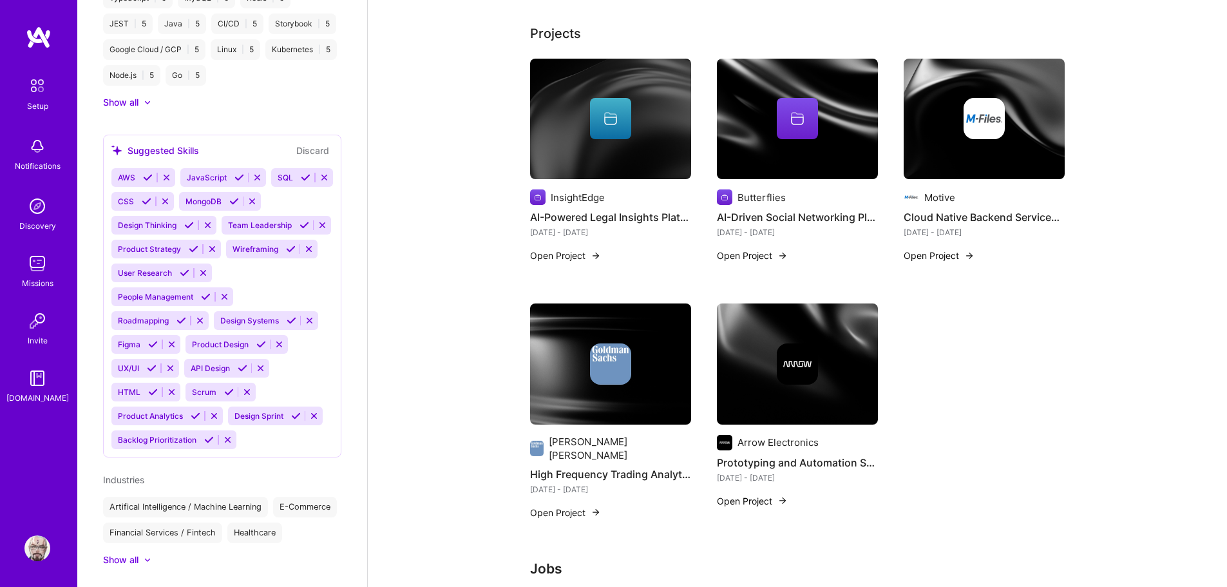
click at [604, 466] on h4 "High Frequency Trading Analytics" at bounding box center [610, 474] width 161 height 17
click at [577, 506] on button "Open Project" at bounding box center [565, 513] width 71 height 14
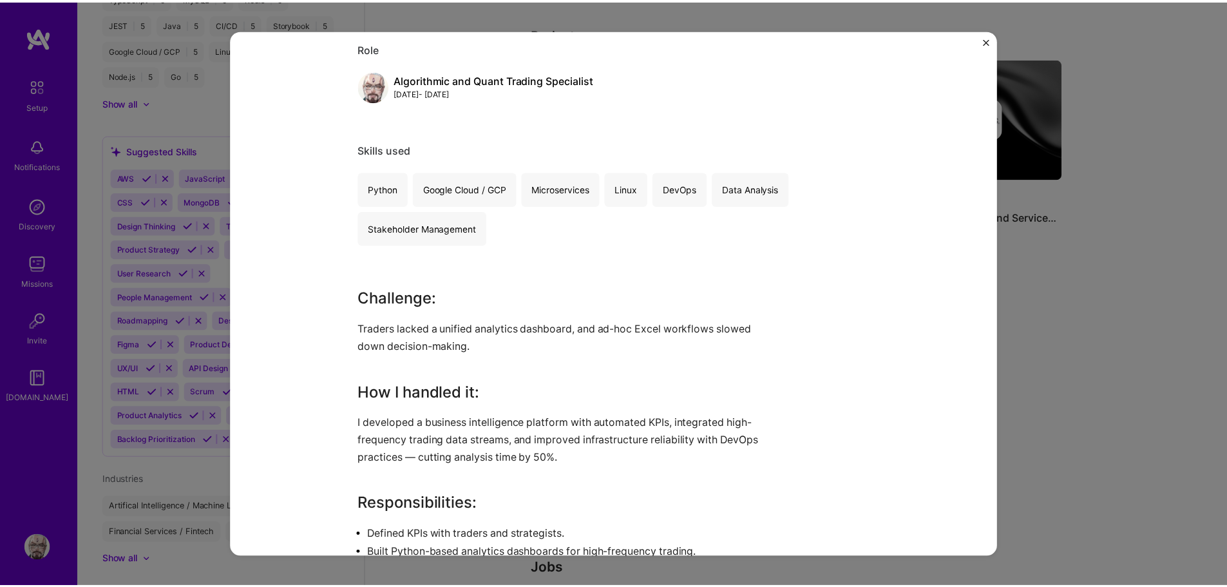
scroll to position [387, 0]
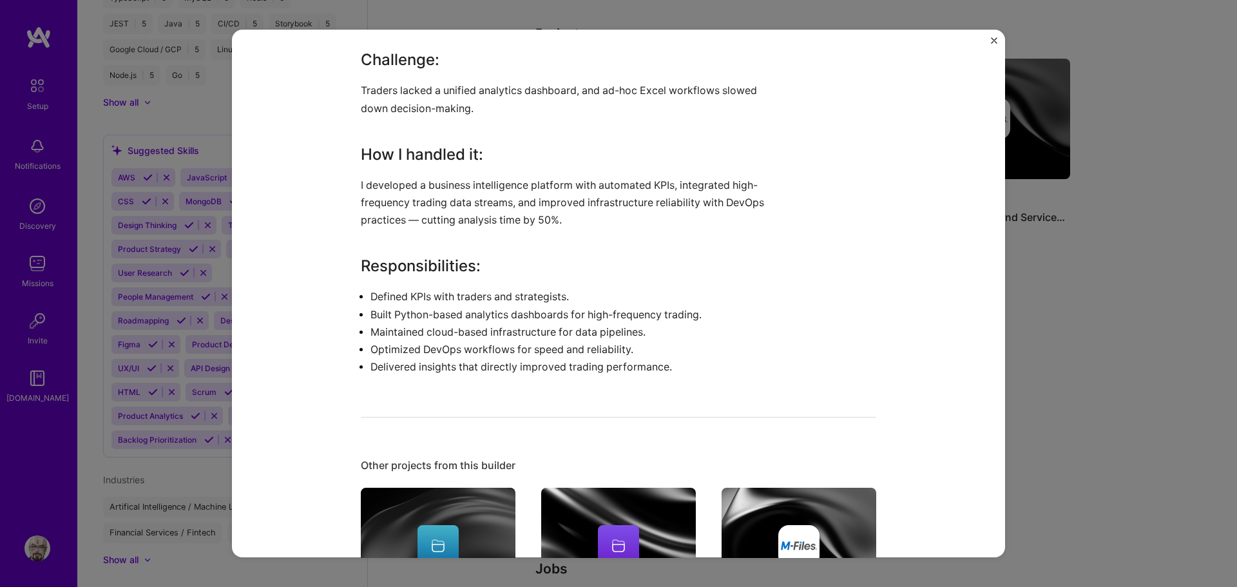
click at [1154, 357] on div "High Frequency Trading Analytics [PERSON_NAME] [PERSON_NAME] Financial Services…" at bounding box center [618, 293] width 1237 height 587
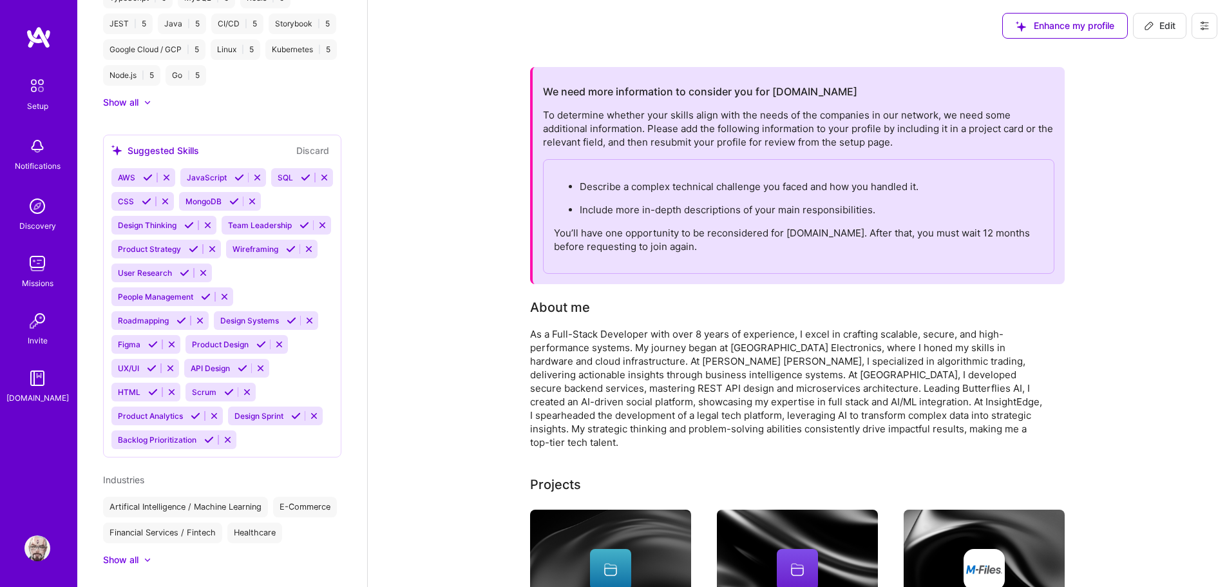
click at [1200, 20] on button at bounding box center [1205, 26] width 26 height 26
click at [1151, 24] on icon at bounding box center [1149, 26] width 10 height 10
select select "US"
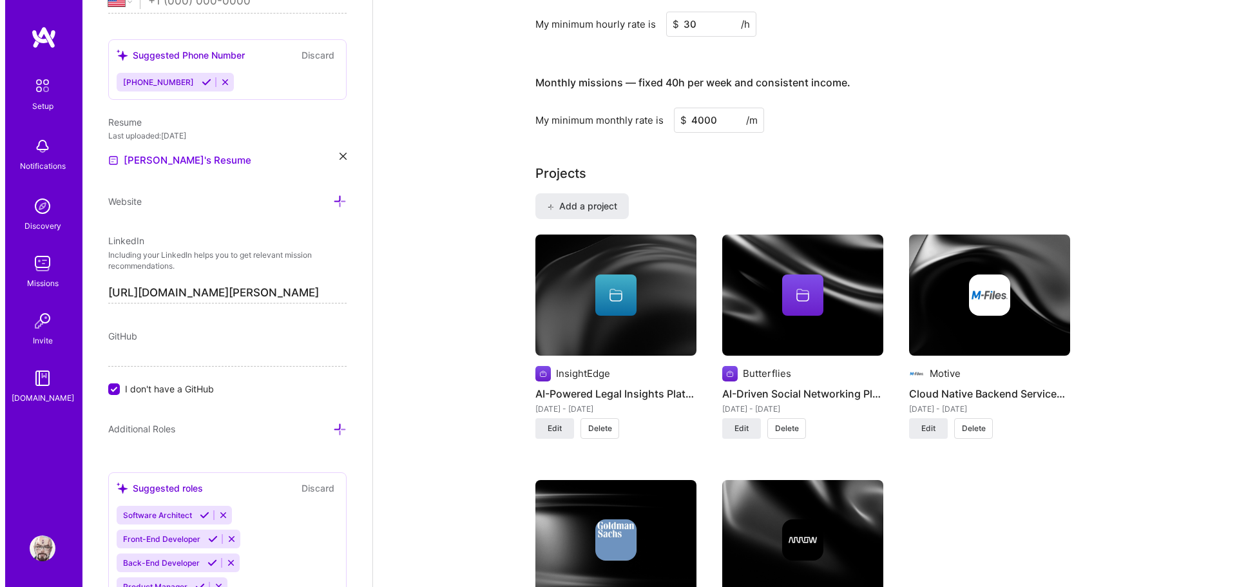
scroll to position [966, 0]
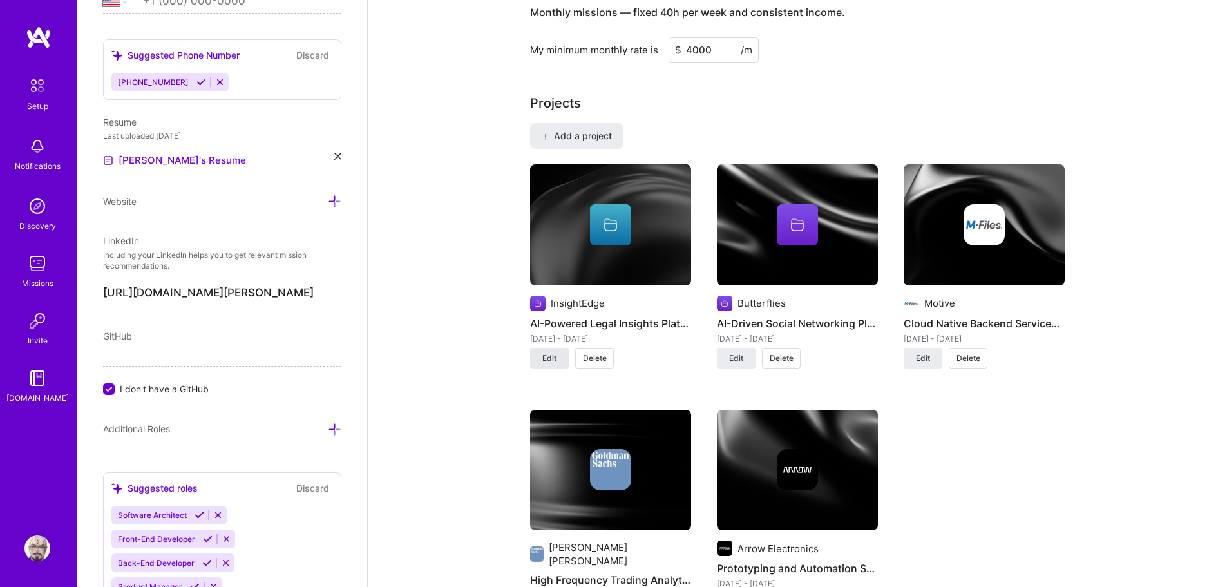
click at [552, 356] on span "Edit" at bounding box center [549, 358] width 14 height 12
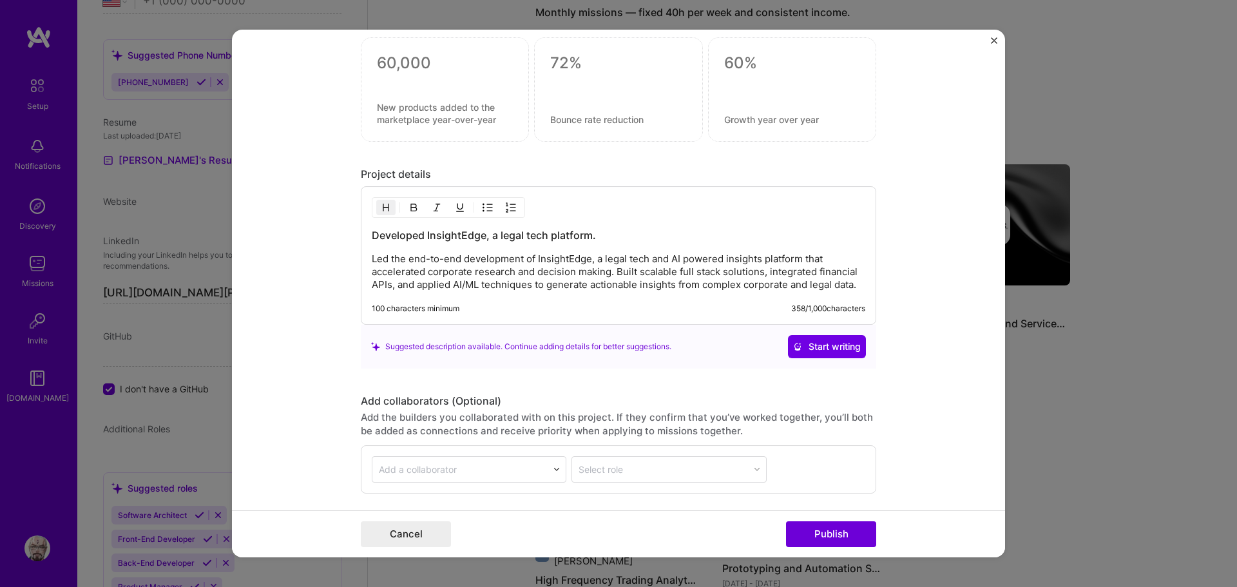
scroll to position [1417, 0]
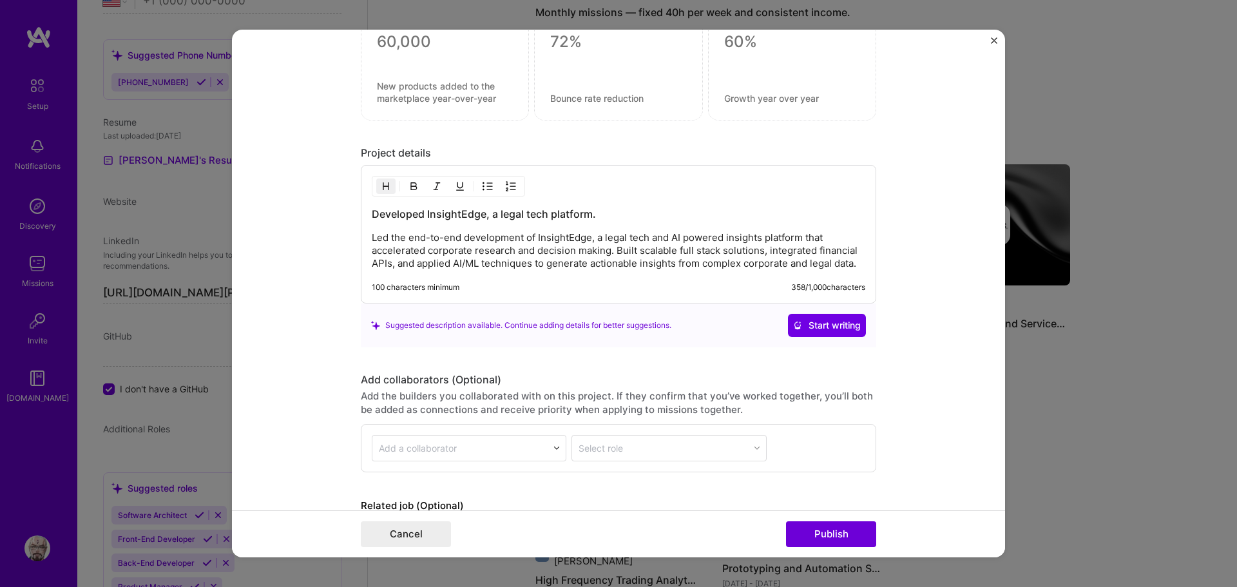
click at [461, 236] on p "Led the end-to-end development of InsightEdge, a legal tech and AI powered insi…" at bounding box center [618, 250] width 493 height 39
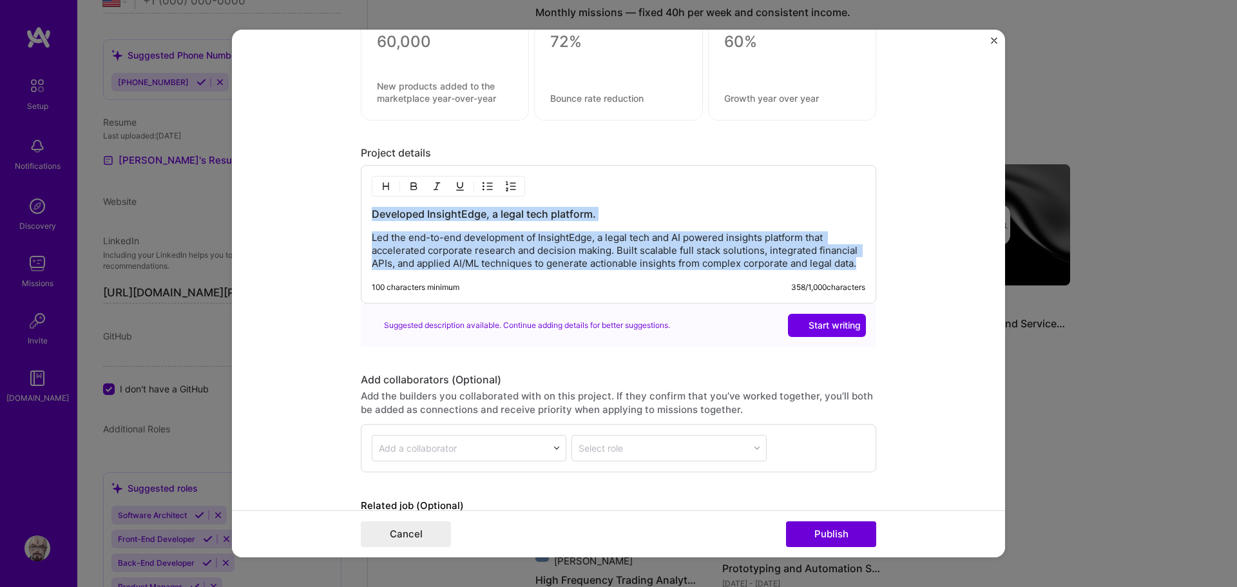
paste div
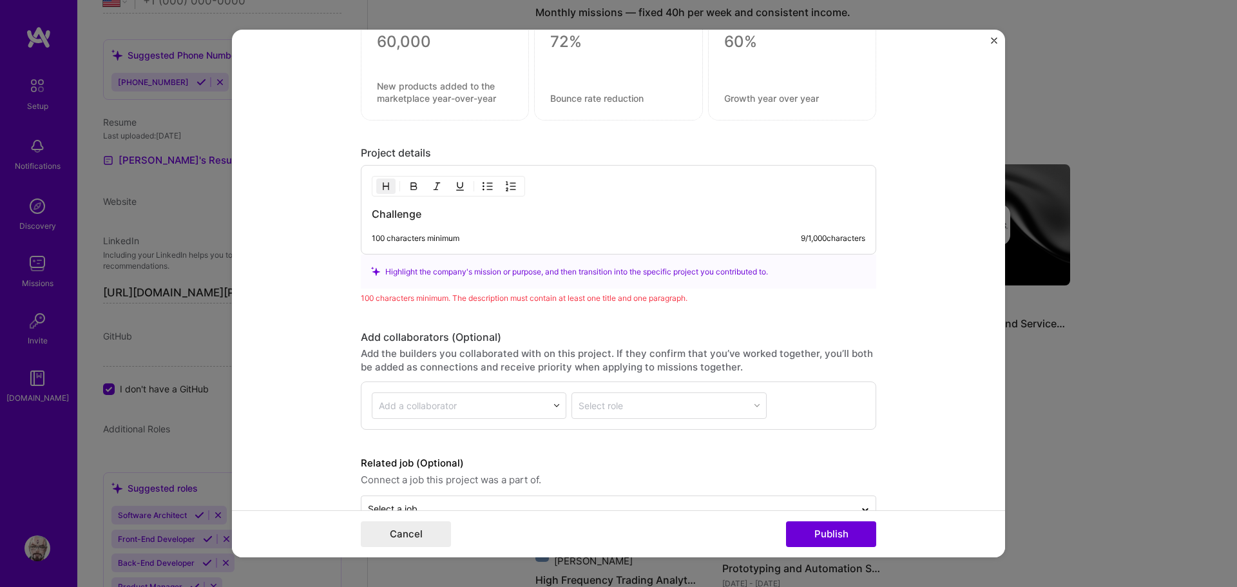
click at [432, 215] on h3 "Challenge" at bounding box center [618, 214] width 493 height 14
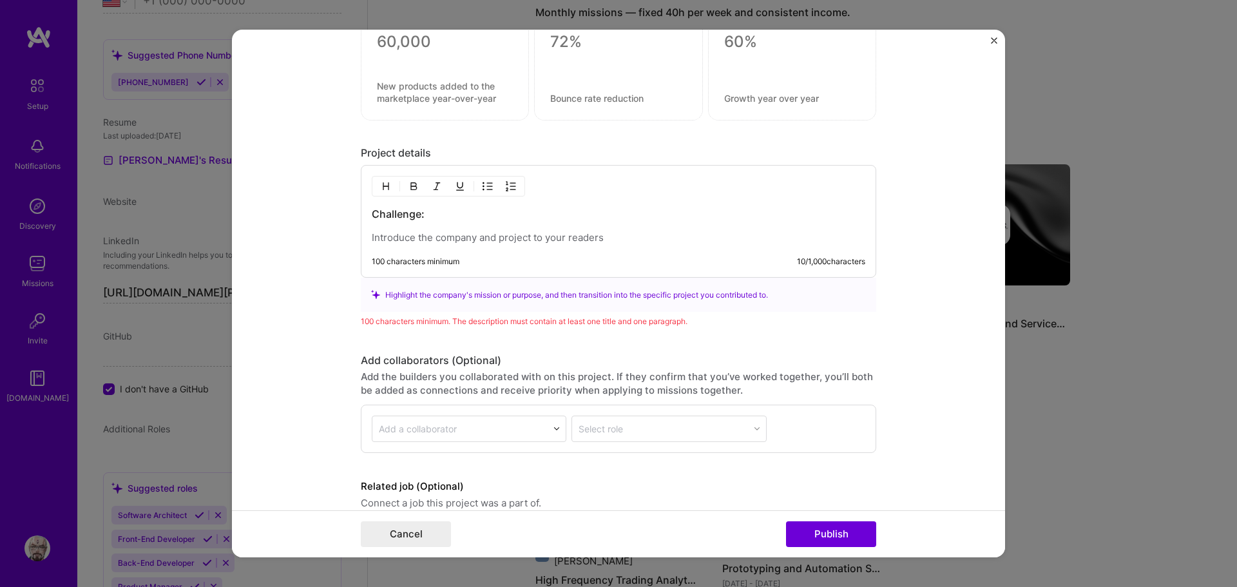
click at [497, 240] on p at bounding box center [618, 237] width 493 height 13
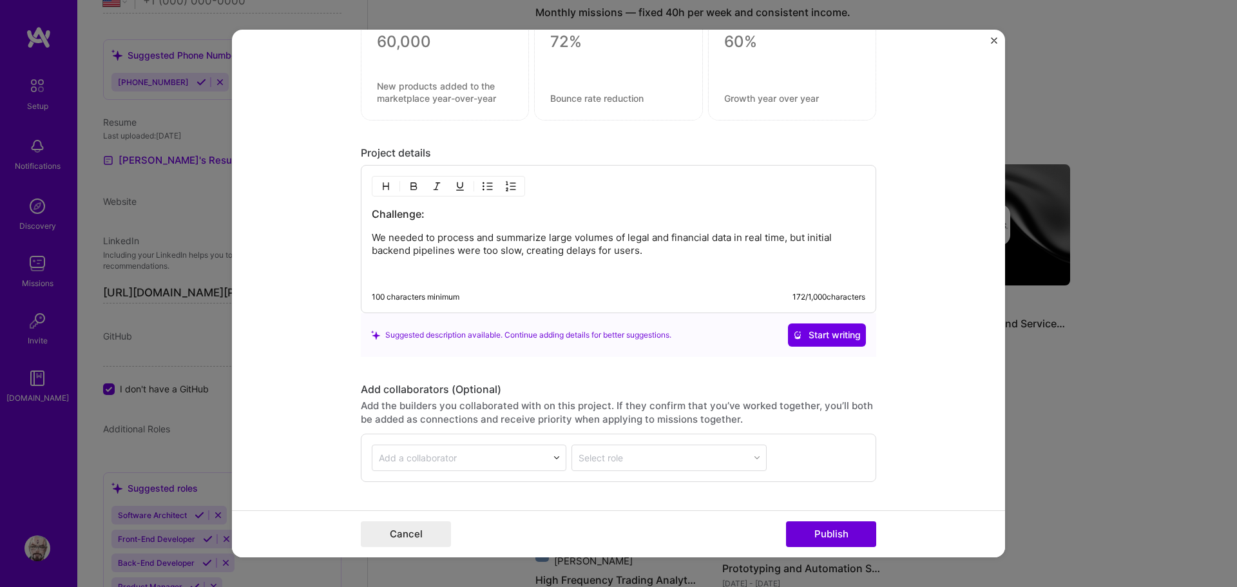
drag, startPoint x: 487, startPoint y: 271, endPoint x: 467, endPoint y: 265, distance: 20.8
click at [487, 271] on p at bounding box center [618, 273] width 493 height 13
click at [386, 182] on img "button" at bounding box center [386, 186] width 10 height 10
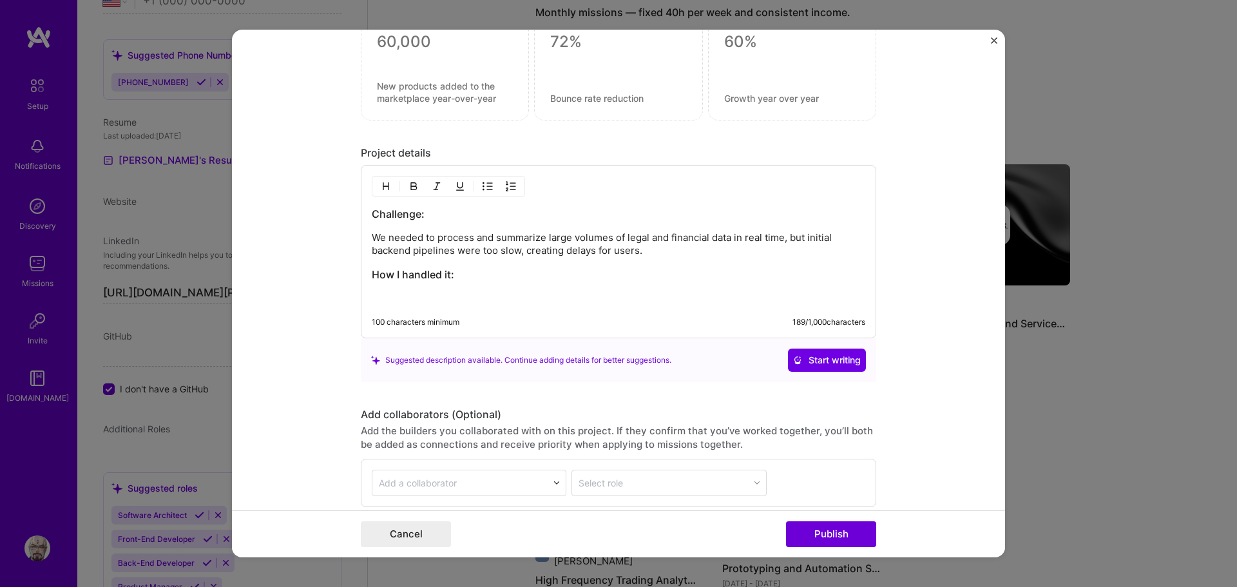
click at [438, 303] on p at bounding box center [618, 298] width 493 height 13
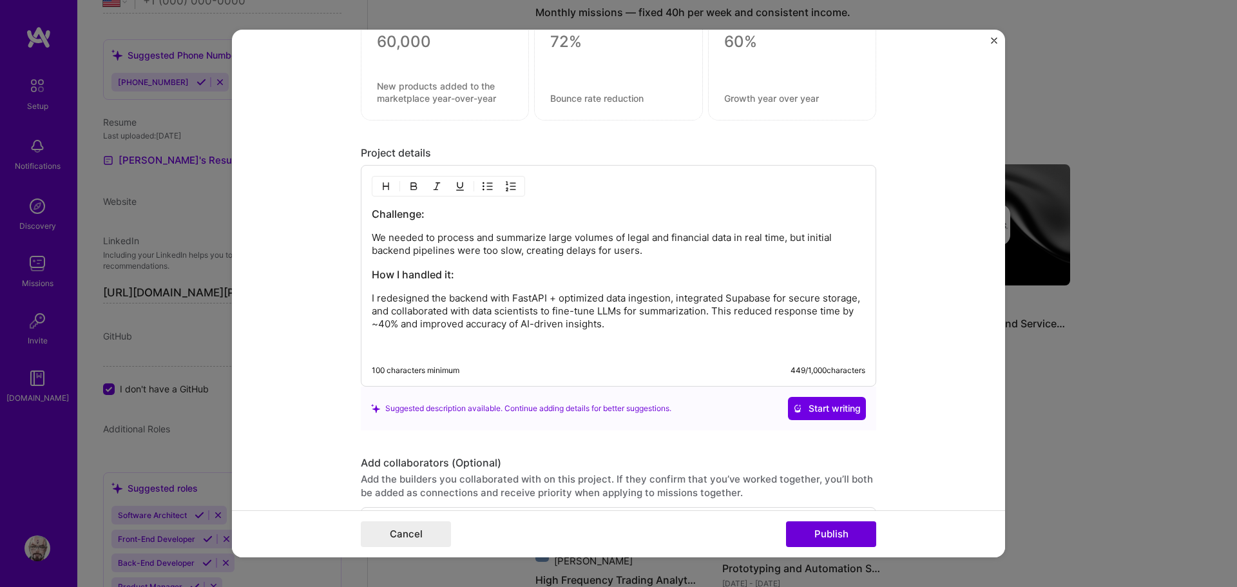
click at [463, 341] on p at bounding box center [618, 346] width 493 height 13
click at [387, 186] on button "button" at bounding box center [385, 185] width 19 height 15
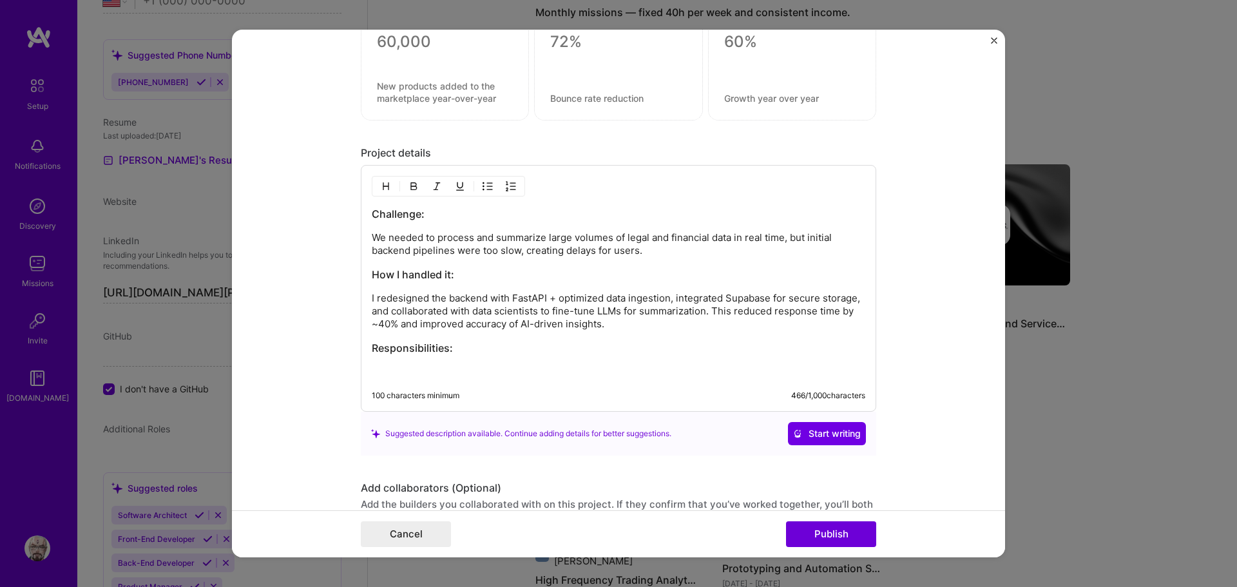
click at [534, 385] on div "Challenge: We needed to process and summarize large volumes of legal and financ…" at bounding box center [618, 288] width 515 height 247
click at [620, 368] on p at bounding box center [618, 371] width 493 height 13
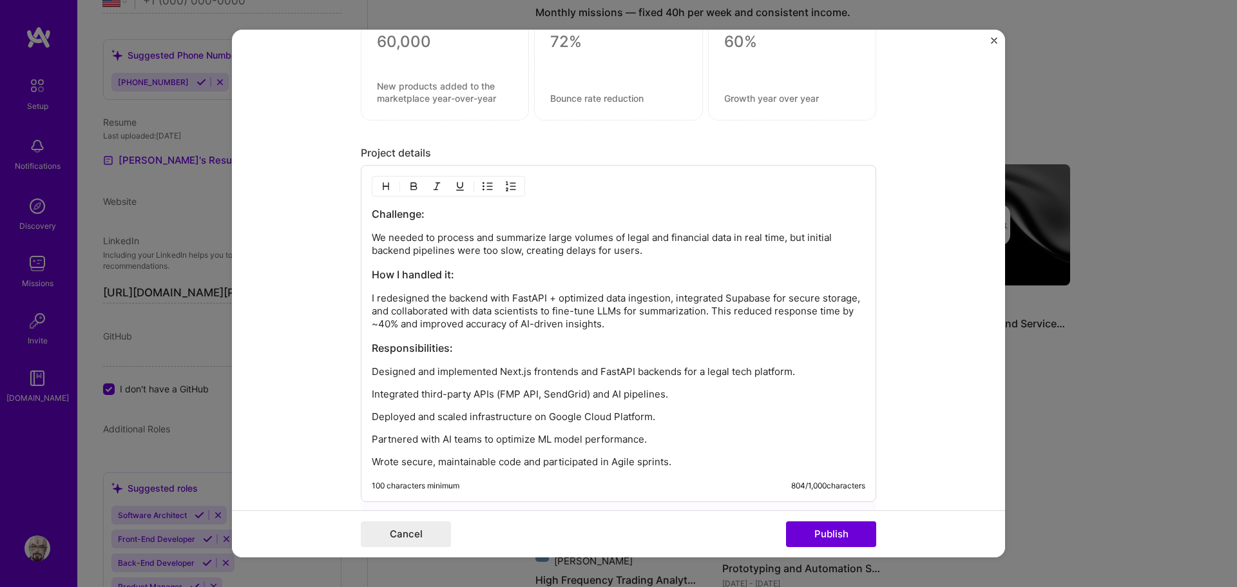
click at [372, 370] on p "Designed and implemented Next.js frontends and FastAPI backends for a legal tec…" at bounding box center [618, 371] width 493 height 13
drag, startPoint x: 370, startPoint y: 459, endPoint x: 378, endPoint y: 462, distance: 8.4
click at [372, 459] on p "Wrote secure, maintainable code and participated in Agile sprints." at bounding box center [618, 464] width 493 height 13
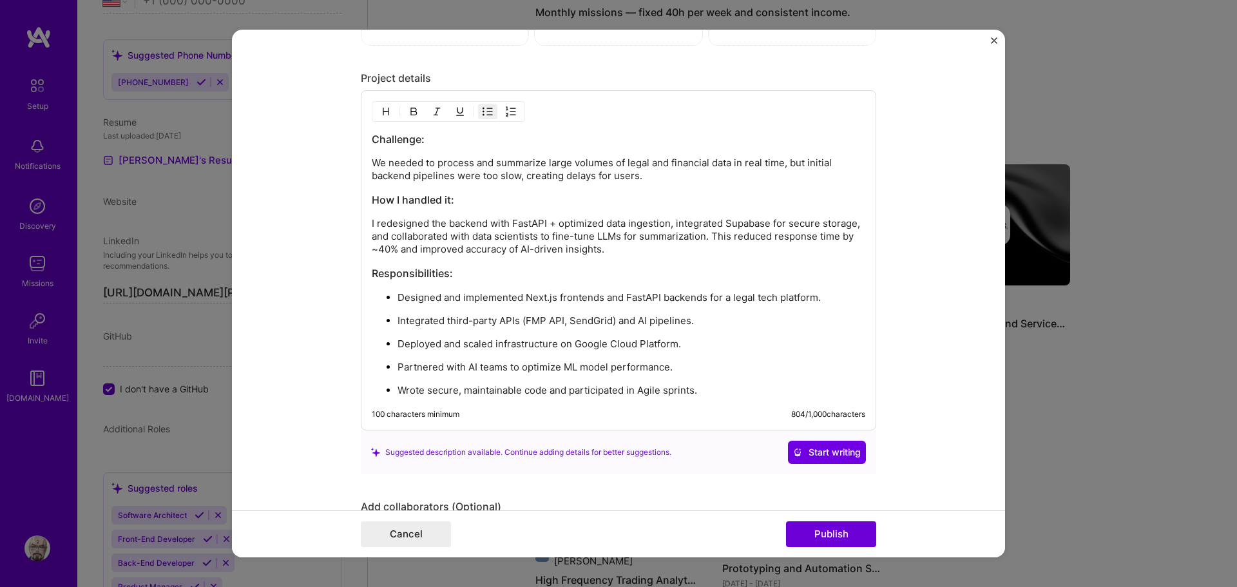
scroll to position [1696, 0]
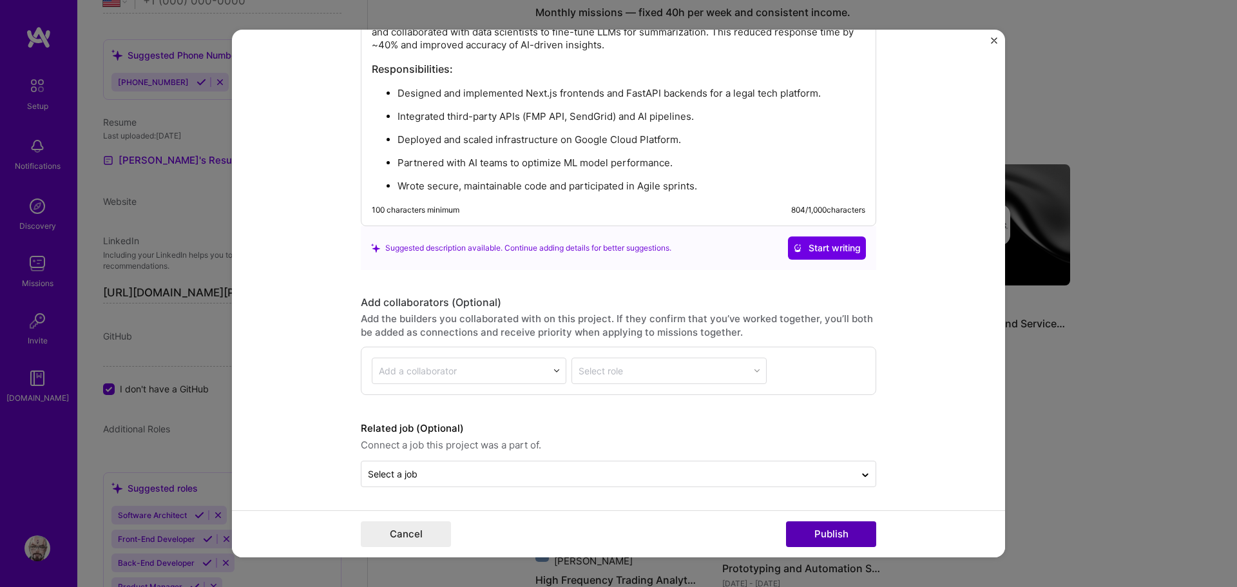
click at [828, 532] on button "Publish" at bounding box center [831, 534] width 90 height 26
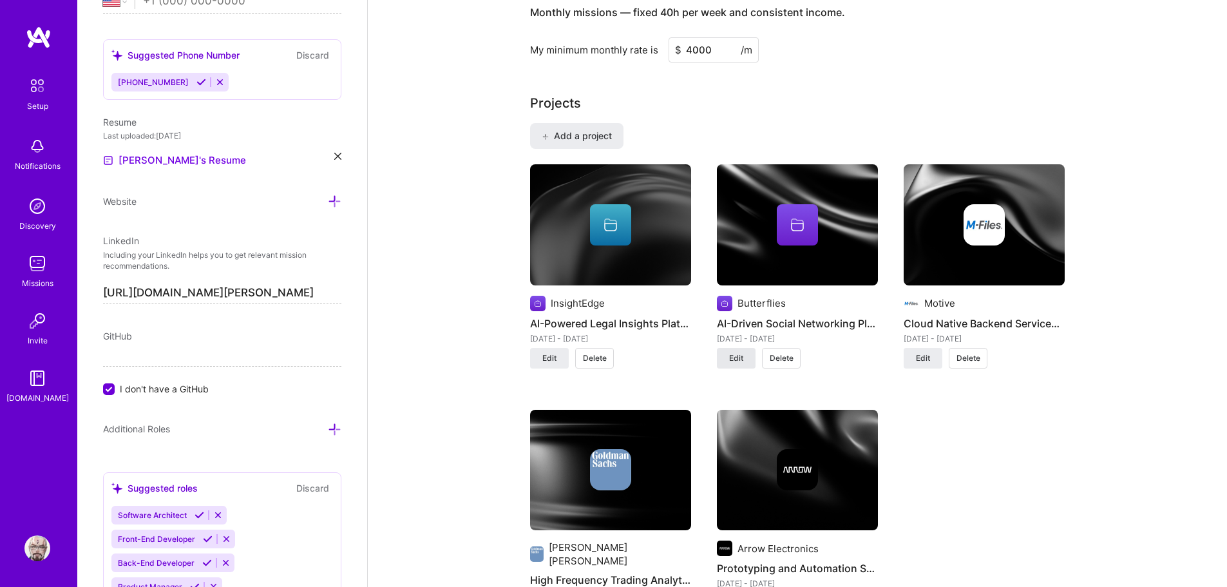
click at [741, 362] on span "Edit" at bounding box center [736, 358] width 14 height 12
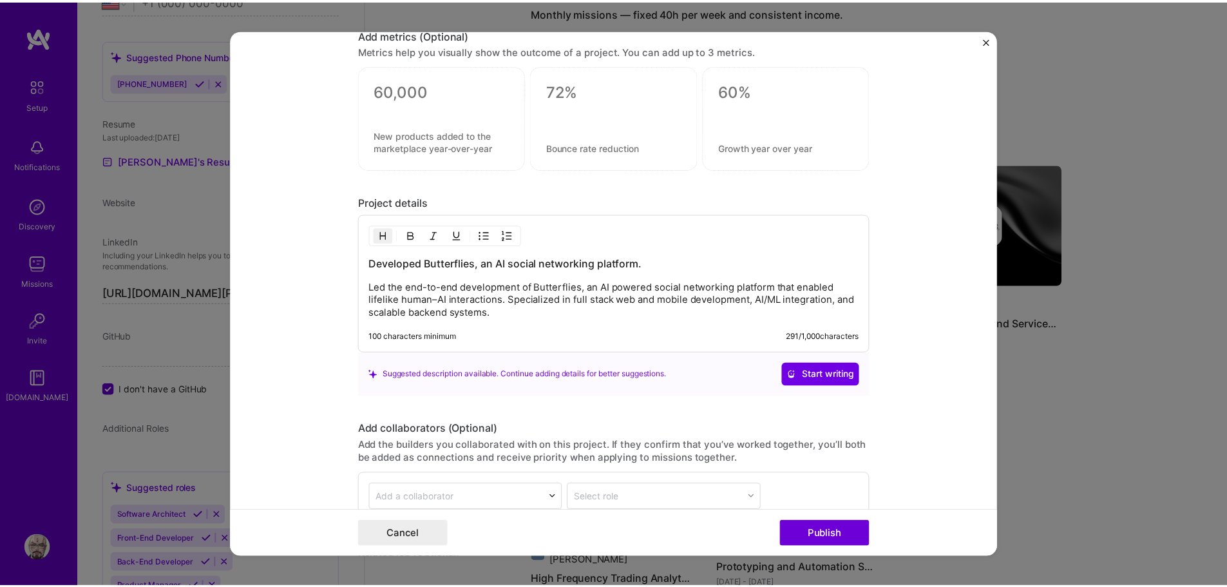
scroll to position [1224, 0]
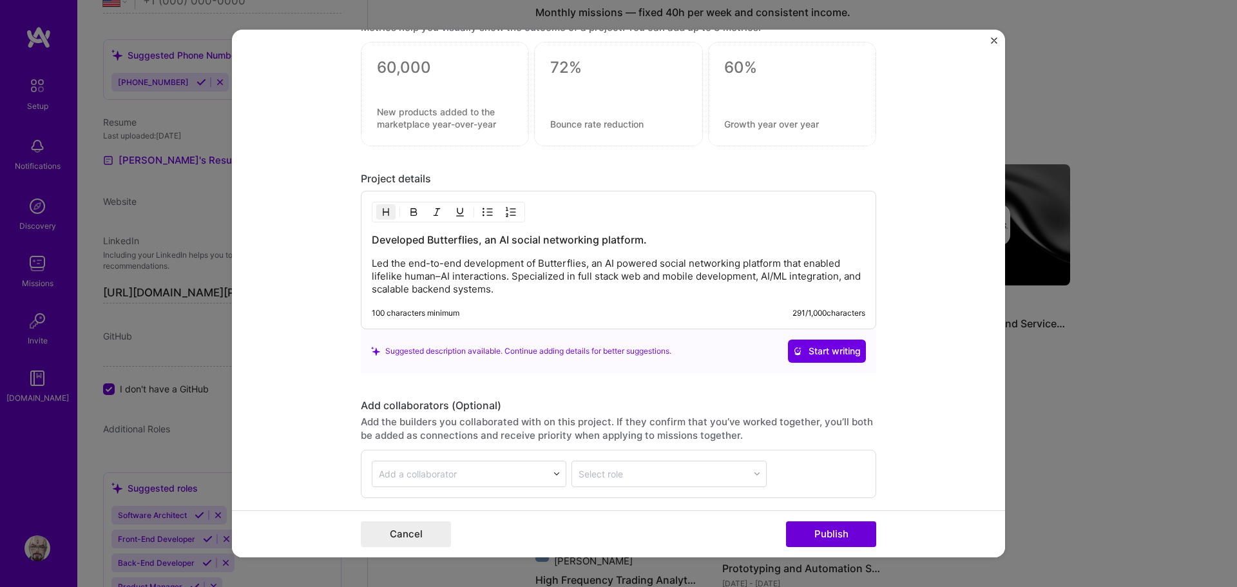
click at [479, 250] on div "Developed Butterflies, an AI social networking platform. Led the end-to-end dev…" at bounding box center [618, 264] width 493 height 63
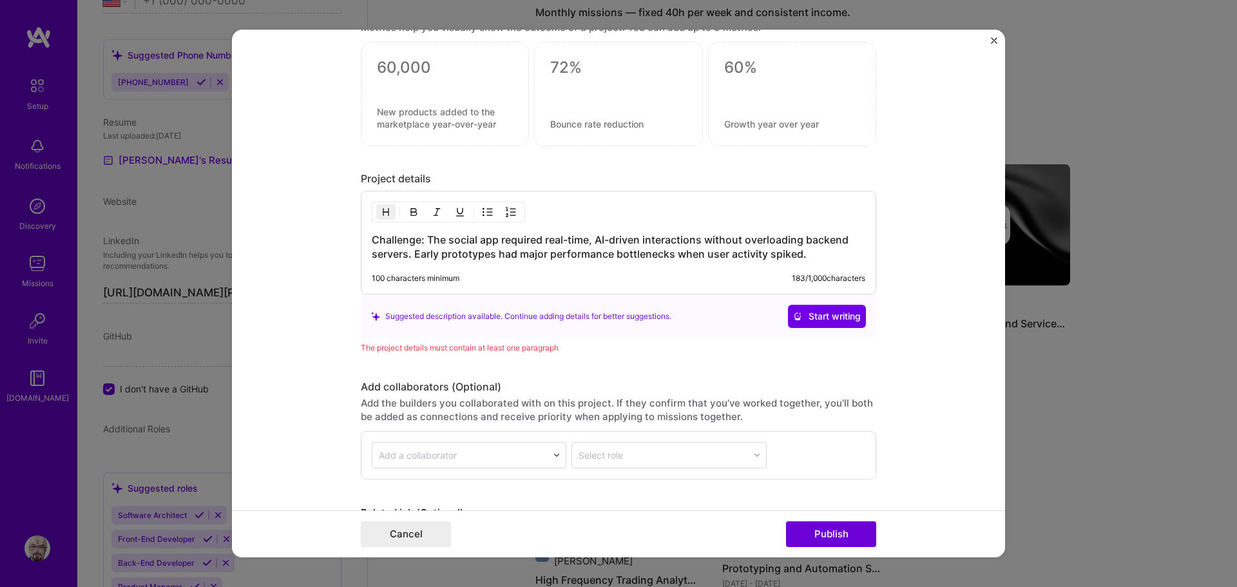
click at [423, 240] on h3 "Challenge: The social app required real-time, AI-driven interactions without ov…" at bounding box center [618, 247] width 493 height 28
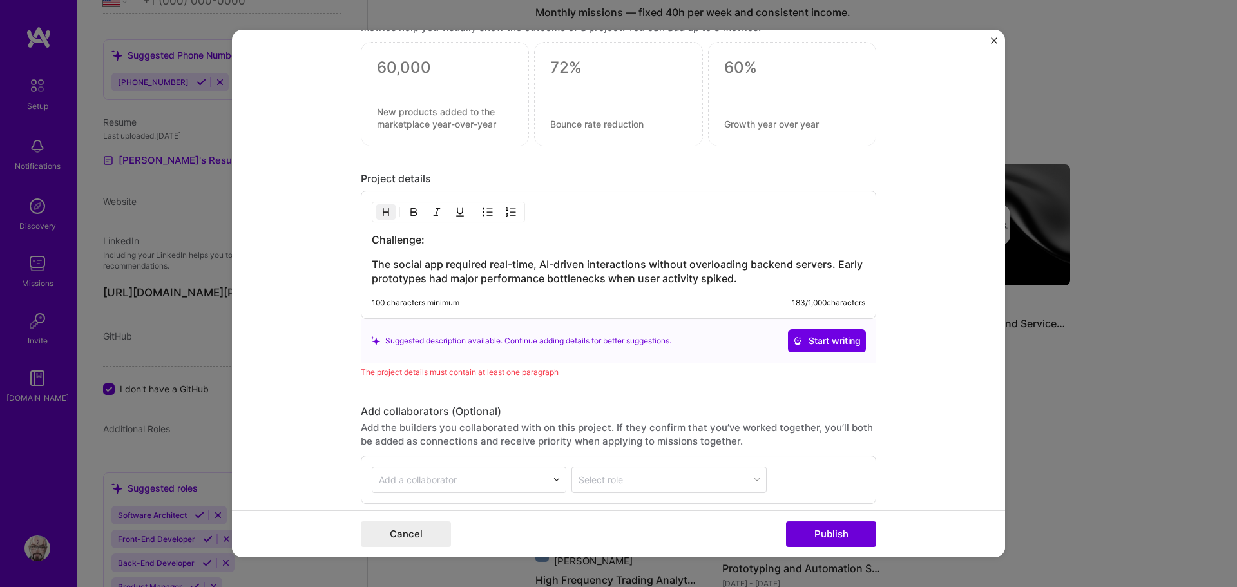
click at [379, 219] on button "button" at bounding box center [385, 211] width 19 height 15
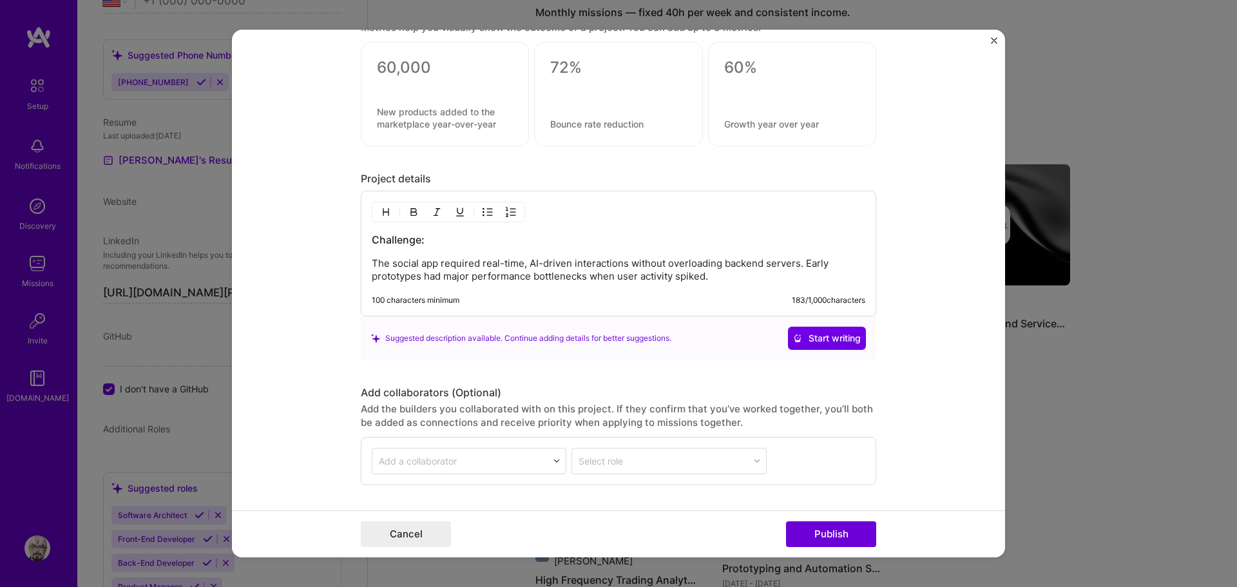
click at [752, 276] on p "The social app required real-time, AI-driven interactions without overloading b…" at bounding box center [618, 270] width 493 height 26
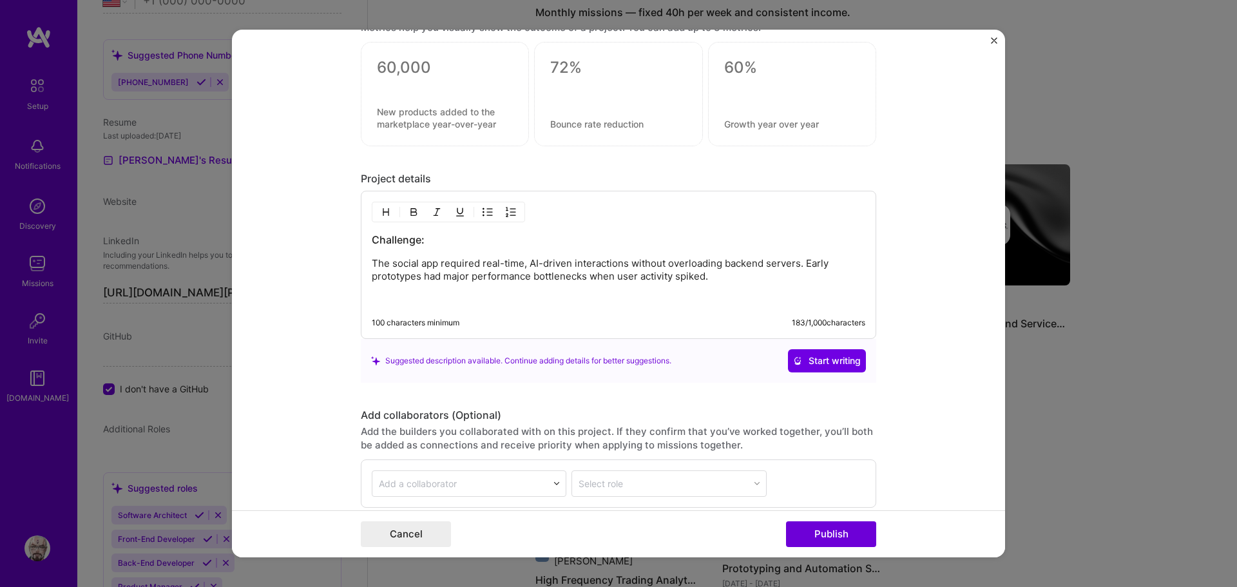
click at [528, 305] on p at bounding box center [618, 298] width 493 height 13
click at [381, 212] on img "button" at bounding box center [386, 212] width 10 height 10
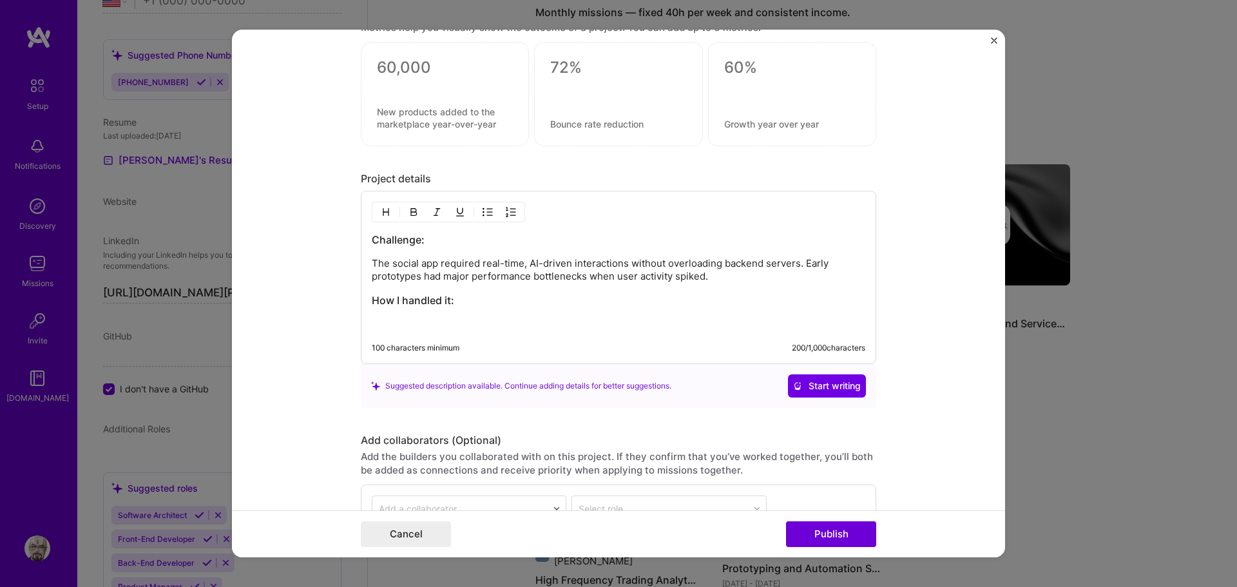
click at [452, 323] on p at bounding box center [618, 324] width 493 height 13
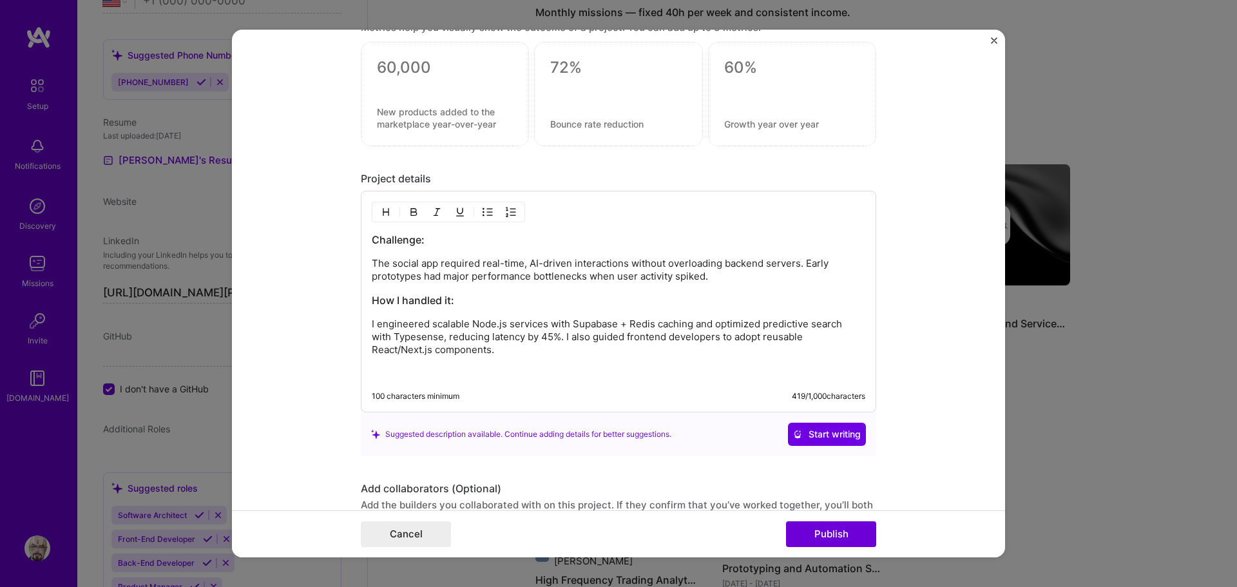
click at [498, 375] on p at bounding box center [618, 372] width 493 height 13
click at [383, 209] on img "button" at bounding box center [386, 212] width 10 height 10
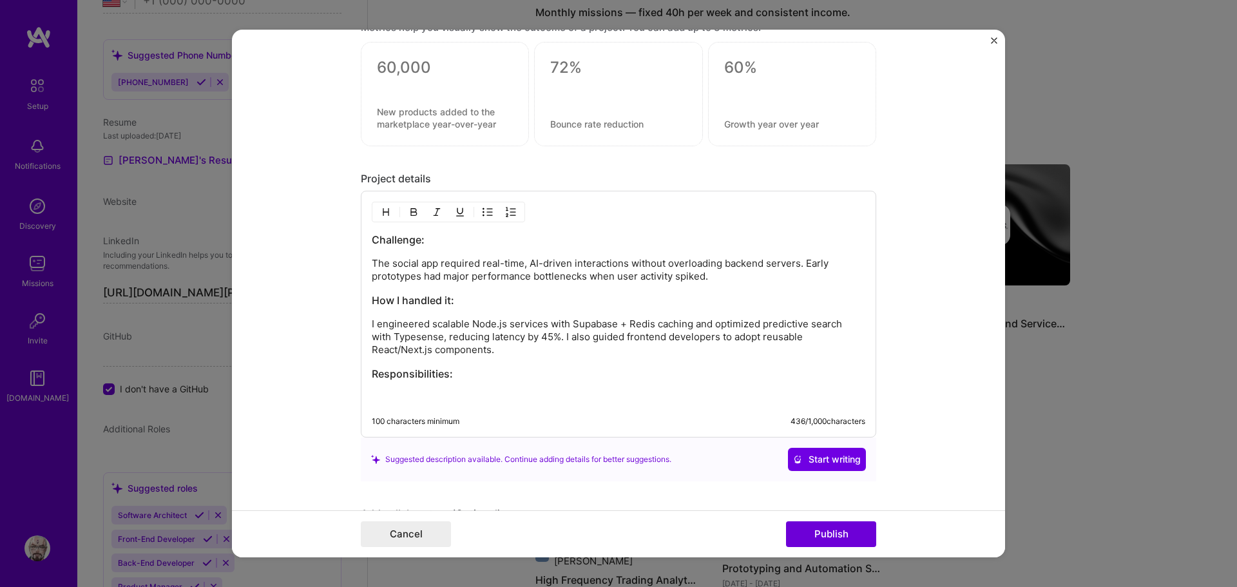
click at [415, 390] on div "Challenge: The social app required real-time, AI-driven interactions without ov…" at bounding box center [618, 318] width 493 height 171
paste div
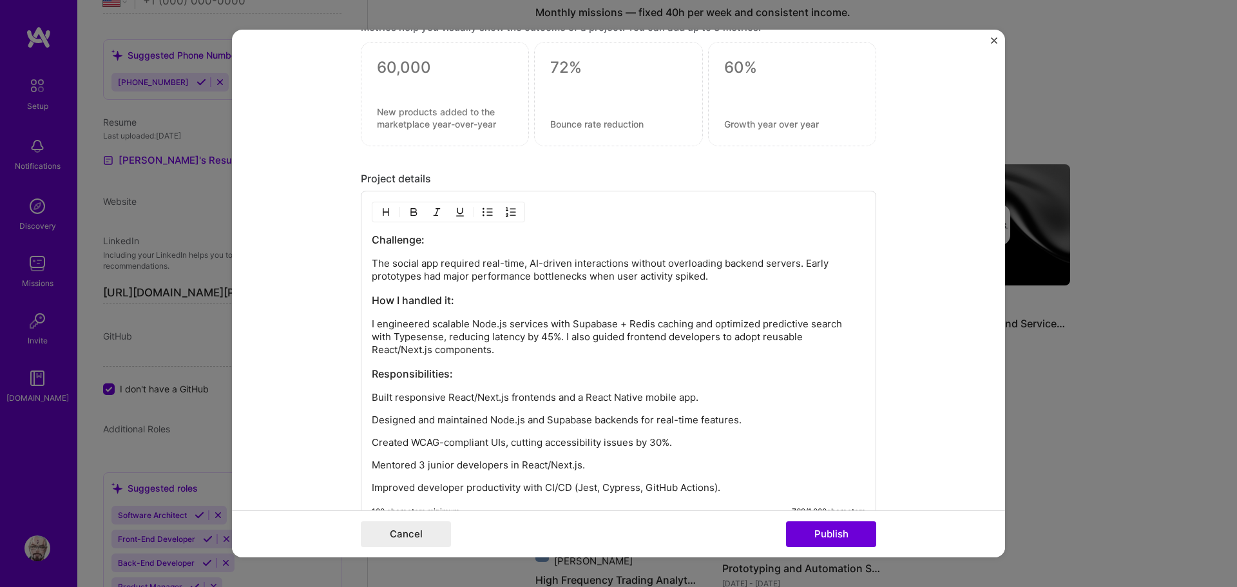
click at [372, 396] on p "Built responsive React/Next.js frontends and a React Native mobile app." at bounding box center [618, 397] width 493 height 13
click at [831, 530] on button "Publish" at bounding box center [831, 534] width 90 height 26
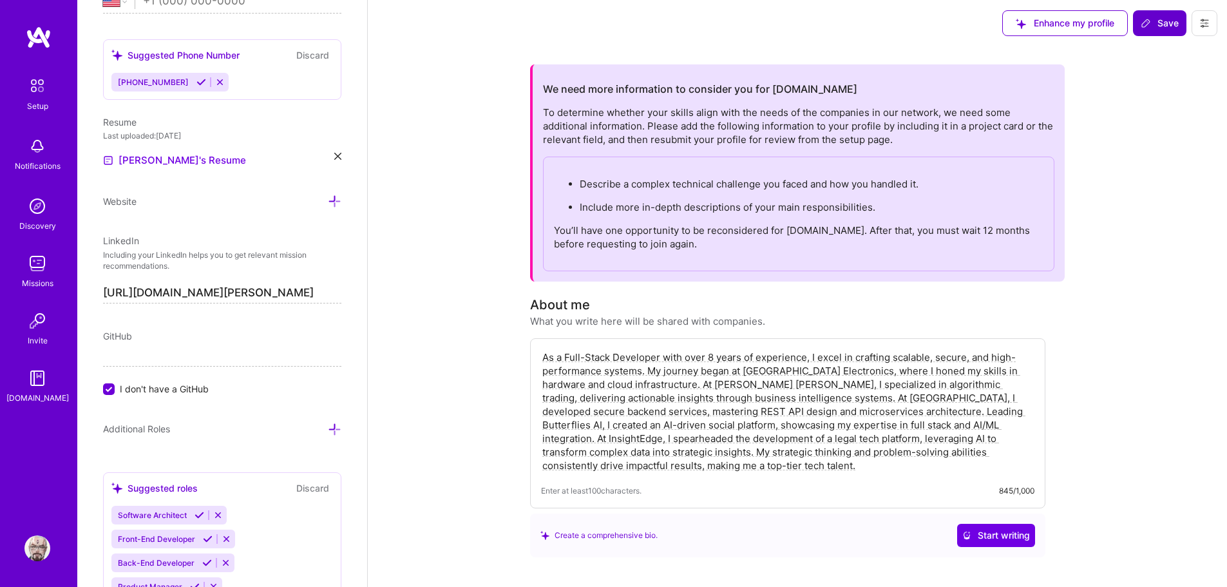
scroll to position [0, 0]
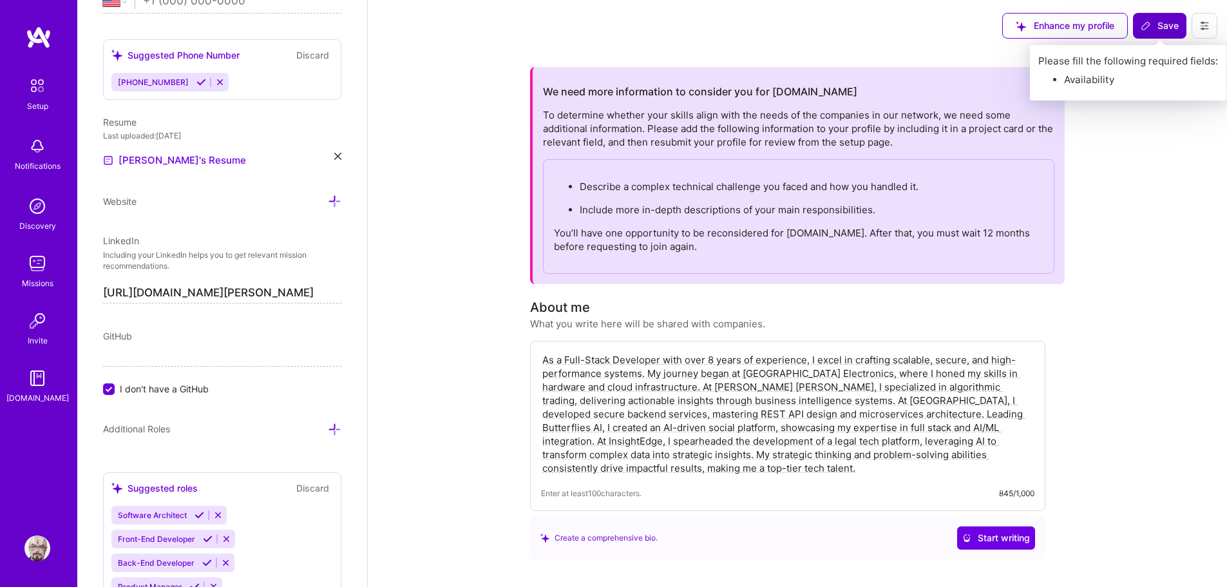
click at [1148, 32] on span "Save" at bounding box center [1160, 25] width 38 height 13
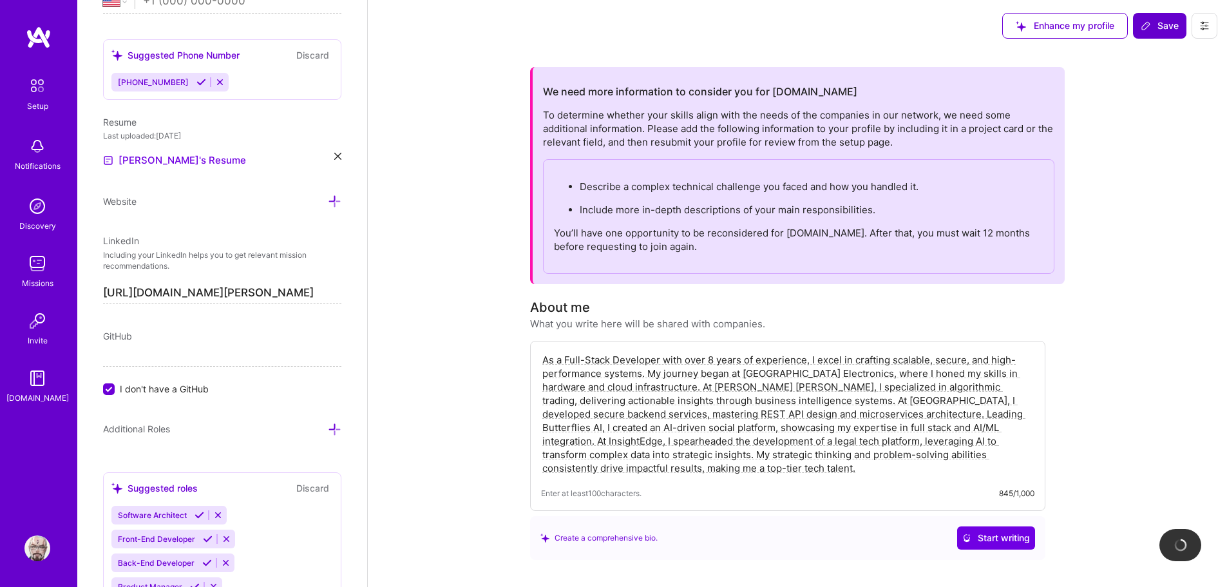
click at [1160, 21] on span "Save" at bounding box center [1160, 25] width 38 height 13
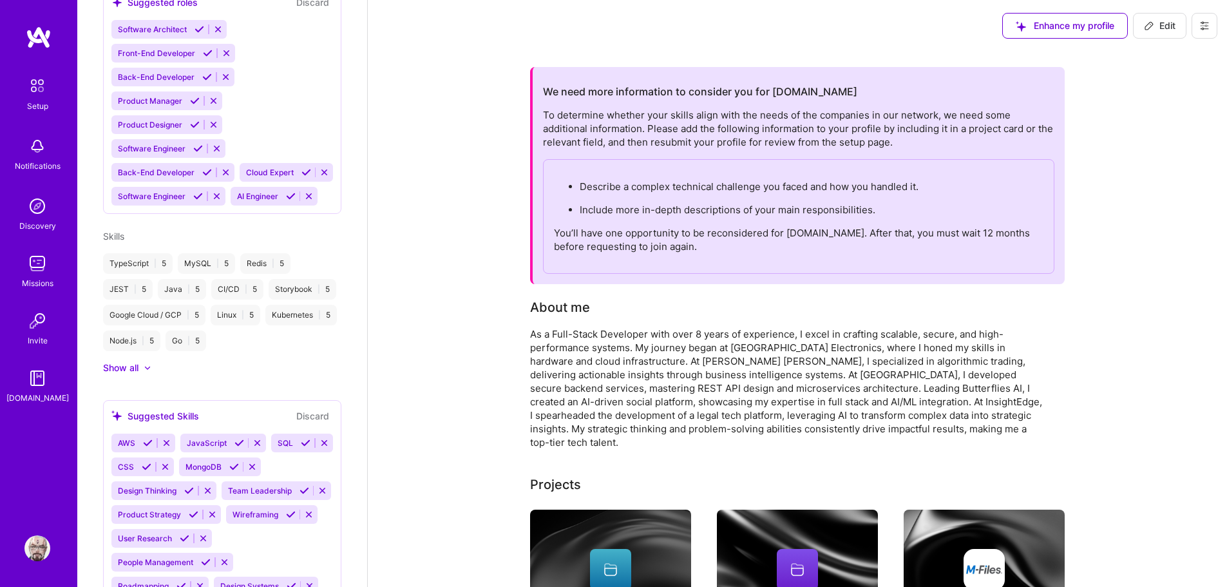
scroll to position [314, 0]
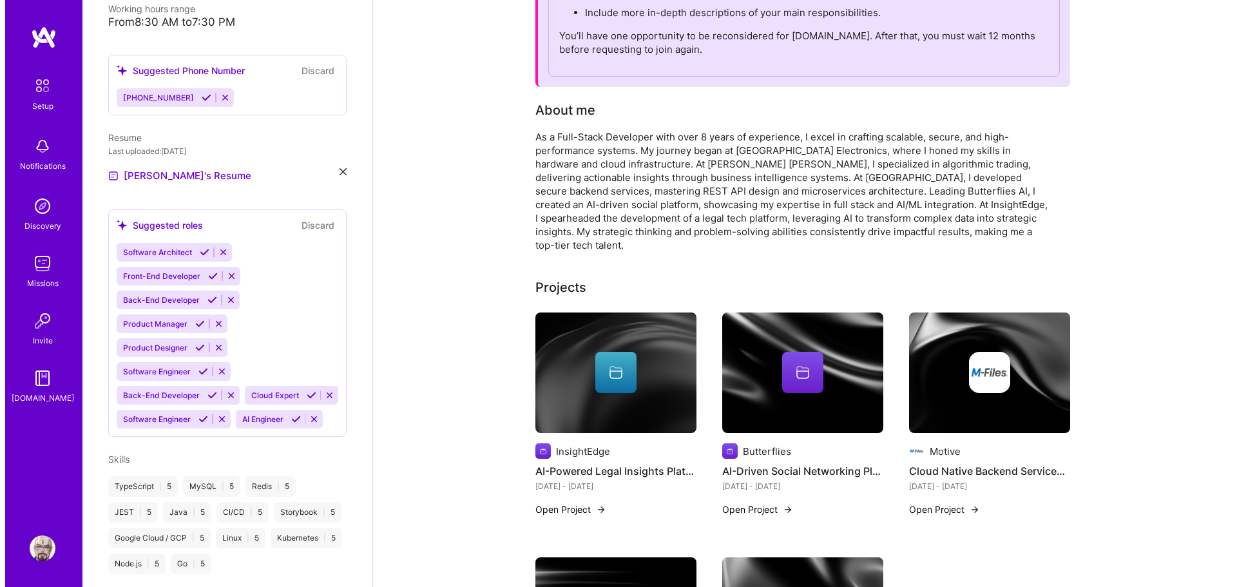
scroll to position [451, 0]
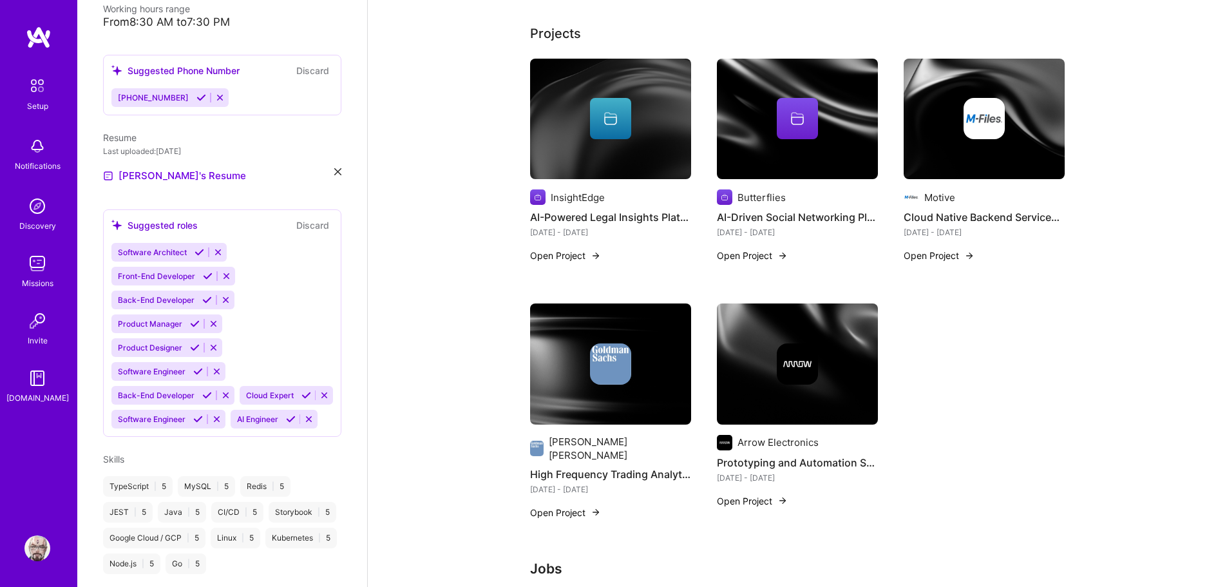
click at [954, 249] on button "Open Project" at bounding box center [939, 256] width 71 height 14
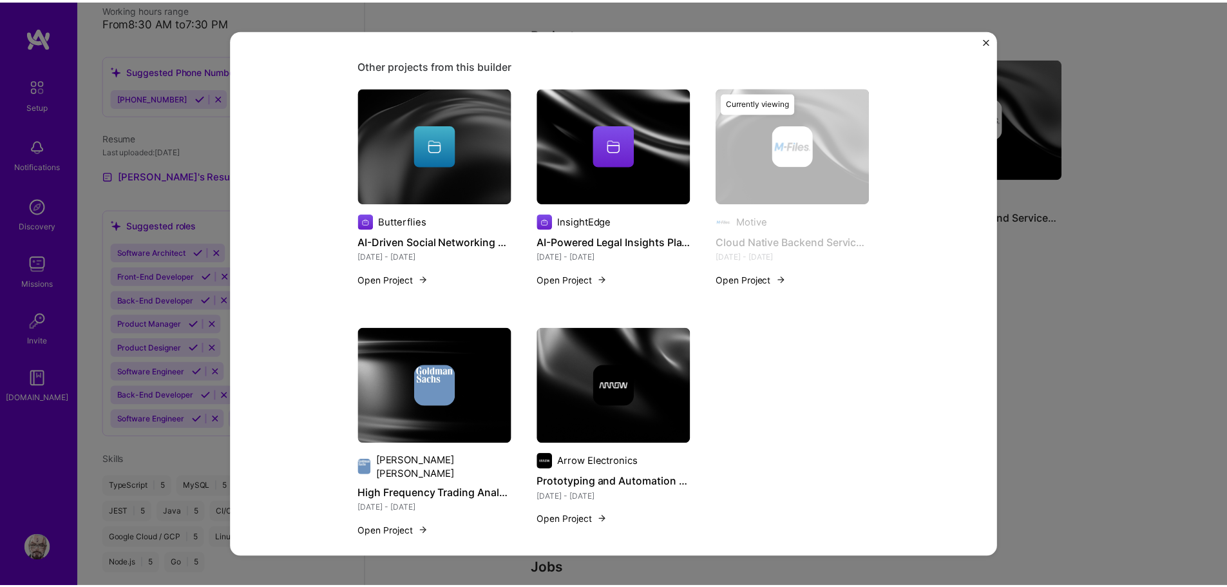
scroll to position [815, 0]
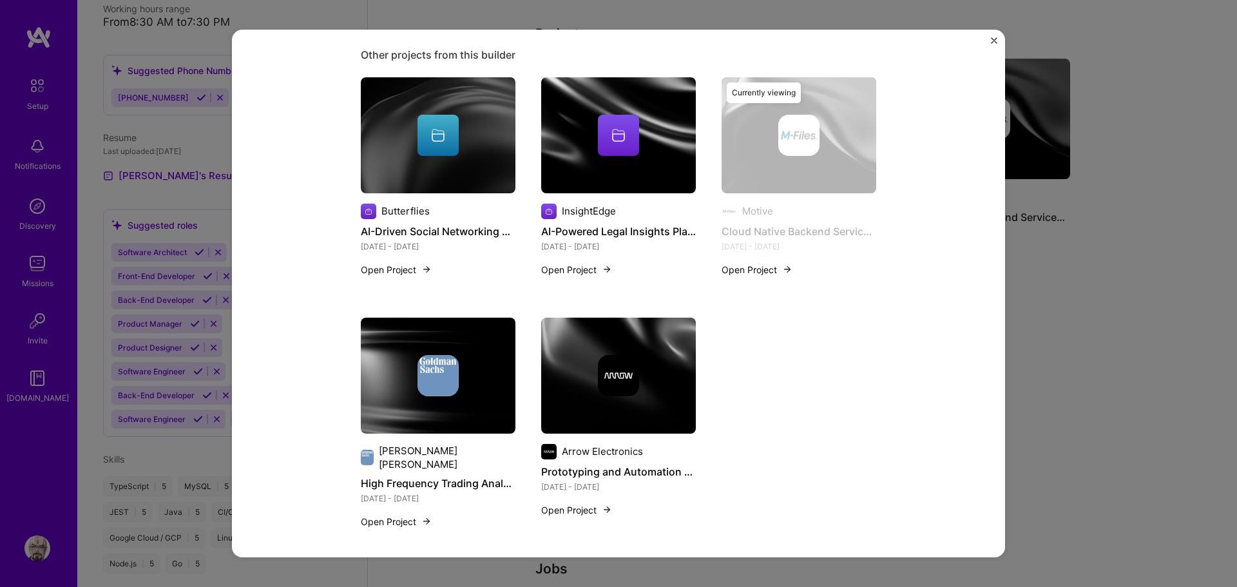
click at [1118, 433] on div "Cloud Native Backend Services for Healthcare Motive Healthcare, HR Role Backend…" at bounding box center [618, 293] width 1237 height 587
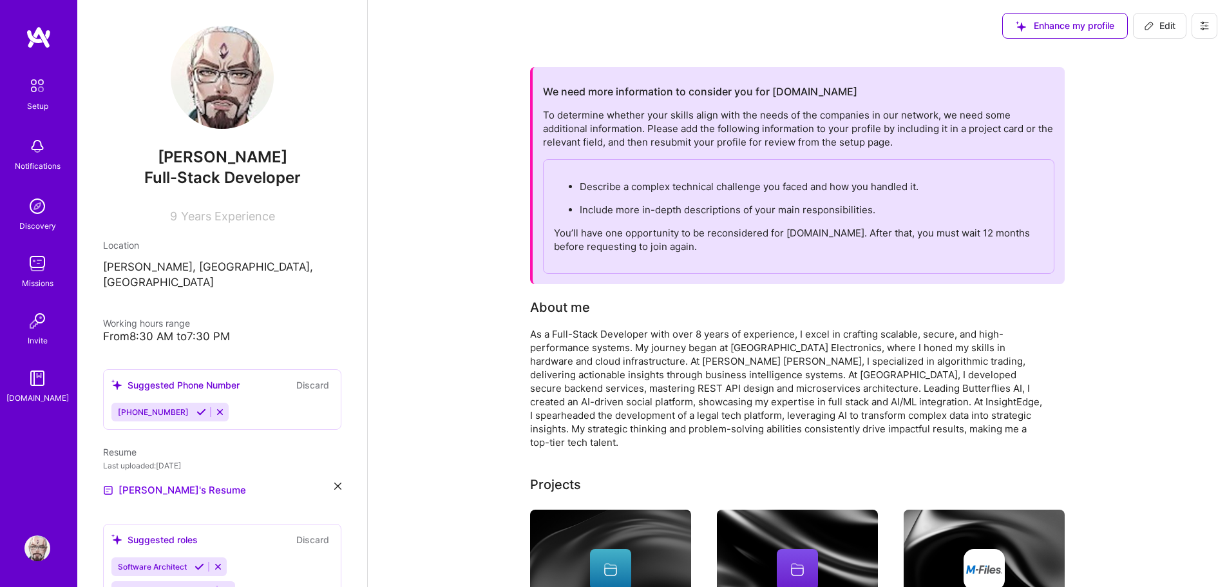
click at [1214, 22] on button at bounding box center [1205, 26] width 26 height 26
click at [1157, 89] on button "Payment method" at bounding box center [1169, 88] width 97 height 33
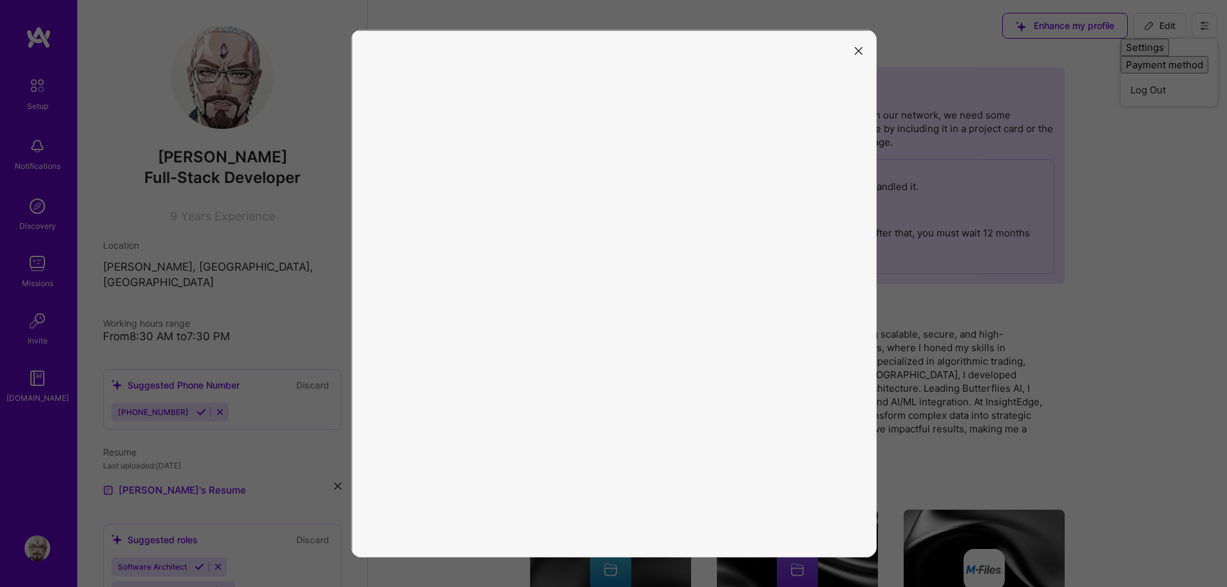
click at [861, 45] on button "modal" at bounding box center [858, 50] width 15 height 21
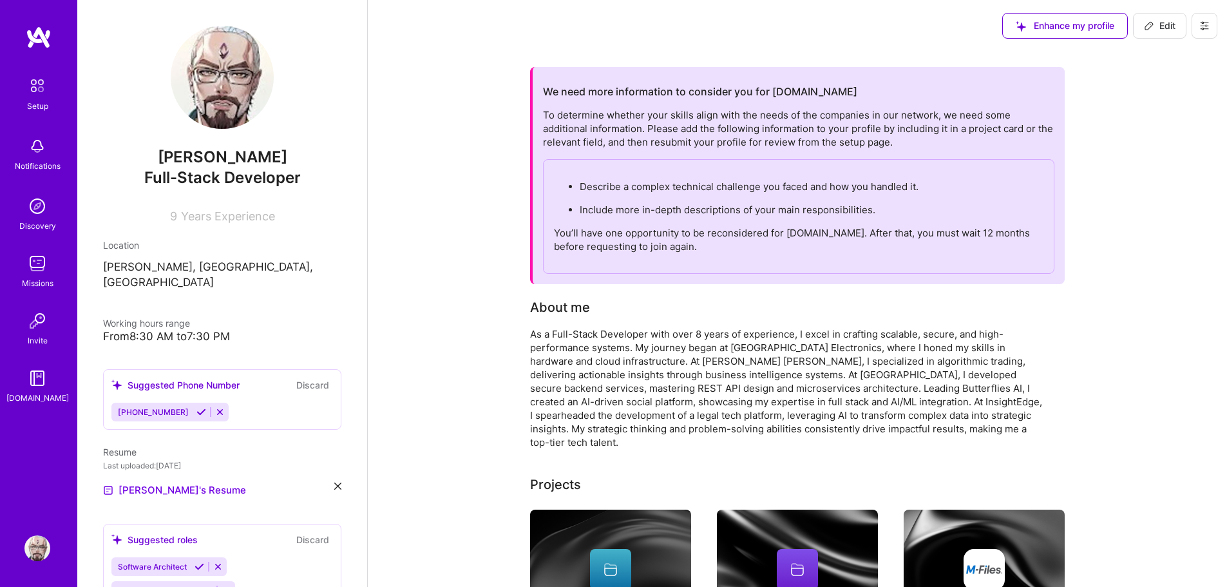
click at [35, 99] on div "Setup" at bounding box center [37, 106] width 21 height 14
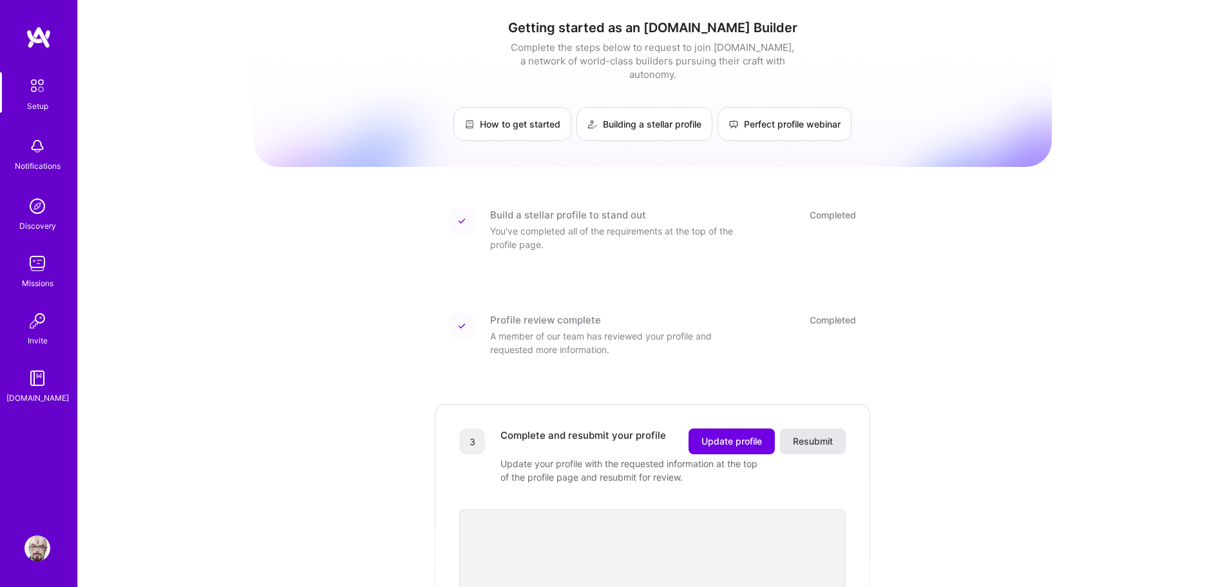
click at [823, 435] on span "Resubmit" at bounding box center [813, 441] width 40 height 13
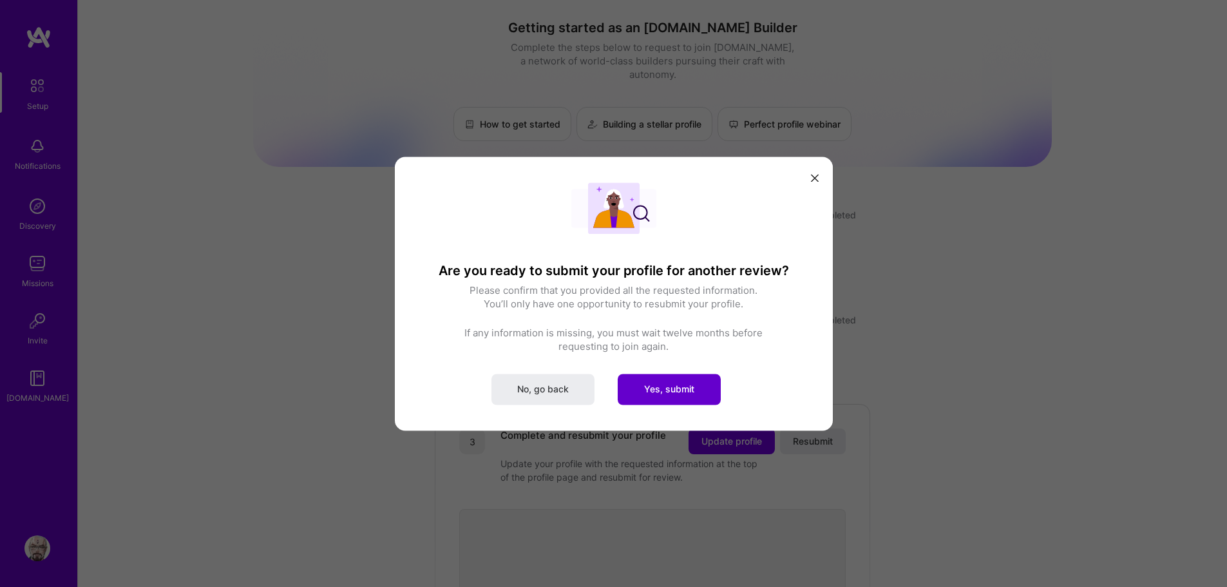
click at [649, 392] on span "Yes, submit" at bounding box center [669, 389] width 50 height 13
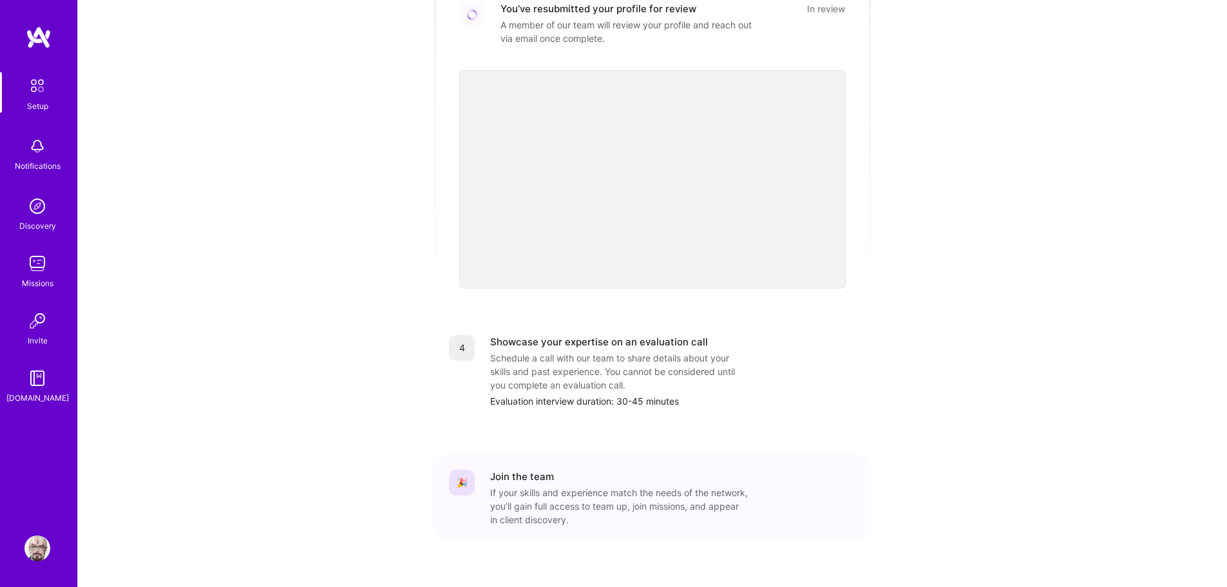
scroll to position [439, 0]
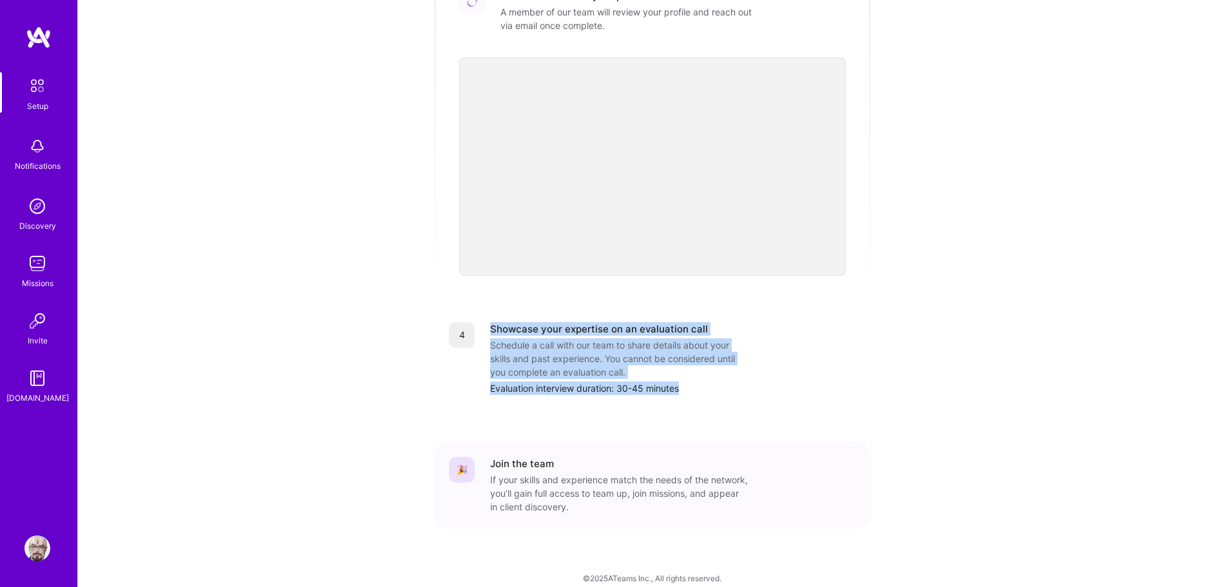
drag, startPoint x: 705, startPoint y: 371, endPoint x: 489, endPoint y: 307, distance: 225.2
click at [489, 307] on div "4 Showcase your expertise on an evaluation call Schedule a call with our team t…" at bounding box center [653, 359] width 438 height 104
copy div "Showcase your expertise on an evaluation call Schedule a call with our team to …"
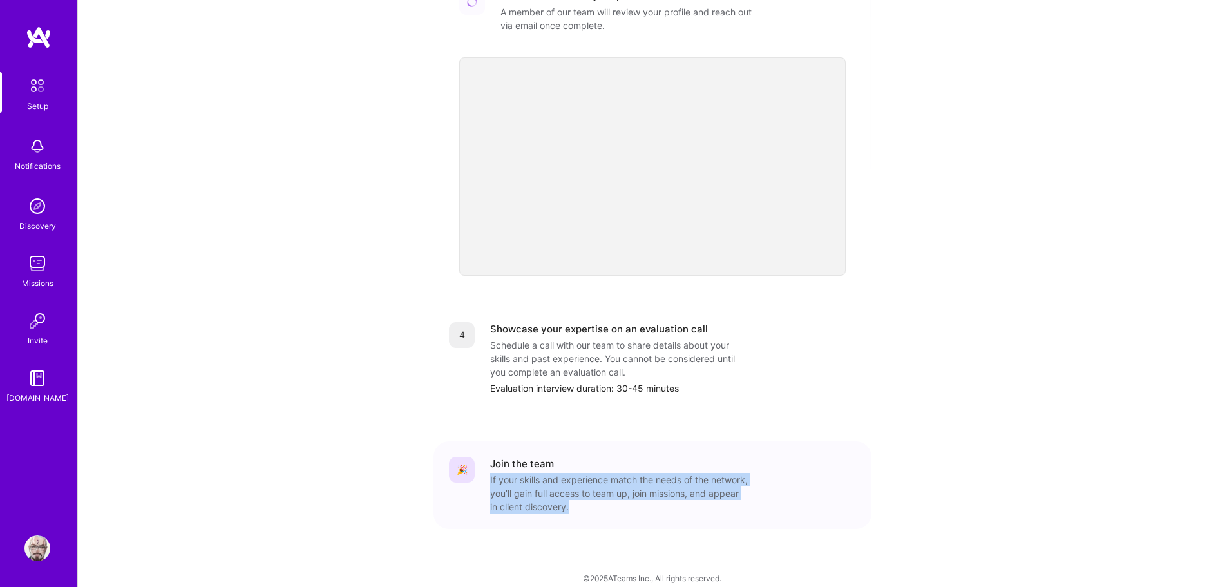
drag, startPoint x: 624, startPoint y: 493, endPoint x: 487, endPoint y: 463, distance: 140.5
click at [487, 463] on div "🎉 Join the team If your skills and experience match the needs of the network, y…" at bounding box center [652, 485] width 407 height 57
copy div "If your skills and experience match the needs of the network, you’ll gain full …"
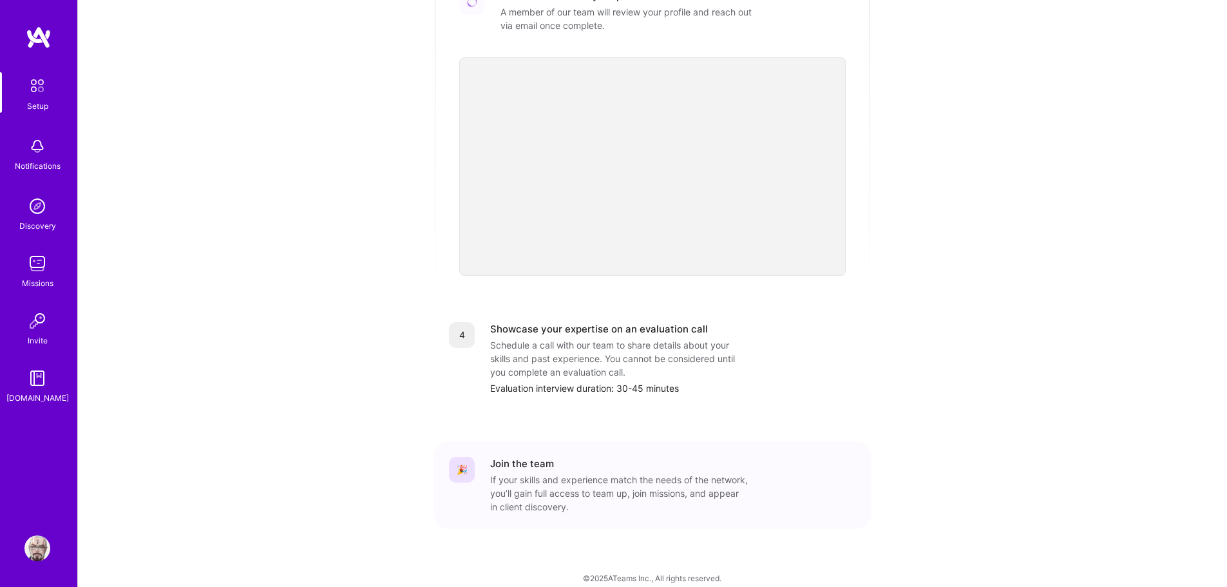
click at [1070, 426] on div "Getting started as an [DOMAIN_NAME] Builder Complete the steps below to request…" at bounding box center [652, 81] width 1149 height 1040
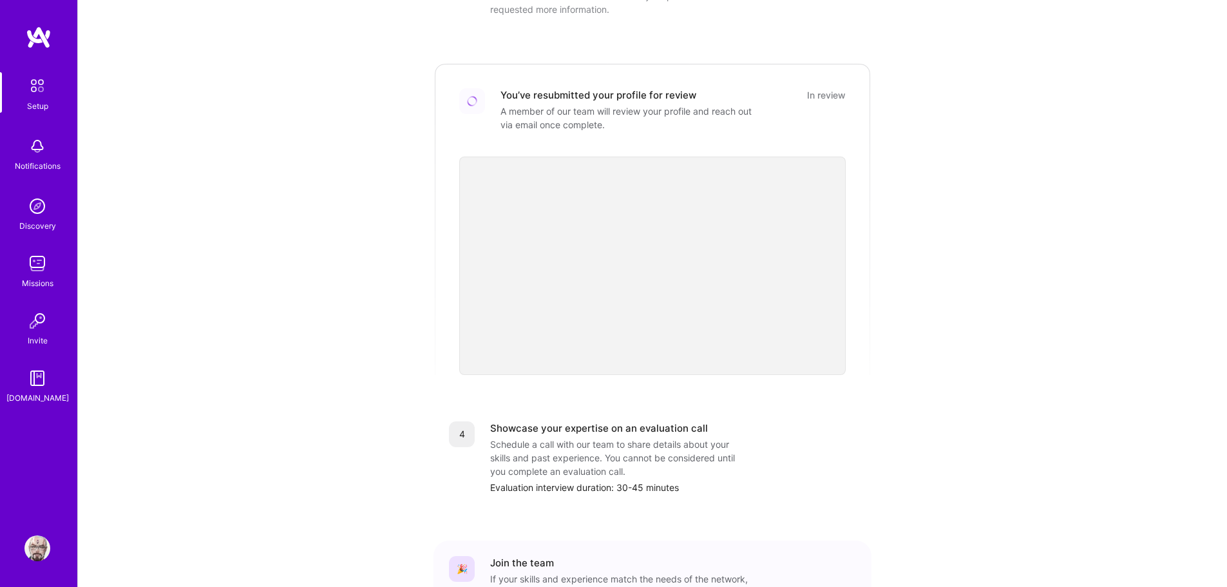
scroll to position [246, 0]
